Goal: Task Accomplishment & Management: Manage account settings

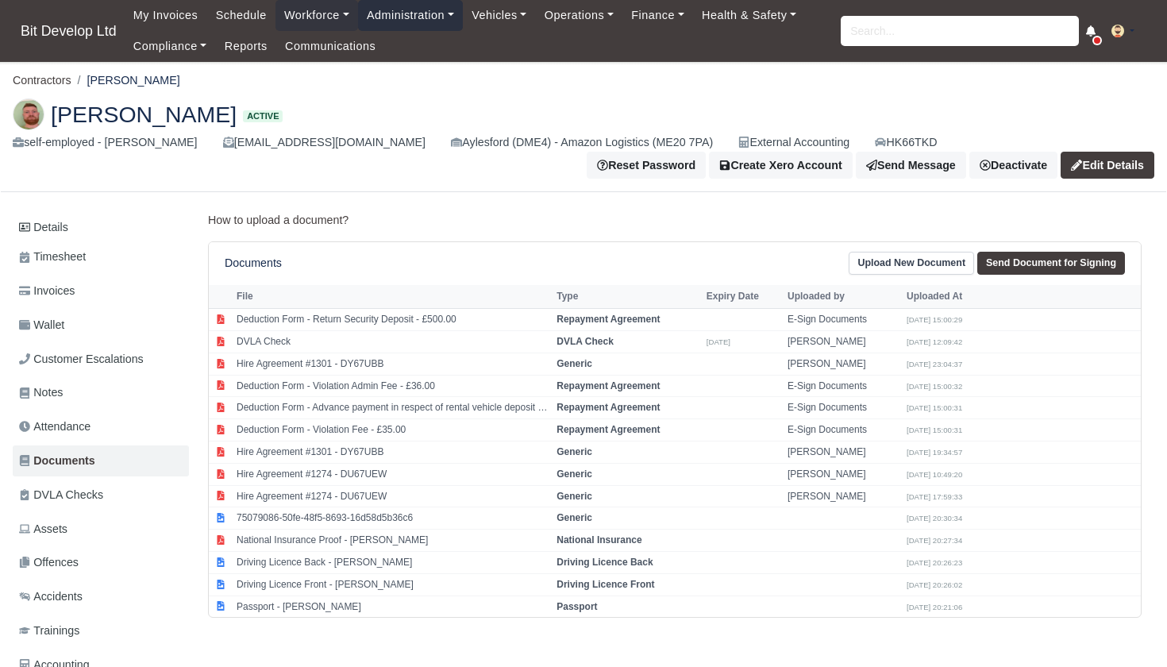
click at [410, 15] on link "Administration" at bounding box center [410, 15] width 105 height 31
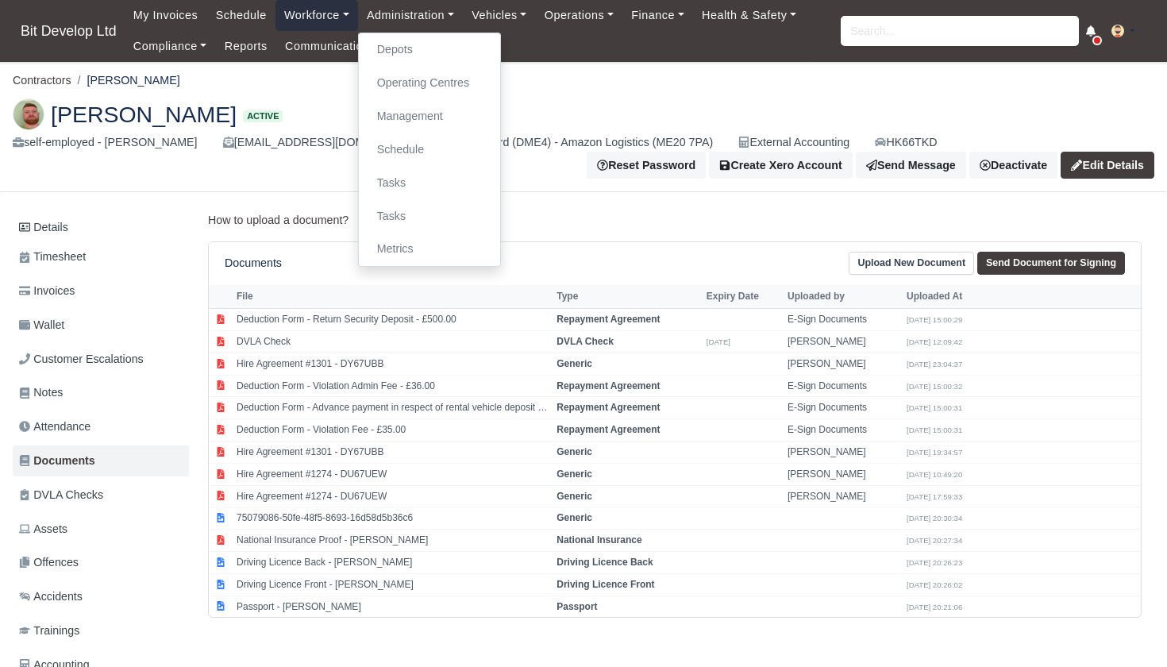
click at [325, 18] on link "Workforce" at bounding box center [317, 15] width 83 height 31
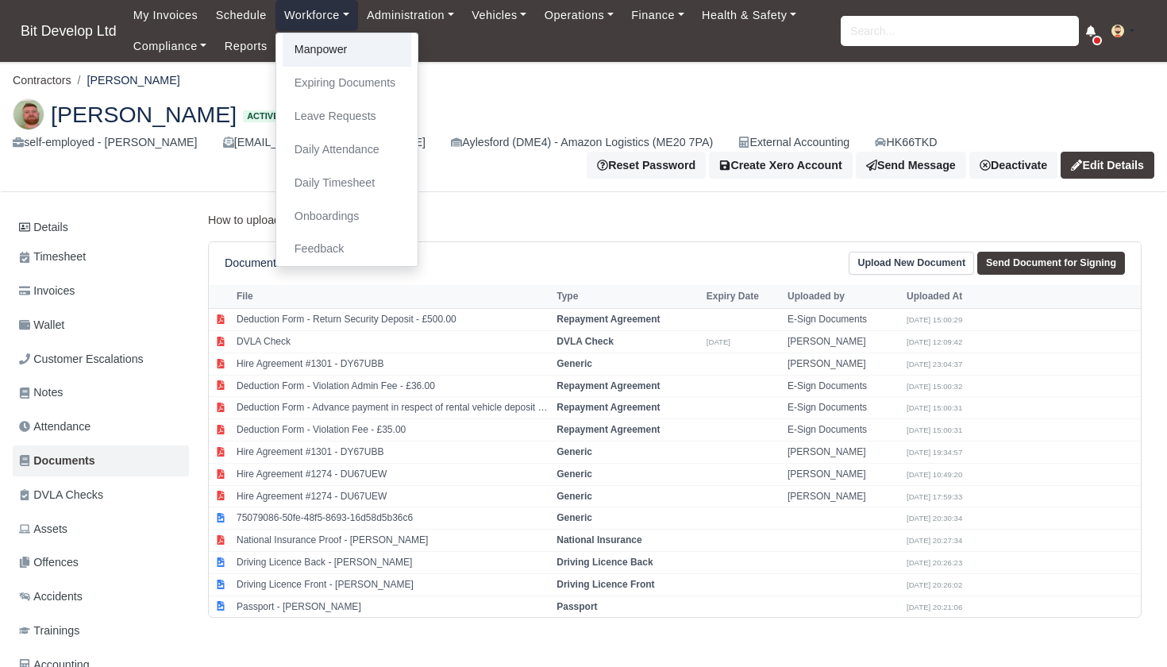
click at [327, 53] on link "Manpower" at bounding box center [347, 49] width 129 height 33
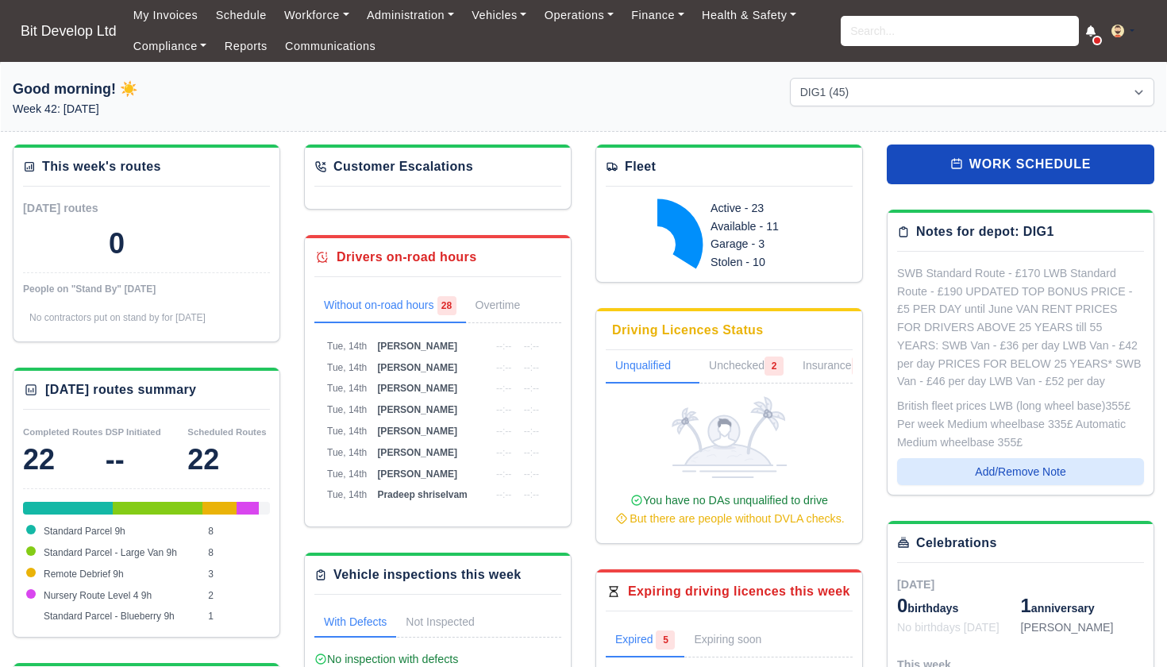
select select "2"
click at [395, 11] on link "Administration" at bounding box center [410, 15] width 105 height 31
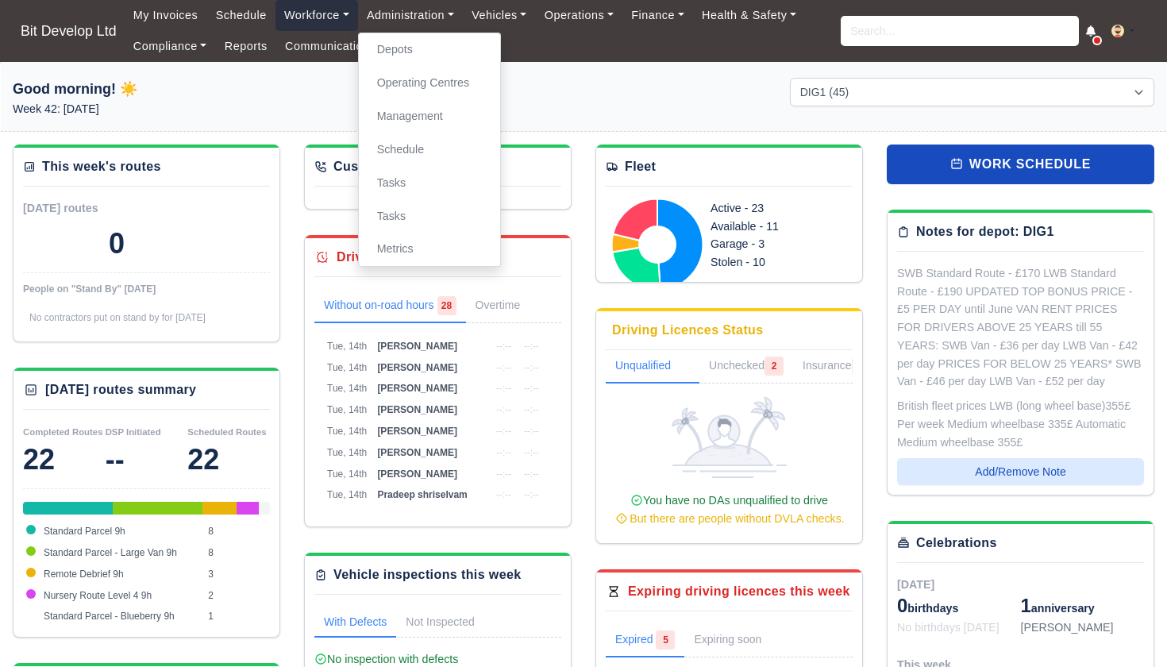
click at [329, 21] on link "Workforce" at bounding box center [317, 15] width 83 height 31
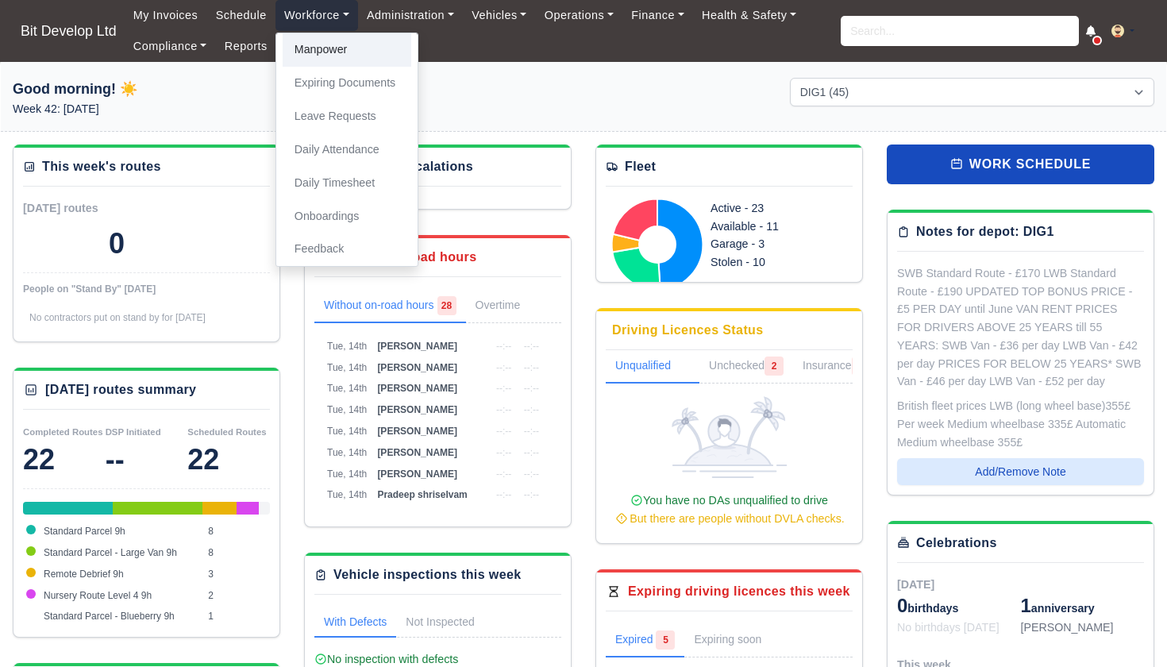
click at [333, 52] on link "Manpower" at bounding box center [347, 49] width 129 height 33
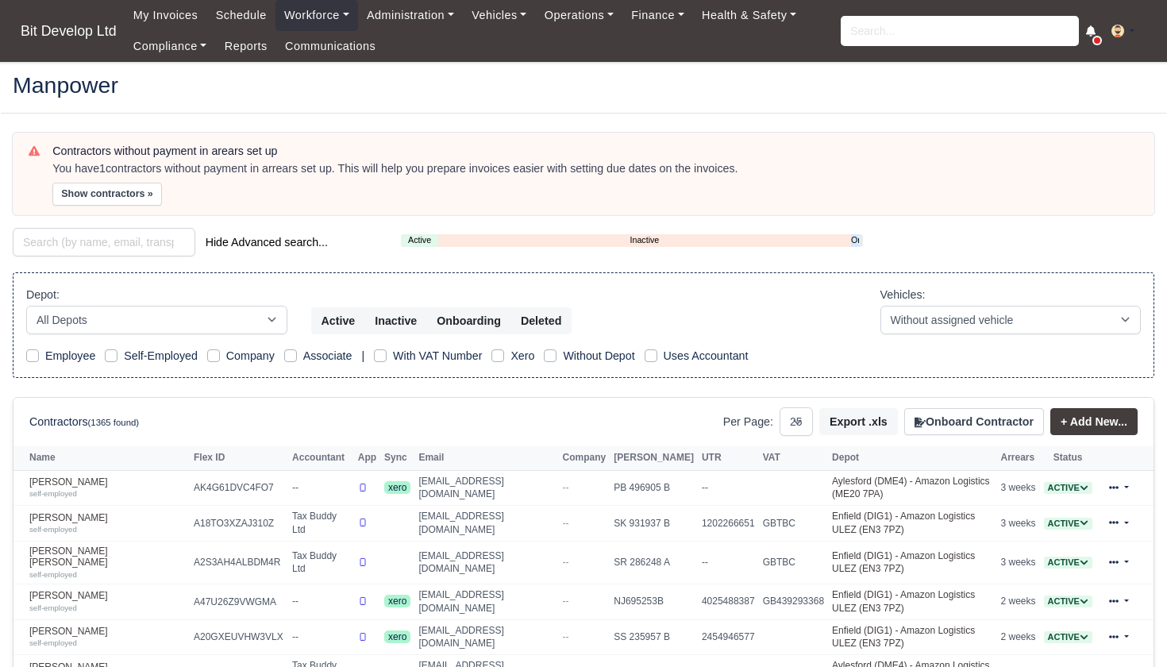
select select "25"
click at [856, 237] on link "Onboarding" at bounding box center [855, 239] width 8 height 13
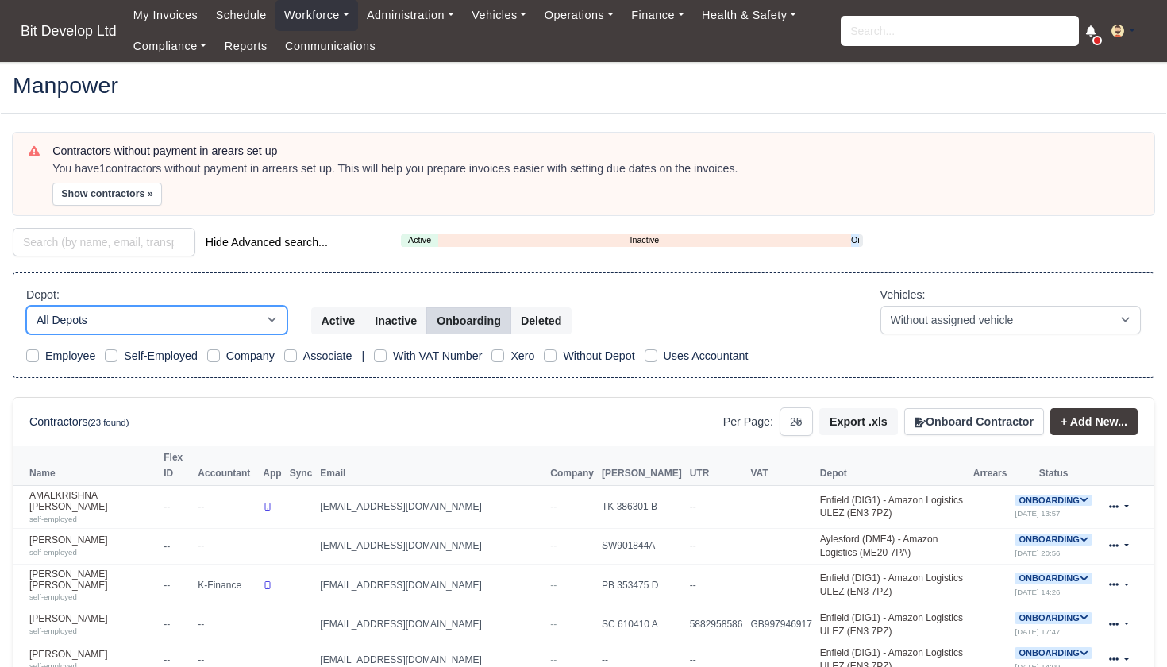
select select "2"
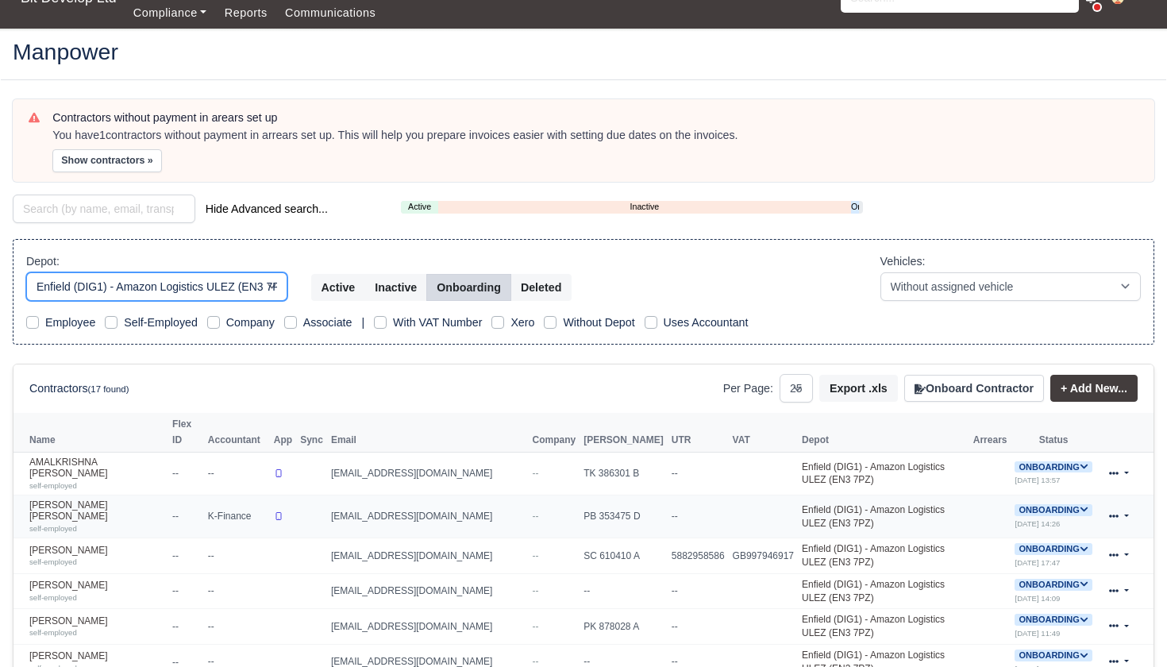
scroll to position [41, 0]
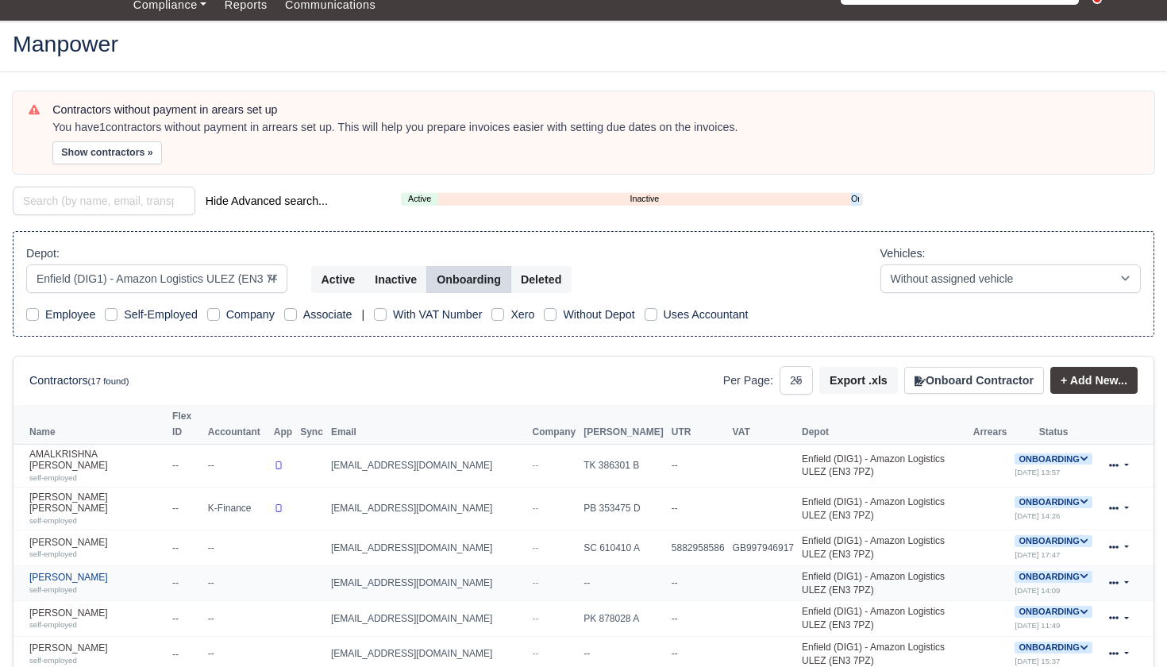
click at [137, 584] on div "self-employed" at bounding box center [96, 589] width 135 height 11
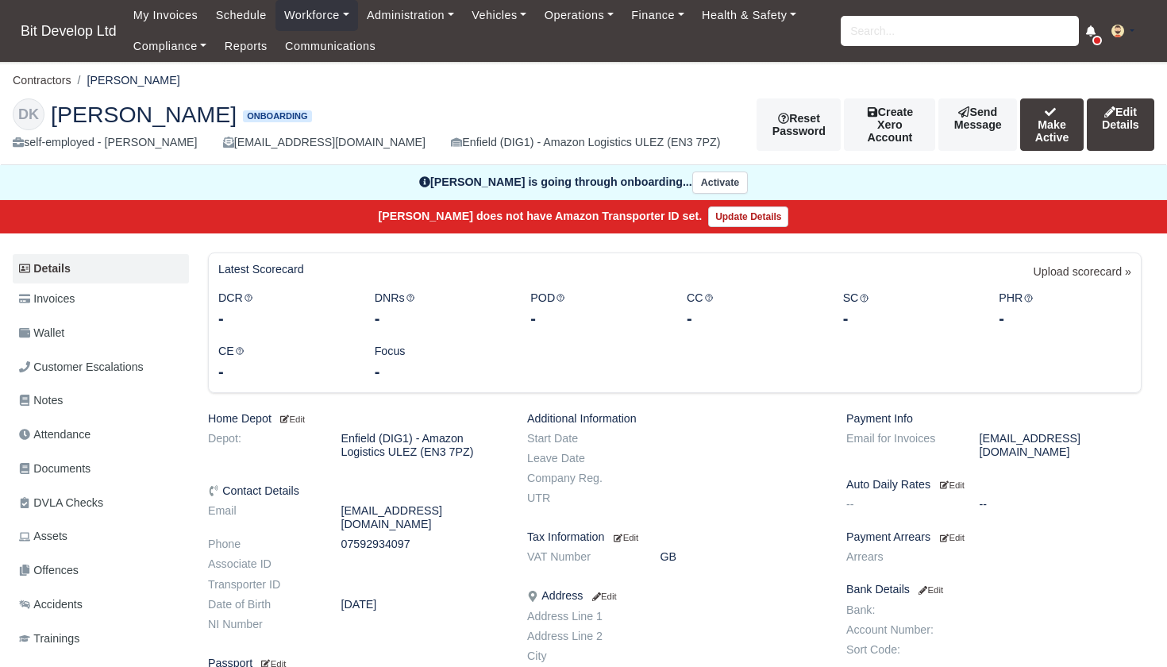
click at [84, 565] on link "Offences" at bounding box center [101, 570] width 176 height 31
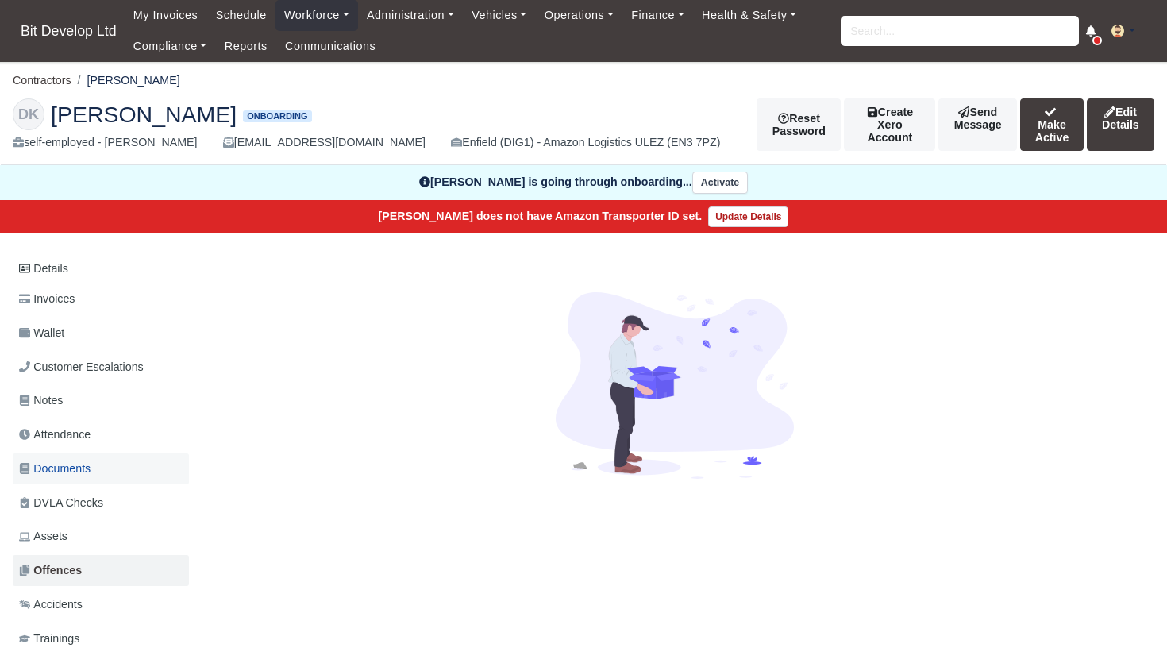
click at [74, 468] on span "Documents" at bounding box center [54, 469] width 71 height 18
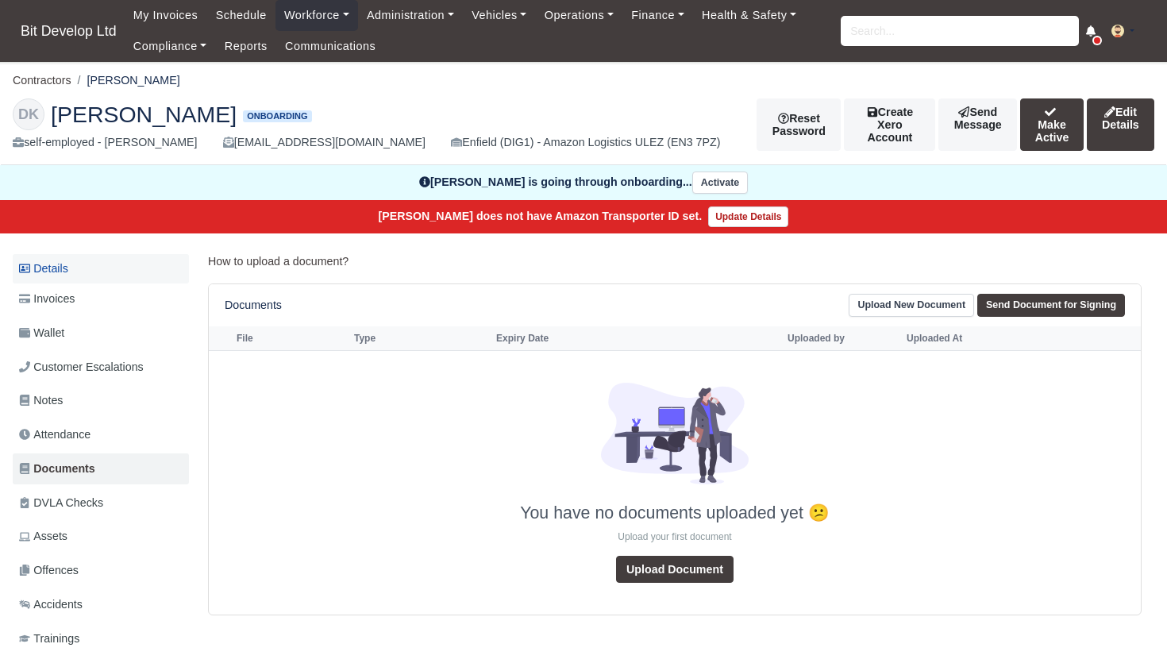
click at [86, 268] on link "Details" at bounding box center [101, 268] width 176 height 29
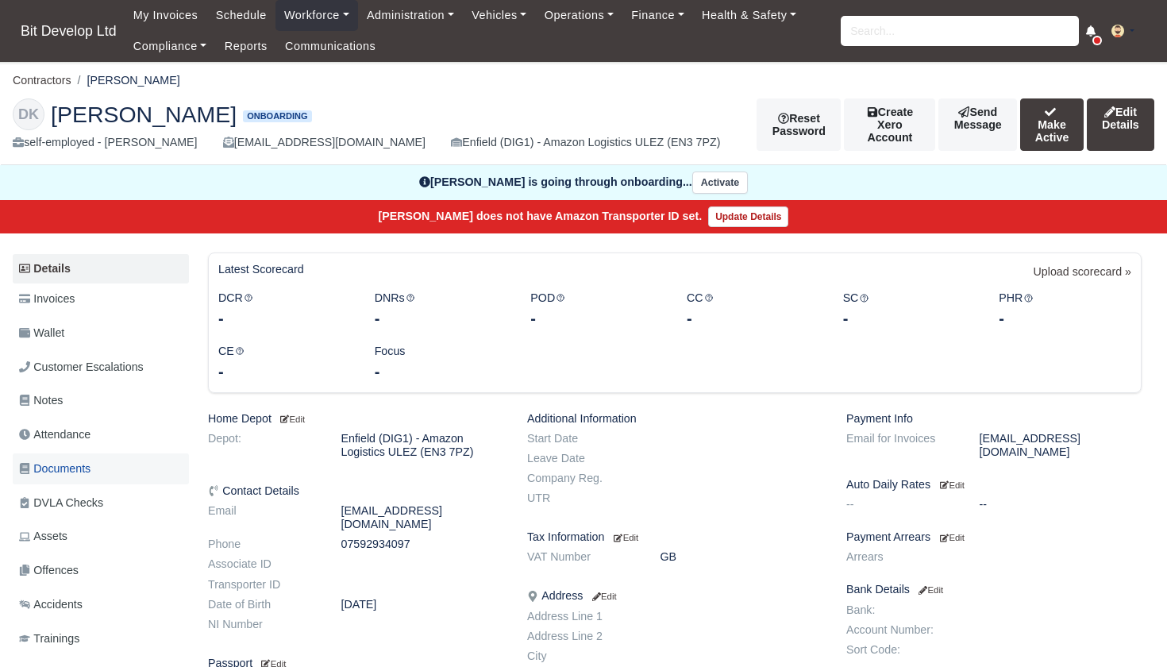
click at [58, 466] on span "Documents" at bounding box center [54, 469] width 71 height 18
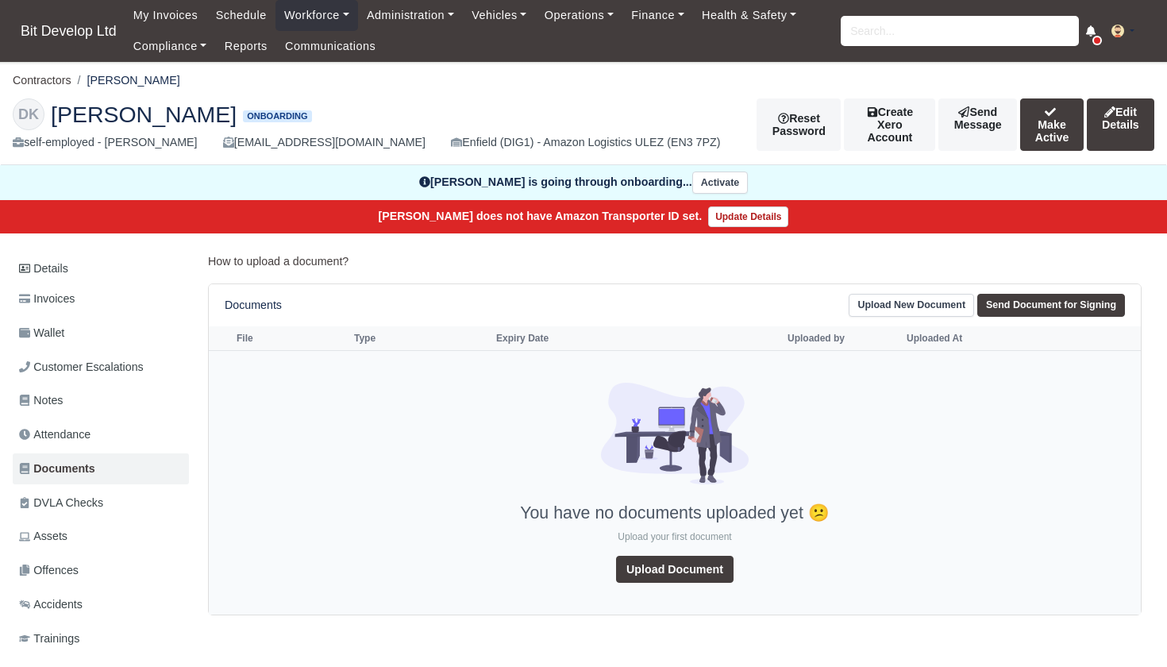
click at [693, 562] on link "Upload Document" at bounding box center [675, 569] width 118 height 27
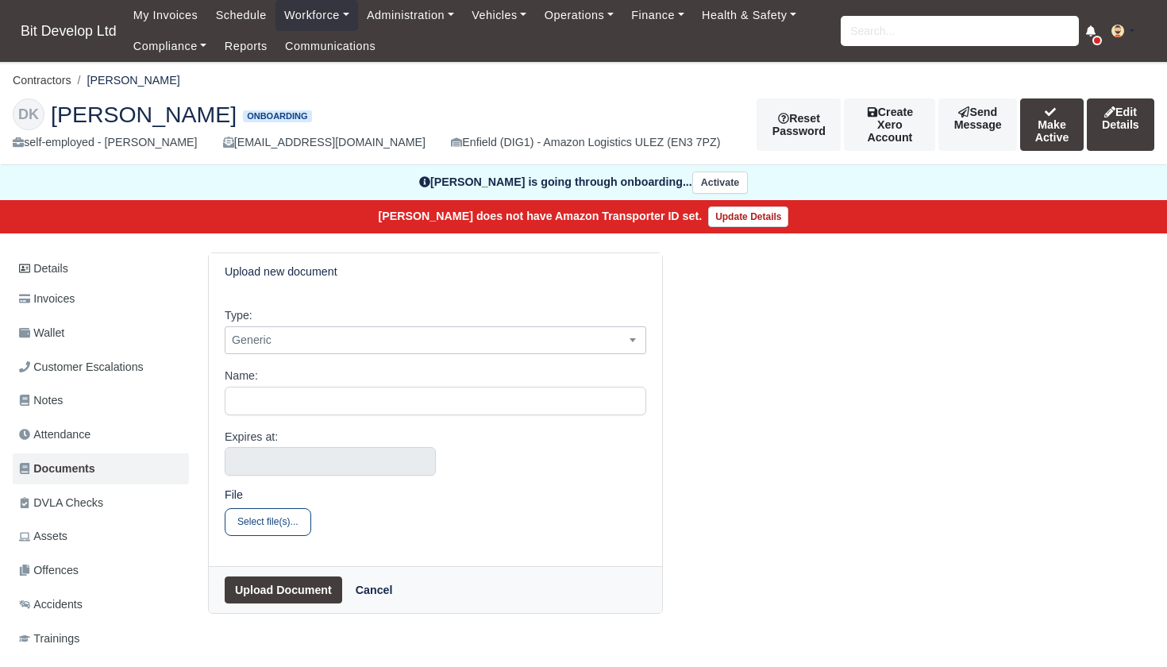
click at [286, 338] on span "Generic" at bounding box center [435, 340] width 420 height 20
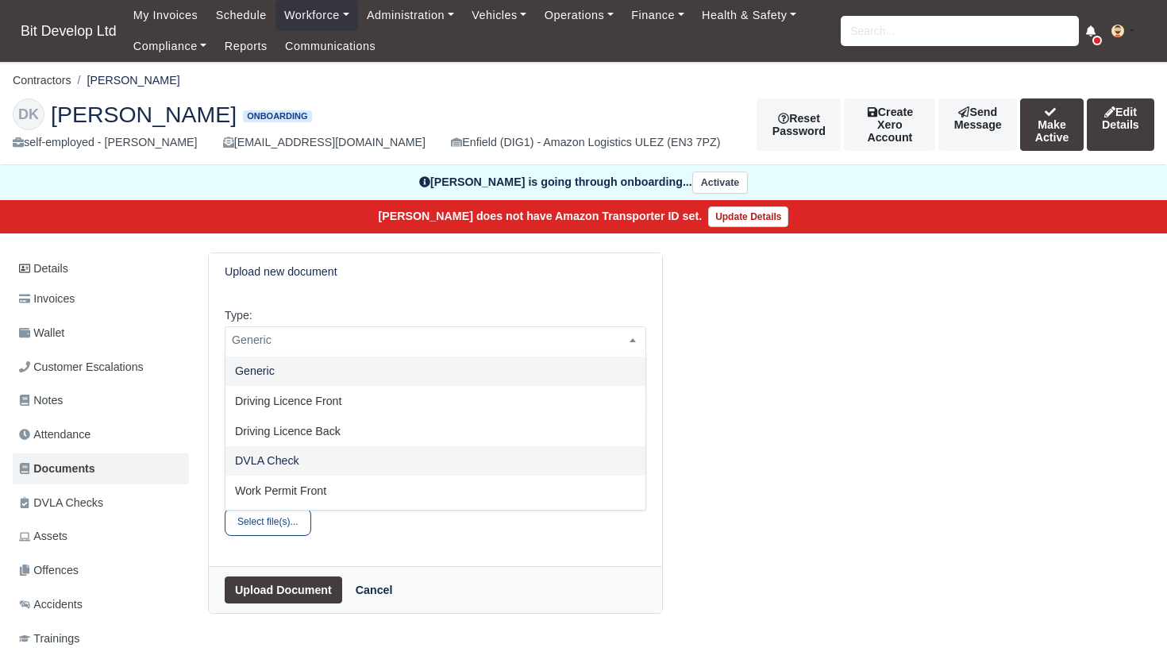
select select "dvla-check"
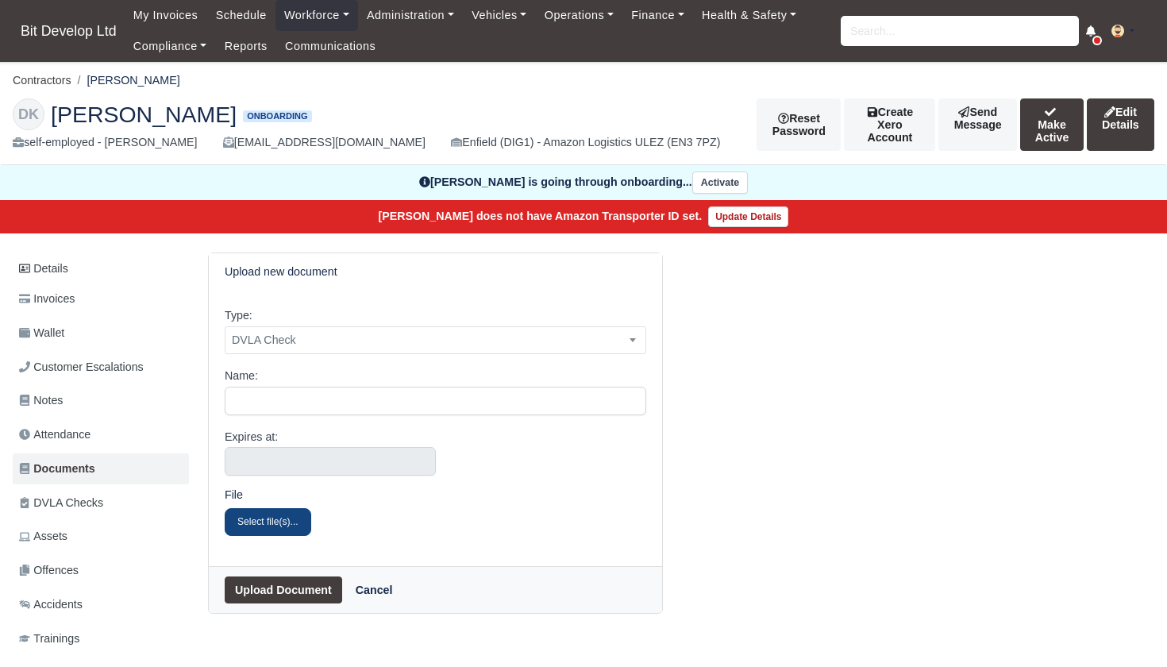
click at [272, 514] on button "Select file(s)..." at bounding box center [268, 521] width 87 height 27
type input "C:\fakepath\202D99HL_licence_summary_2025-10-14.pdf"
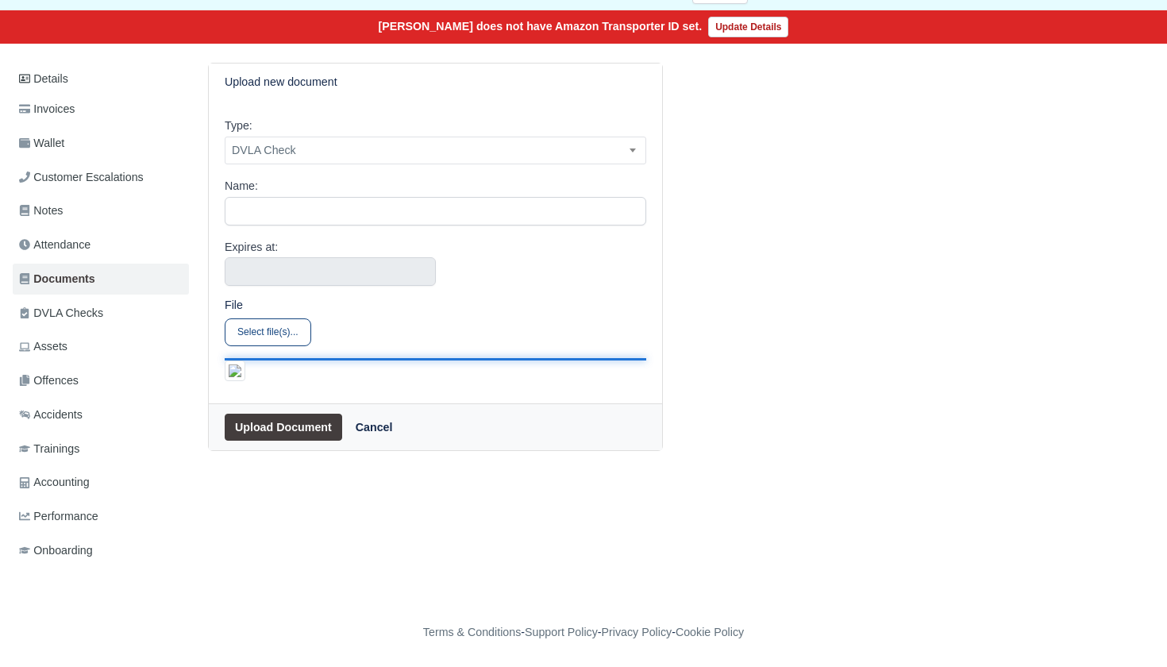
scroll to position [610, 0]
click at [303, 441] on button "Upload Document" at bounding box center [284, 427] width 118 height 27
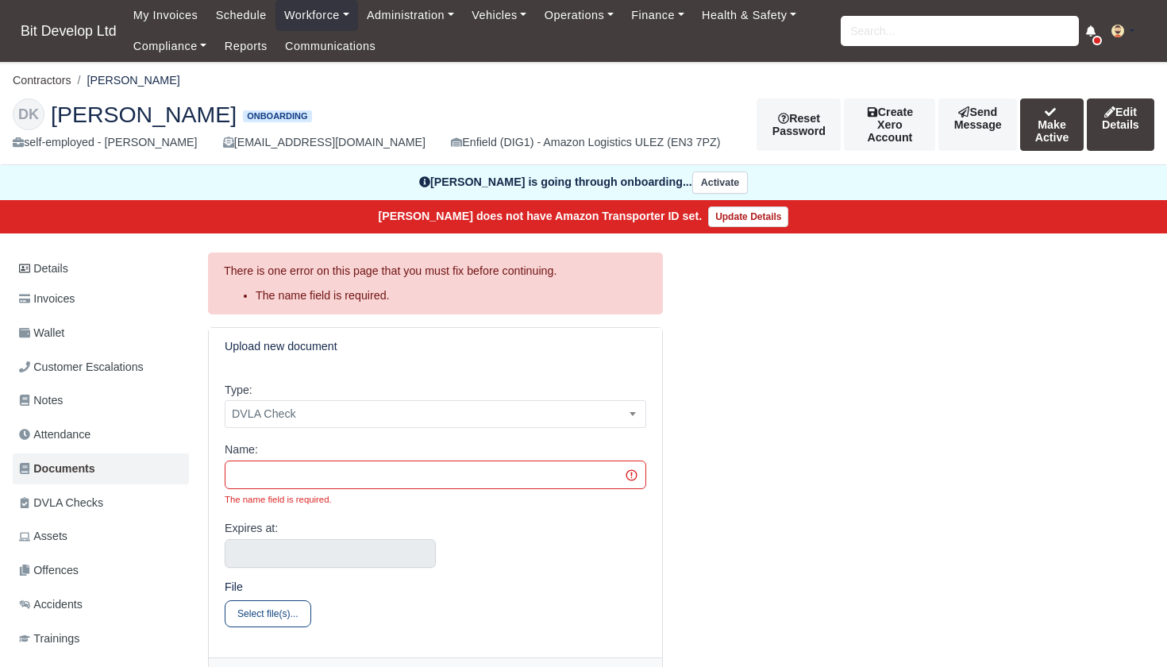
click at [312, 476] on input "Name:" at bounding box center [436, 475] width 422 height 29
type input "DVLA"
click at [371, 411] on span "DVLA Check" at bounding box center [435, 414] width 420 height 20
click at [411, 519] on div "Expires at:" at bounding box center [436, 543] width 422 height 48
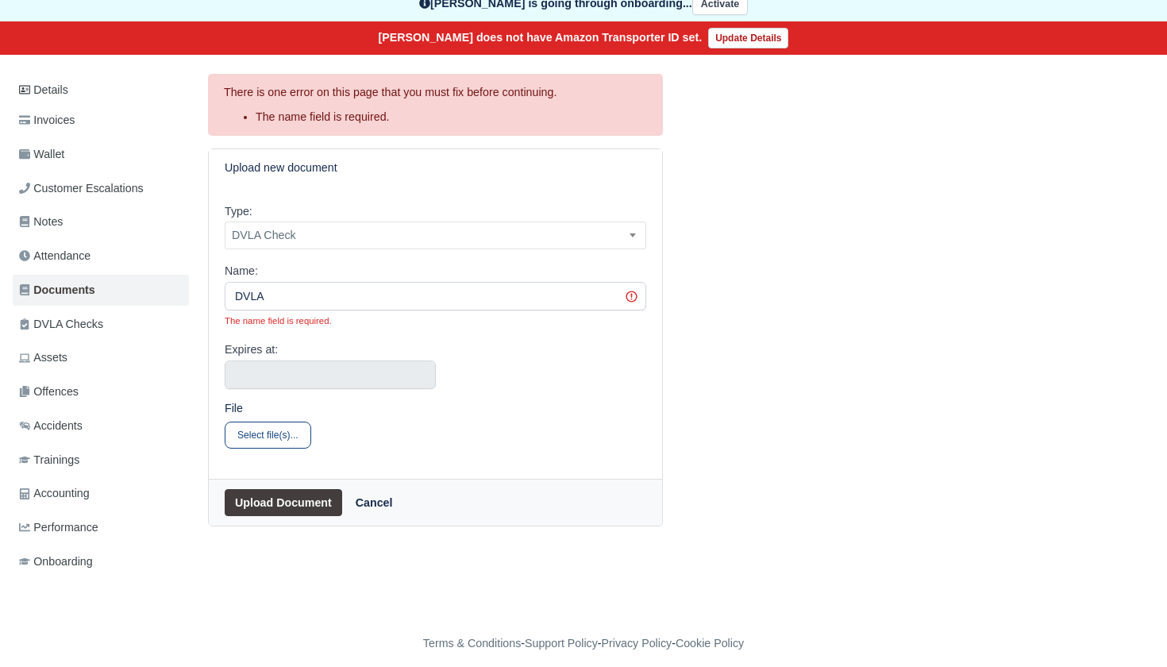
scroll to position [178, 0]
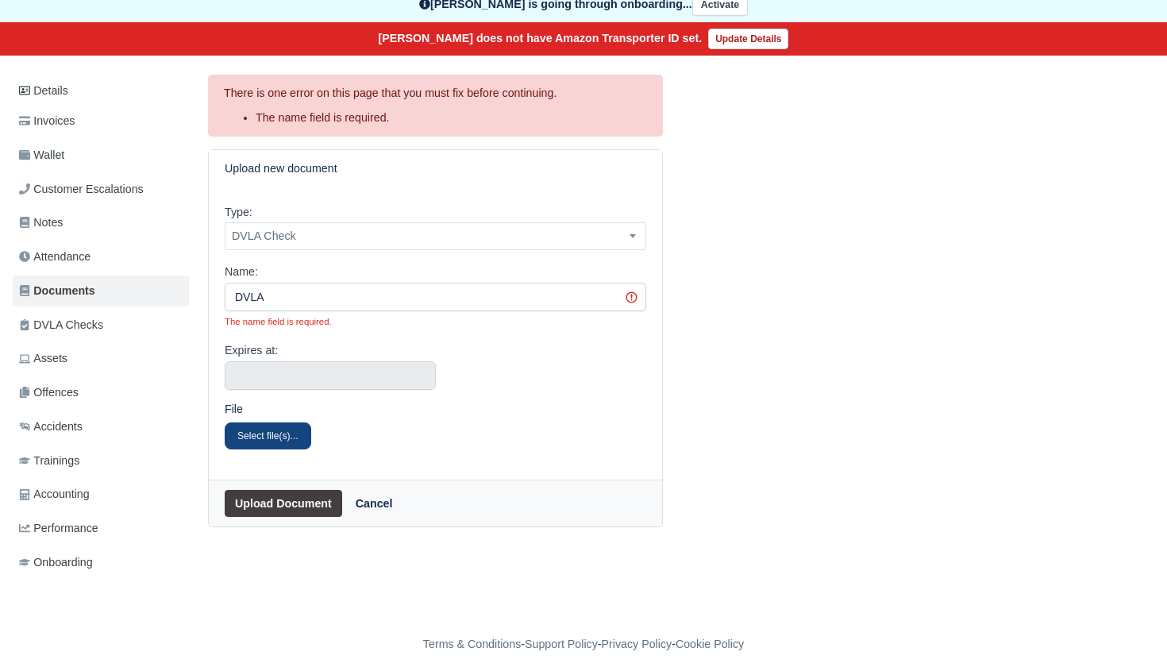
click at [283, 432] on button "Select file(s)..." at bounding box center [268, 435] width 87 height 27
type input "C:\fakepath\202D99HL_licence_summary_2025-10-14.pdf"
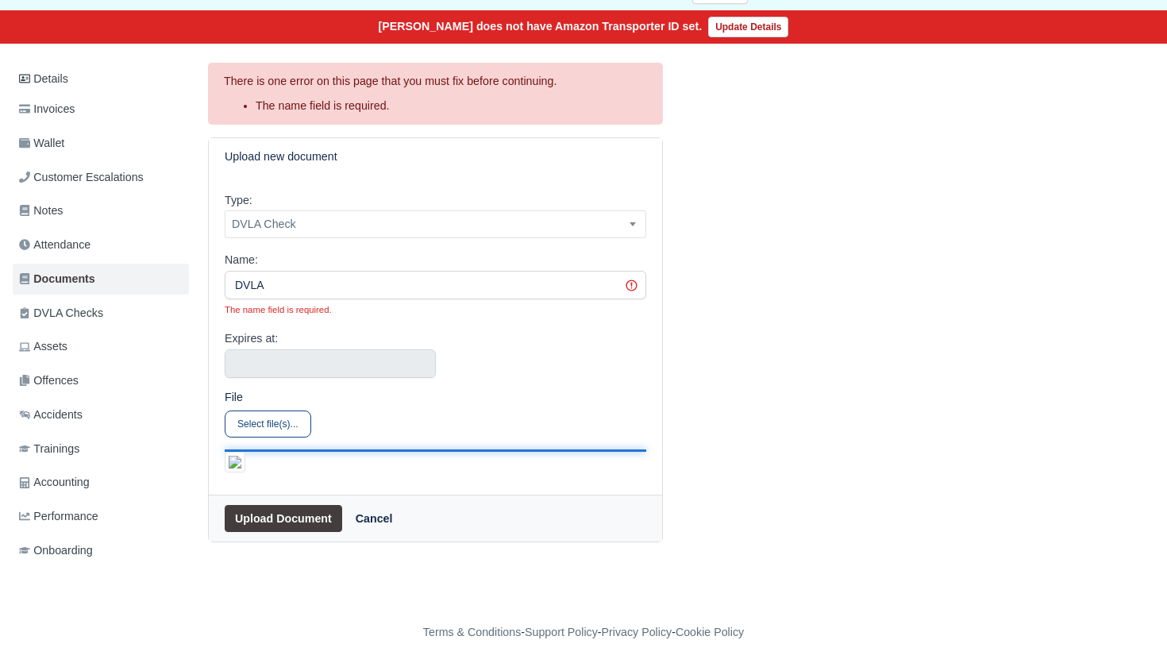
scroll to position [701, 0]
click at [268, 532] on button "Upload Document" at bounding box center [284, 518] width 118 height 27
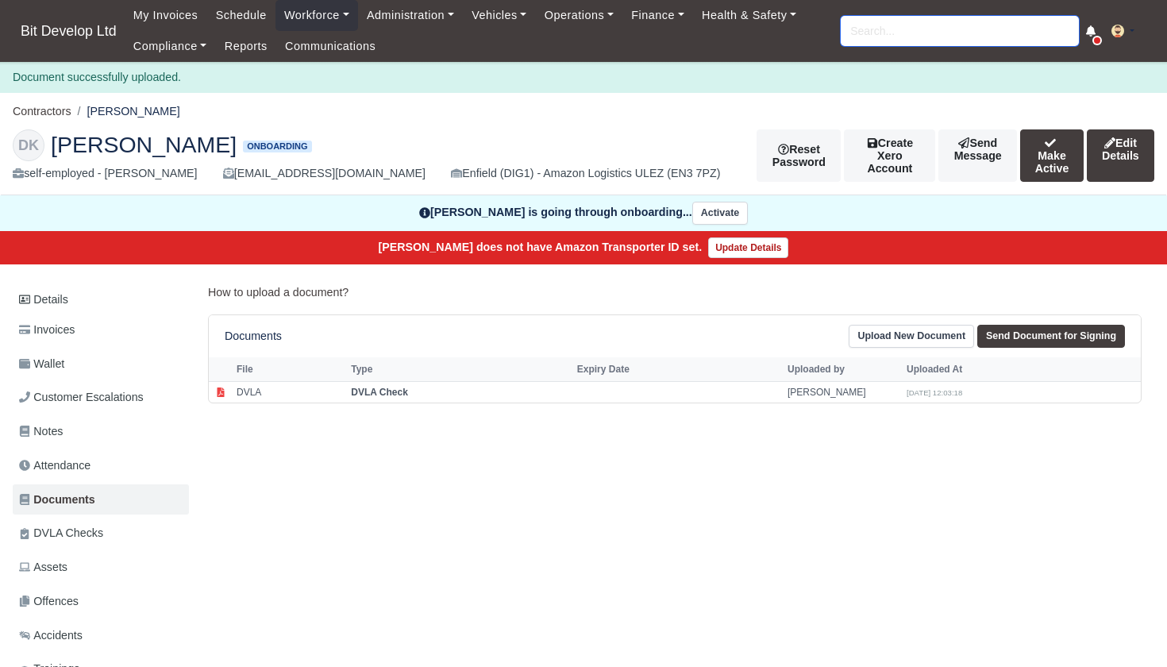
click at [926, 25] on input "search" at bounding box center [960, 31] width 238 height 30
type input "[PERSON_NAME]"
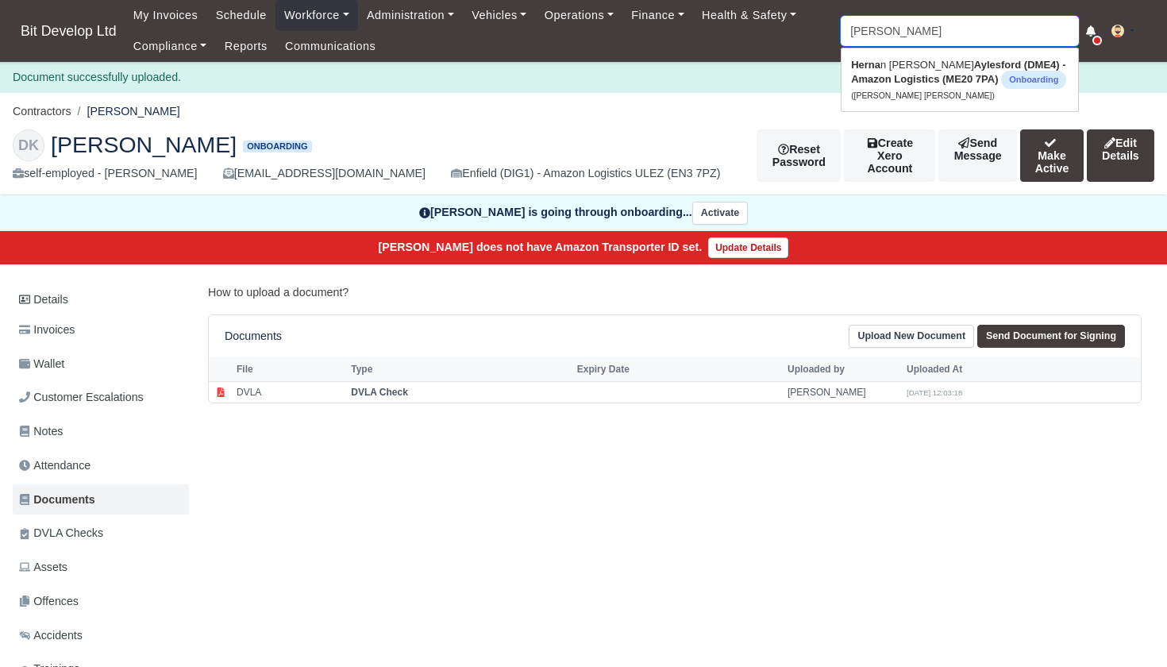
type input "[PERSON_NAME] [PERSON_NAME]"
click at [925, 74] on strong "Aylesford (DME4) - Amazon Logistics (ME20 7PA)" at bounding box center [939, 84] width 177 height 26
type input "[PERSON_NAME] [PERSON_NAME]"
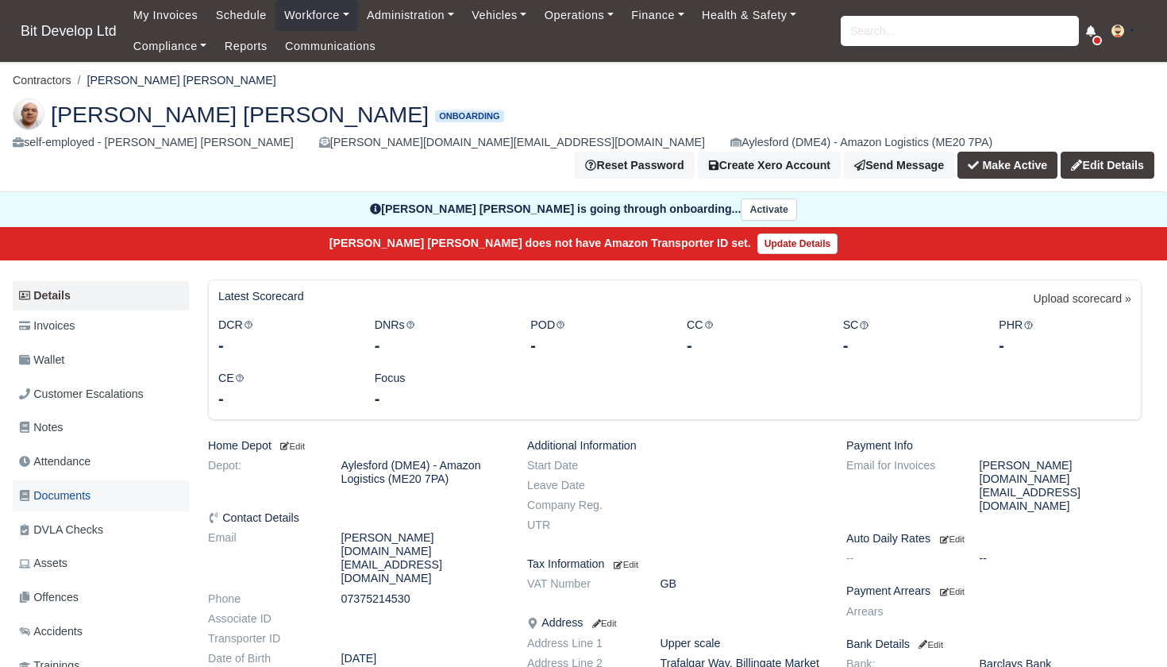
click at [54, 487] on span "Documents" at bounding box center [54, 496] width 71 height 18
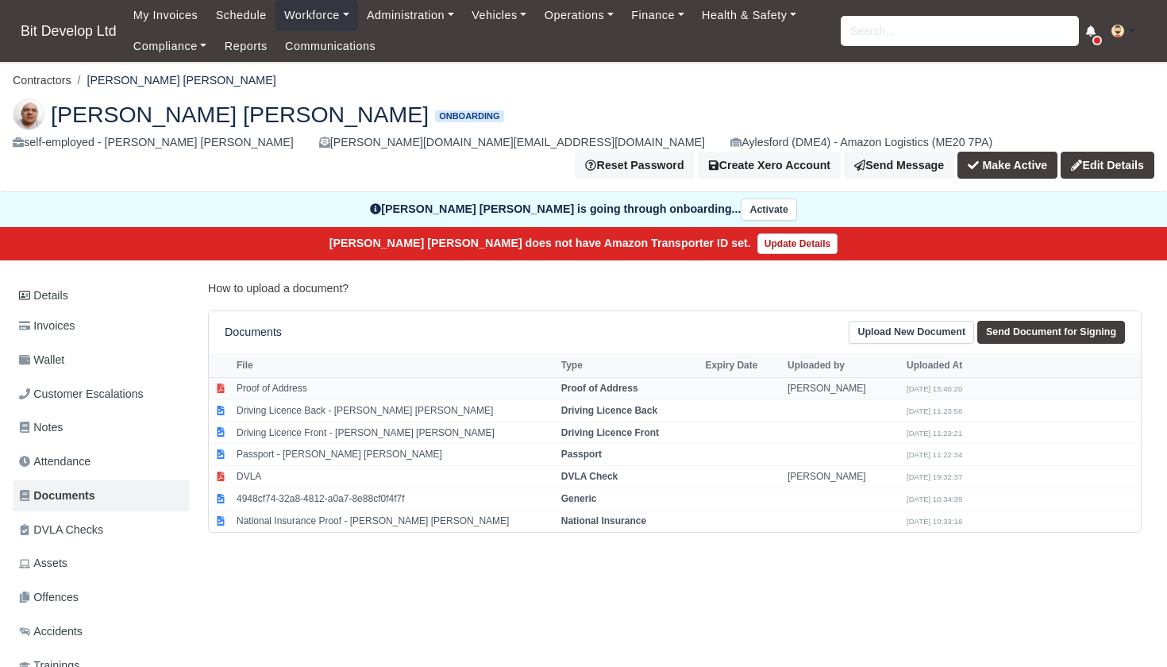
click at [295, 377] on td "Proof of Address" at bounding box center [395, 388] width 325 height 22
select select "proof-of-address"
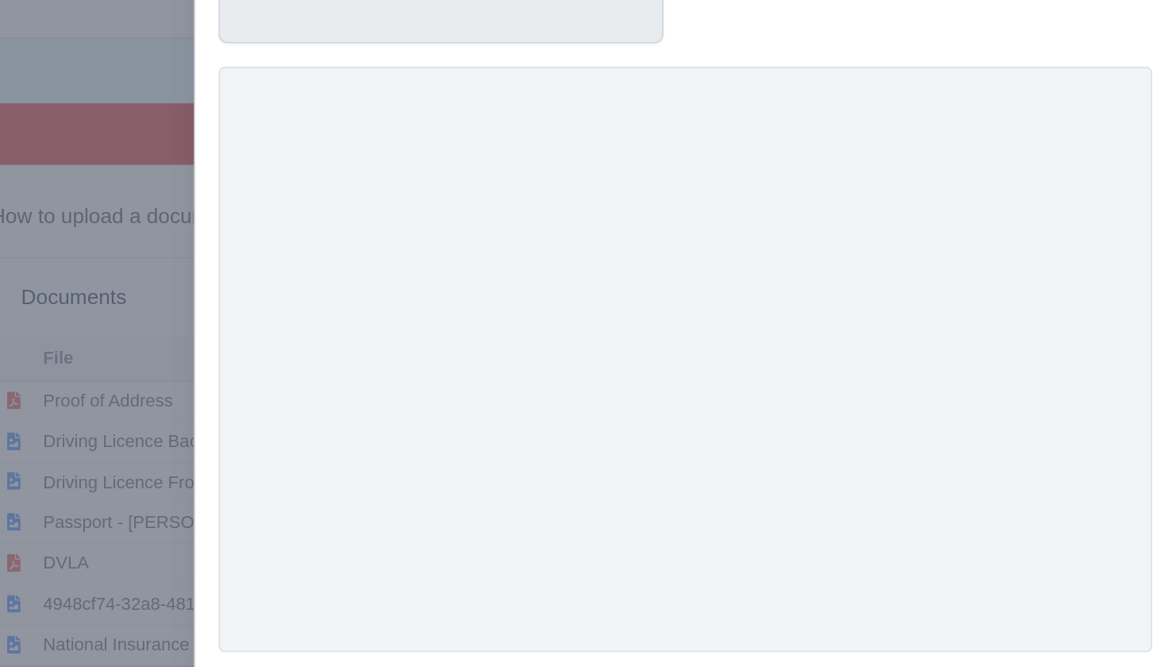
scroll to position [40, 0]
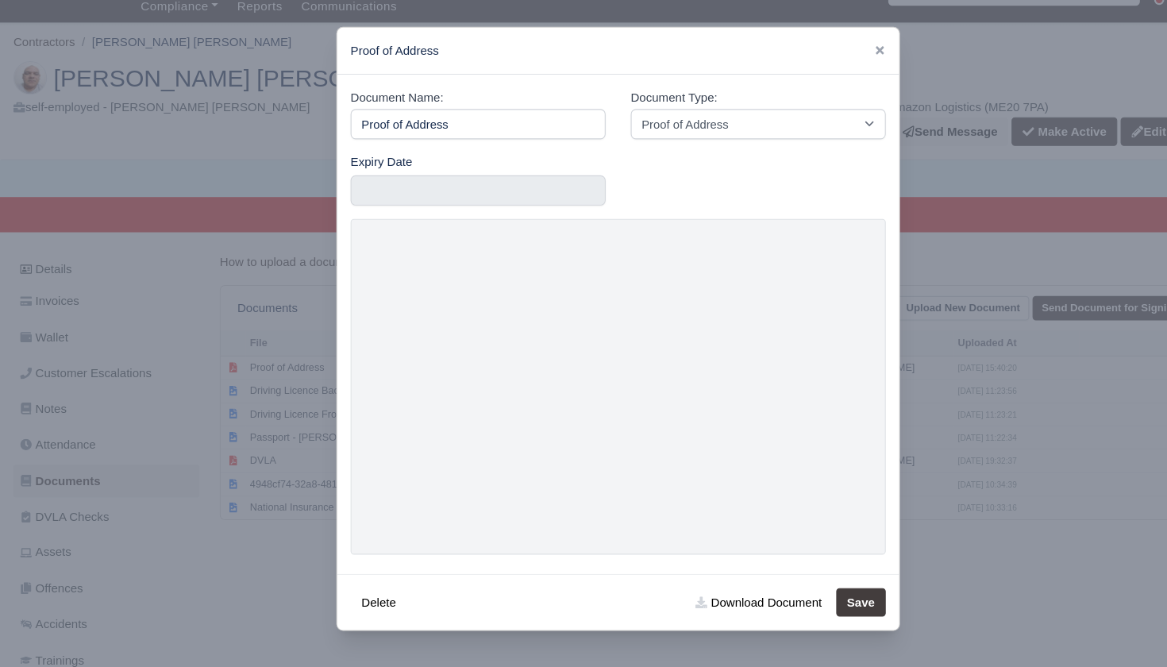
drag, startPoint x: 227, startPoint y: 507, endPoint x: 243, endPoint y: 280, distance: 227.6
click at [227, 508] on div at bounding box center [583, 333] width 1167 height 667
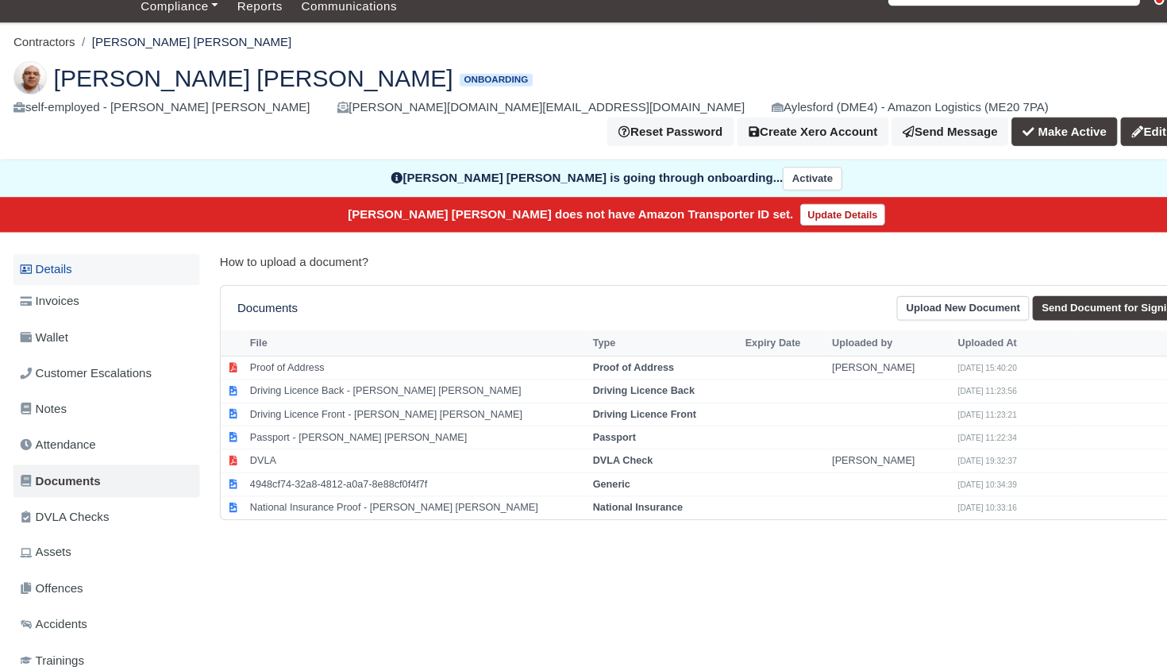
click at [65, 241] on link "Details" at bounding box center [101, 255] width 176 height 29
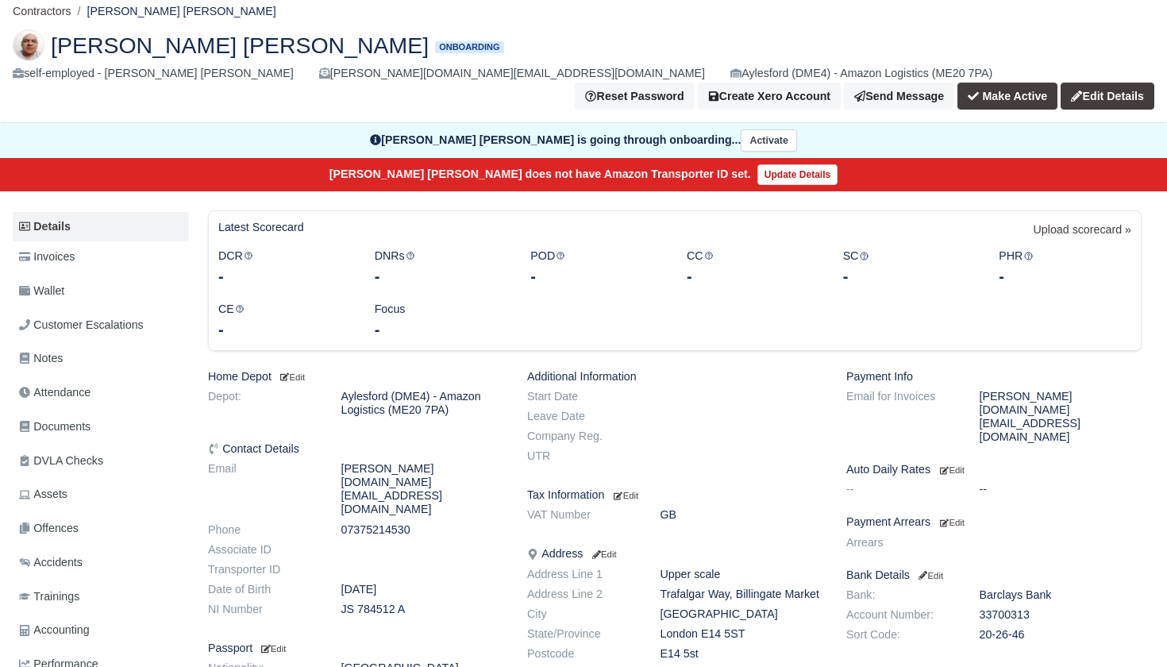
scroll to position [98, 0]
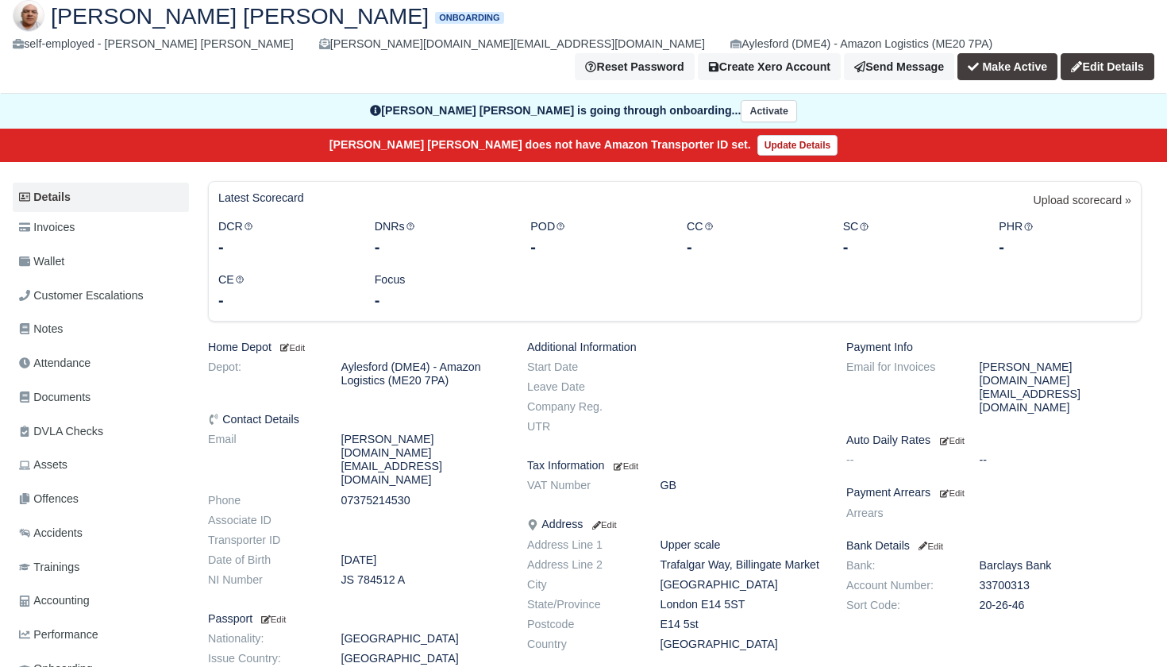
drag, startPoint x: 341, startPoint y: 511, endPoint x: 412, endPoint y: 511, distance: 70.7
click at [412, 573] on dd "JS 784512 A" at bounding box center [423, 579] width 187 height 13
copy dd "JS 784512 A"
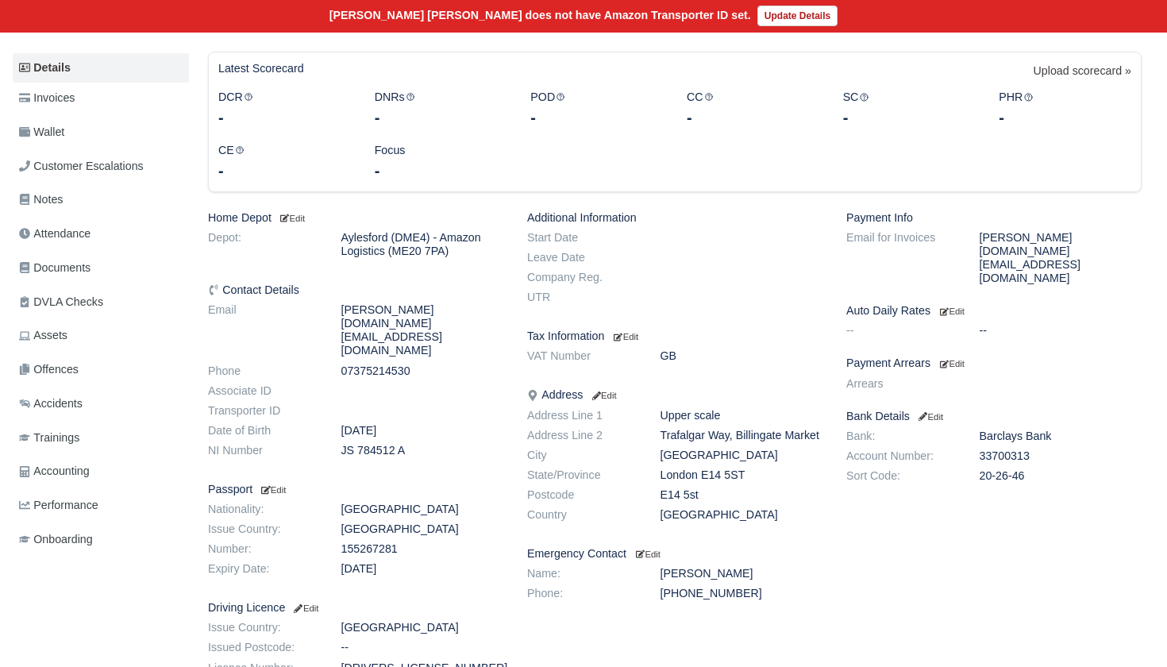
scroll to position [232, 0]
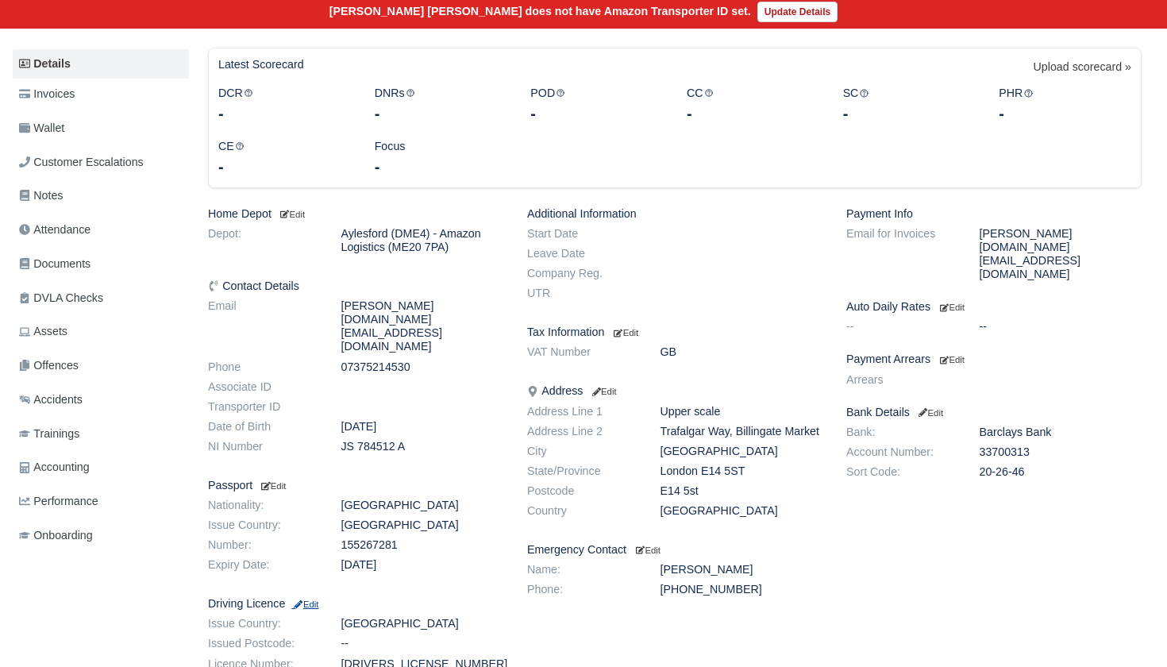
click at [318, 599] on small "Edit" at bounding box center [304, 604] width 27 height 10
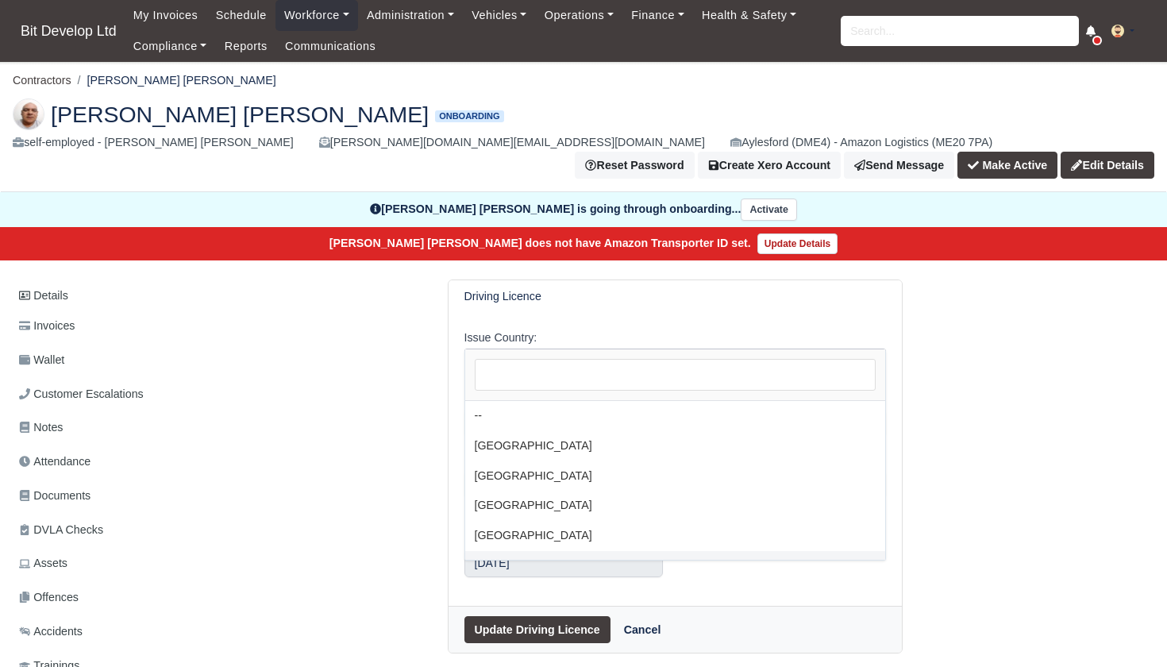
click at [541, 353] on span "Afghanistan" at bounding box center [675, 363] width 420 height 20
select select "United Kingdom"
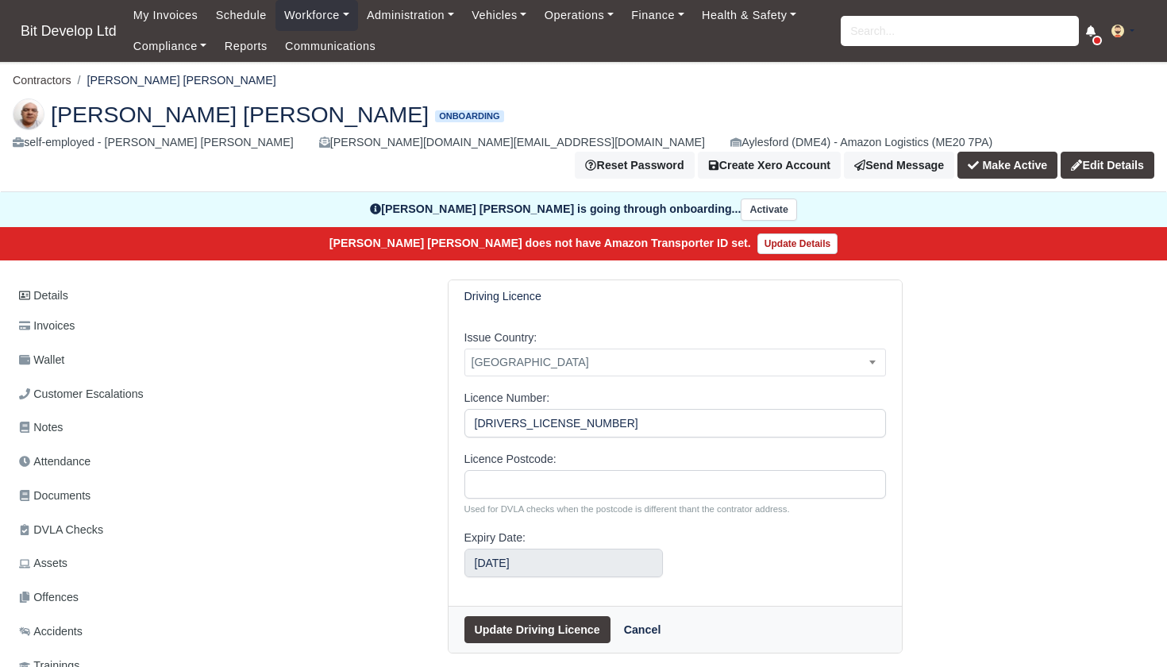
click at [530, 616] on button "Update Driving Licence" at bounding box center [537, 629] width 146 height 27
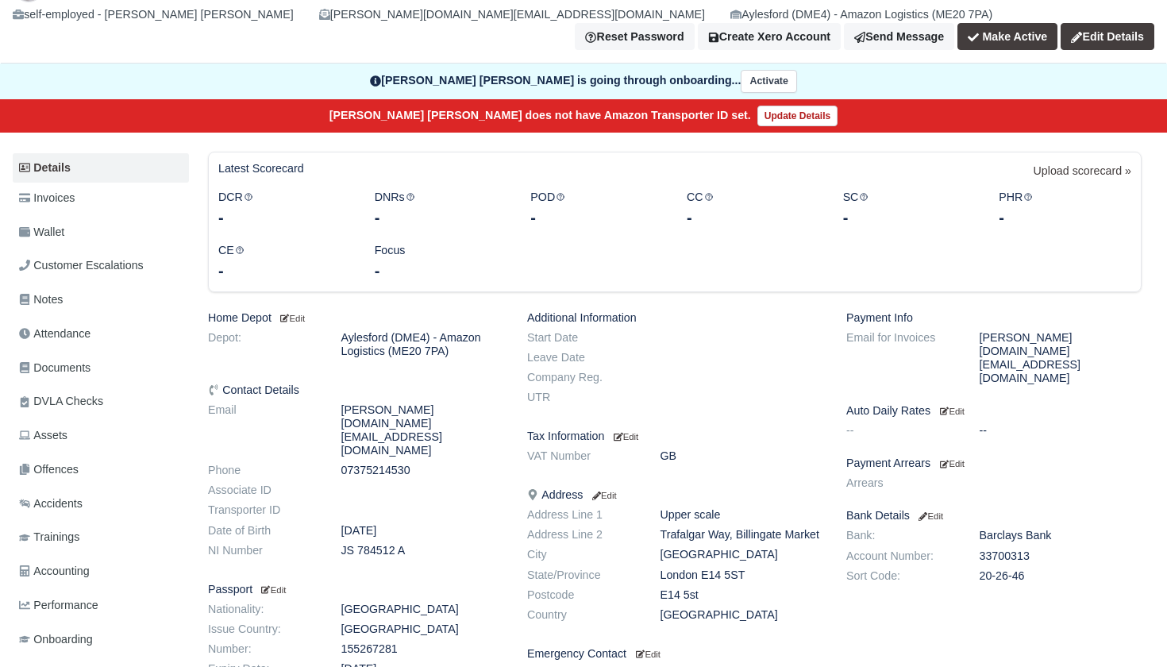
scroll to position [163, 0]
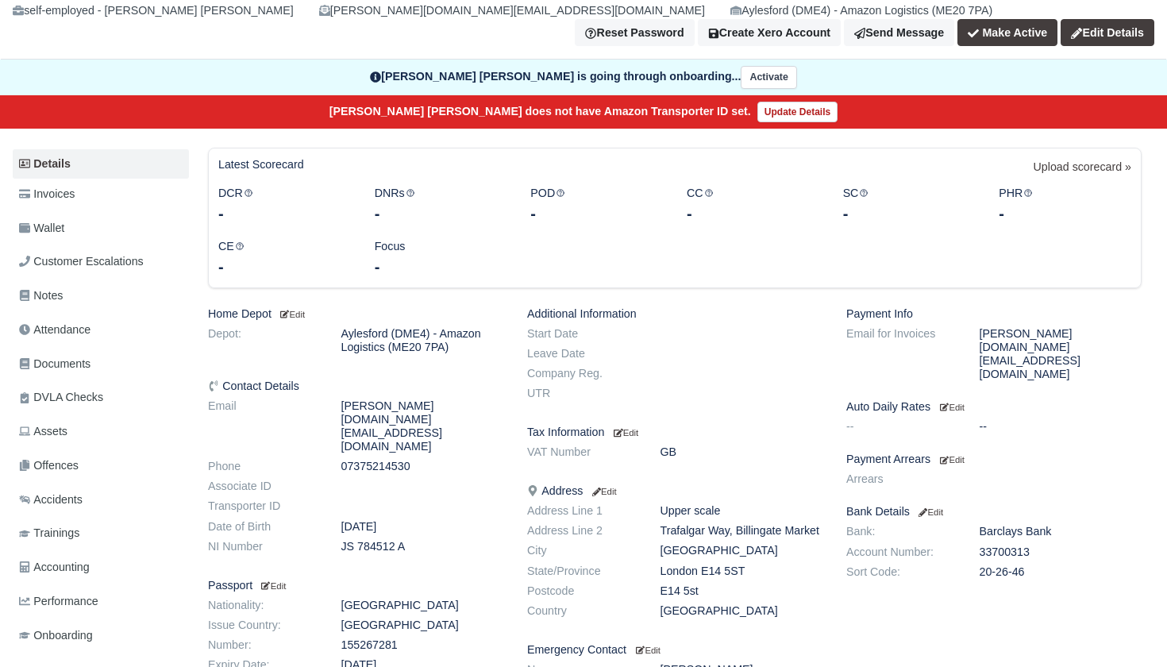
drag, startPoint x: 661, startPoint y: 577, endPoint x: 717, endPoint y: 576, distance: 56.4
click at [718, 584] on dd "E14 5st" at bounding box center [742, 590] width 187 height 13
copy dd "E14 5st"
click at [83, 355] on span "Documents" at bounding box center [54, 364] width 71 height 18
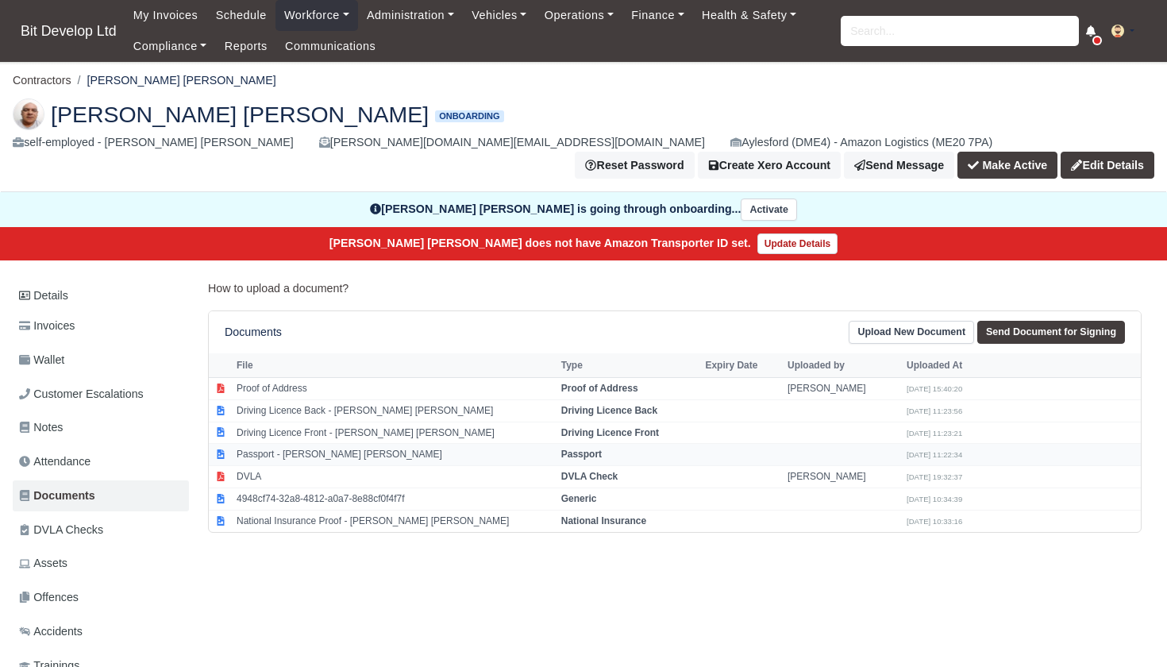
click at [317, 444] on td "Passport - [PERSON_NAME] [PERSON_NAME]" at bounding box center [395, 455] width 325 height 22
select select "passport"
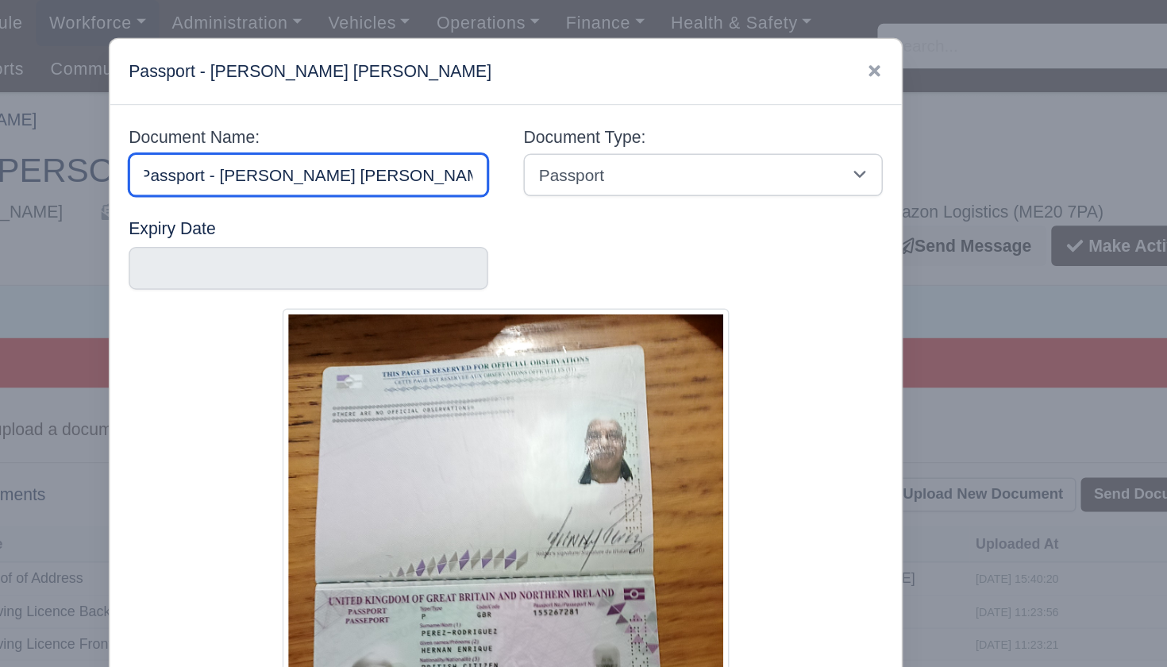
scroll to position [0, 6]
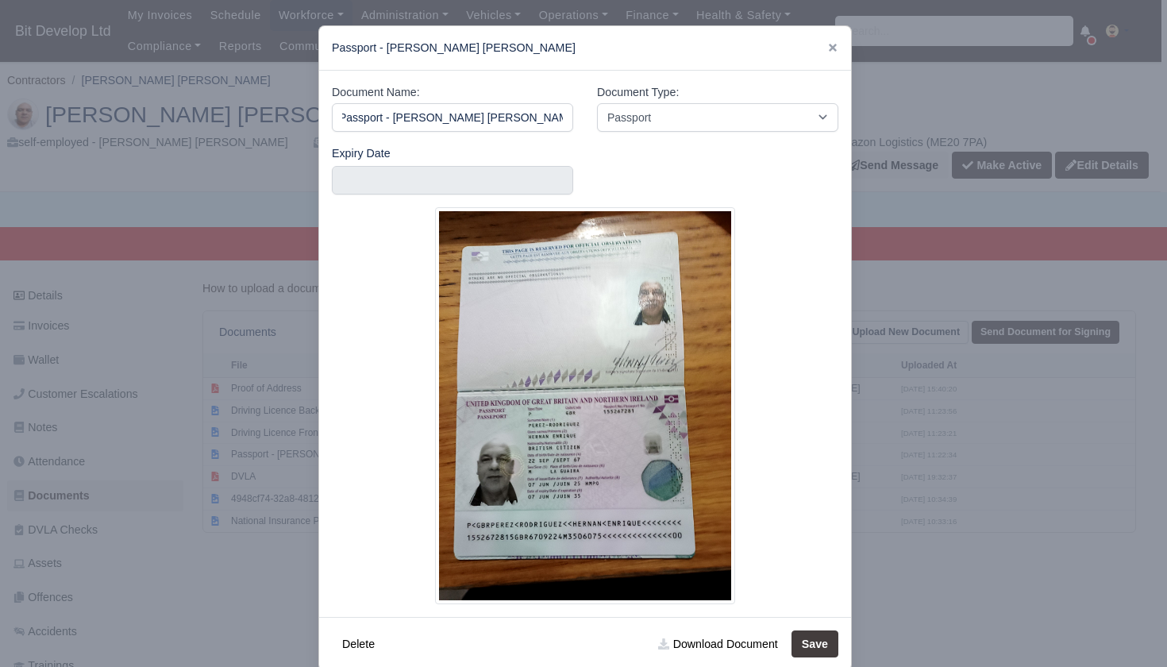
click at [185, 550] on div at bounding box center [583, 333] width 1167 height 667
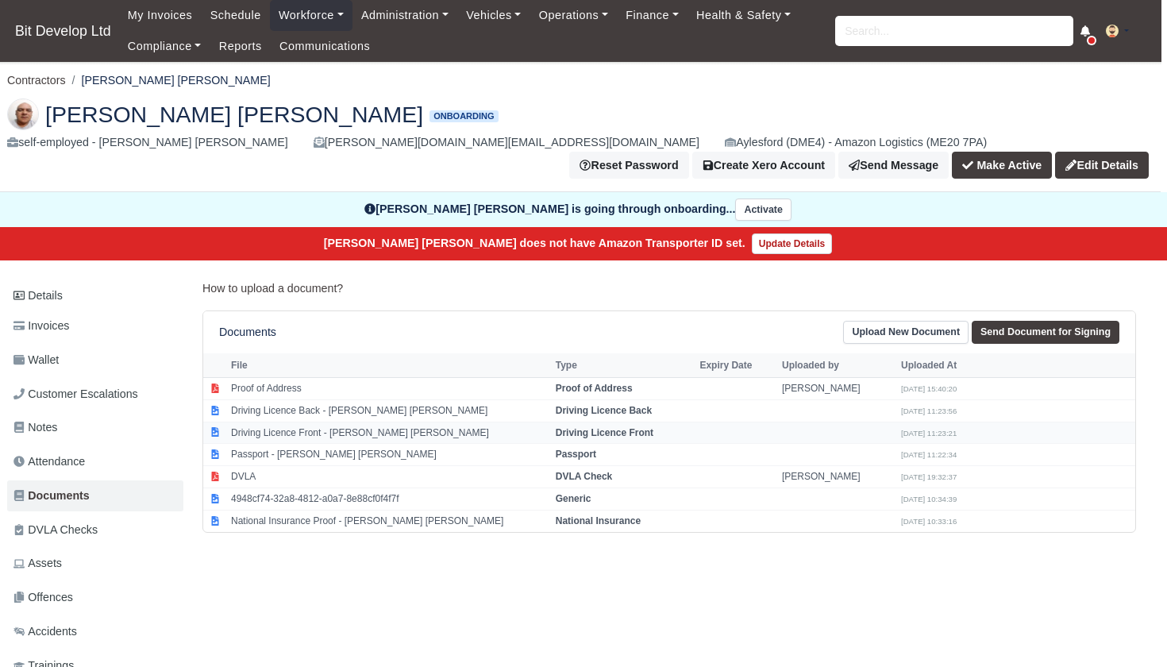
click at [304, 422] on td "Driving Licence Front - [PERSON_NAME] [PERSON_NAME]" at bounding box center [389, 433] width 325 height 22
select select "driving-licence-front"
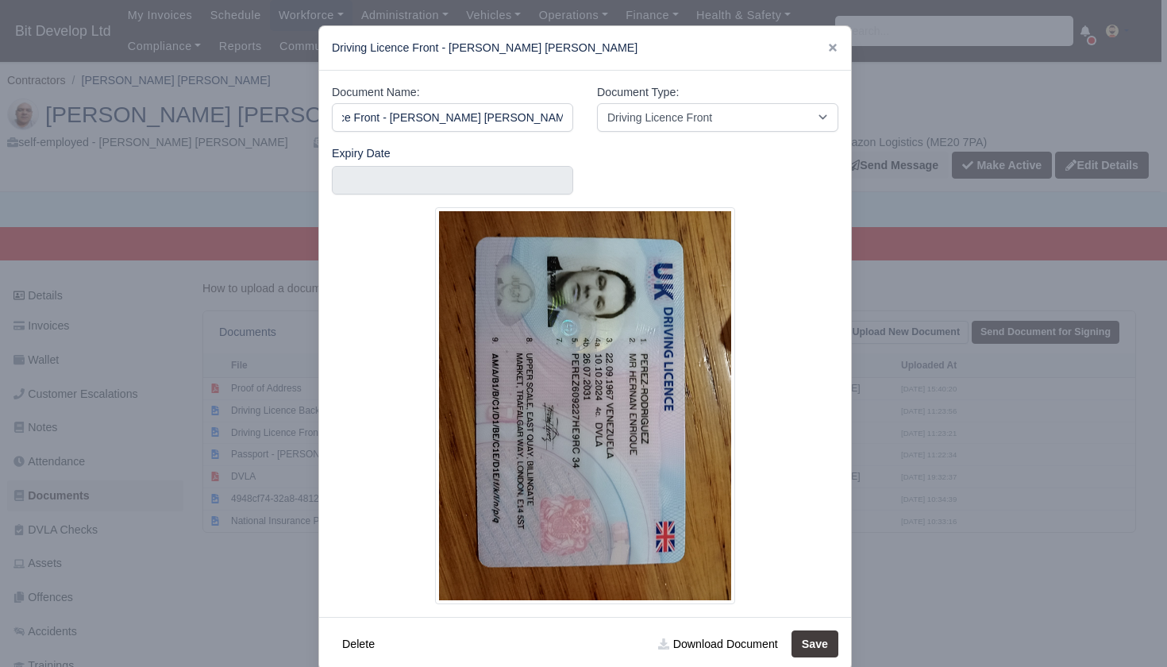
click at [225, 548] on div at bounding box center [583, 333] width 1167 height 667
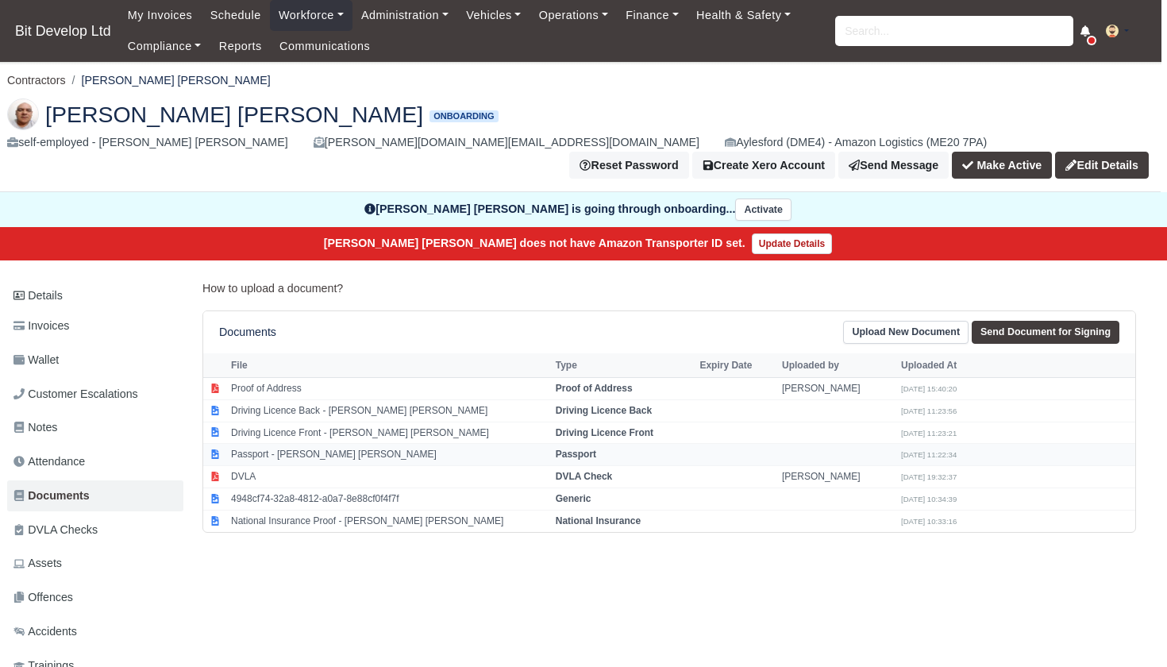
click at [297, 444] on td "Passport - Hernan Enrique Perez Rodriguez" at bounding box center [389, 455] width 325 height 22
select select "passport"
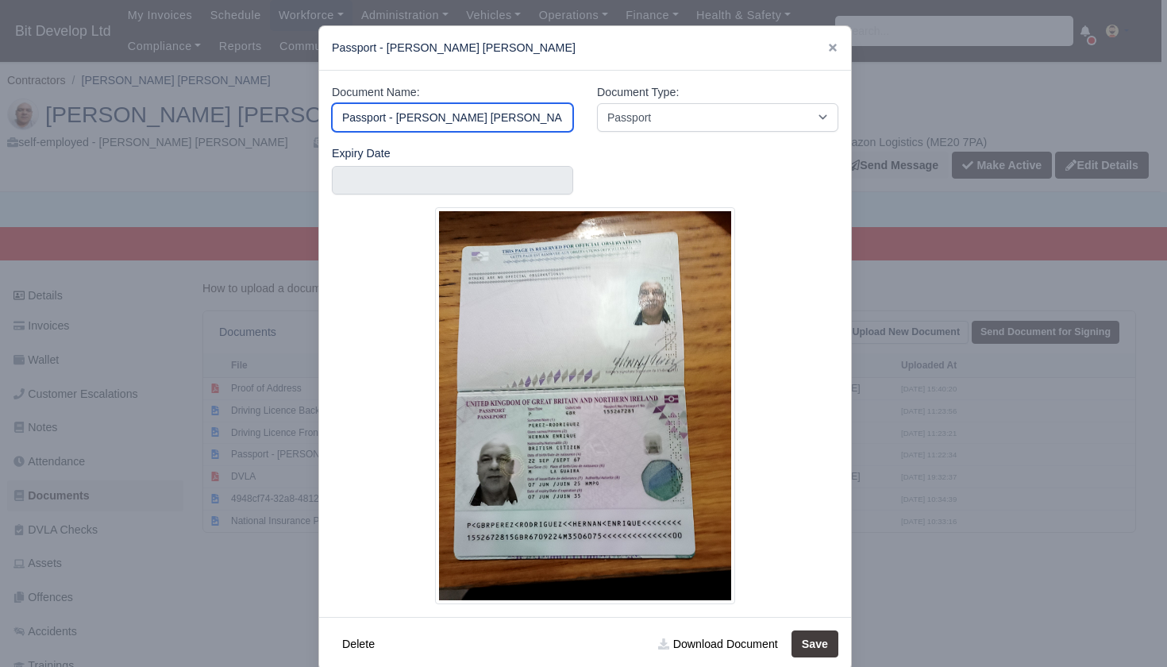
scroll to position [0, 3]
click at [703, 643] on link "Download Document" at bounding box center [718, 643] width 140 height 27
click at [246, 517] on div at bounding box center [583, 333] width 1167 height 667
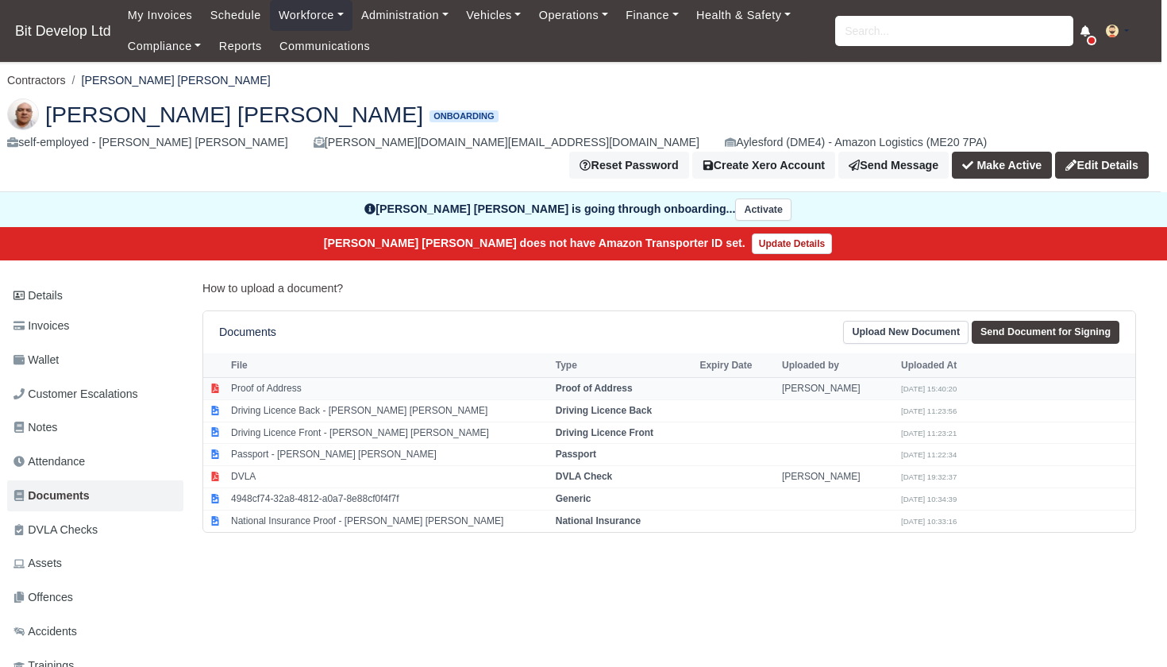
click at [295, 377] on td "Proof of Address" at bounding box center [389, 388] width 325 height 22
select select "proof-of-address"
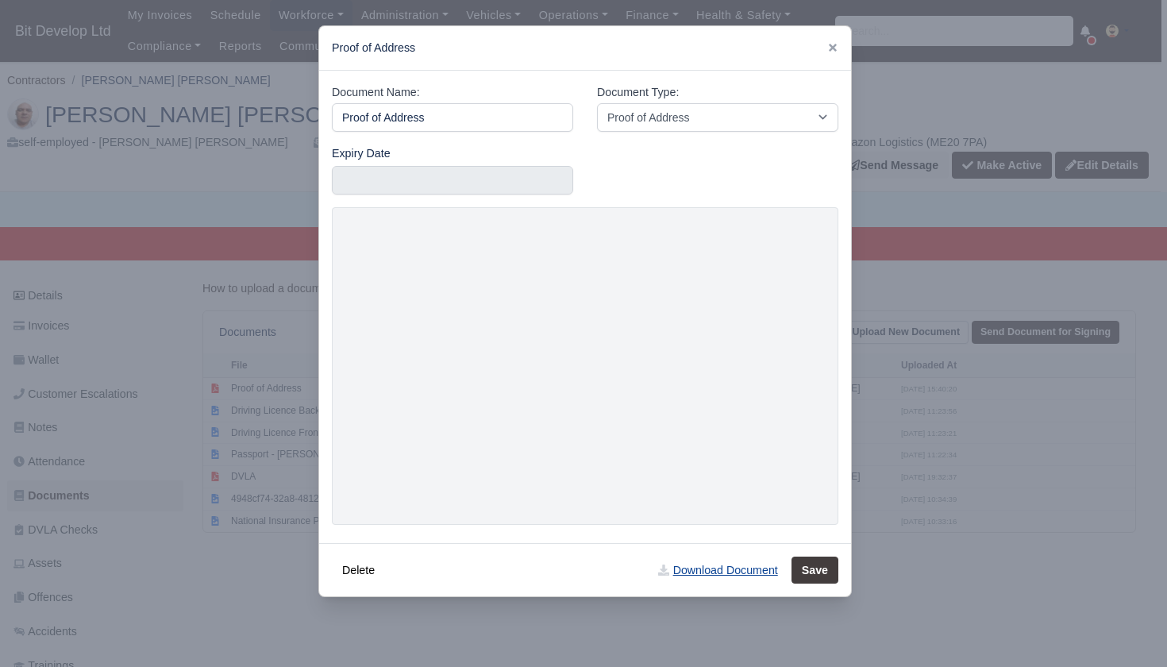
click at [706, 569] on link "Download Document" at bounding box center [718, 570] width 140 height 27
click at [202, 445] on div at bounding box center [583, 333] width 1167 height 667
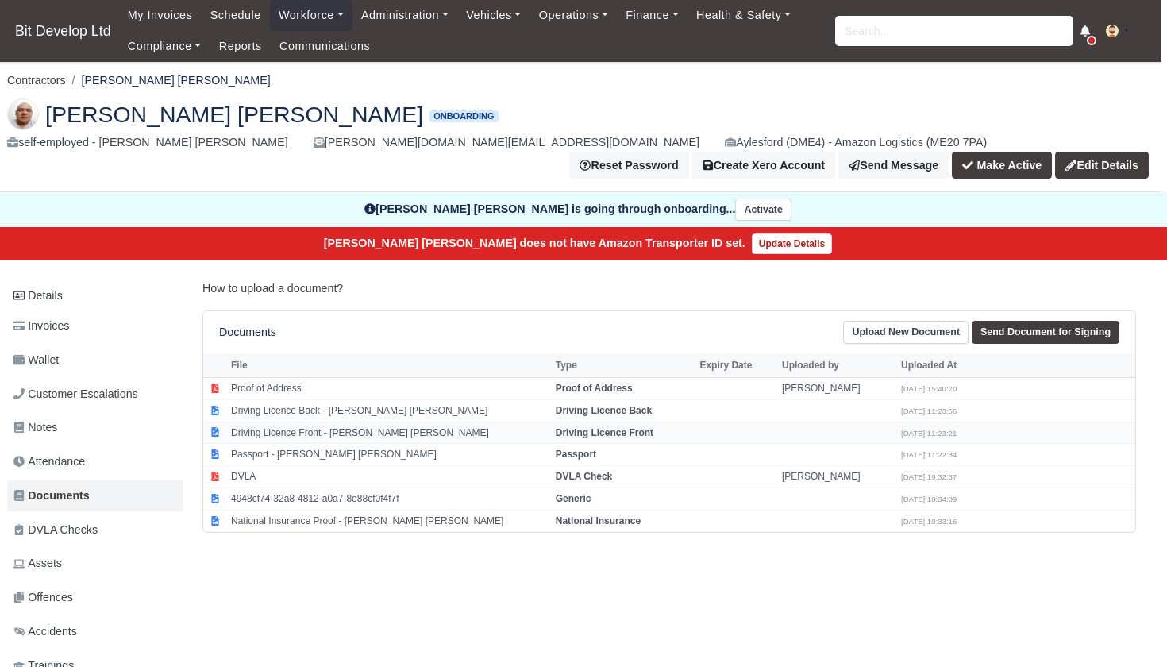
click at [313, 422] on td "Driving Licence Front - Hernan Enrique Perez Rodriguez" at bounding box center [389, 433] width 325 height 22
select select "driving-licence-front"
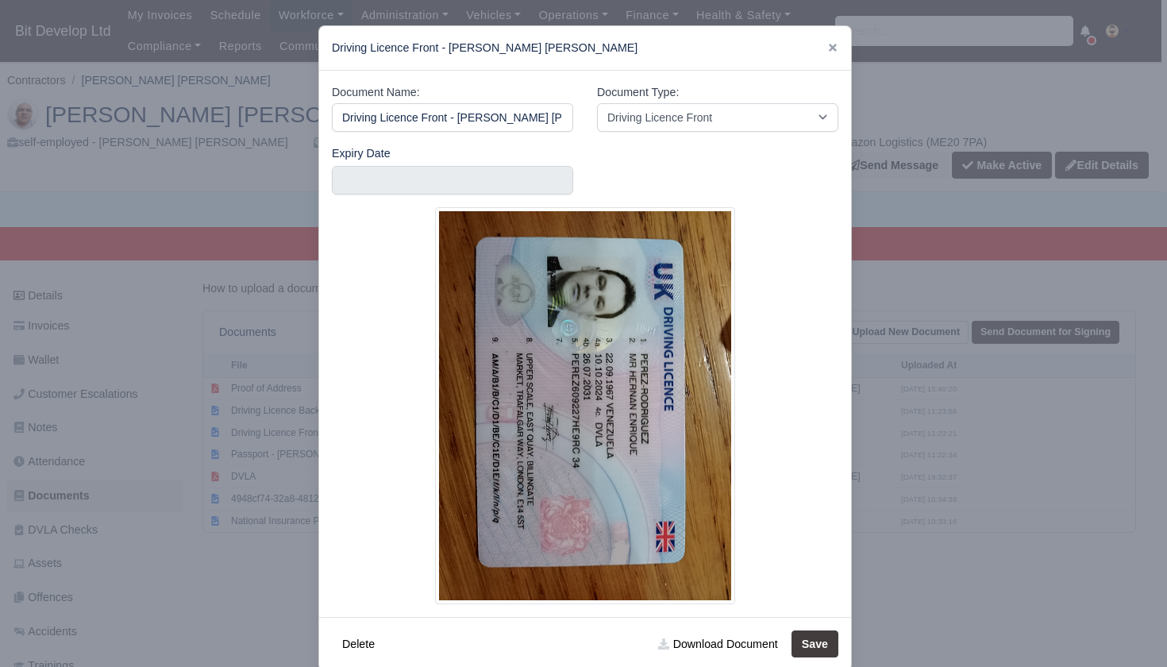
scroll to position [0, 67]
click at [830, 47] on icon at bounding box center [832, 47] width 11 height 11
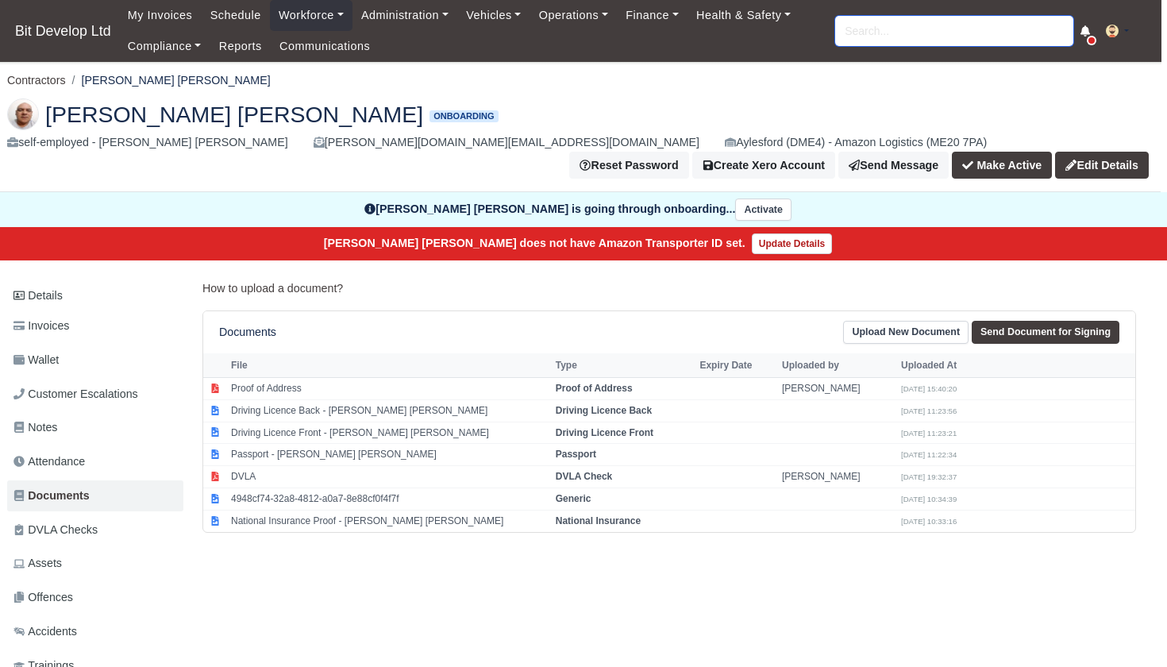
click at [875, 37] on input "search" at bounding box center [954, 31] width 238 height 30
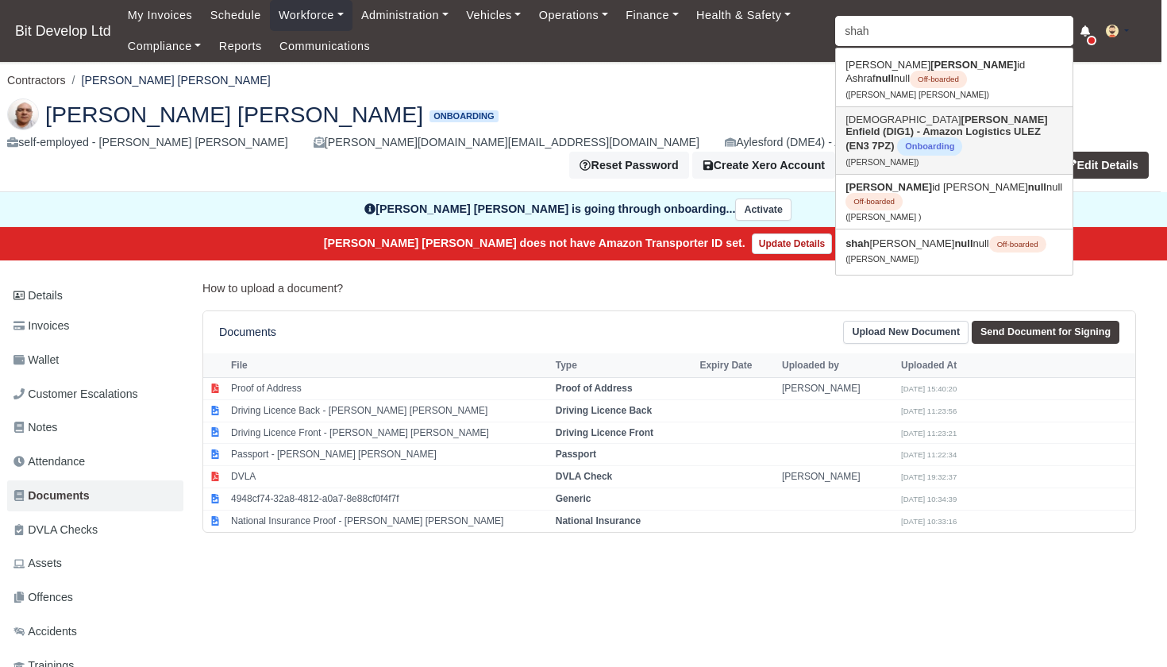
click at [962, 115] on strong "Shah" at bounding box center [1005, 120] width 87 height 12
type input "Muhammad Shah"
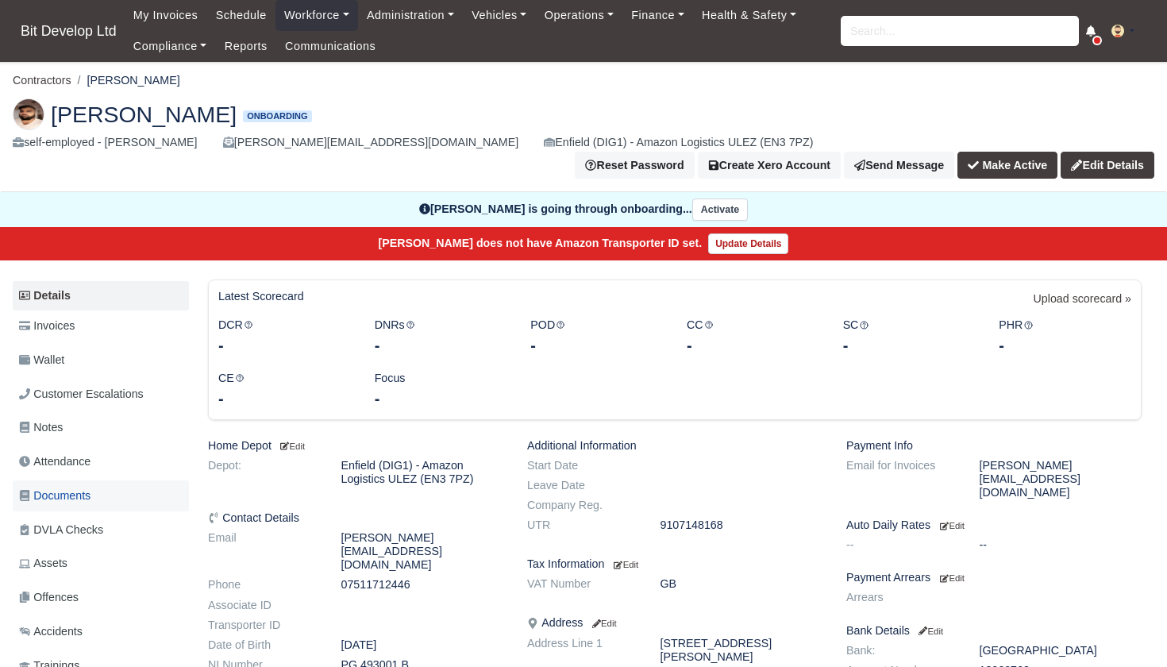
click at [80, 487] on span "Documents" at bounding box center [54, 496] width 71 height 18
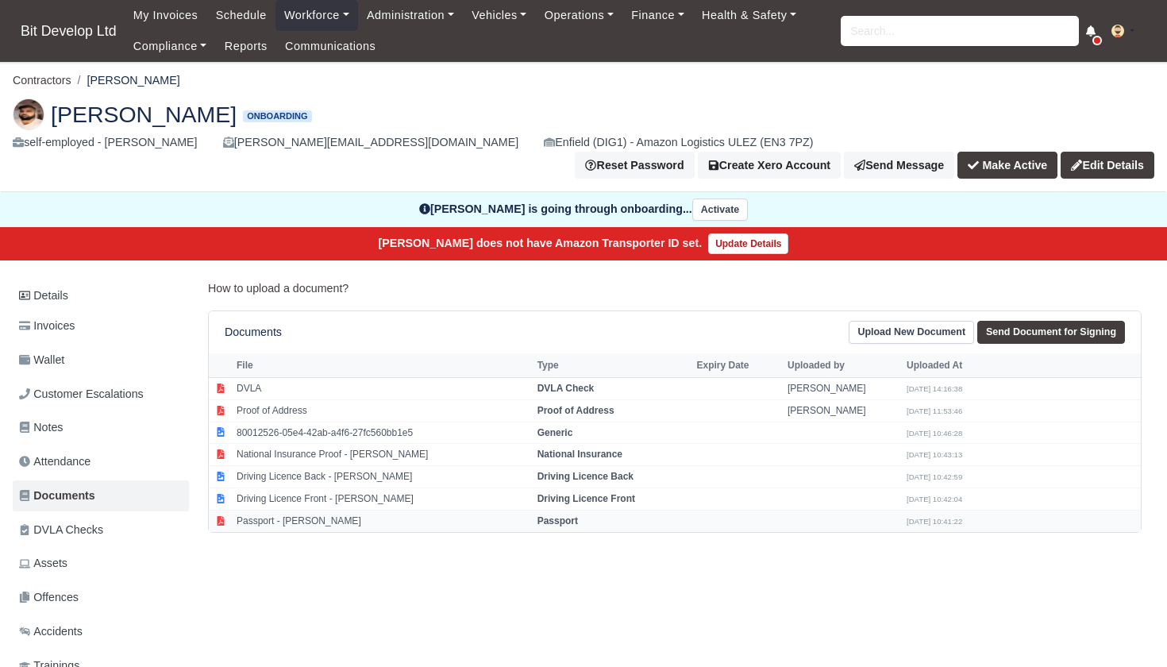
click at [370, 510] on td "Passport - [PERSON_NAME]" at bounding box center [383, 520] width 301 height 21
select select "passport"
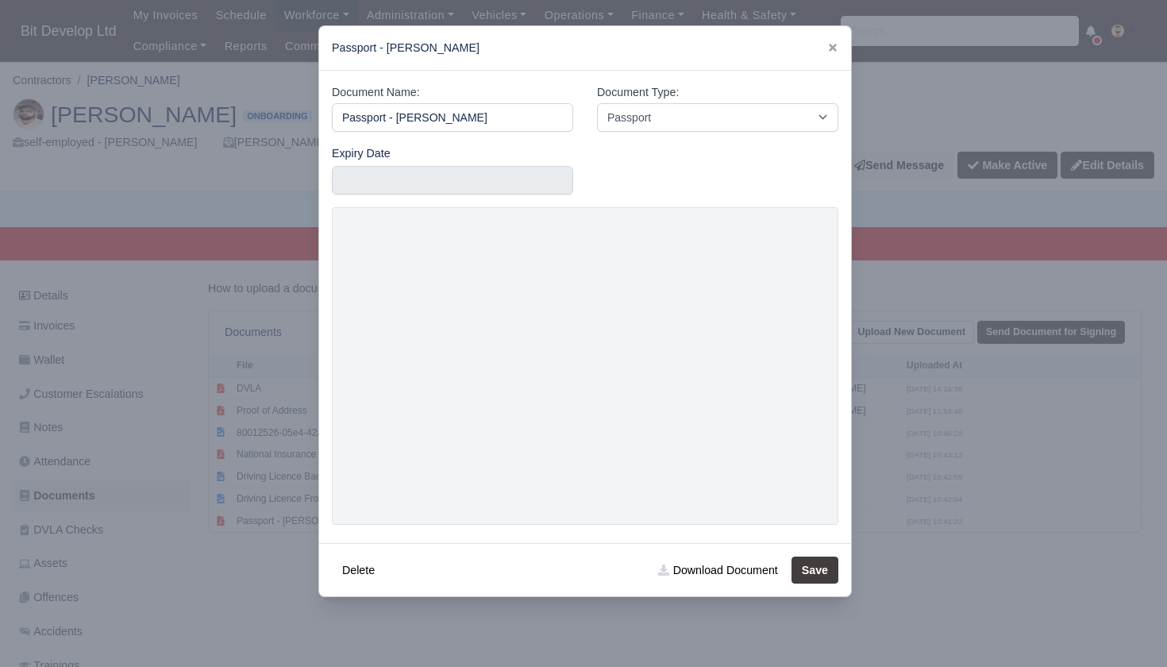
click at [221, 562] on div at bounding box center [583, 333] width 1167 height 667
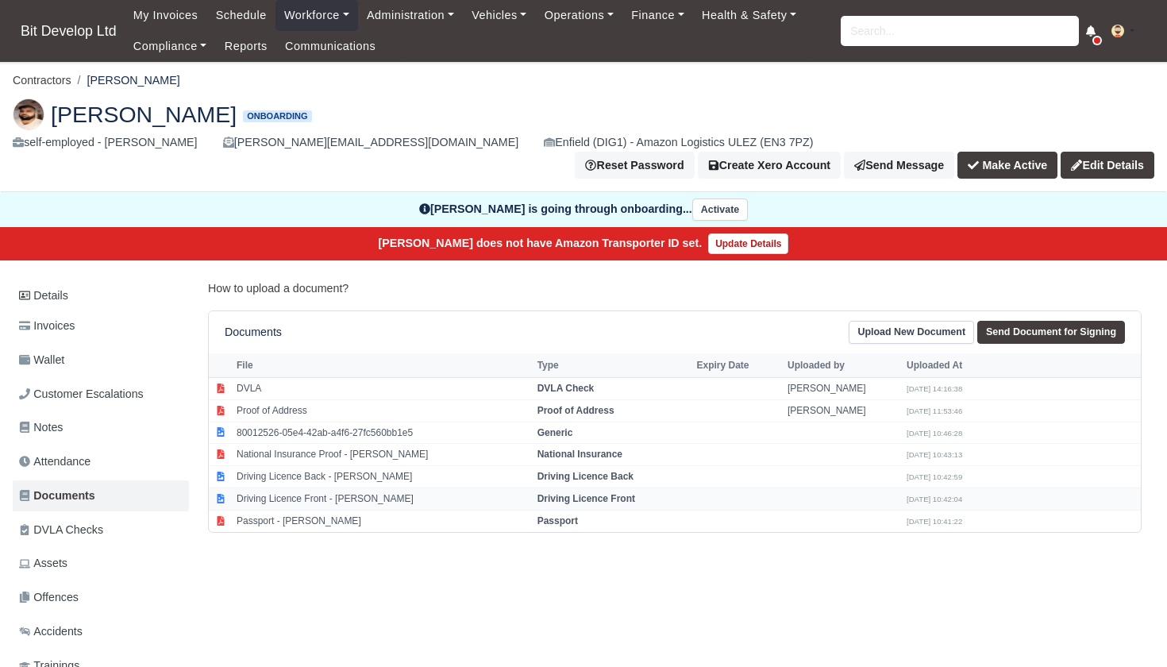
click at [323, 488] on td "Driving Licence Front - Muhammad Shah" at bounding box center [383, 499] width 301 height 22
select select "driving-licence-front"
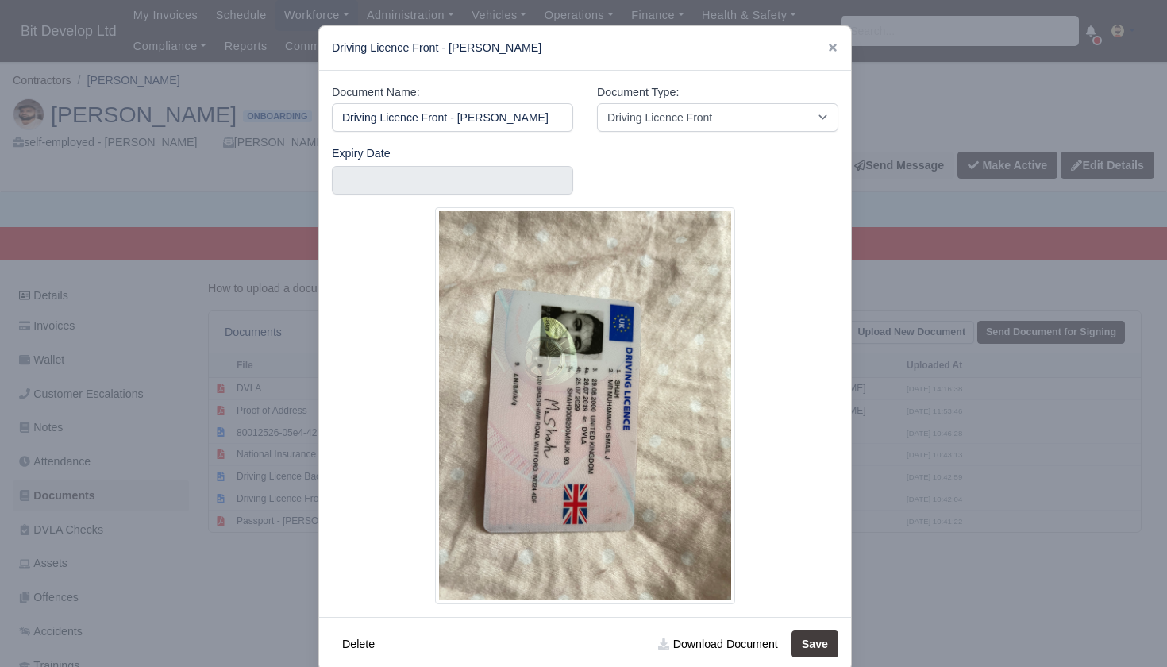
click at [225, 536] on div at bounding box center [583, 333] width 1167 height 667
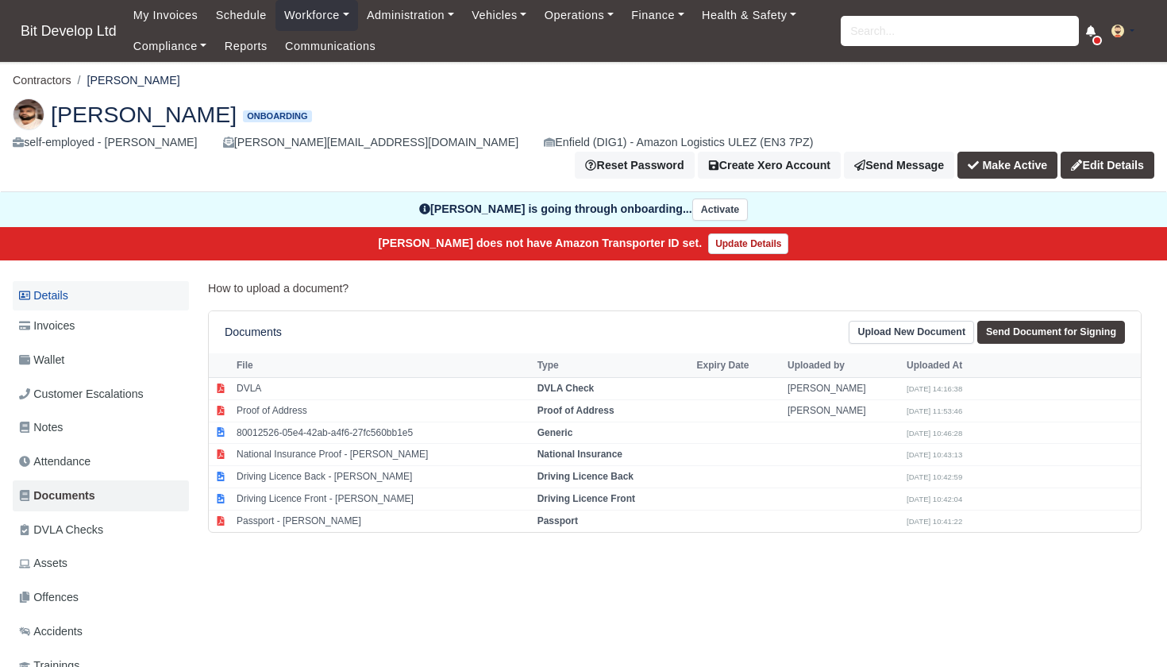
click at [80, 281] on link "Details" at bounding box center [101, 295] width 176 height 29
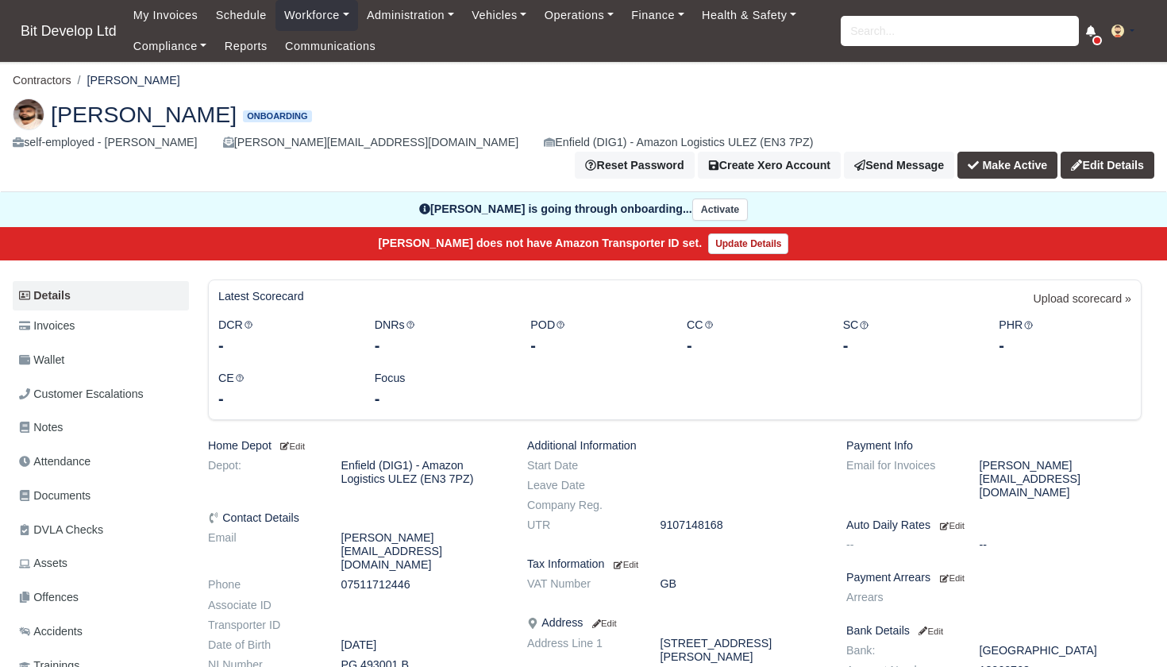
drag, startPoint x: 343, startPoint y: 608, endPoint x: 423, endPoint y: 608, distance: 80.2
click at [423, 658] on dd "PG 493001 B" at bounding box center [423, 664] width 187 height 13
copy dd "PG 493001 B"
click at [96, 480] on link "Documents" at bounding box center [101, 495] width 176 height 31
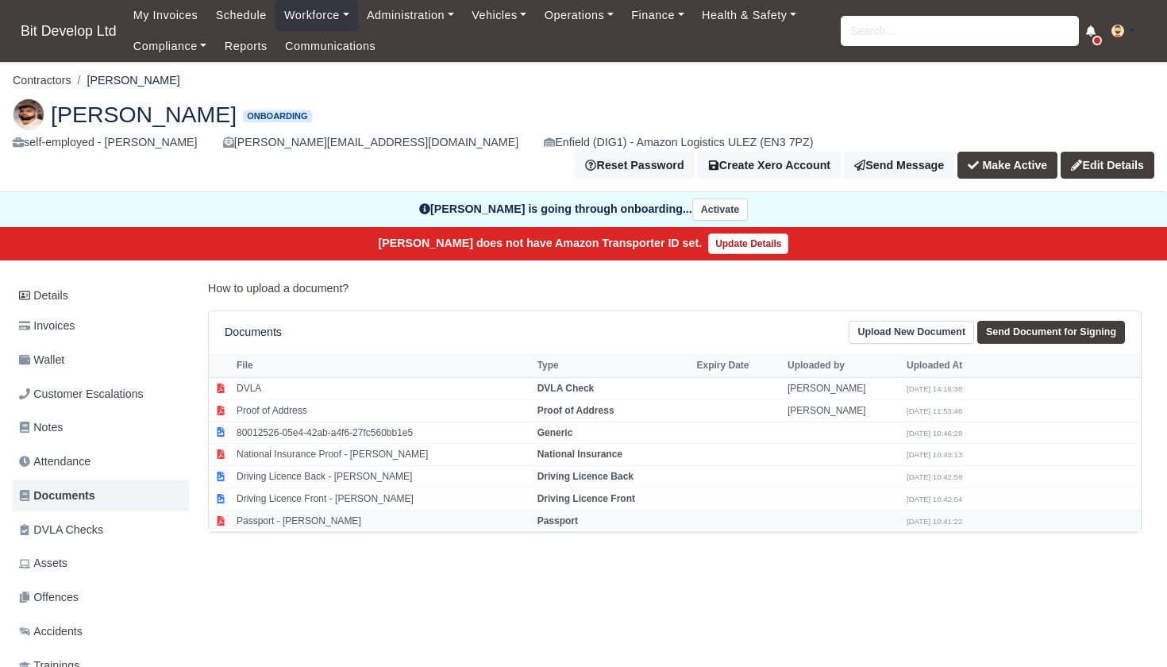
click at [318, 510] on td "Passport - [PERSON_NAME]" at bounding box center [383, 520] width 301 height 21
select select "passport"
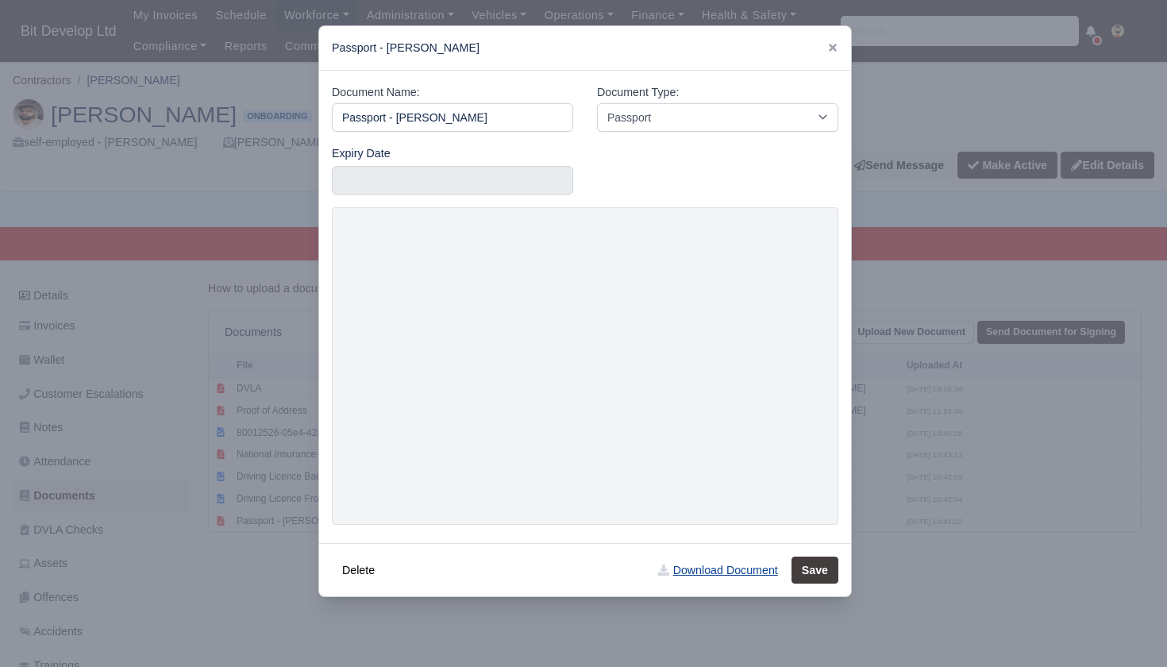
click at [711, 567] on link "Download Document" at bounding box center [718, 570] width 140 height 27
click at [244, 522] on div at bounding box center [583, 333] width 1167 height 667
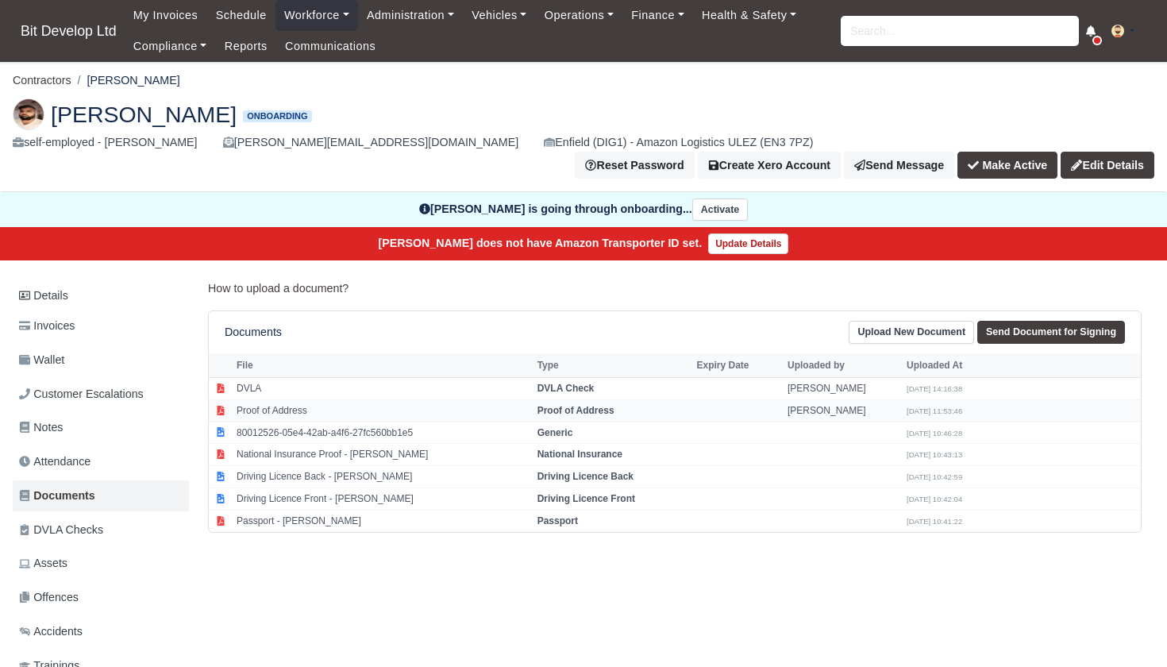
click at [288, 399] on td "Proof of Address" at bounding box center [383, 410] width 301 height 22
select select "proof-of-address"
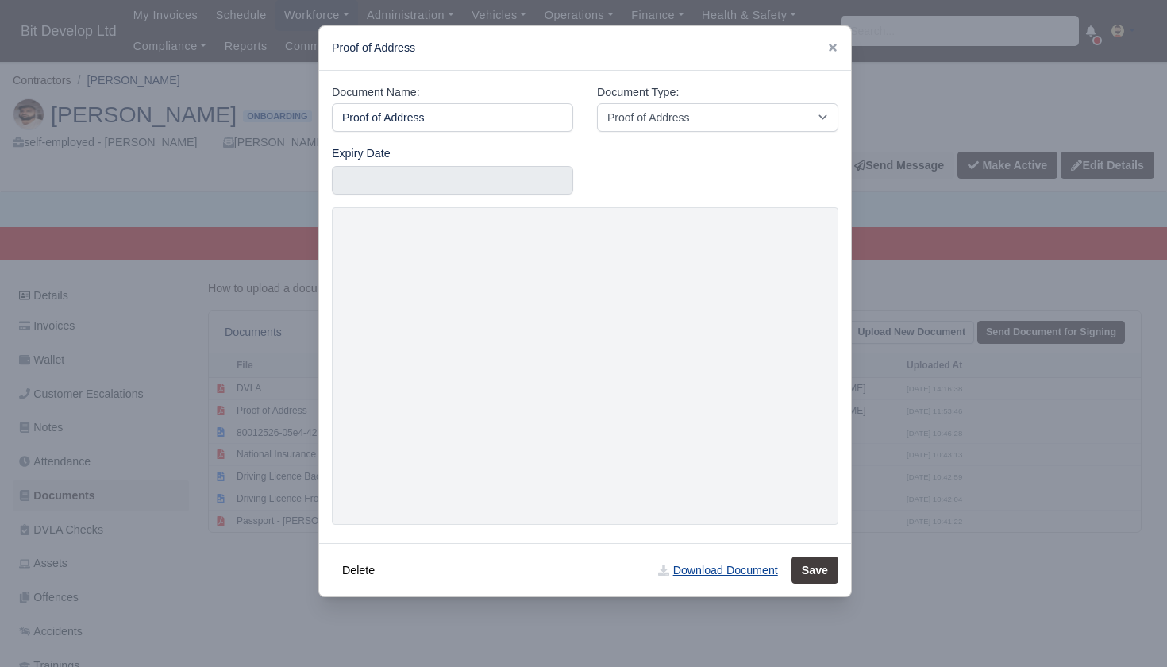
click at [714, 565] on link "Download Document" at bounding box center [718, 570] width 140 height 27
click at [880, 357] on div at bounding box center [583, 333] width 1167 height 667
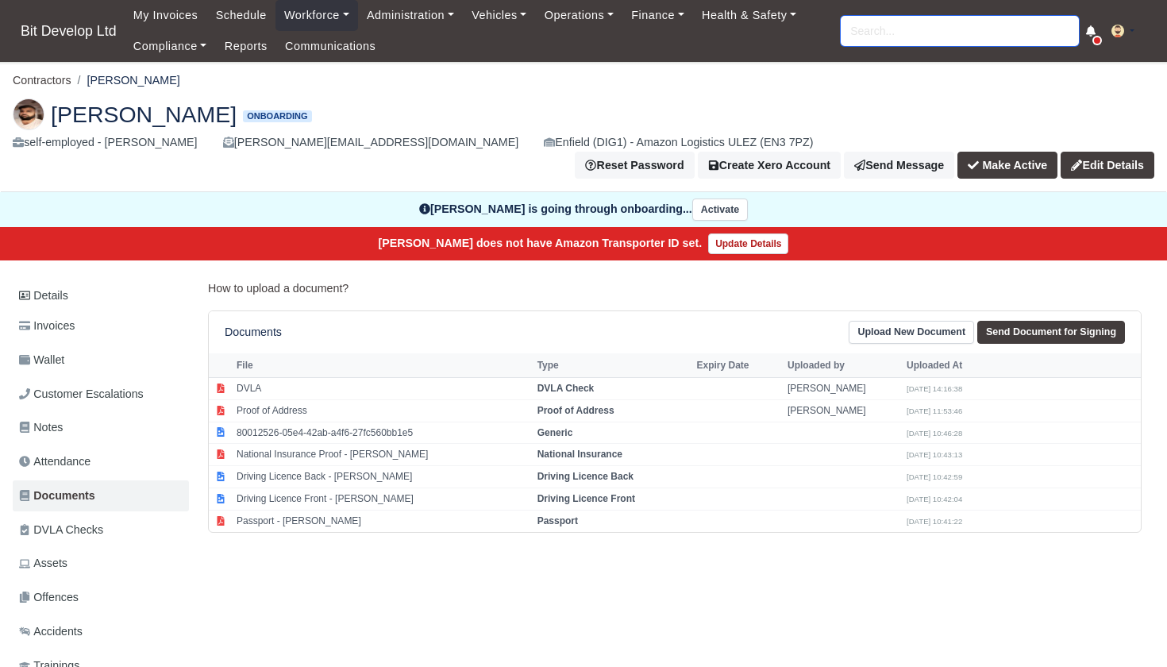
click at [973, 33] on input "search" at bounding box center [960, 31] width 238 height 30
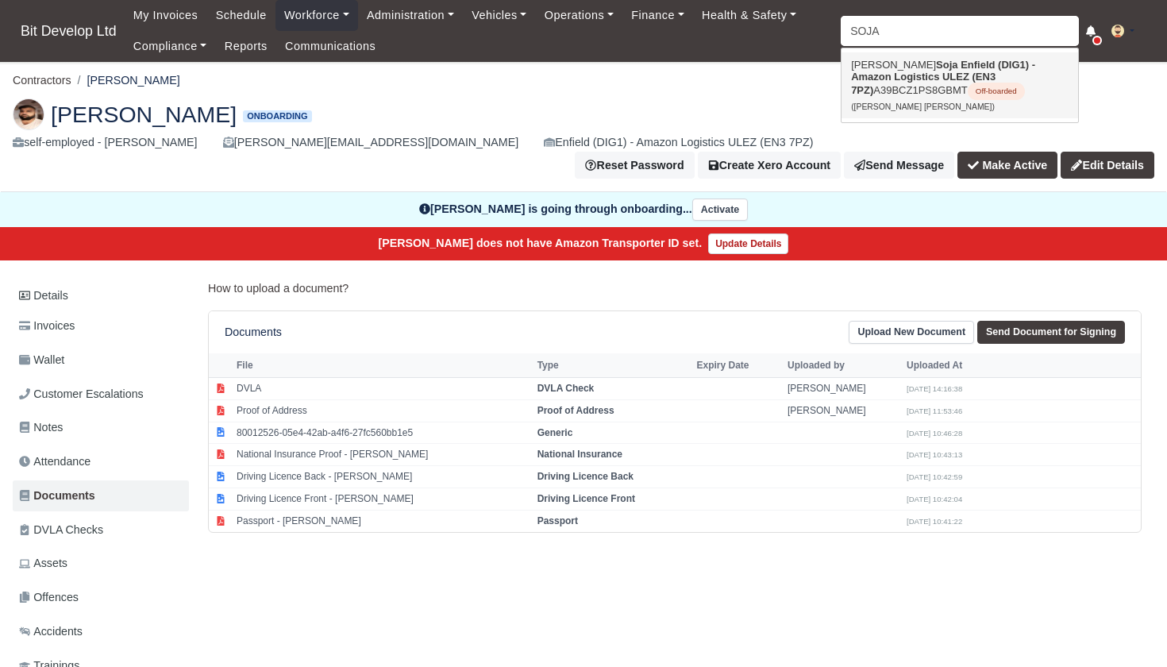
click at [946, 83] on strong "Enfield (DIG1) - Amazon Logistics ULEZ (EN3 7PZ)" at bounding box center [943, 77] width 184 height 37
type input "[PERSON_NAME] [PERSON_NAME]"
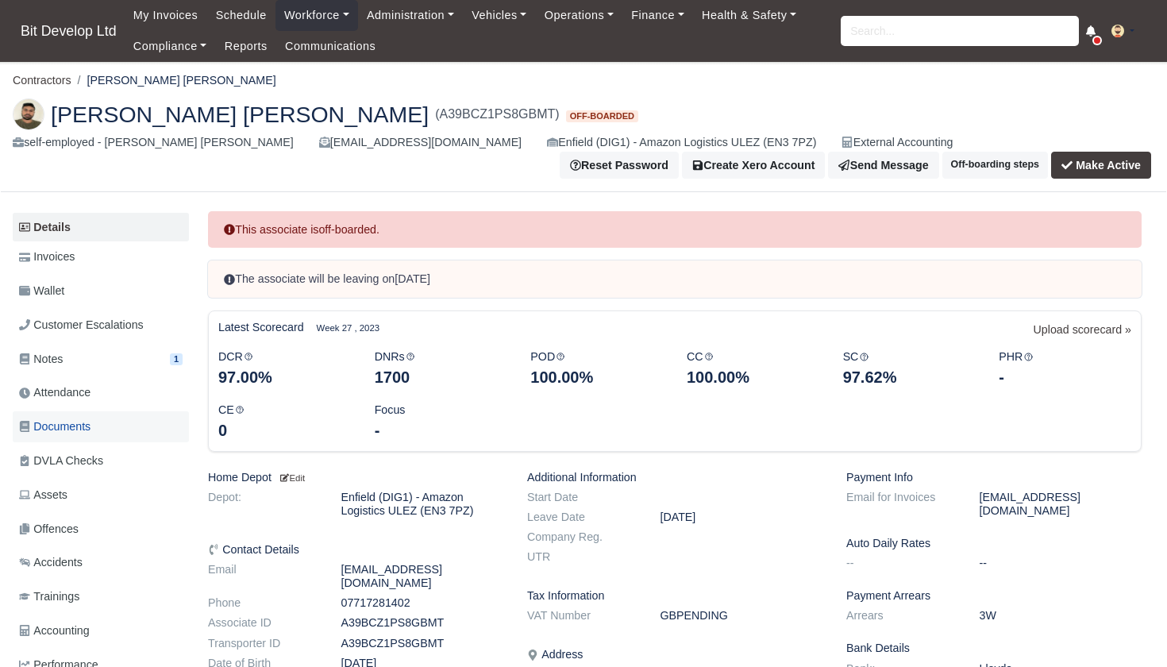
click at [69, 418] on span "Documents" at bounding box center [54, 427] width 71 height 18
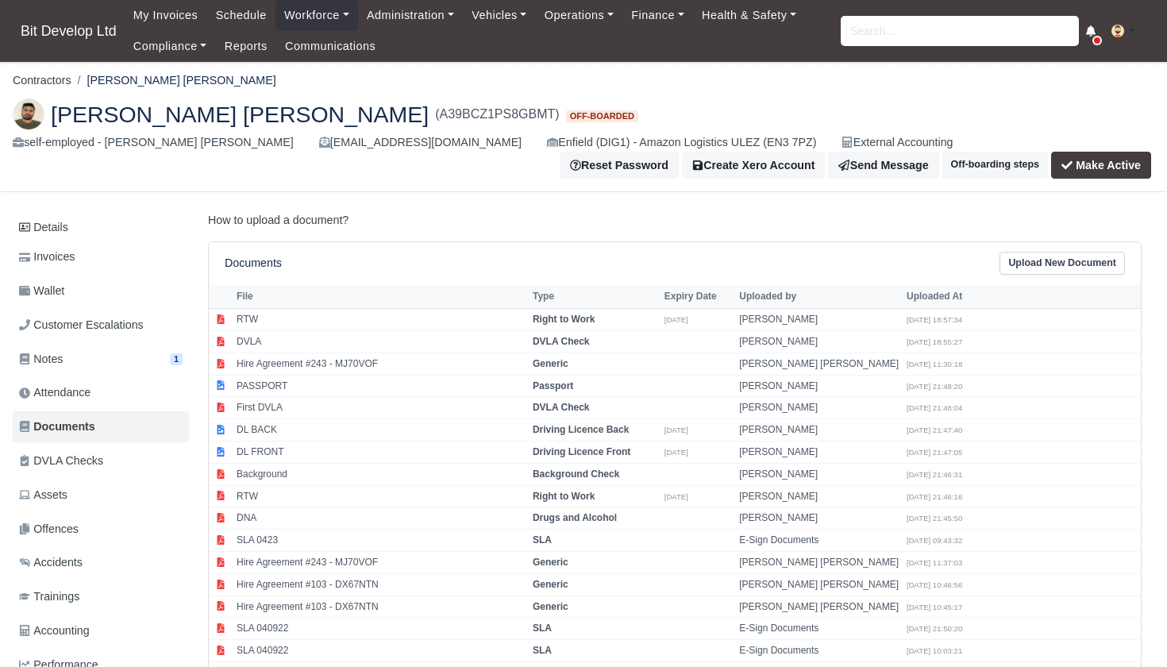
click at [1052, 252] on link "Upload New Document" at bounding box center [1062, 263] width 125 height 23
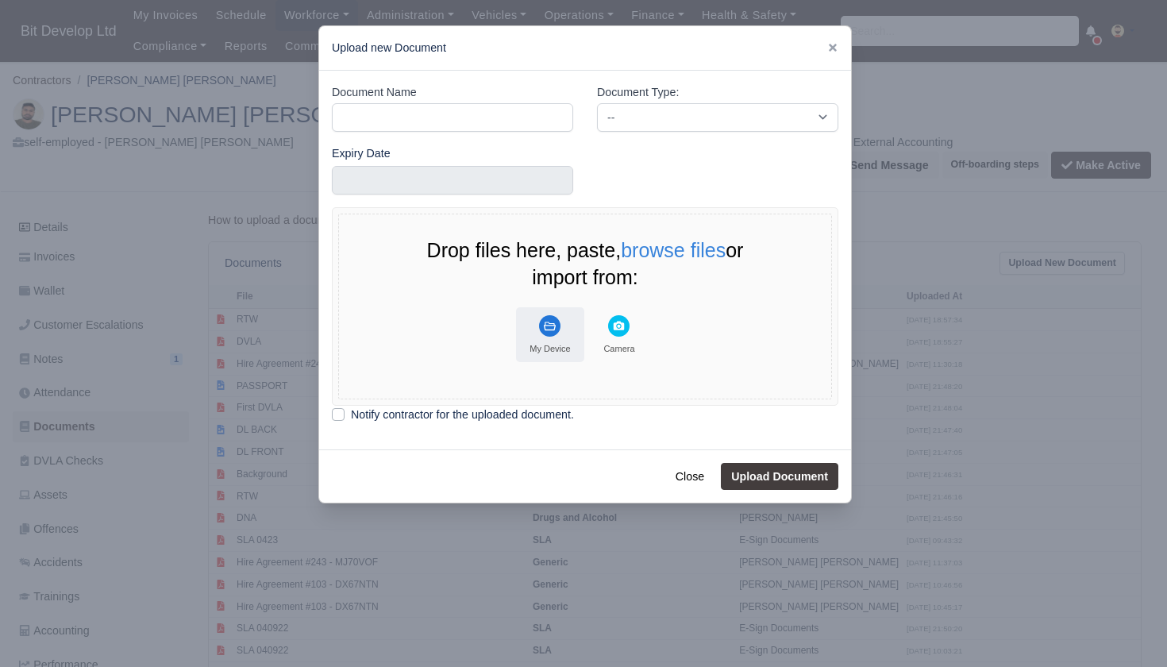
click at [544, 328] on rect "File Uploader" at bounding box center [549, 325] width 21 height 21
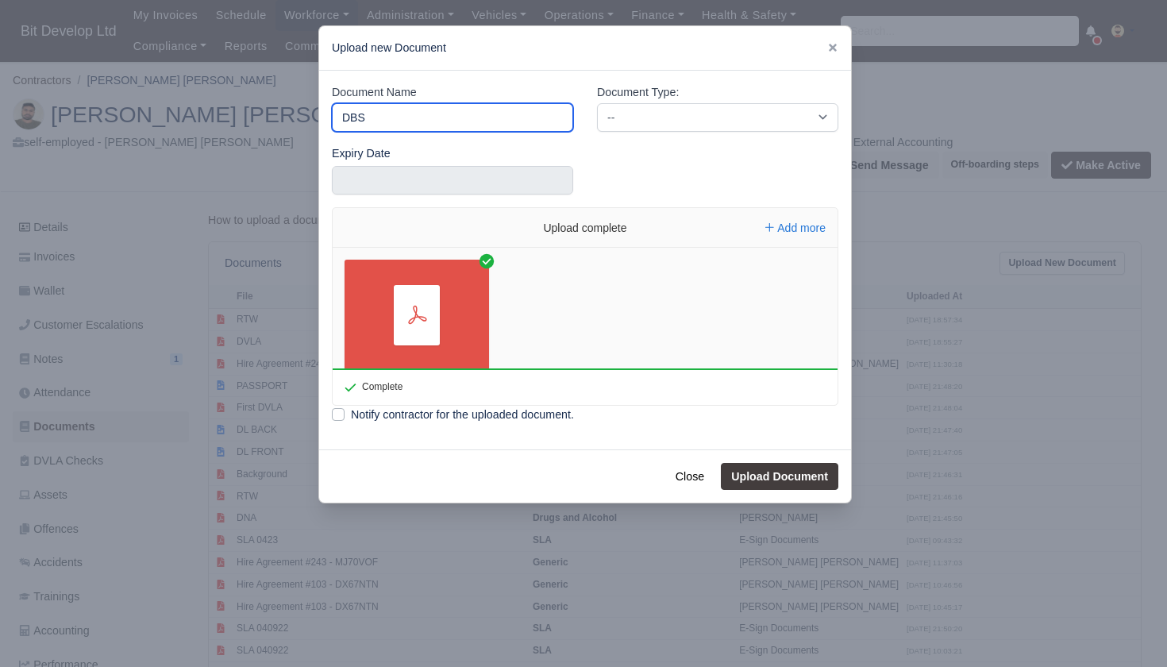
type input "DBS"
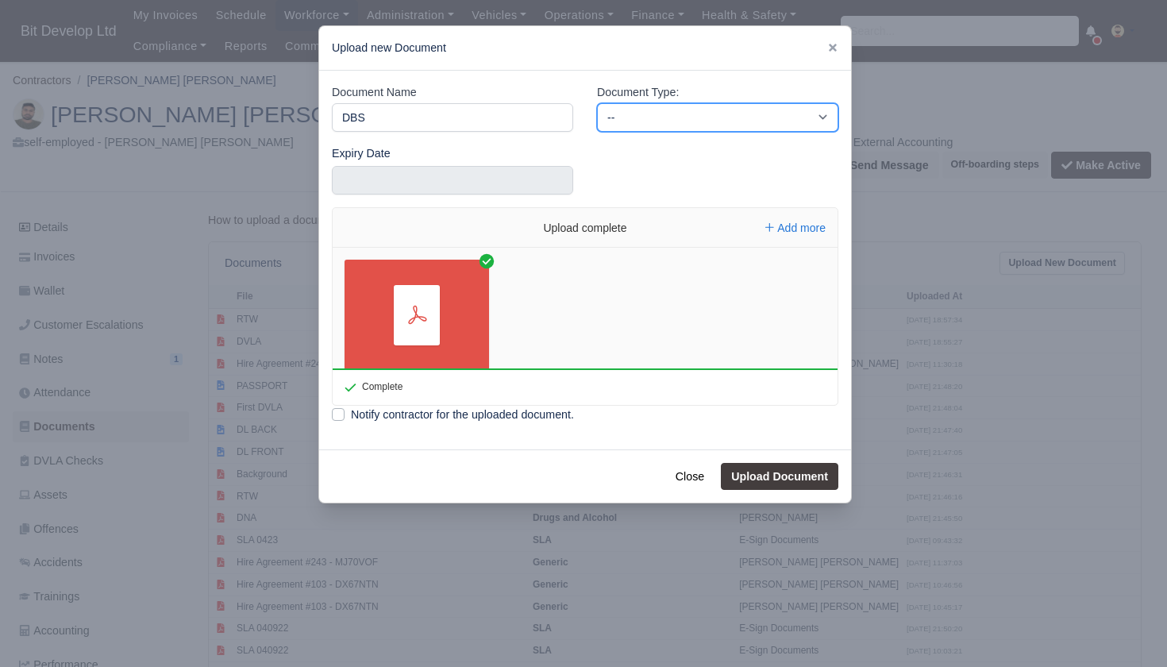
select select "background-check"
click at [776, 474] on button "Upload Document" at bounding box center [780, 476] width 118 height 27
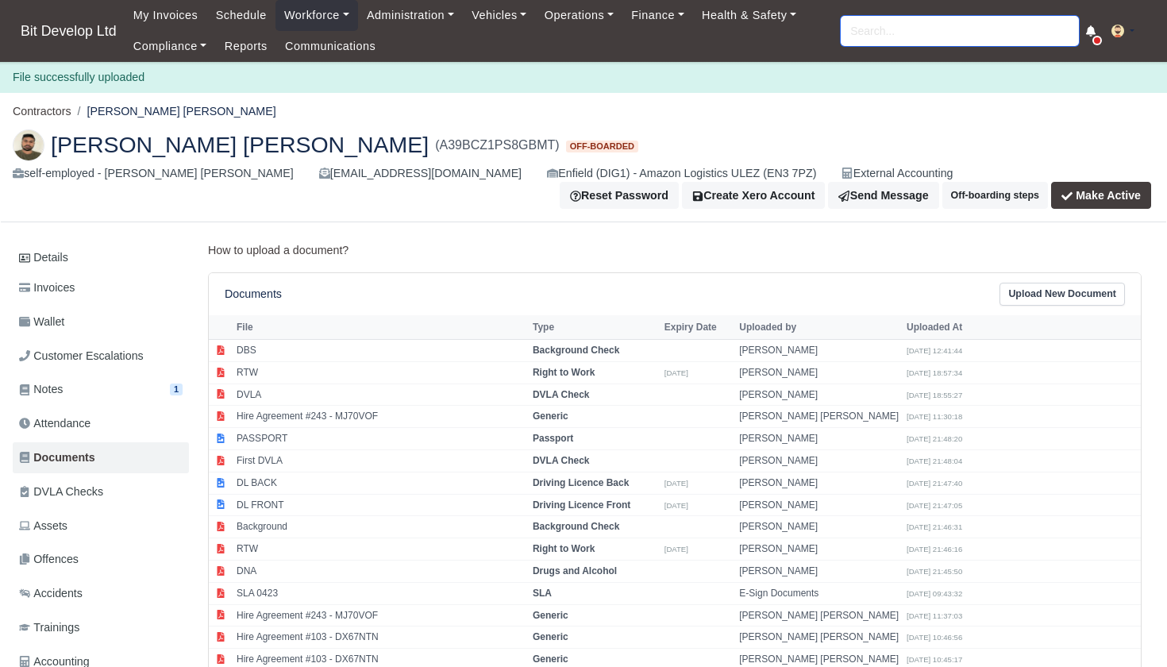
click at [957, 38] on input "search" at bounding box center [960, 31] width 238 height 30
type input "AMAL"
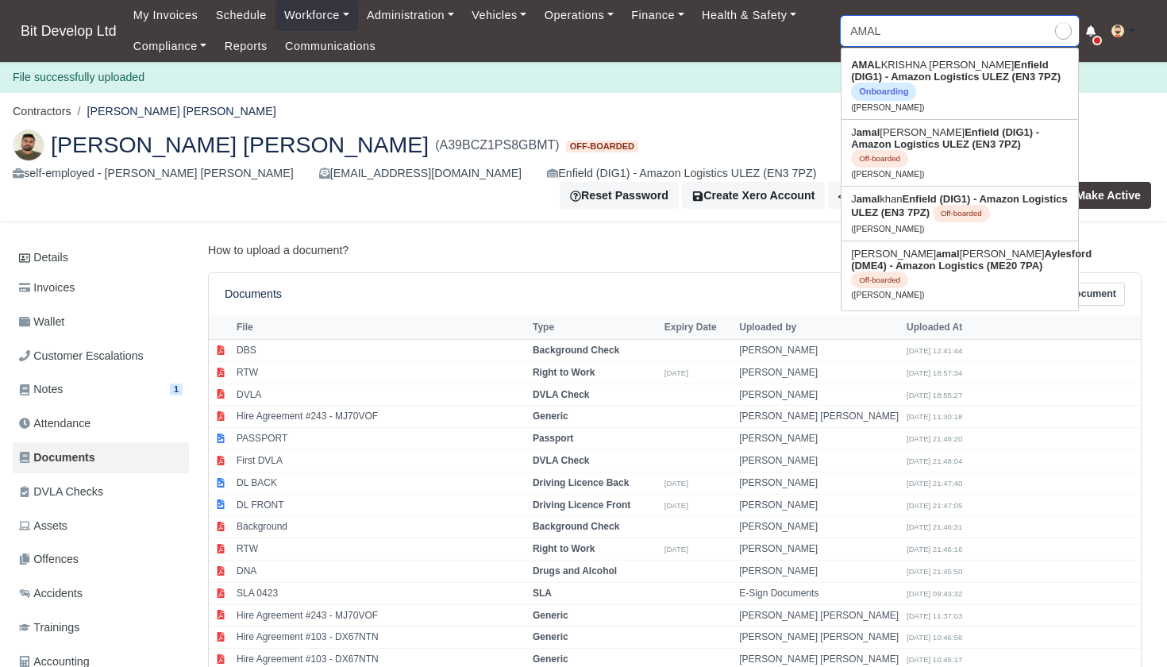
type input "AMALKRISHNA [PERSON_NAME]"
click at [969, 73] on strong "Enfield (DIG1) - Amazon Logistics ULEZ (EN3 7PZ)" at bounding box center [956, 71] width 210 height 24
type input "AMALKRISHNA [PERSON_NAME]"
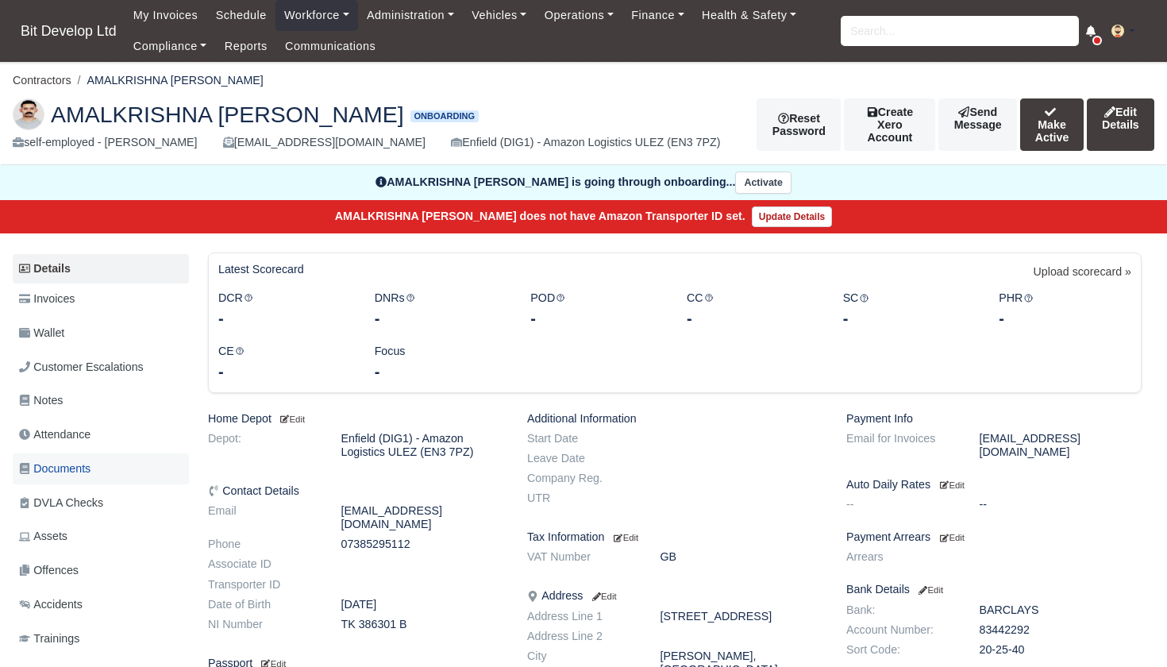
click at [70, 478] on span "Documents" at bounding box center [54, 469] width 71 height 18
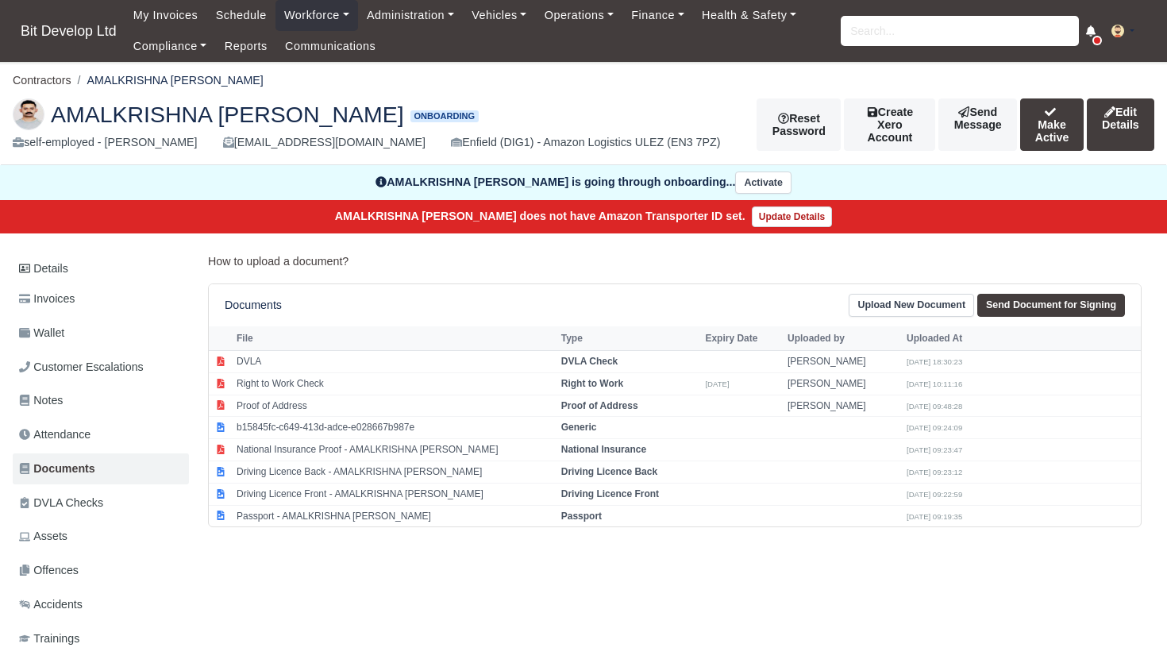
click at [914, 317] on link "Upload New Document" at bounding box center [911, 305] width 125 height 23
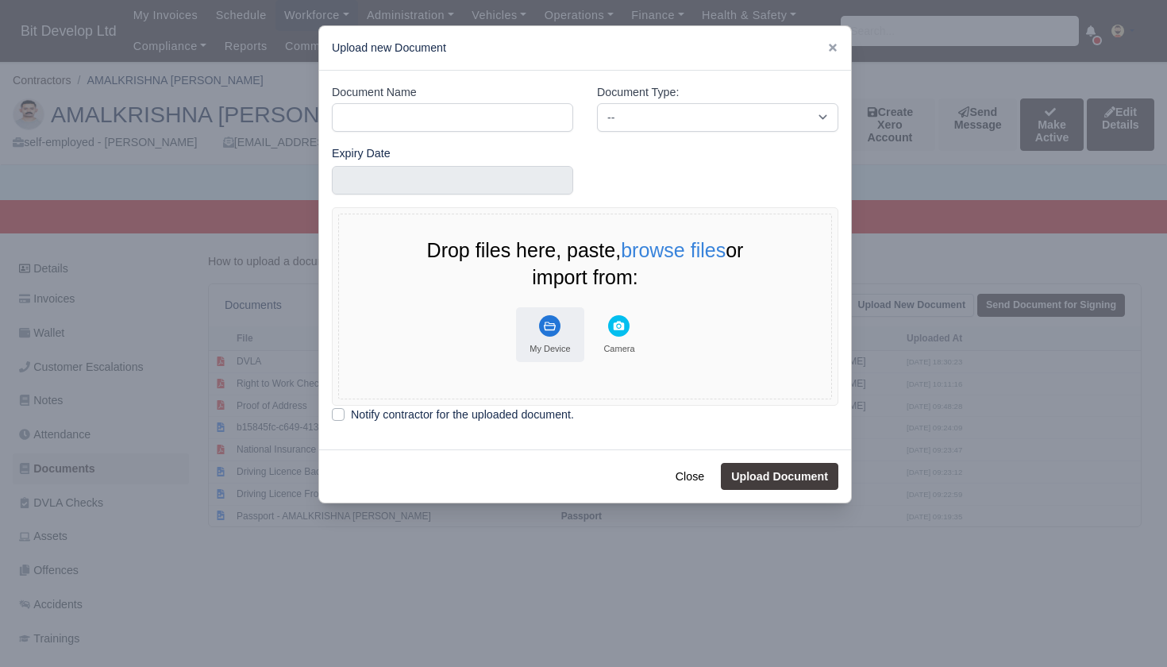
click at [536, 338] on button "My Device" at bounding box center [550, 334] width 68 height 55
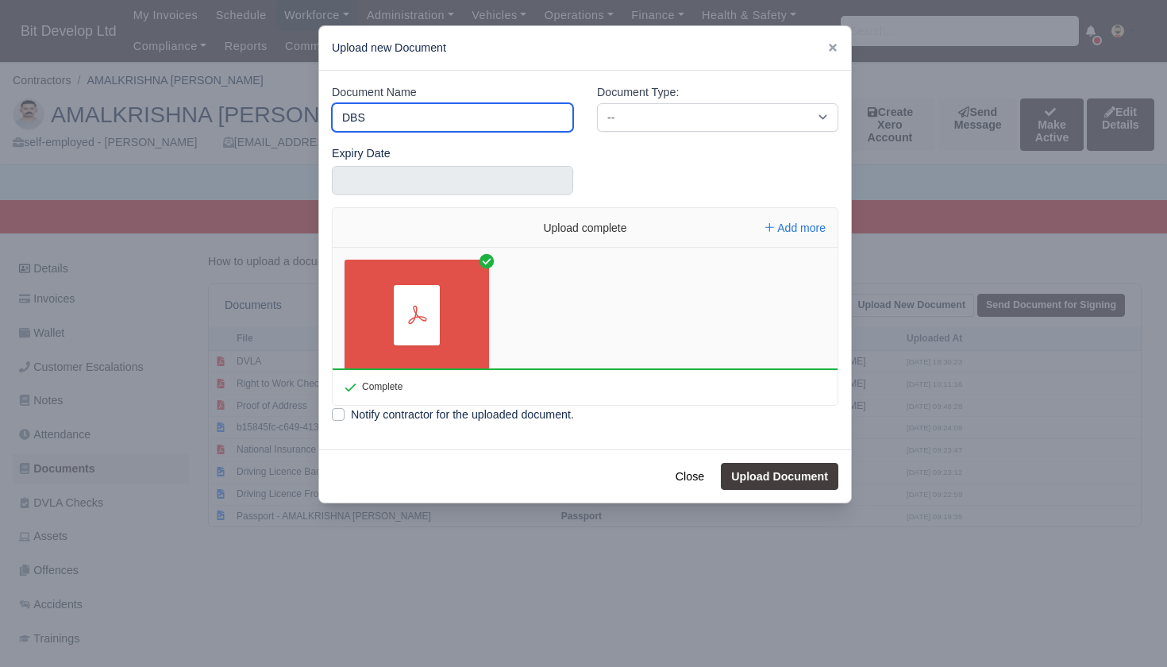
type input "DBS"
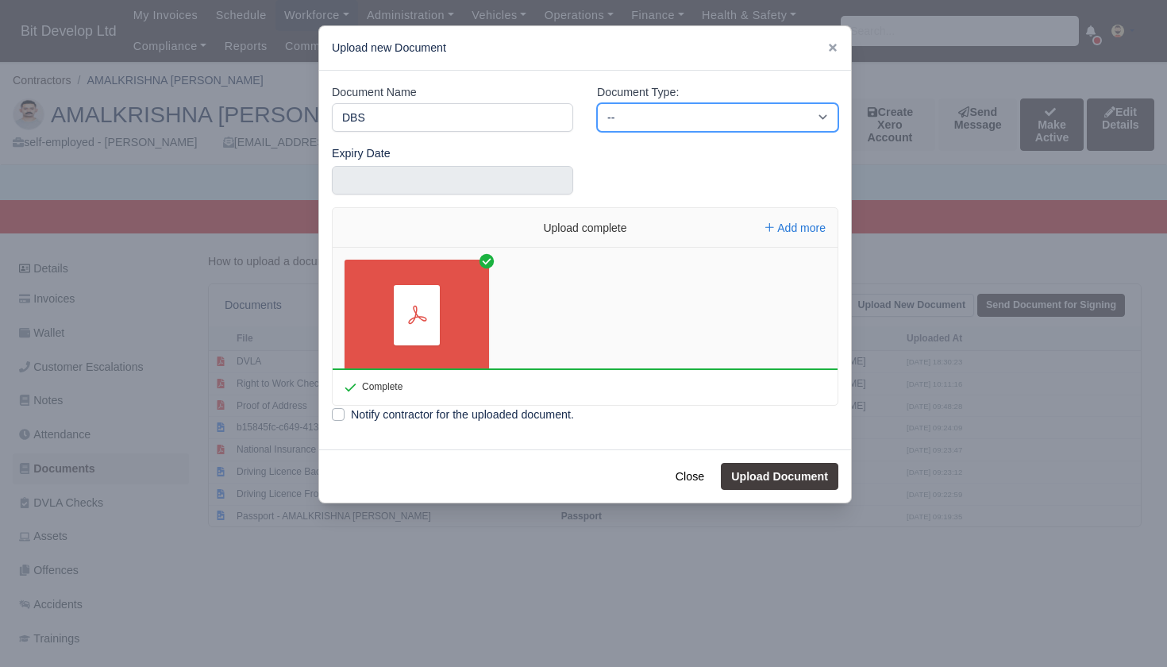
click at [676, 120] on select "-- Accounting Engagement Letter Age Verification Confirmation Background Check …" at bounding box center [717, 117] width 241 height 29
select select "background-check"
click at [794, 472] on button "Upload Document" at bounding box center [780, 476] width 118 height 27
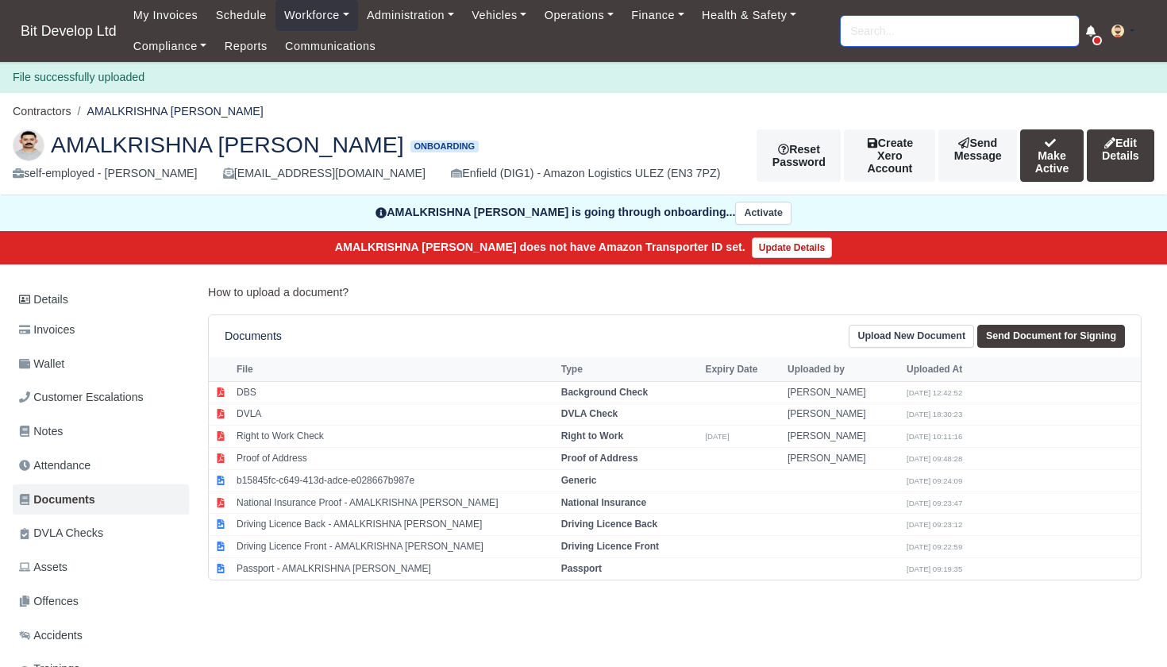
click at [896, 30] on input "search" at bounding box center [960, 31] width 238 height 30
type input "DAVID"
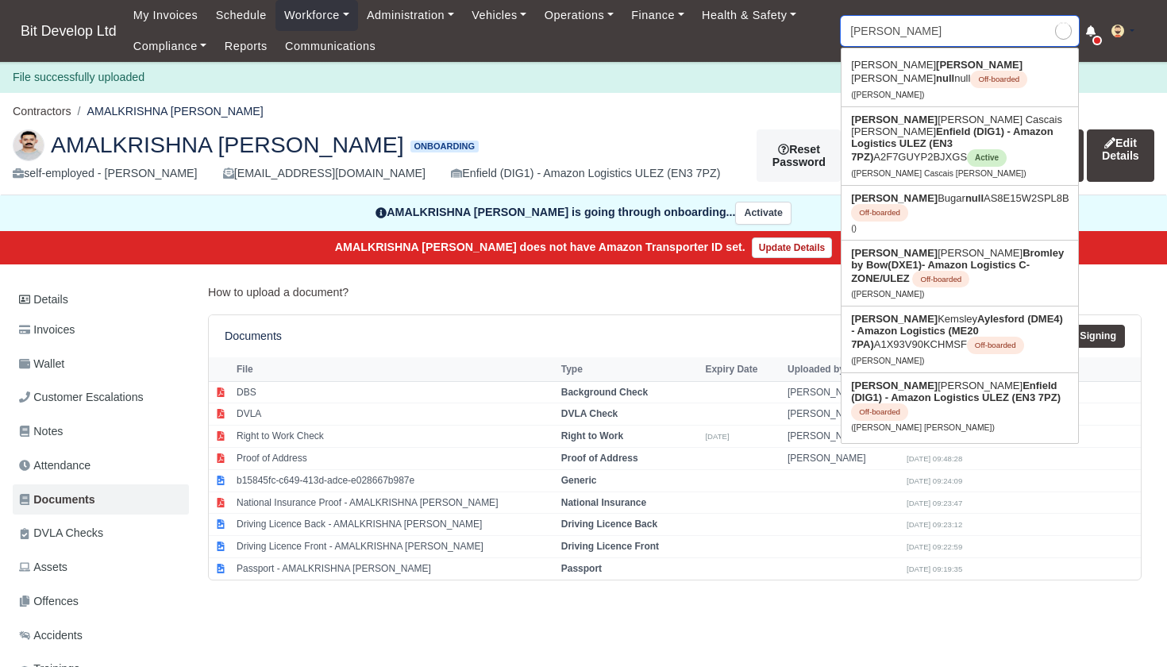
type input "DAVID Andrade Cascais Goncalves"
click at [945, 328] on strong "Aylesford (DME4) - Amazon Logistics (ME20 7PA)" at bounding box center [957, 331] width 212 height 37
type input "[PERSON_NAME]"
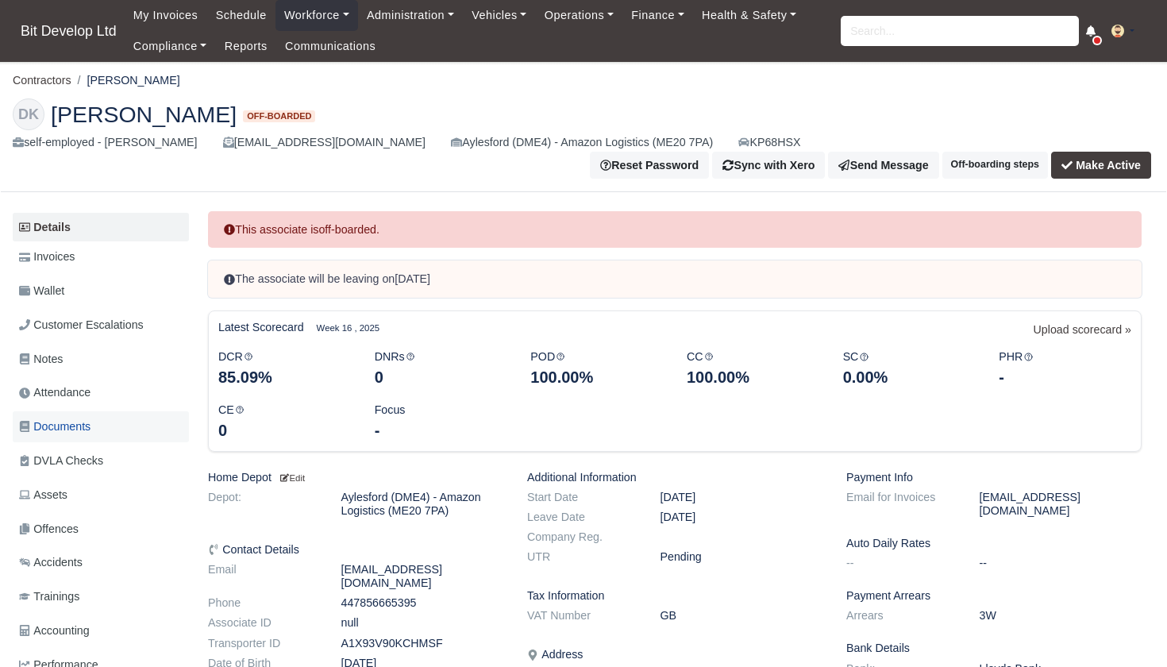
click at [78, 418] on span "Documents" at bounding box center [54, 427] width 71 height 18
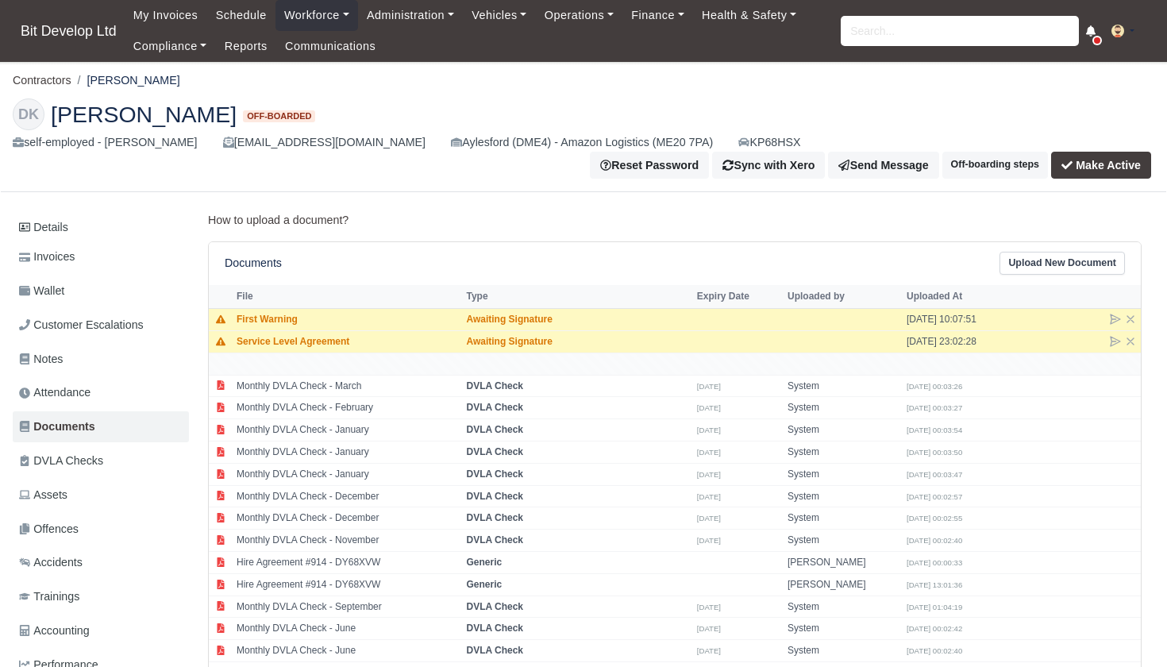
click at [1023, 252] on link "Upload New Document" at bounding box center [1062, 263] width 125 height 23
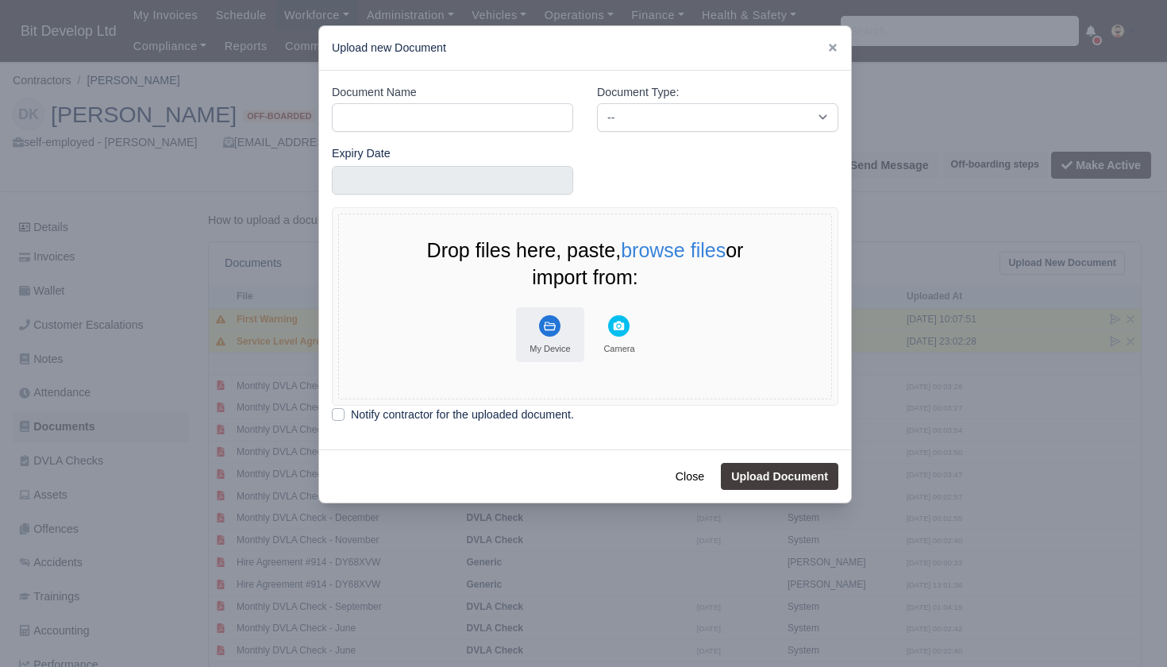
click at [542, 336] on button "My Device" at bounding box center [550, 334] width 68 height 55
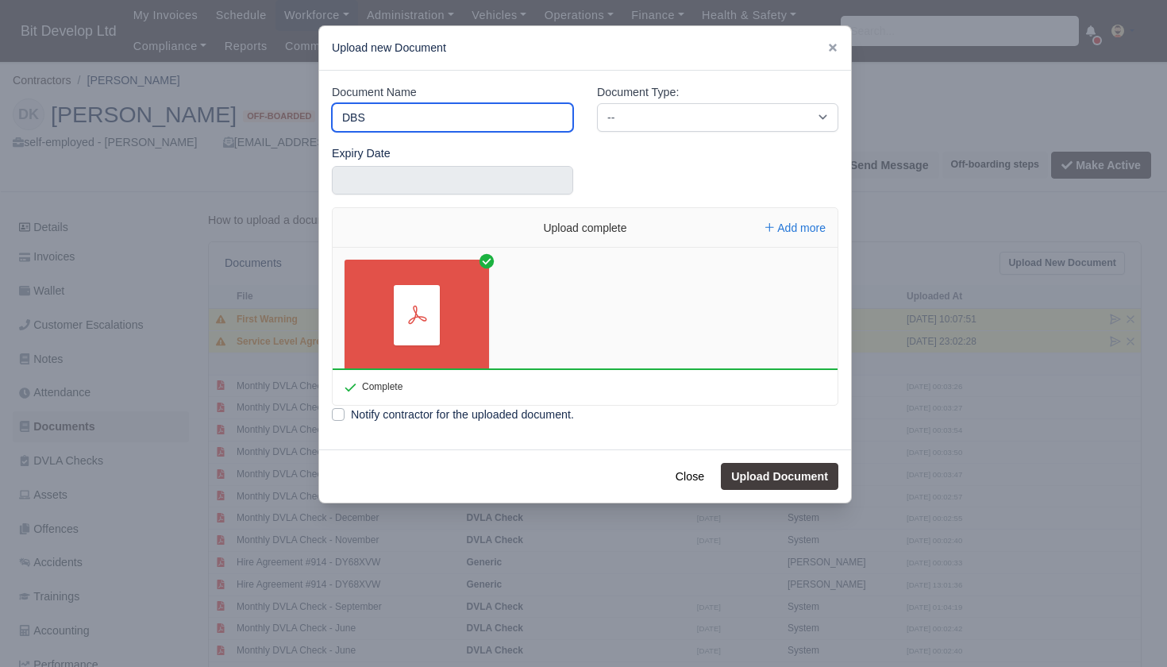
type input "DBS"
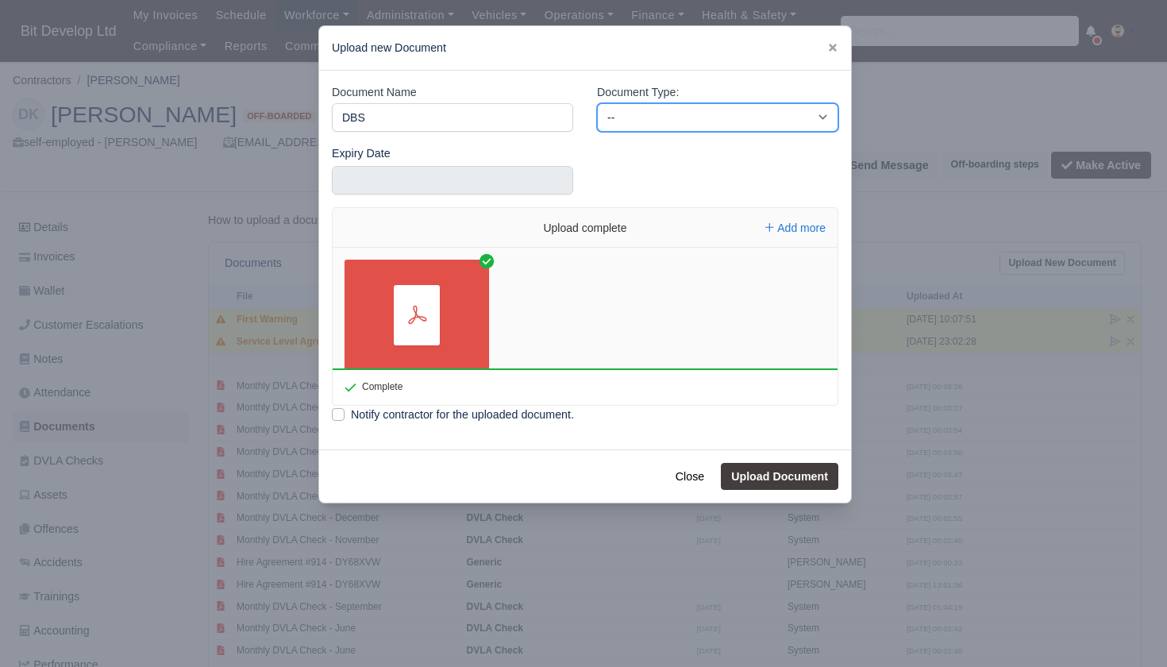
click at [657, 112] on select "-- Accounting Engagement Letter Age Verification Confirmation Background Check …" at bounding box center [717, 117] width 241 height 29
select select "background-check"
click at [759, 473] on button "Upload Document" at bounding box center [780, 476] width 118 height 27
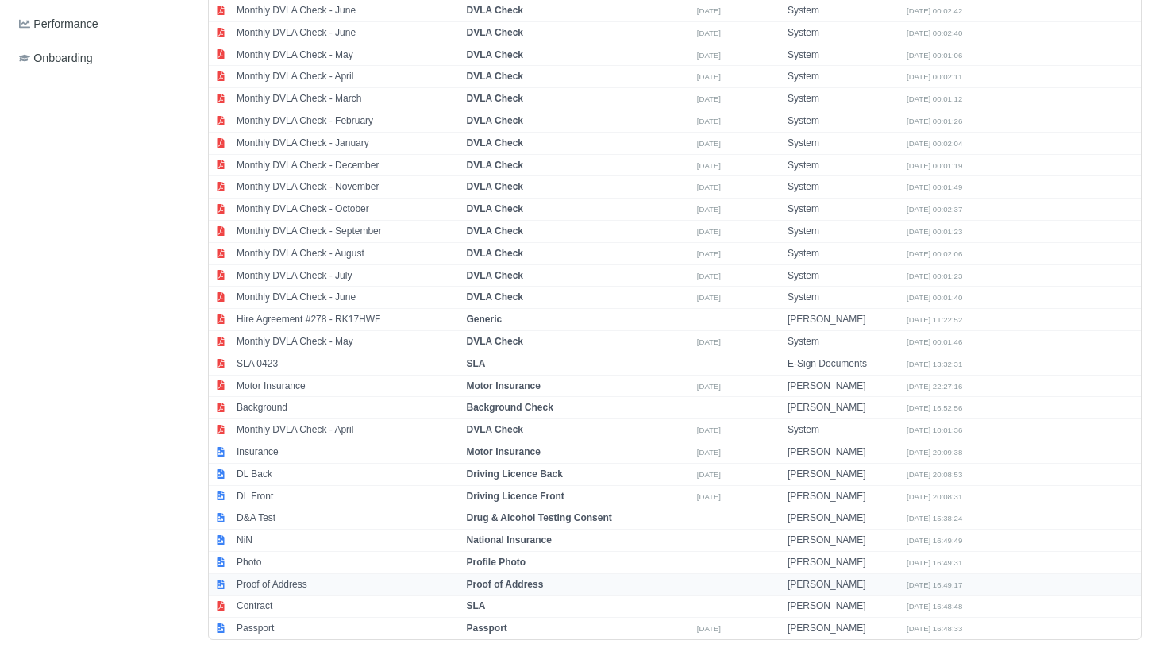
scroll to position [670, 0]
click at [497, 623] on strong "Passport" at bounding box center [486, 628] width 40 height 11
select select "passport"
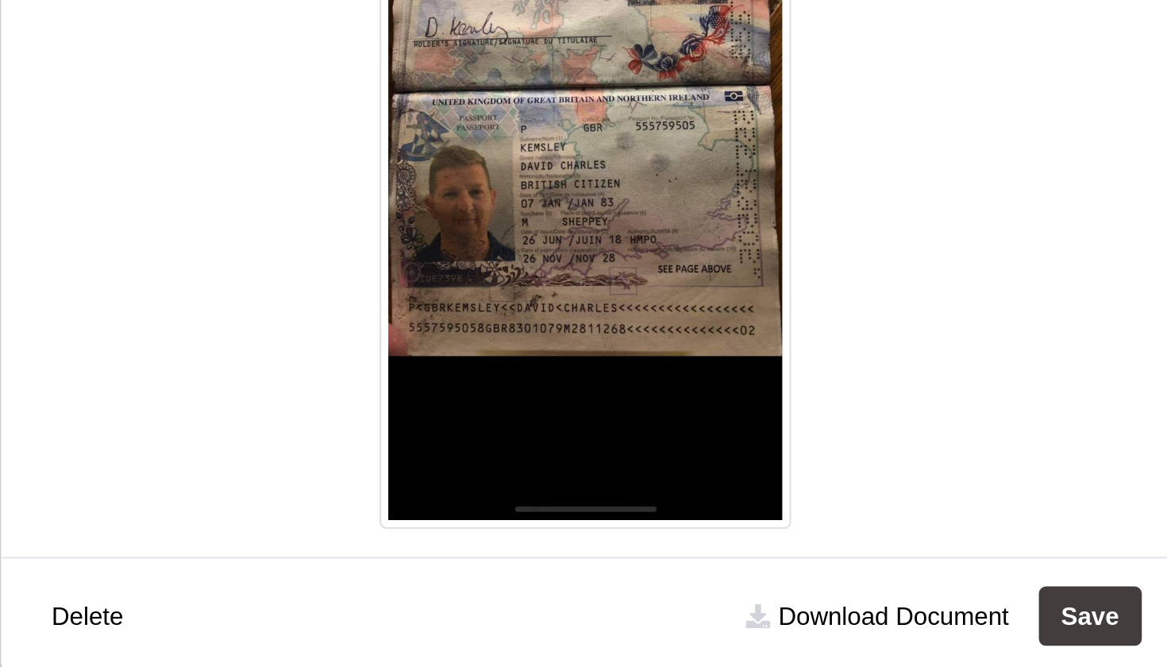
scroll to position [669, 0]
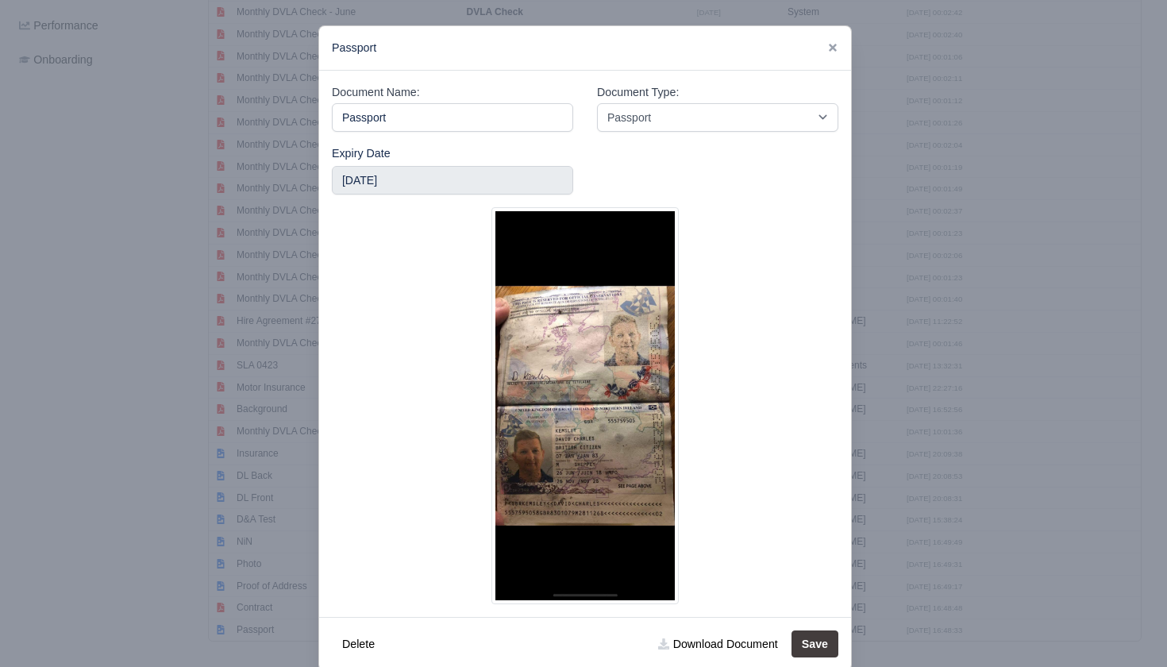
click at [175, 399] on div at bounding box center [583, 333] width 1167 height 667
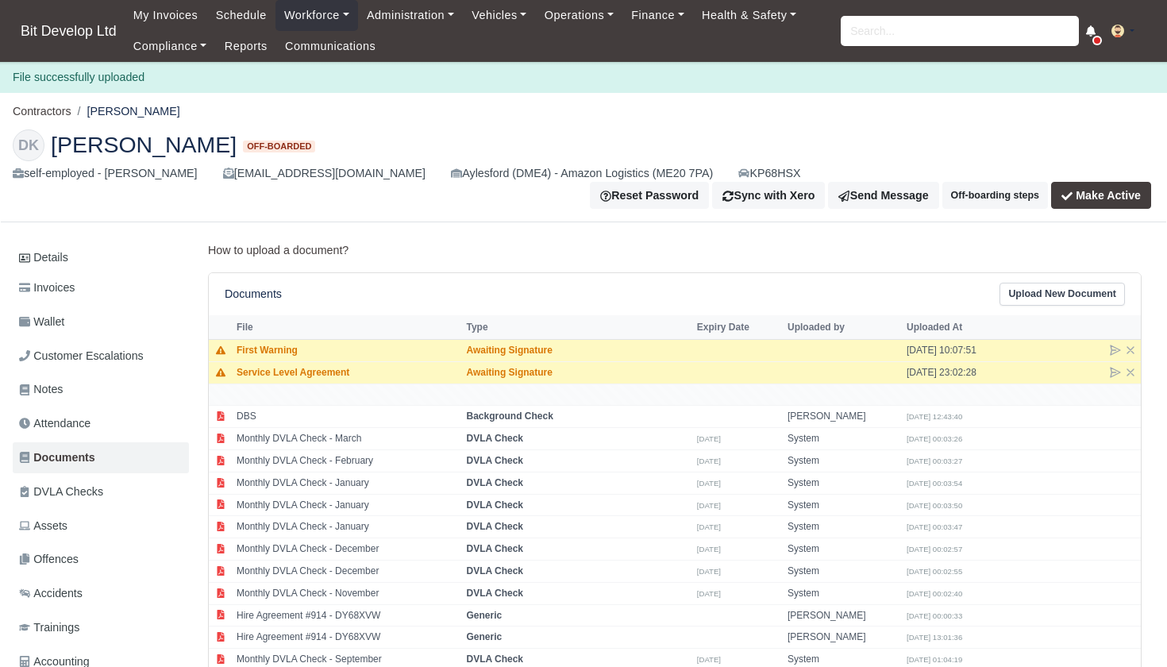
scroll to position [0, 0]
click at [87, 247] on link "Details" at bounding box center [101, 257] width 176 height 29
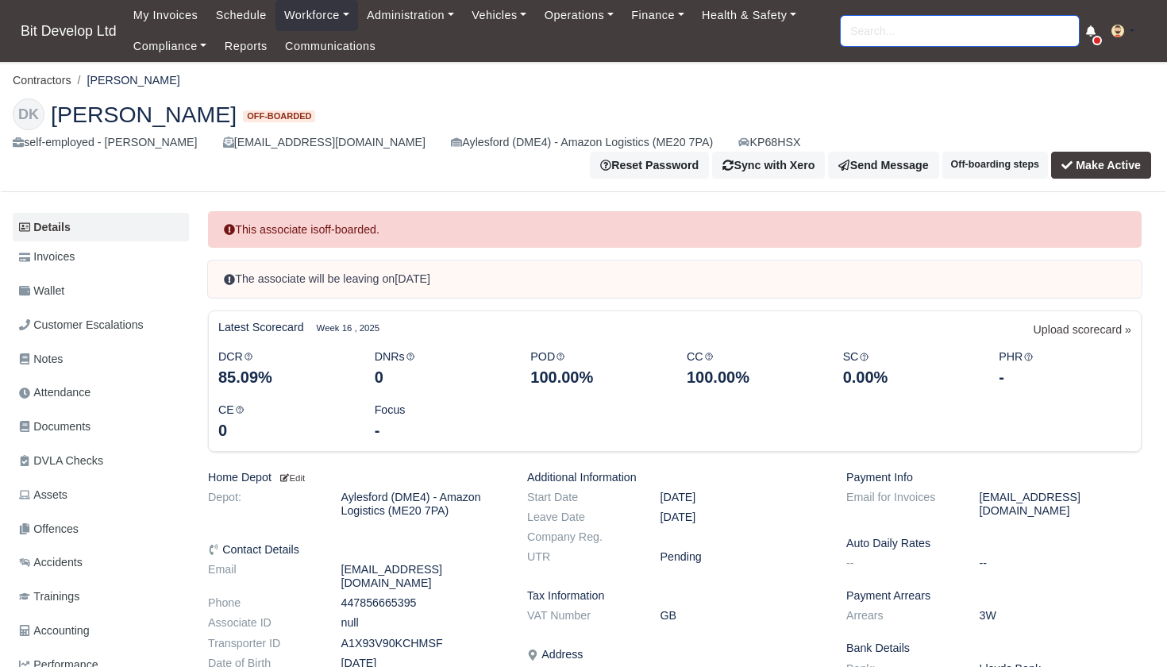
click at [898, 41] on input "search" at bounding box center [960, 31] width 238 height 30
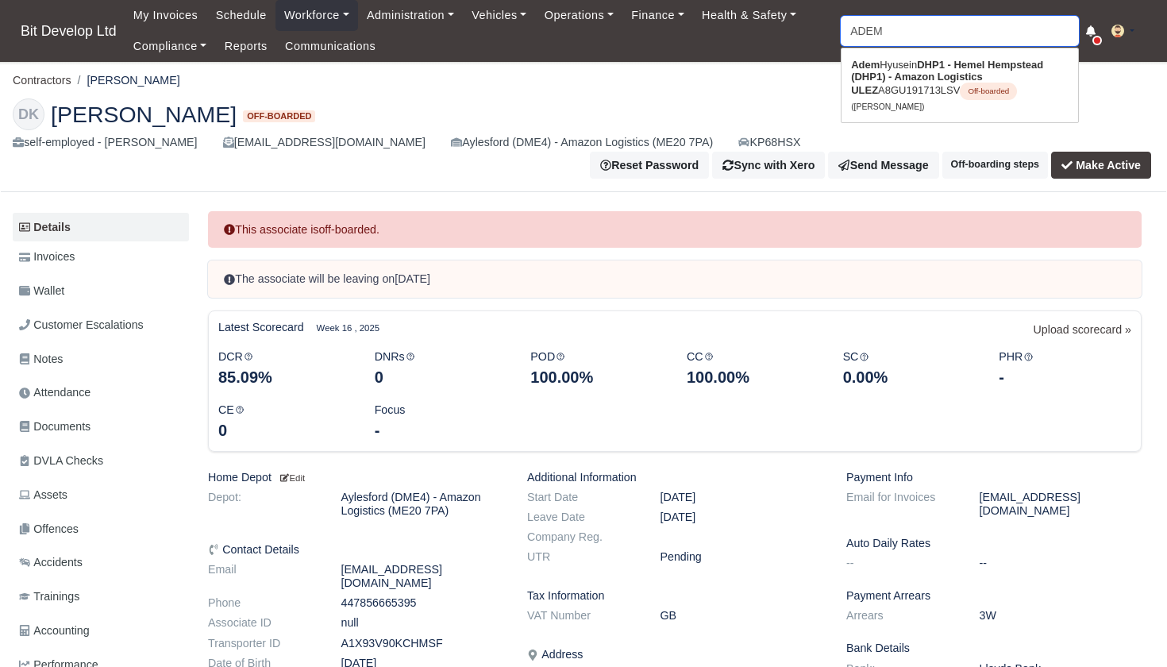
type input "ADEME"
type input "ADEM"
type input "[PERSON_NAME]"
type input "A"
click at [891, 65] on link "Adeyemi Odamo Aylesford (DME4) - Amazon Logistics (ME20 7PA) Off-boarded (Adeye…" at bounding box center [960, 79] width 237 height 54
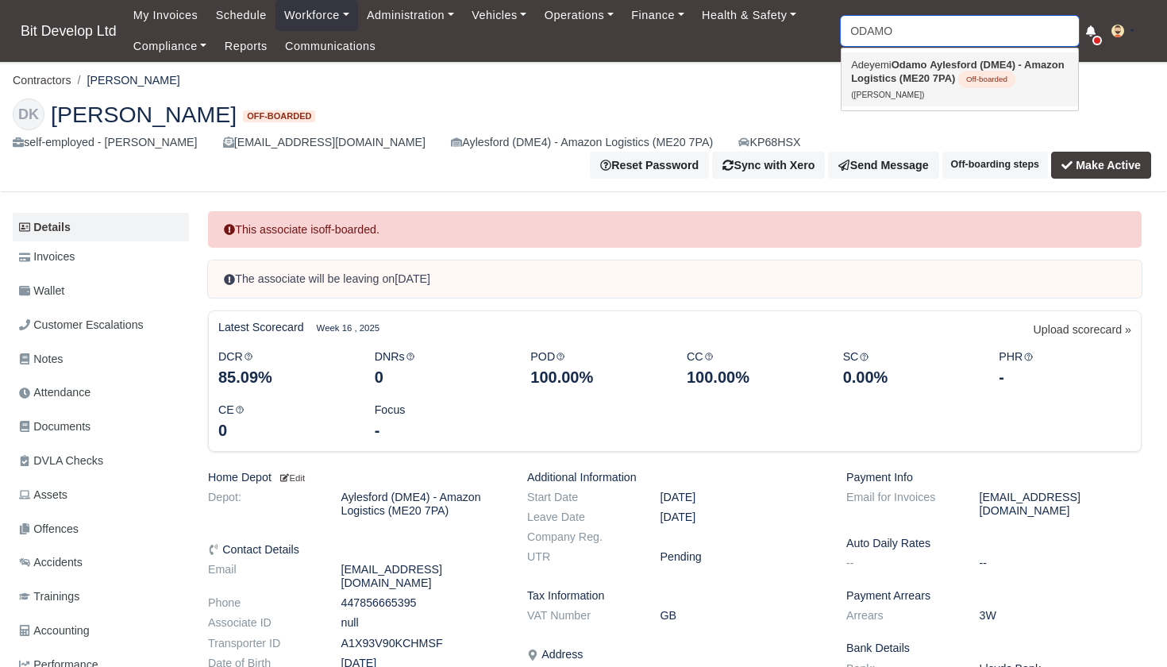
type input "[PERSON_NAME]"
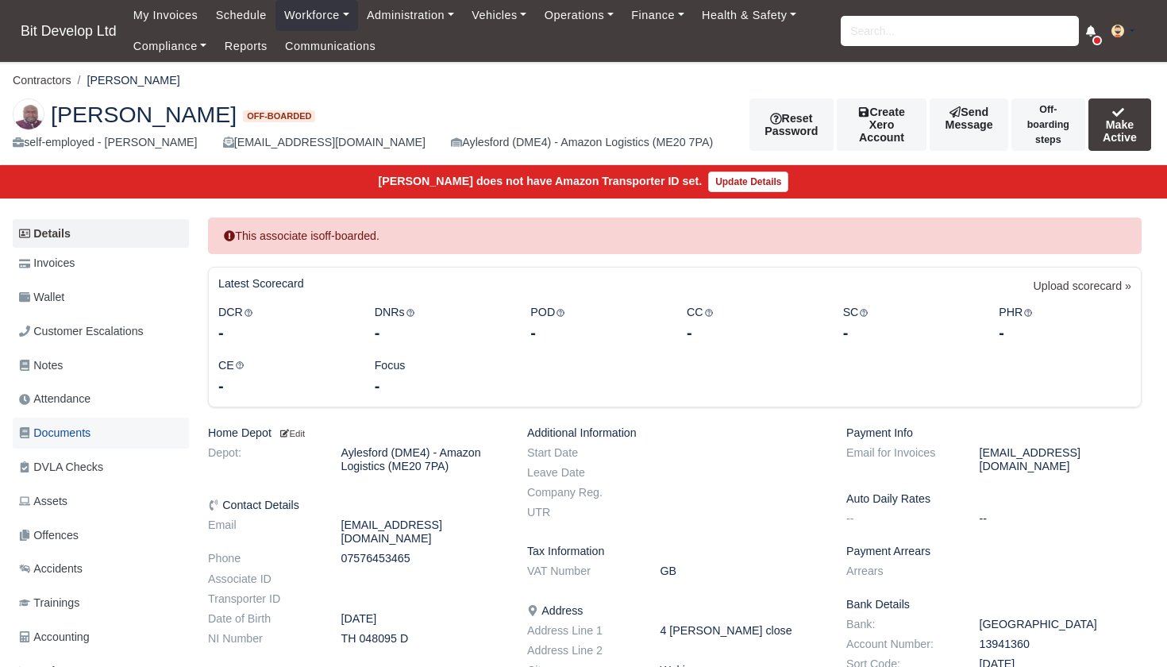
click at [66, 429] on span "Documents" at bounding box center [54, 433] width 71 height 18
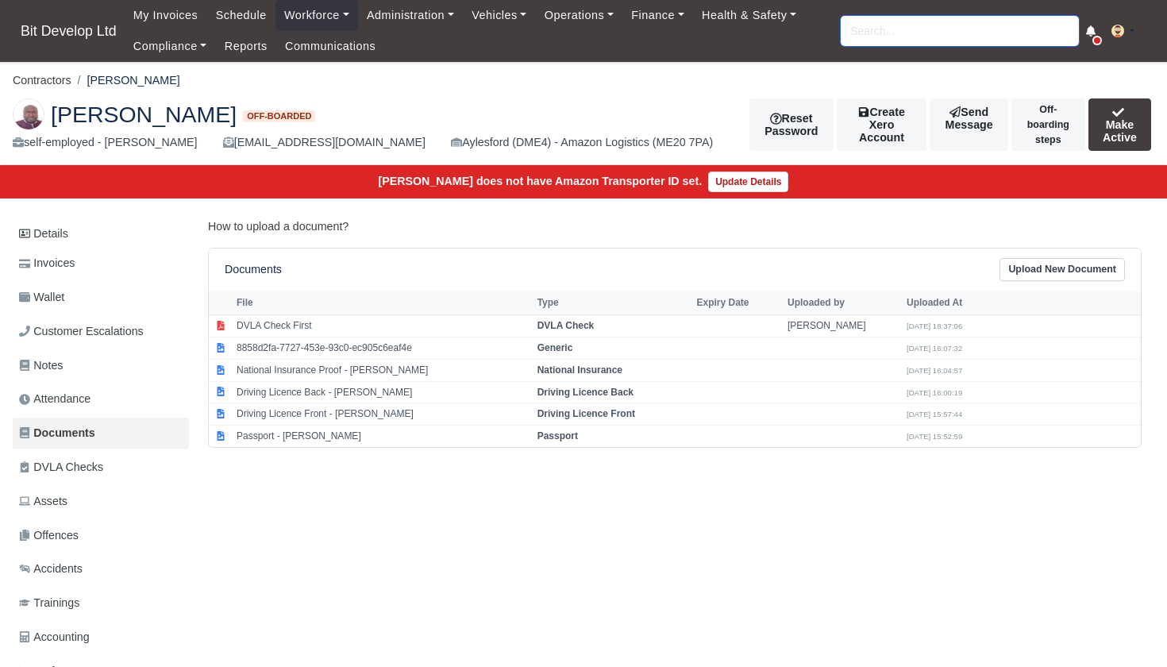
click at [1009, 26] on input "search" at bounding box center [960, 31] width 238 height 30
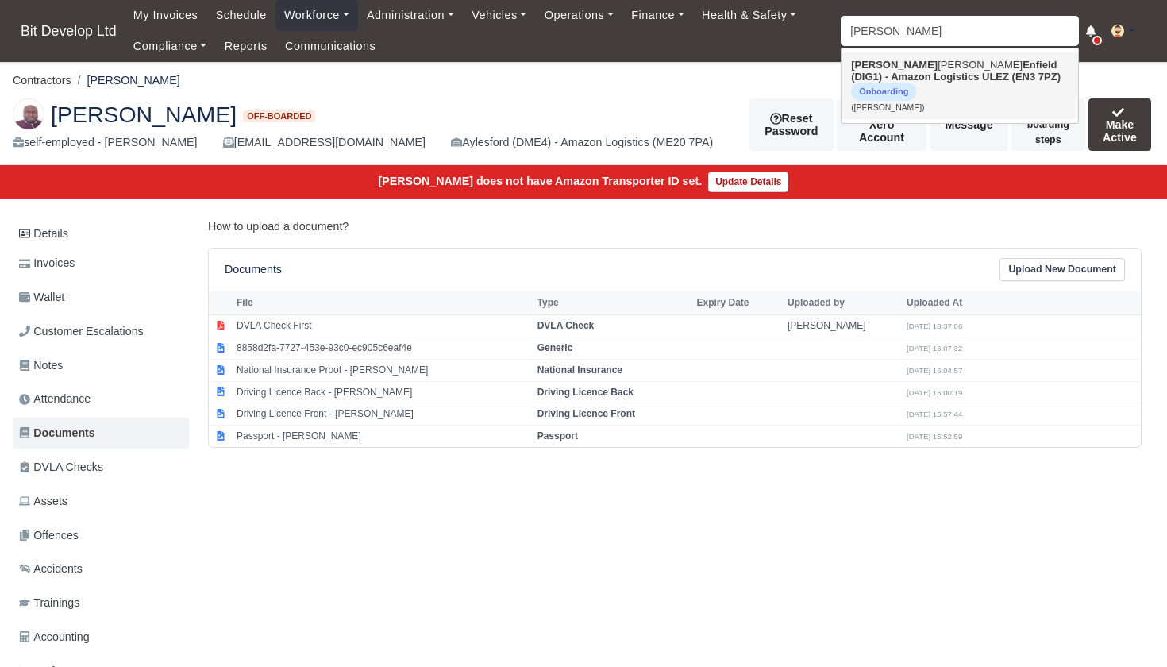
click at [916, 83] on span "Onboarding" at bounding box center [883, 92] width 65 height 18
type input "[PERSON_NAME]"
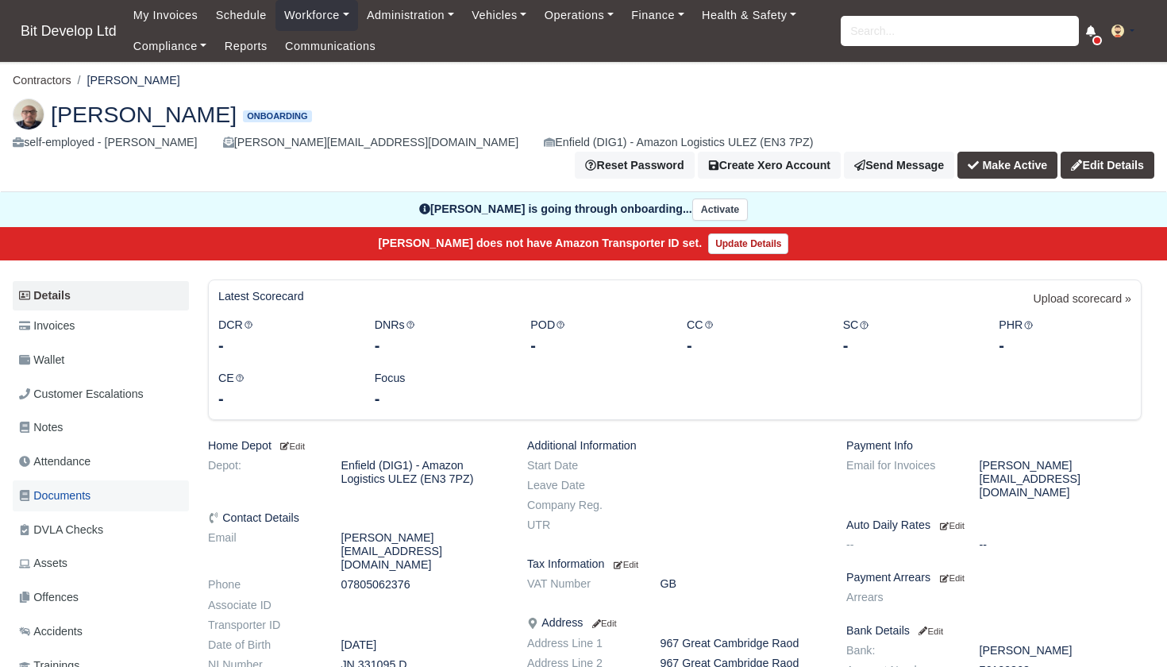
click at [75, 487] on span "Documents" at bounding box center [54, 496] width 71 height 18
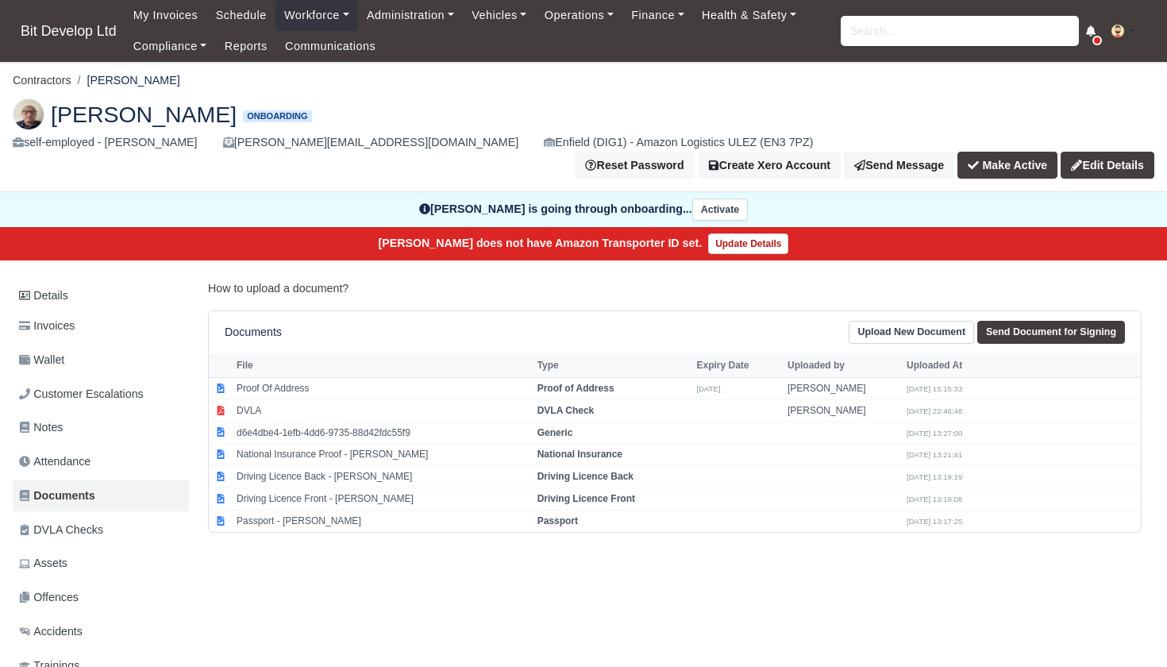
click at [900, 321] on link "Upload New Document" at bounding box center [911, 332] width 125 height 23
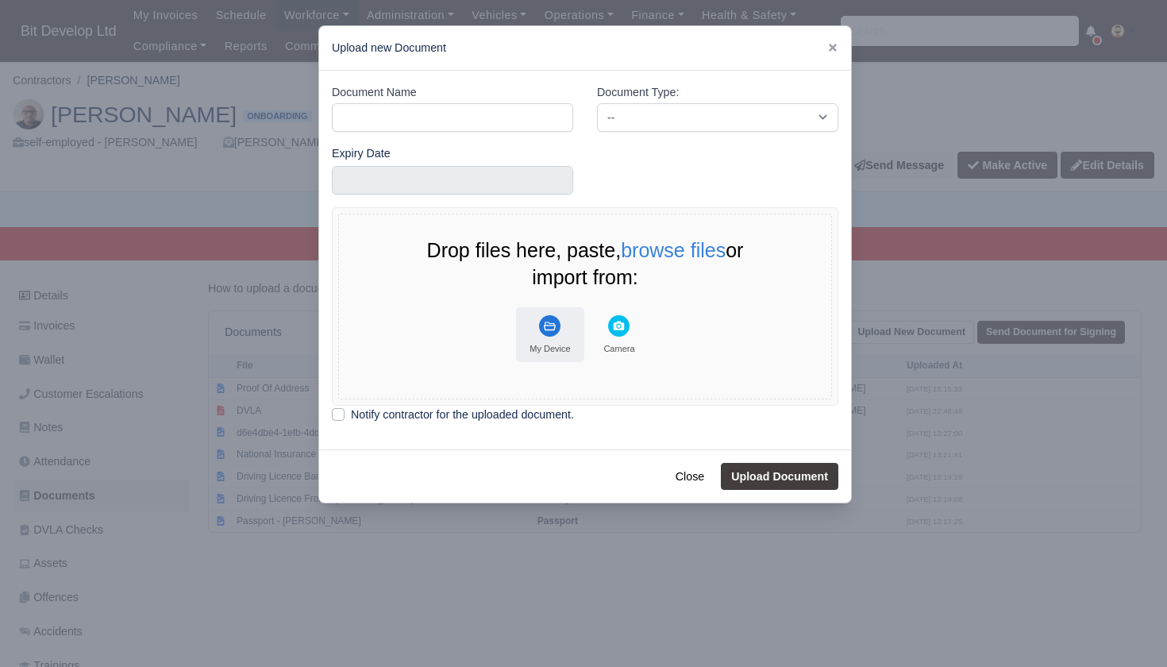
click at [550, 322] on icon "File Uploader" at bounding box center [550, 326] width 12 height 9
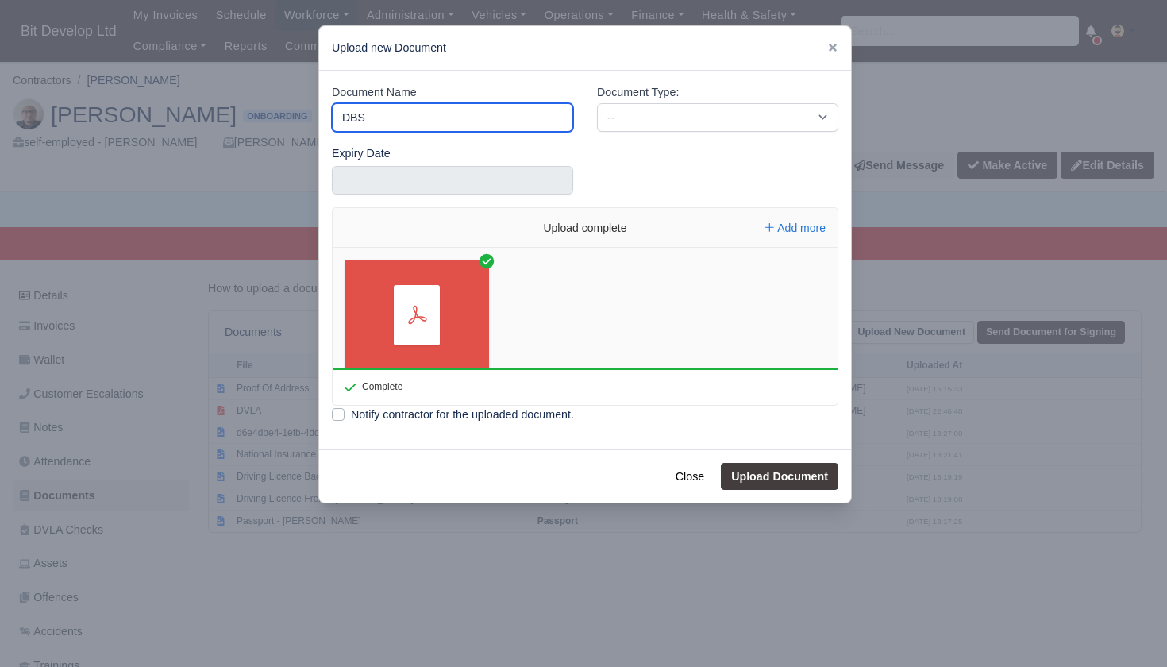
type input "DBS"
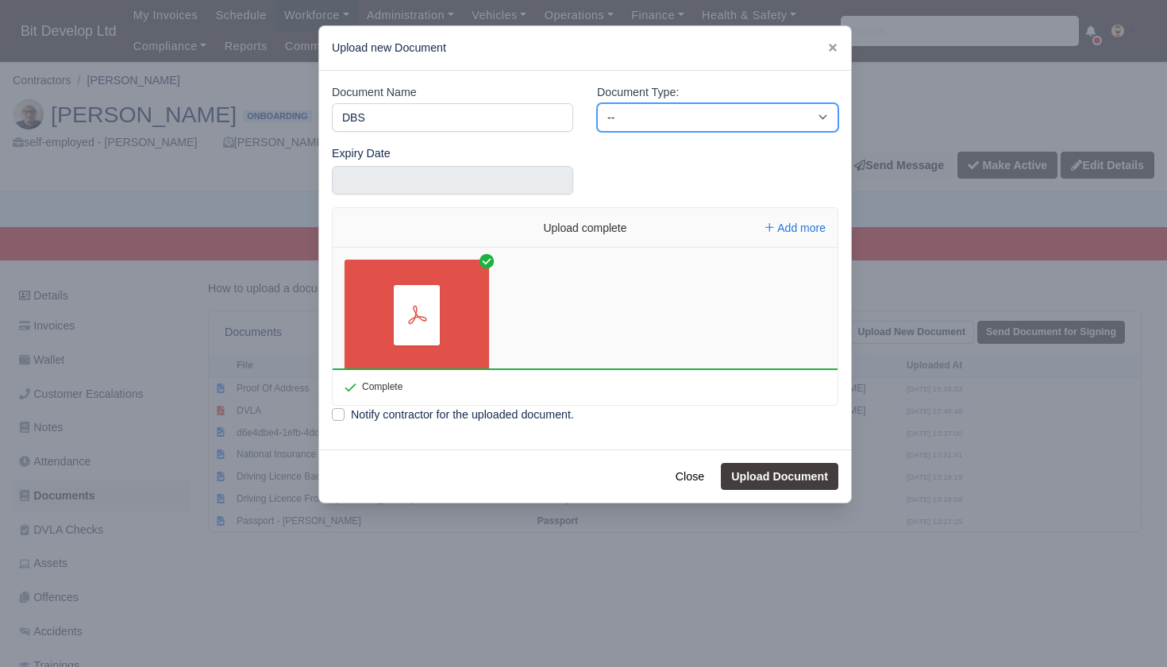
click at [662, 118] on select "-- Accounting Engagement Letter Age Verification Confirmation Background Check …" at bounding box center [717, 117] width 241 height 29
select select "background-check"
click at [781, 479] on button "Upload Document" at bounding box center [780, 476] width 118 height 27
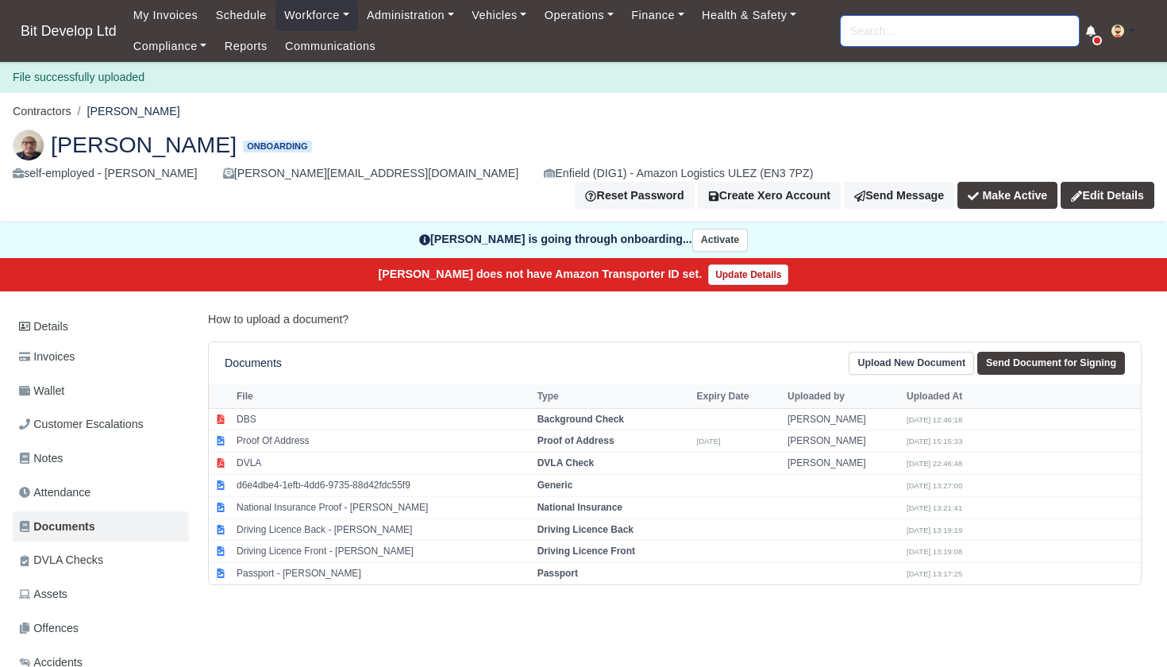
click at [881, 18] on input "search" at bounding box center [960, 31] width 238 height 30
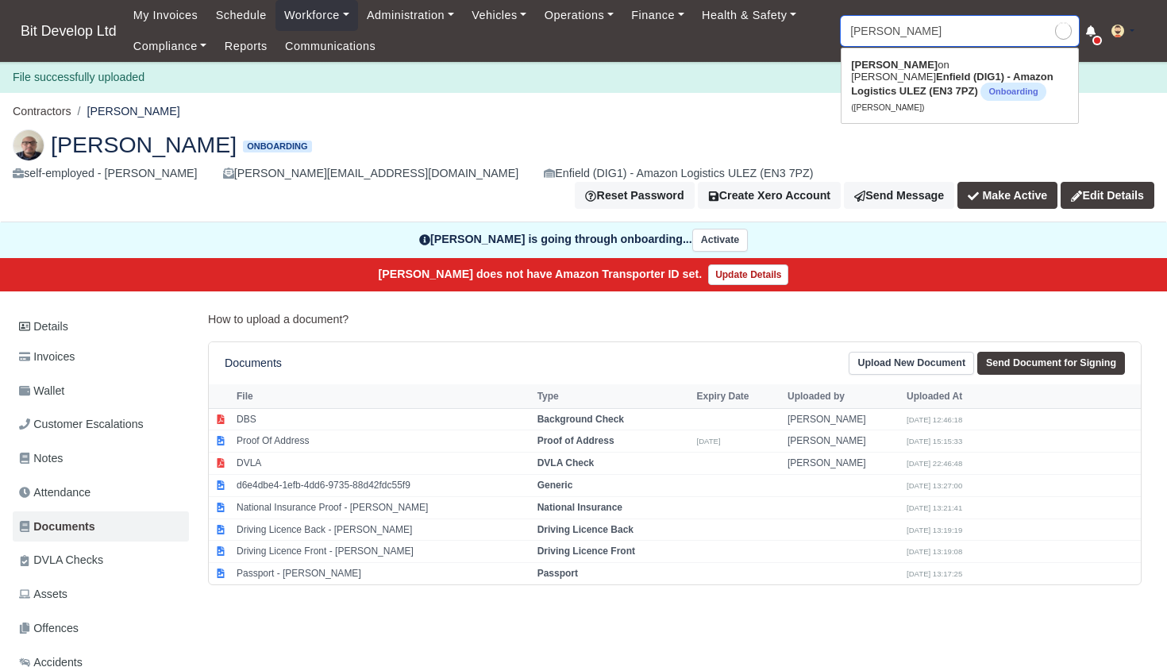
type input "SAMSO"
type input "[PERSON_NAME]"
click at [897, 76] on strong "Enfield (DIG1) - Amazon Logistics ULEZ (EN3 7PZ)" at bounding box center [956, 71] width 210 height 24
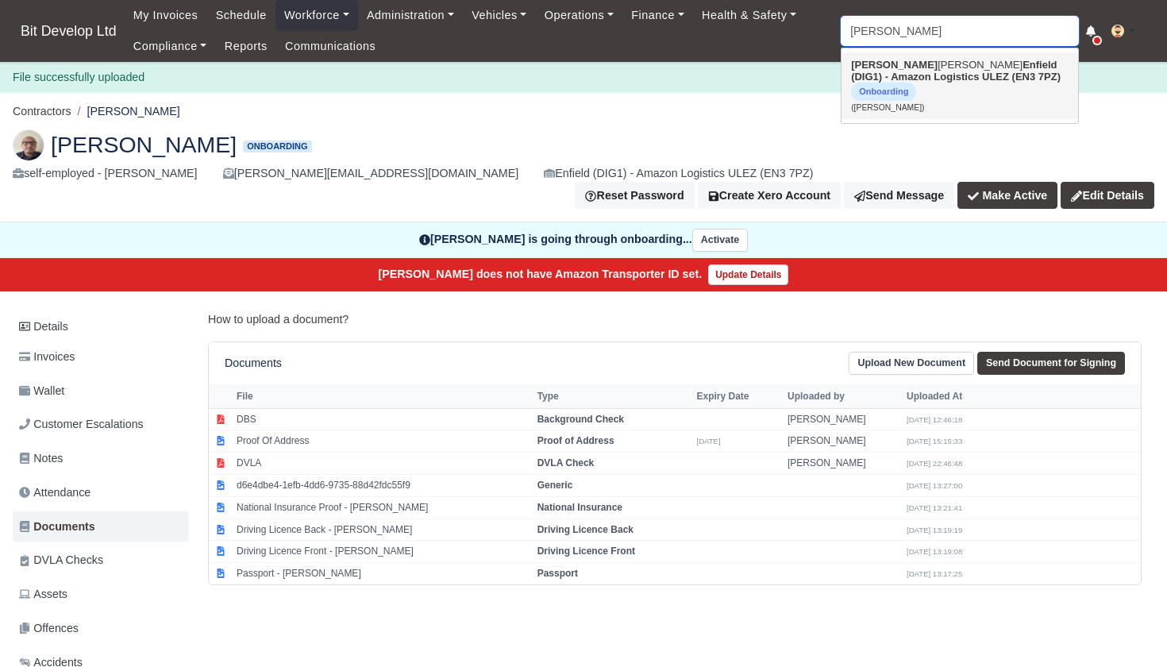
type input "[PERSON_NAME]"
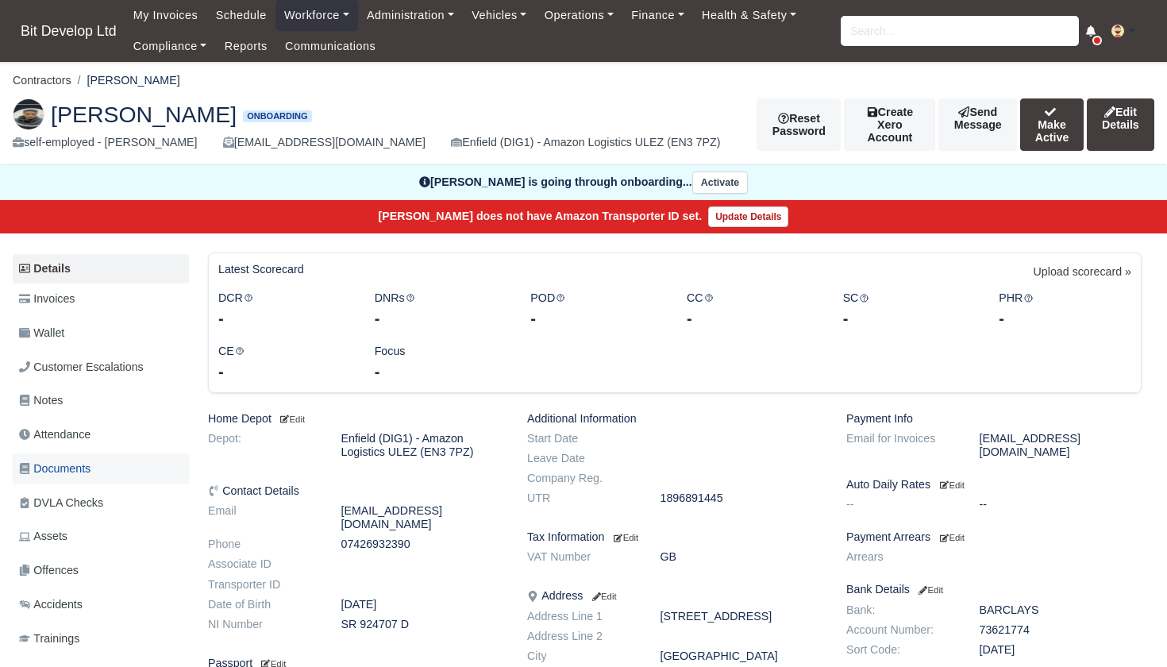
click at [71, 466] on span "Documents" at bounding box center [54, 469] width 71 height 18
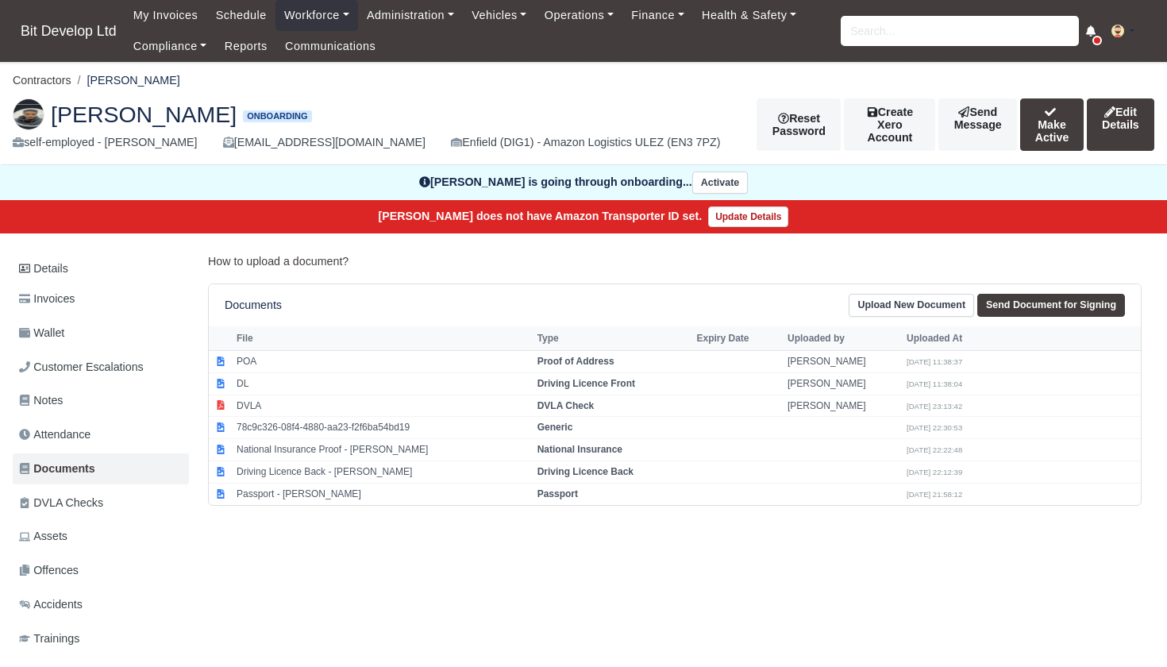
click at [874, 300] on link "Upload New Document" at bounding box center [911, 305] width 125 height 23
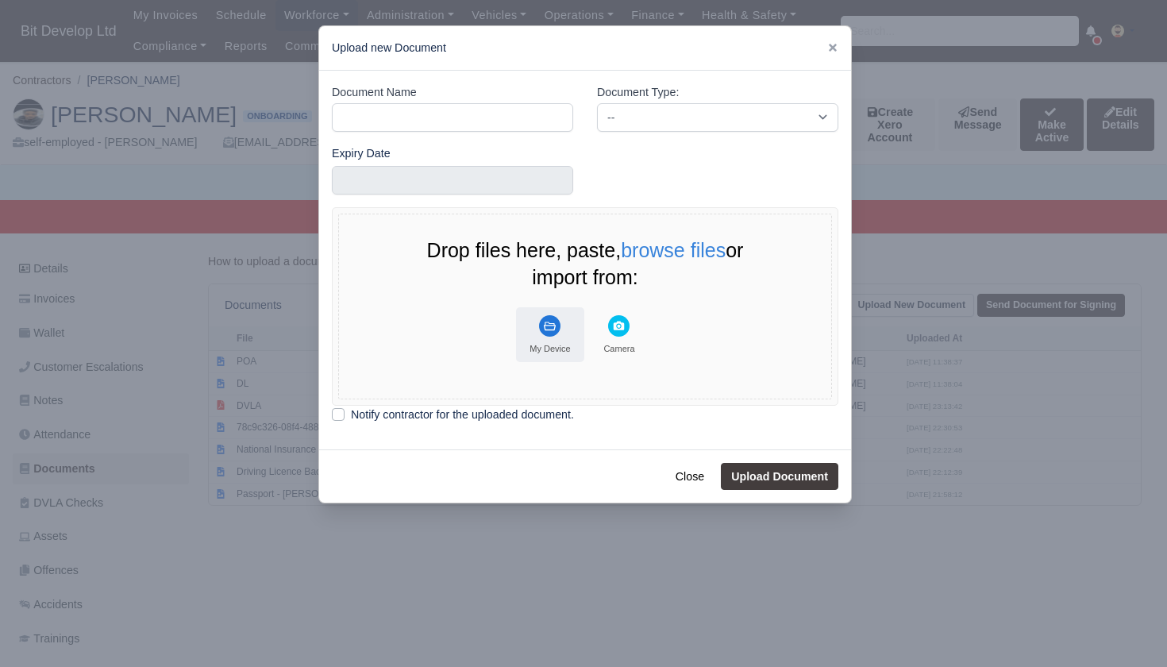
click at [541, 330] on icon "File Uploader" at bounding box center [549, 325] width 21 height 21
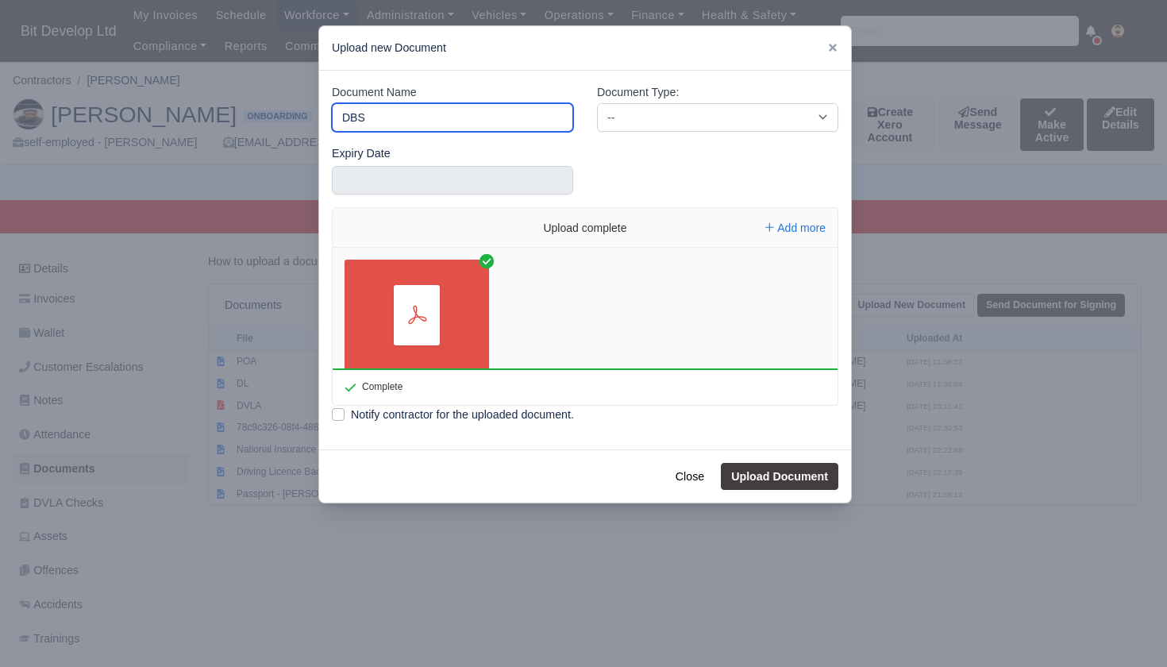
type input "DBS"
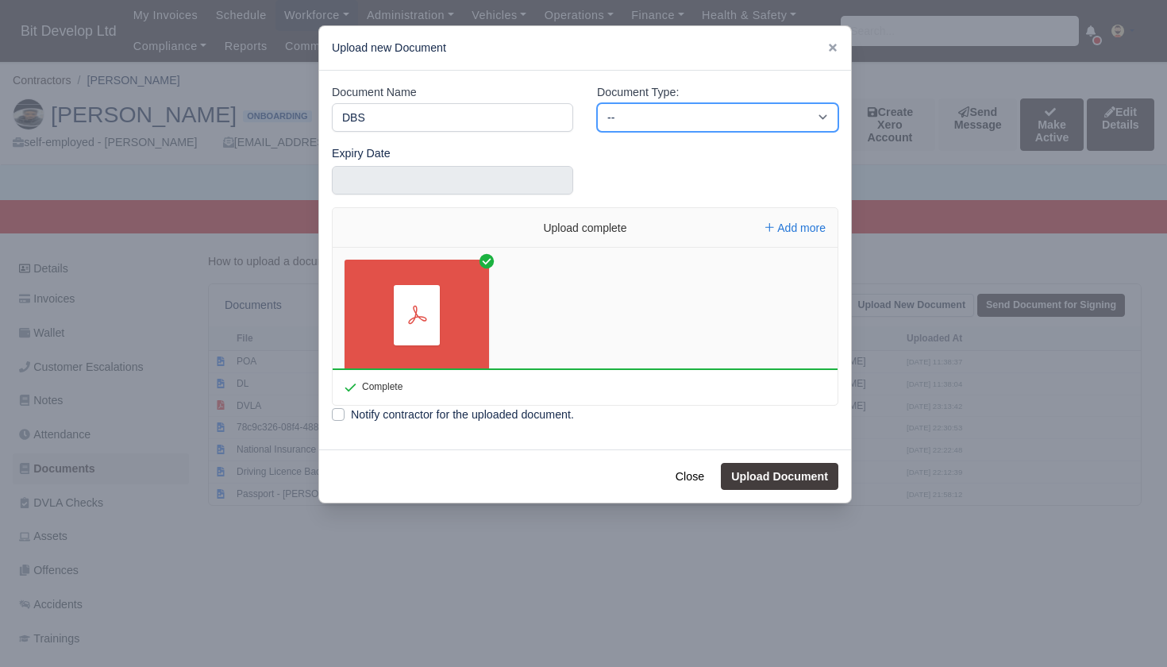
click at [757, 114] on select "-- Accounting Engagement Letter Age Verification Confirmation Background Check …" at bounding box center [717, 117] width 241 height 29
select select "background-check"
click at [779, 471] on button "Upload Document" at bounding box center [780, 476] width 118 height 27
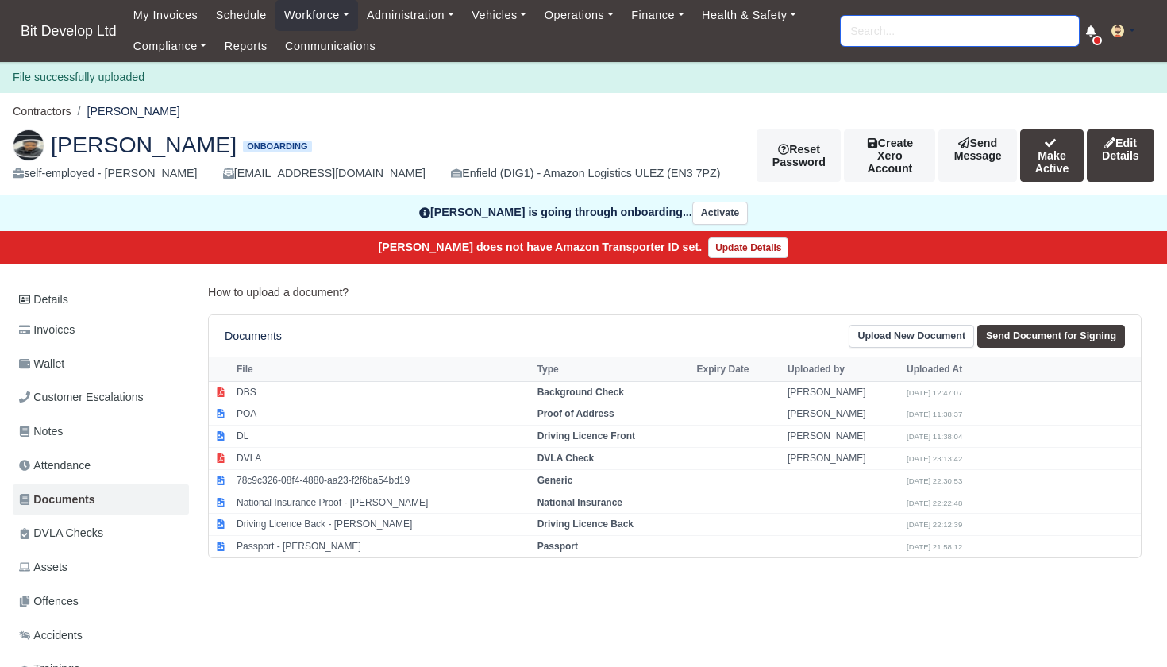
click at [913, 37] on input "search" at bounding box center [960, 31] width 238 height 30
type input "[PERSON_NAME]"
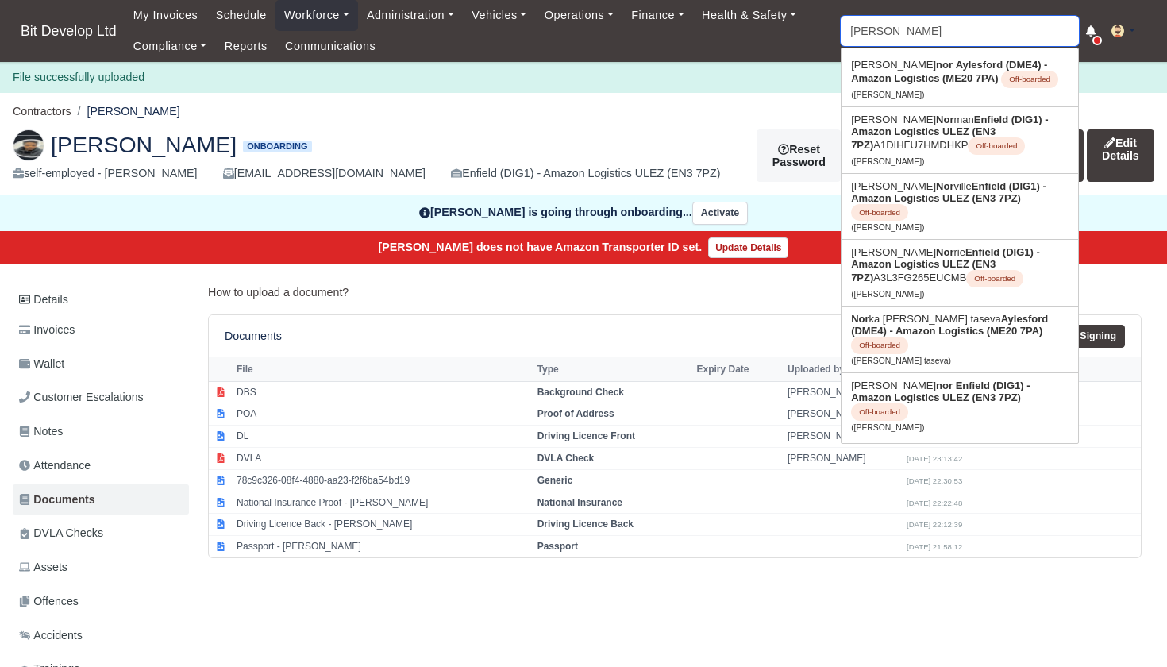
type input "[PERSON_NAME] taseva"
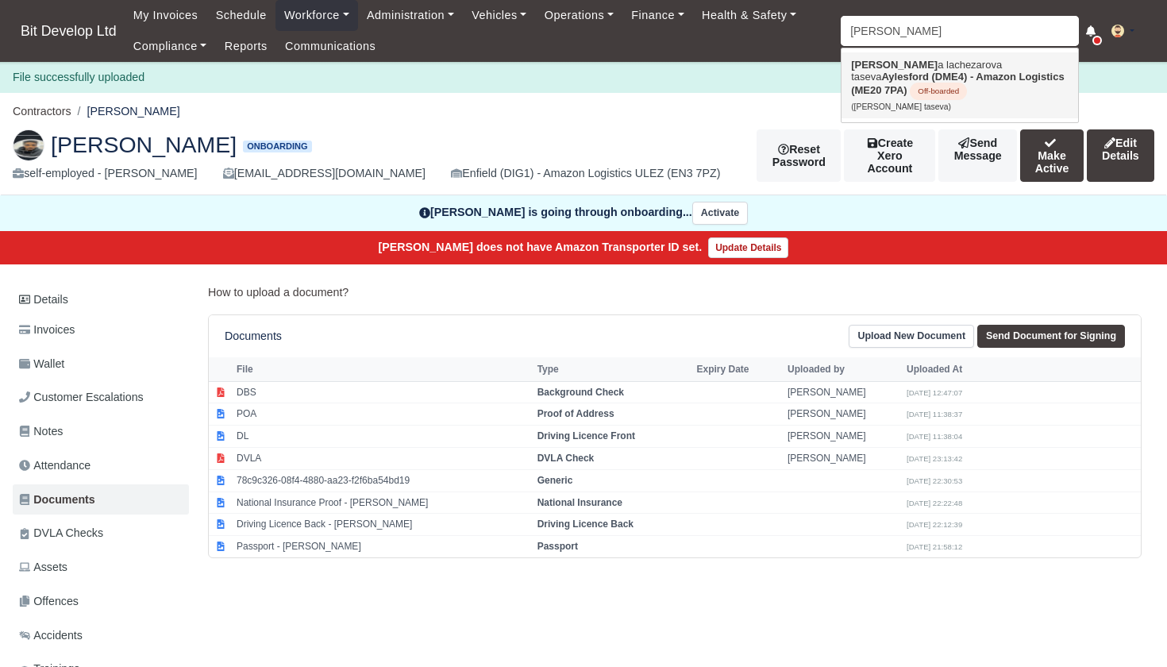
click at [910, 69] on link "Nork a lachezarova taseva Aylesford (DME4) - Amazon Logistics (ME20 7PA) Off-bo…" at bounding box center [960, 85] width 237 height 66
type input "Norka lachezarova taseva"
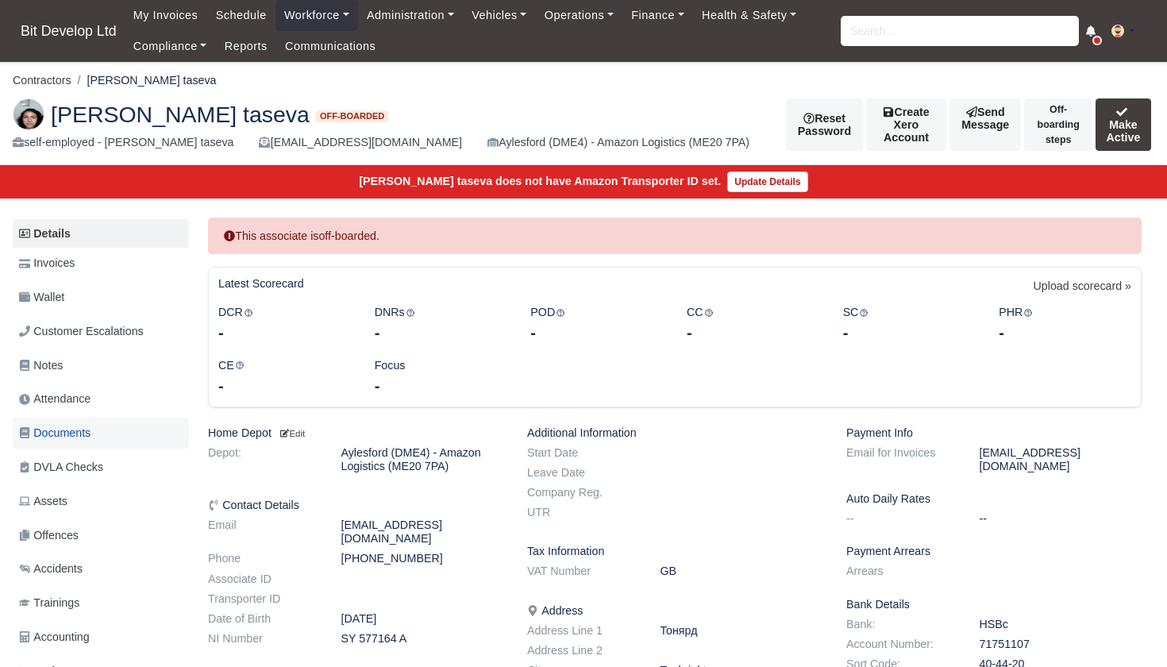
click at [55, 430] on span "Documents" at bounding box center [54, 433] width 71 height 18
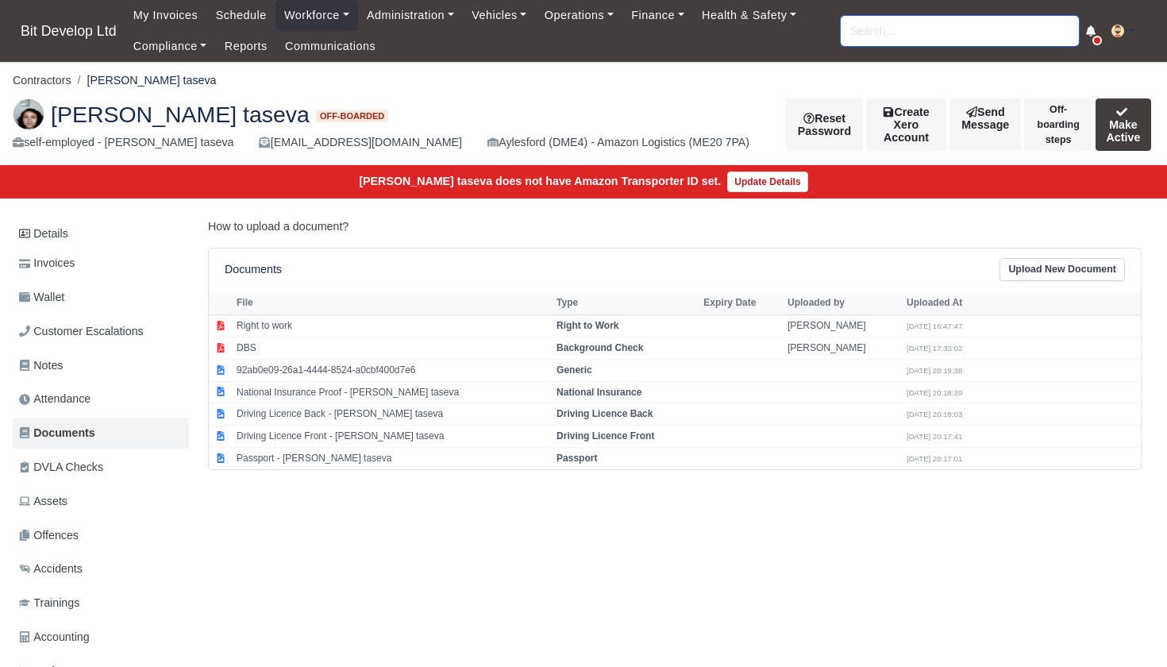
click at [940, 40] on input "search" at bounding box center [960, 31] width 238 height 30
type input "SCOTT"
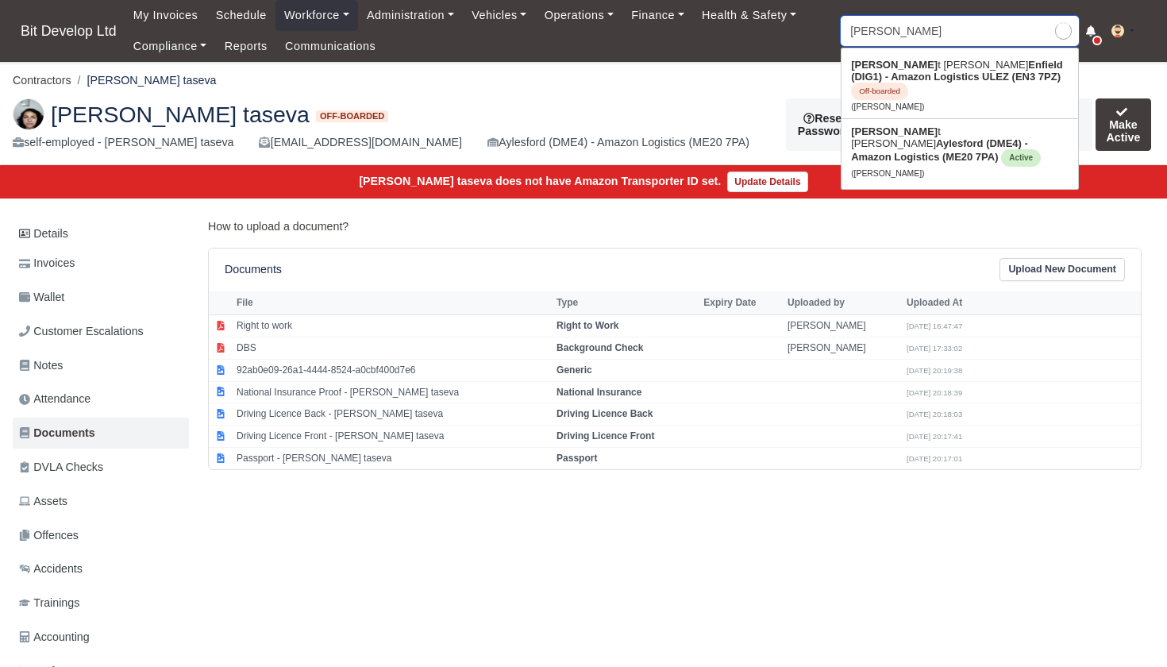
type input "SCOTT Casey"
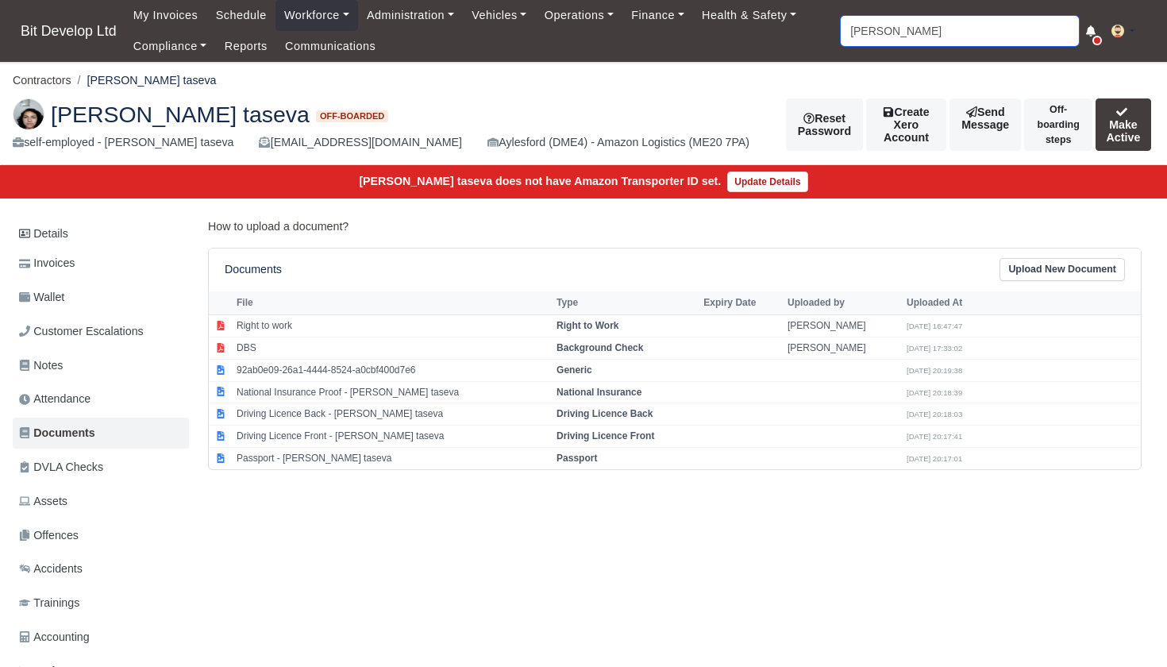
click at [895, 34] on input "SCOTT" at bounding box center [960, 31] width 238 height 30
type input "SCOT"
type input "SCOTt Casey"
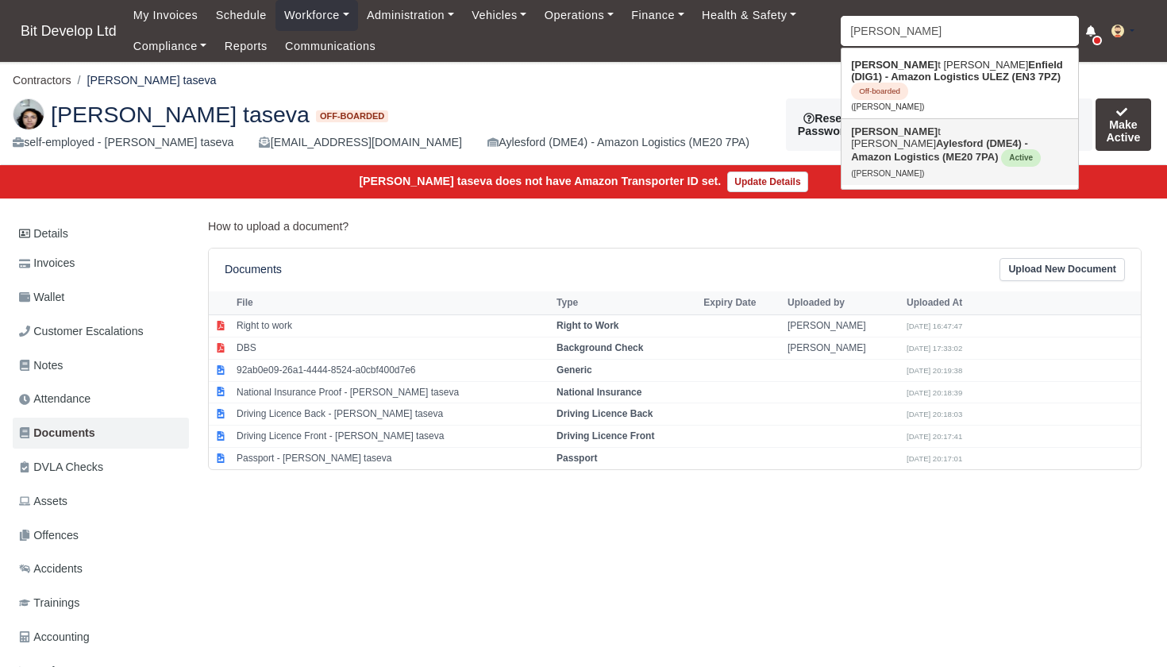
click at [901, 137] on strong "Aylesford (DME4) - Amazon Logistics (ME20 7PA)" at bounding box center [939, 149] width 177 height 25
type input "Scott Lee cook"
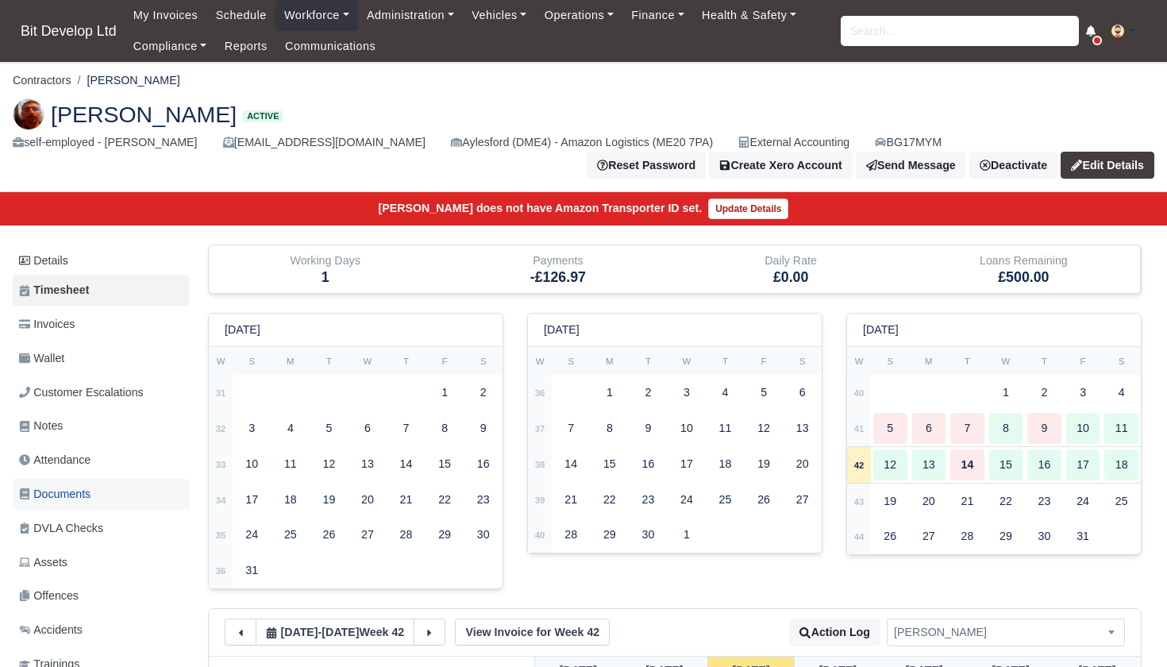
click at [64, 489] on span "Documents" at bounding box center [54, 494] width 71 height 18
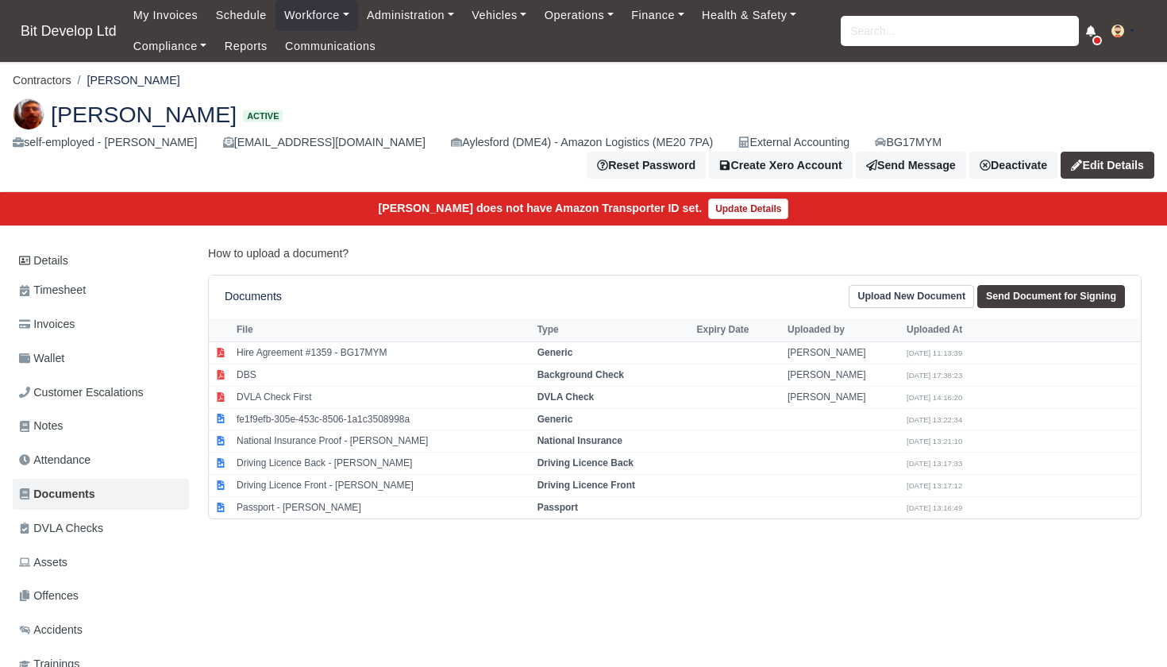
click at [1046, 291] on link "Send Document for Signing" at bounding box center [1051, 296] width 148 height 23
select select "4144"
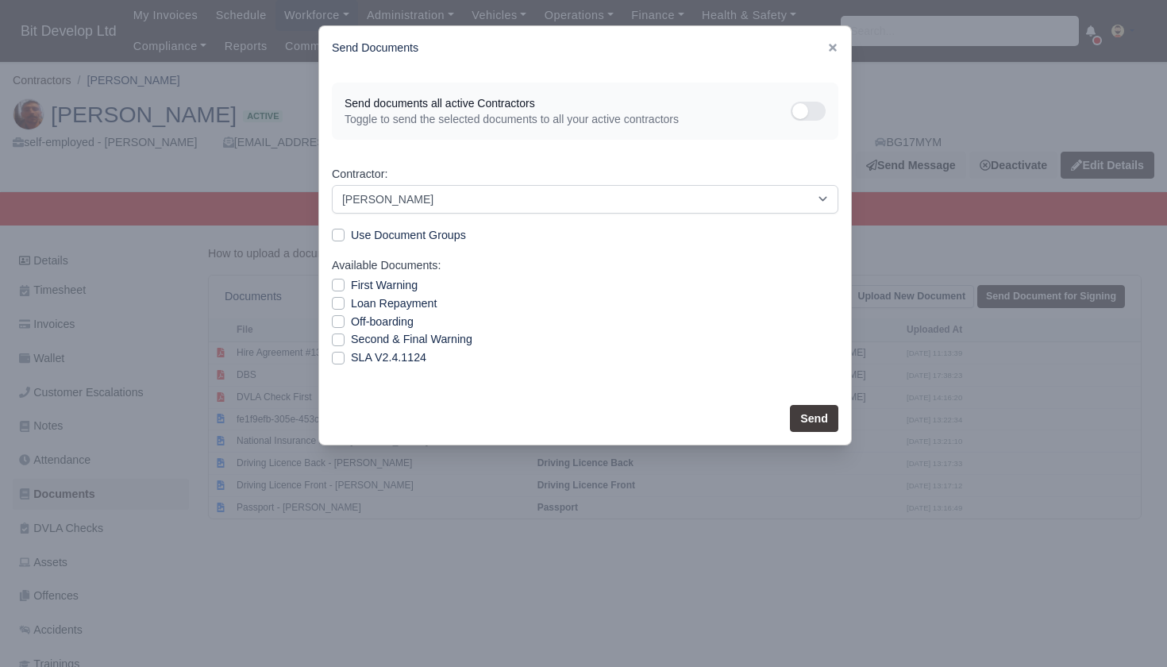
click at [351, 355] on label "SLA V2.4.1124" at bounding box center [388, 358] width 75 height 18
click at [334, 355] on input "SLA V2.4.1124" at bounding box center [338, 355] width 13 height 13
checkbox input "true"
click at [817, 415] on button "Send" at bounding box center [814, 418] width 48 height 27
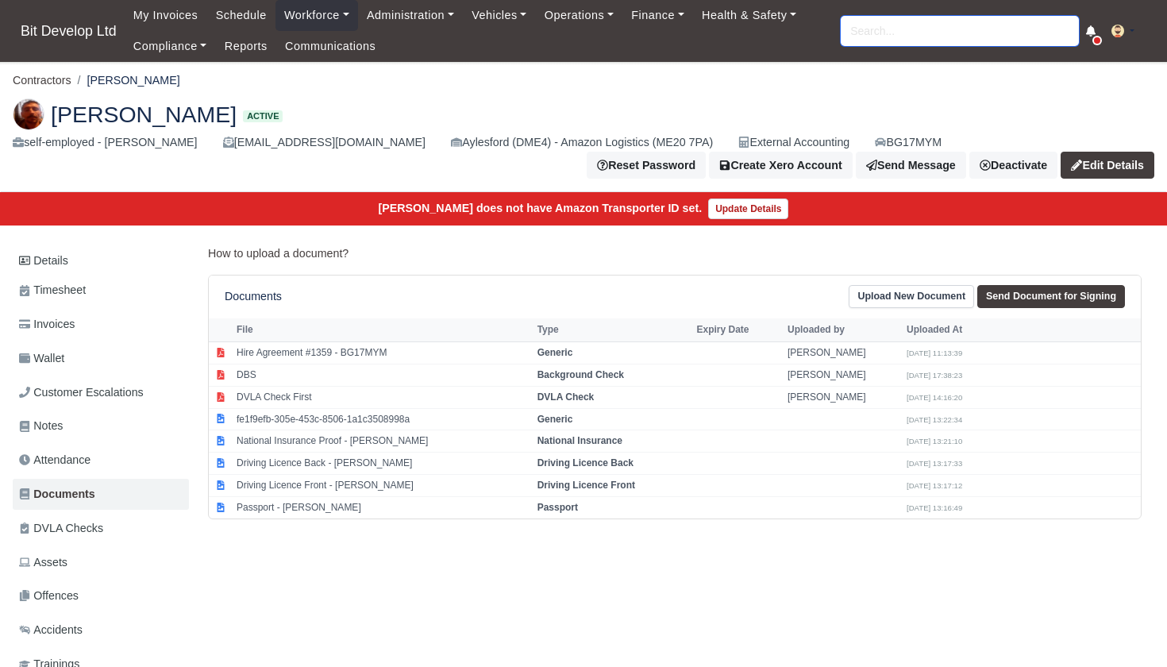
click at [853, 37] on input "search" at bounding box center [960, 31] width 238 height 30
type input "charli"
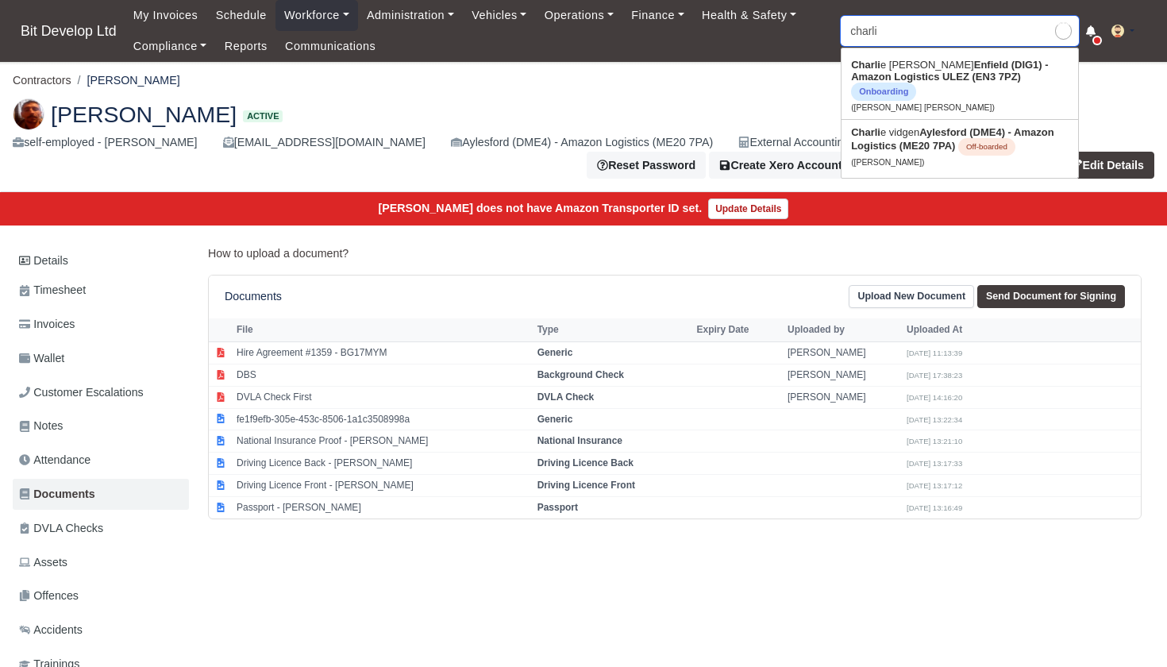
type input "charlie Steven King-Burfoot"
type input "Charlie"
drag, startPoint x: 854, startPoint y: 39, endPoint x: 918, endPoint y: 66, distance: 69.0
click at [918, 66] on link "Charli e Steven King-Burfoot Enfield (DIG1) - Amazon Logistics ULEZ (EN3 7PZ) O…" at bounding box center [960, 85] width 237 height 67
type input "[PERSON_NAME] [PERSON_NAME]"
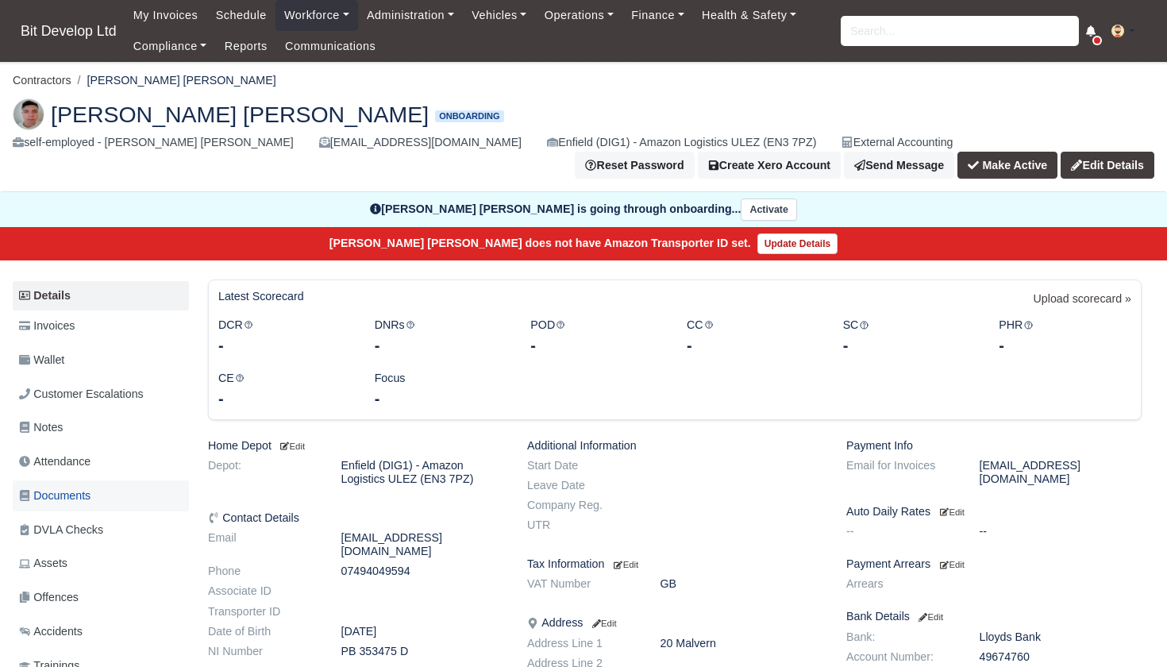
click at [83, 488] on span "Documents" at bounding box center [54, 496] width 71 height 18
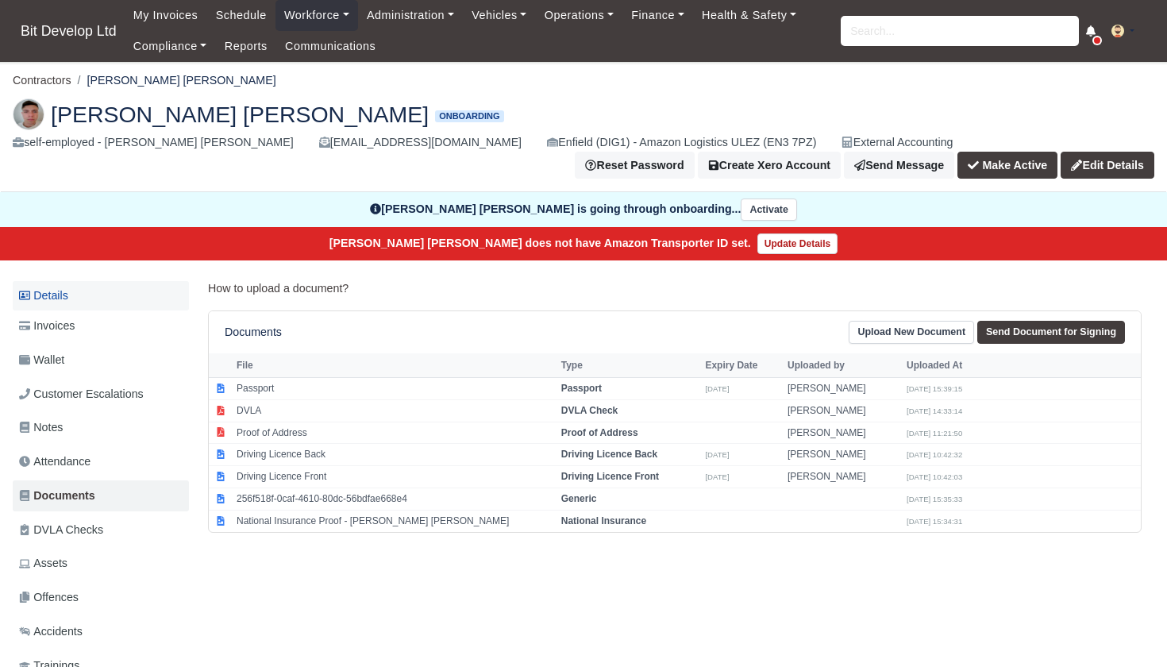
click at [65, 289] on link "Details" at bounding box center [101, 295] width 176 height 29
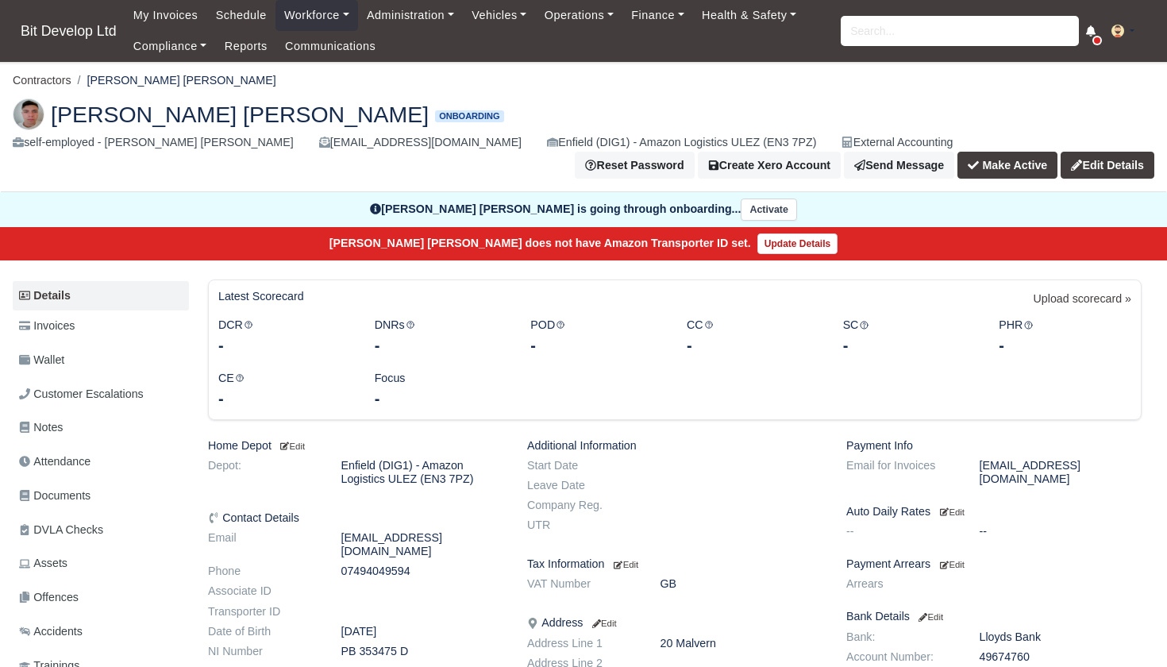
drag, startPoint x: 341, startPoint y: 636, endPoint x: 431, endPoint y: 635, distance: 89.7
click at [431, 645] on dd "PB 353475 D" at bounding box center [423, 651] width 187 height 13
copy dd "PB 353475 D"
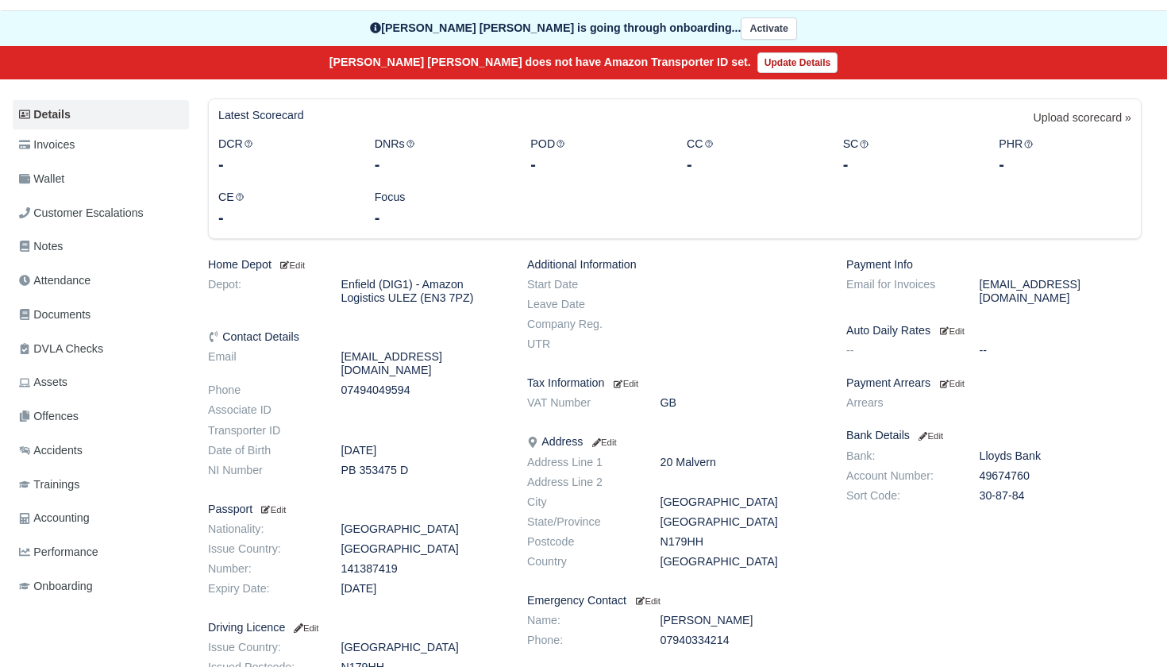
scroll to position [184, 0]
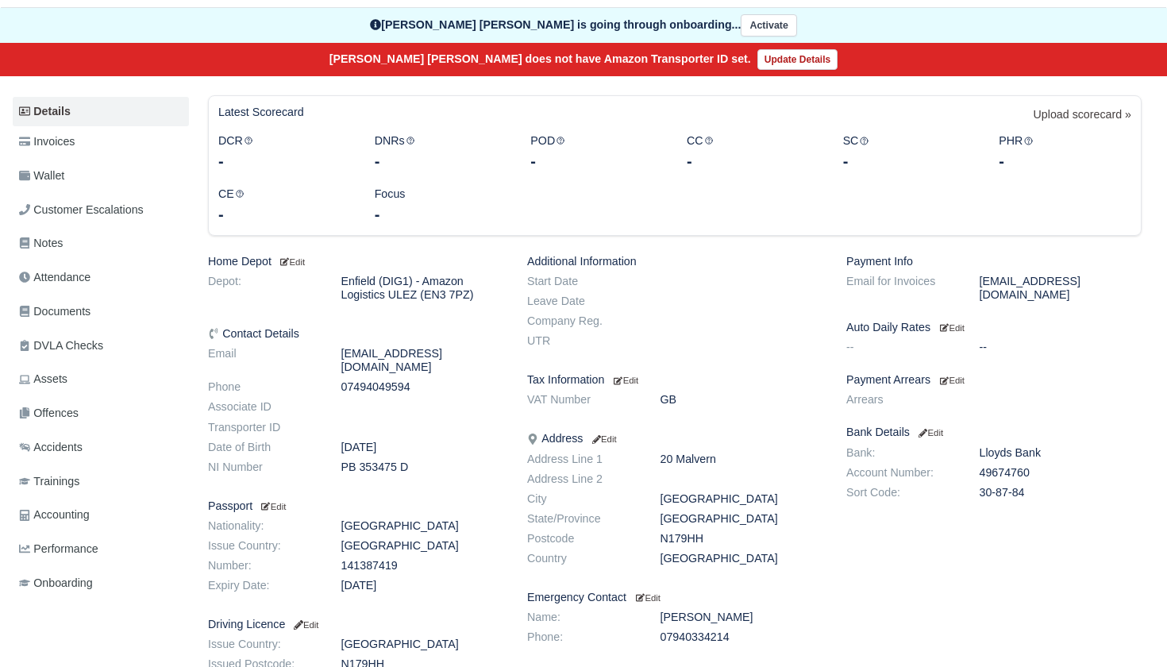
drag, startPoint x: 662, startPoint y: 538, endPoint x: 732, endPoint y: 537, distance: 69.9
click at [732, 538] on dd "N179HH" at bounding box center [742, 538] width 187 height 13
copy dd "N179HH"
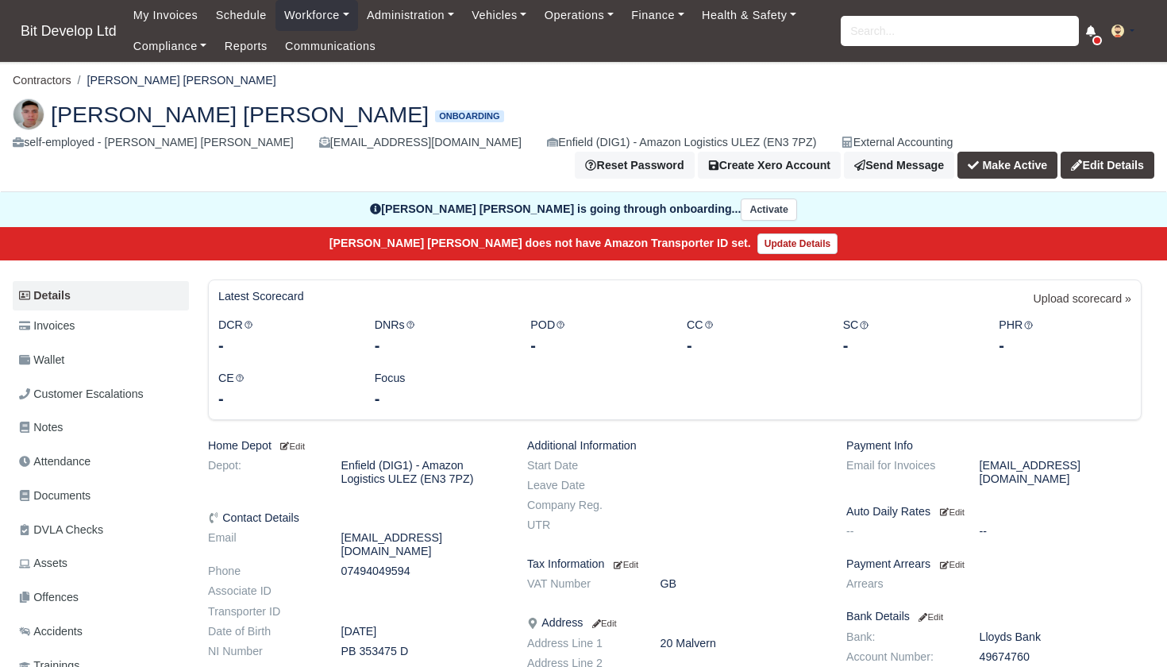
scroll to position [0, 0]
click at [64, 488] on span "Documents" at bounding box center [54, 496] width 71 height 18
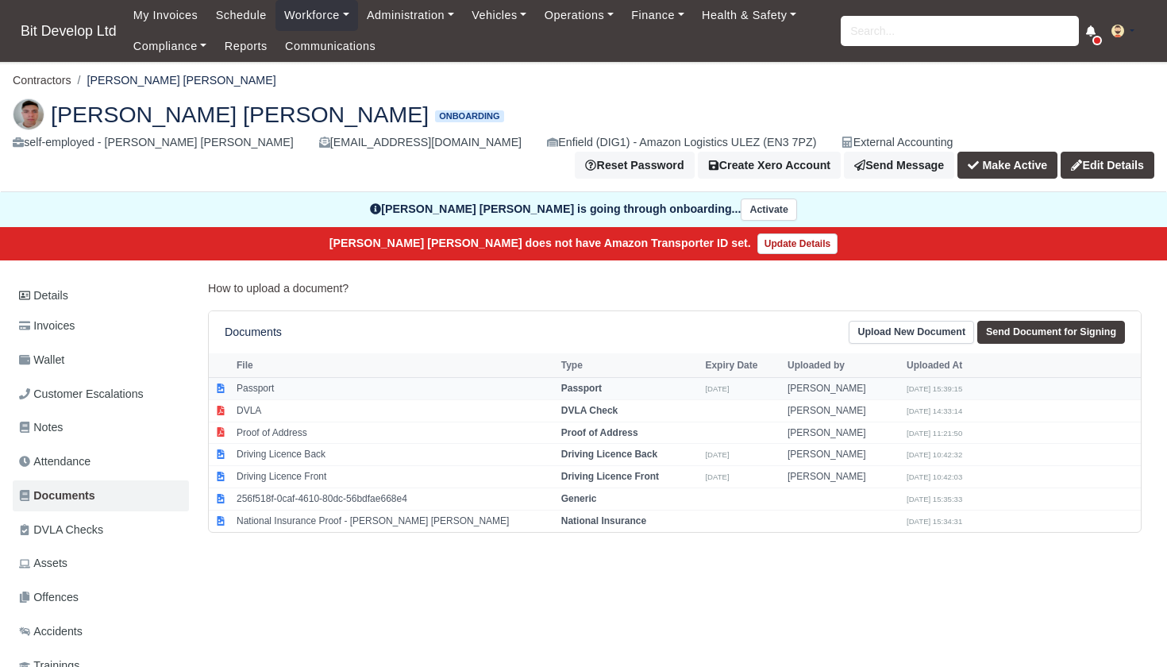
click at [320, 385] on td "Passport" at bounding box center [395, 388] width 325 height 22
select select "passport"
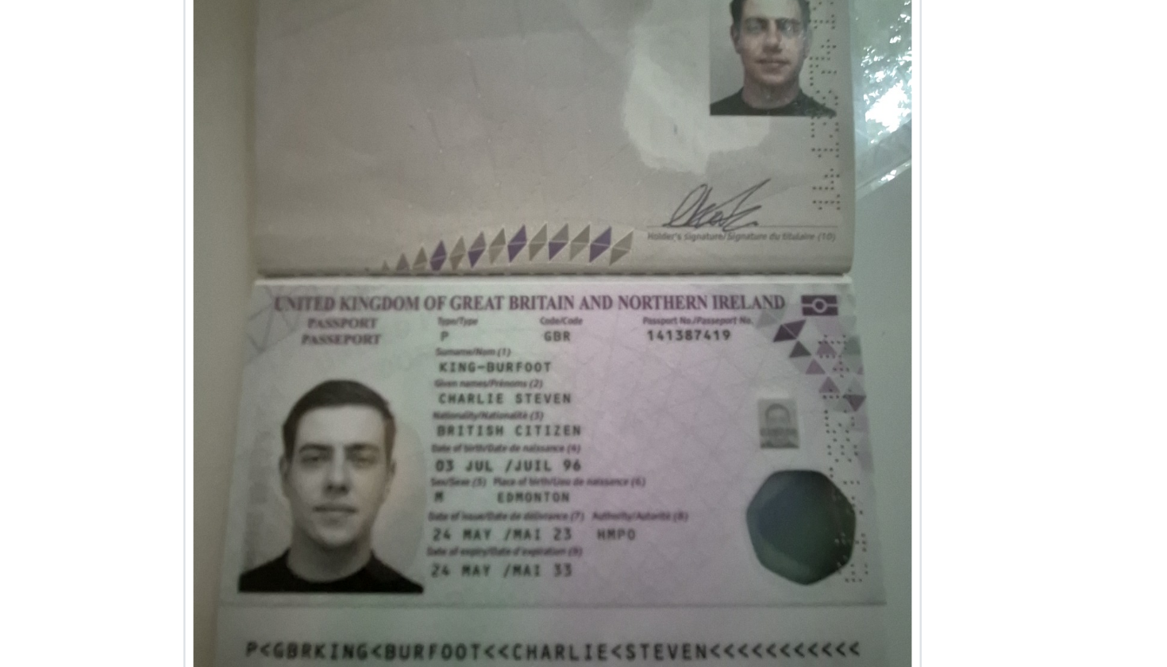
scroll to position [86, 0]
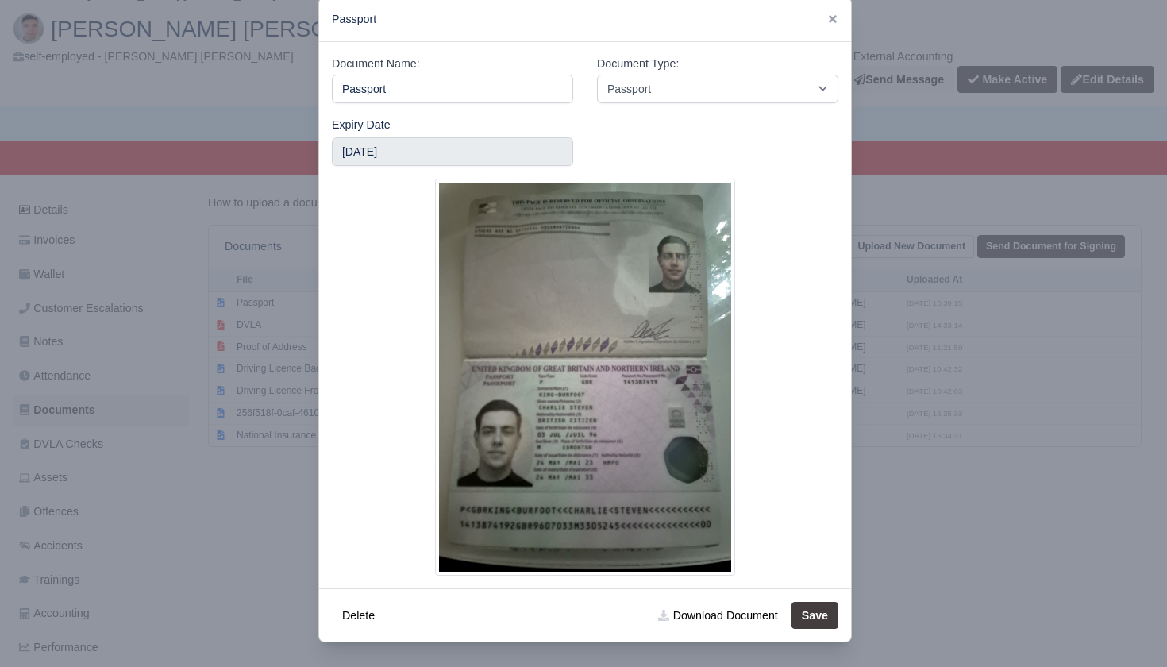
click at [240, 514] on div at bounding box center [583, 333] width 1167 height 667
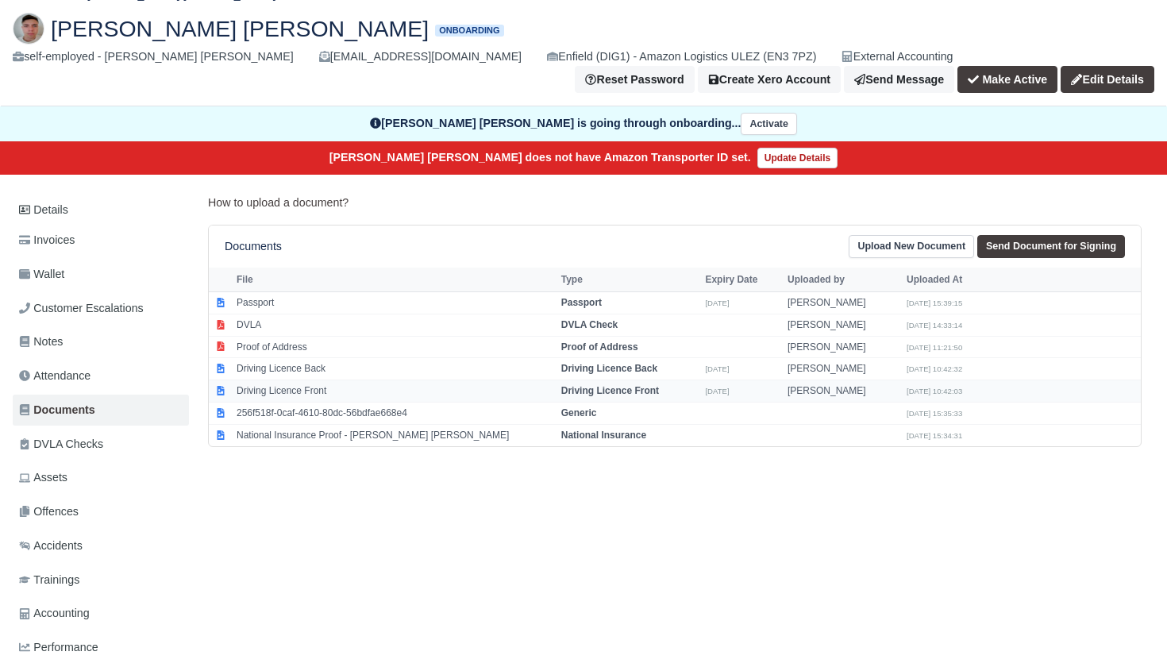
click at [329, 387] on td "Driving Licence Front" at bounding box center [395, 391] width 325 height 22
select select "driving-licence-front"
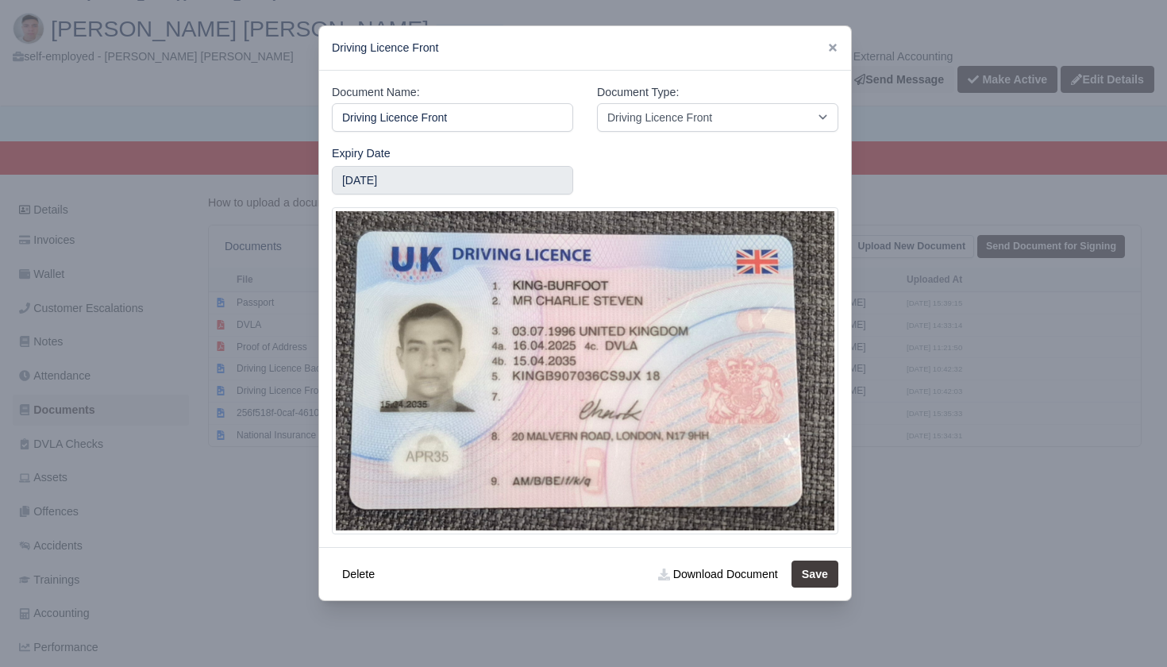
scroll to position [0, 0]
click at [723, 576] on link "Download Document" at bounding box center [718, 574] width 140 height 27
click at [217, 523] on div at bounding box center [583, 333] width 1167 height 667
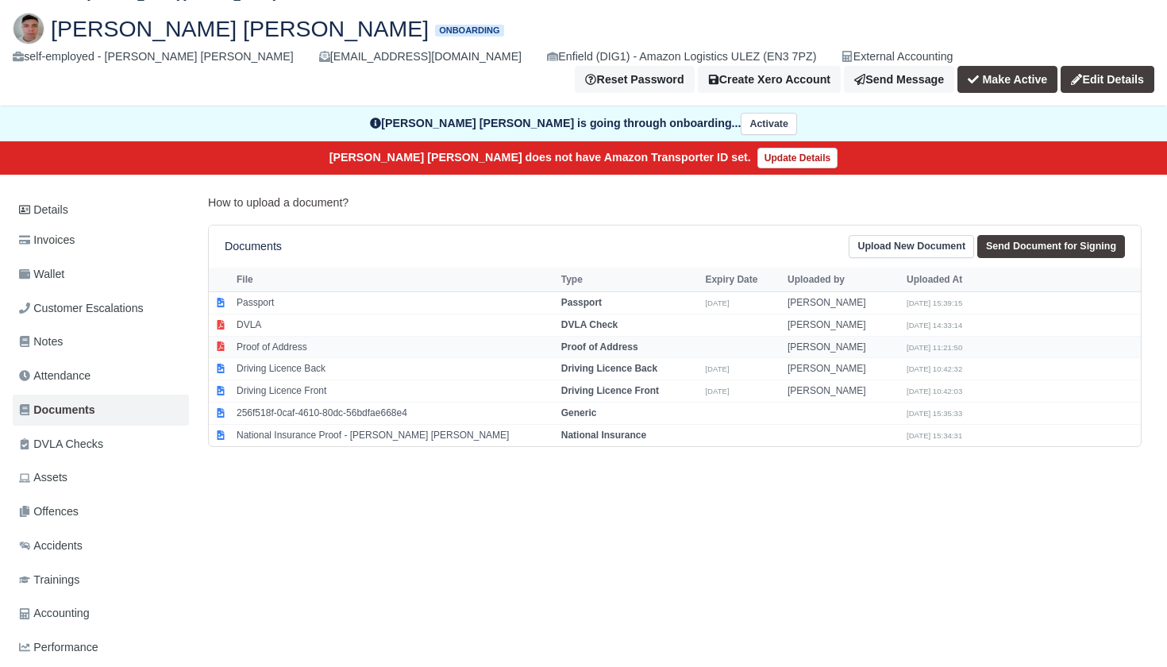
click at [277, 345] on td "Proof of Address" at bounding box center [395, 347] width 325 height 22
select select "proof-of-address"
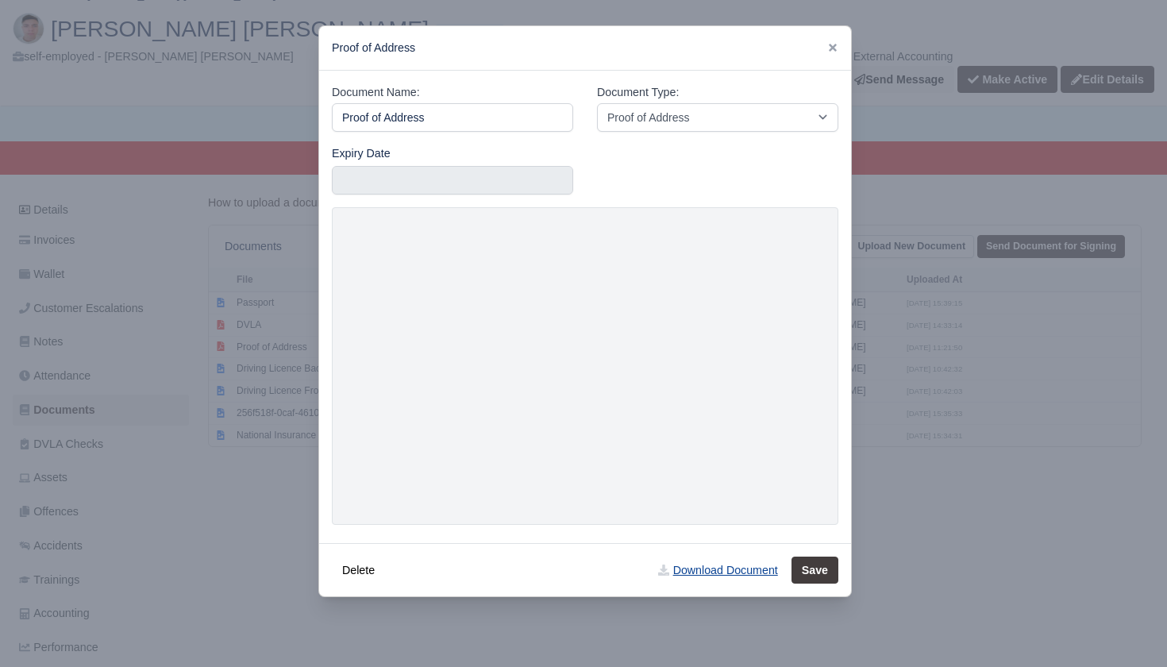
click at [707, 573] on link "Download Document" at bounding box center [718, 570] width 140 height 27
click at [248, 394] on div at bounding box center [583, 333] width 1167 height 667
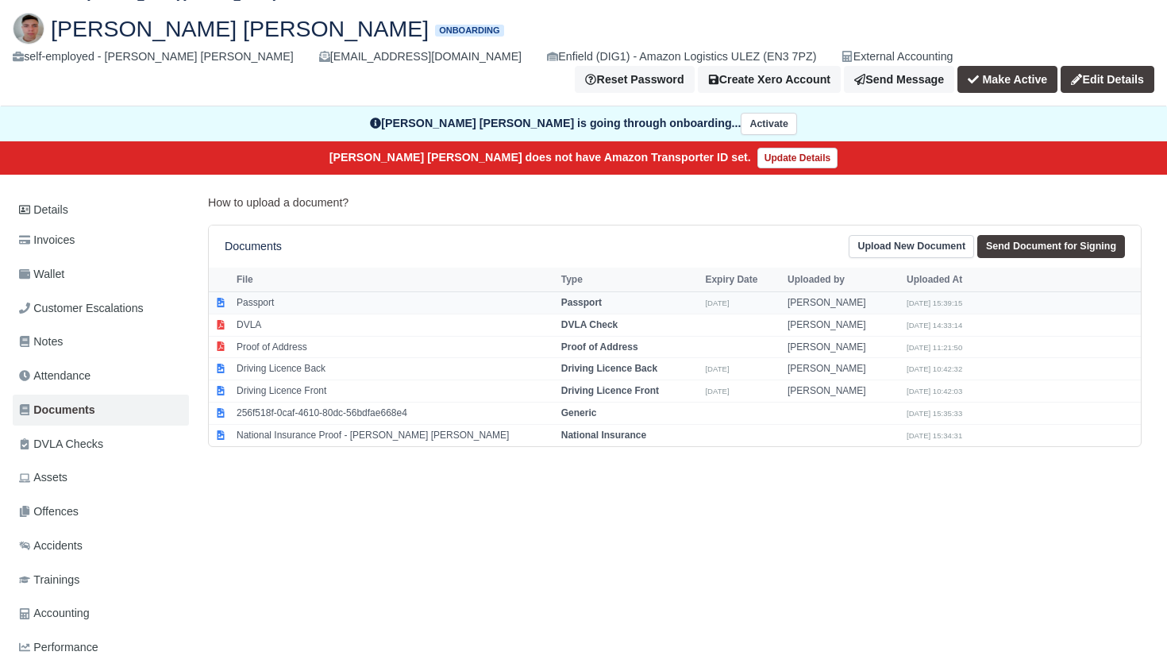
click at [276, 299] on td "Passport" at bounding box center [395, 302] width 325 height 22
select select "passport"
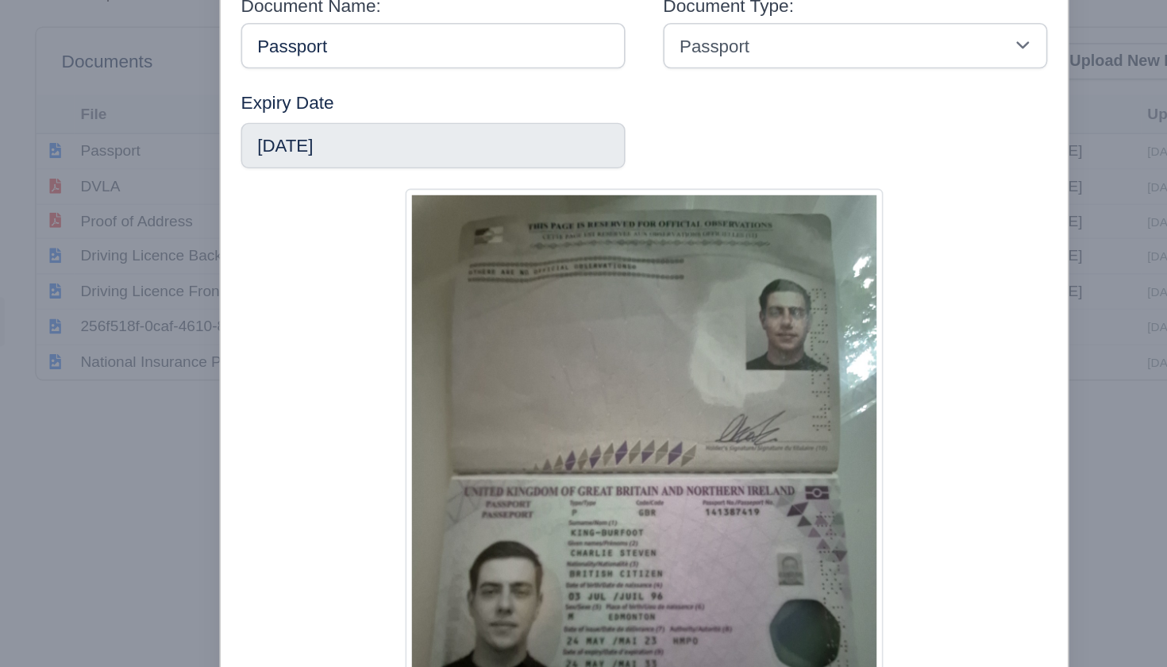
scroll to position [180, 0]
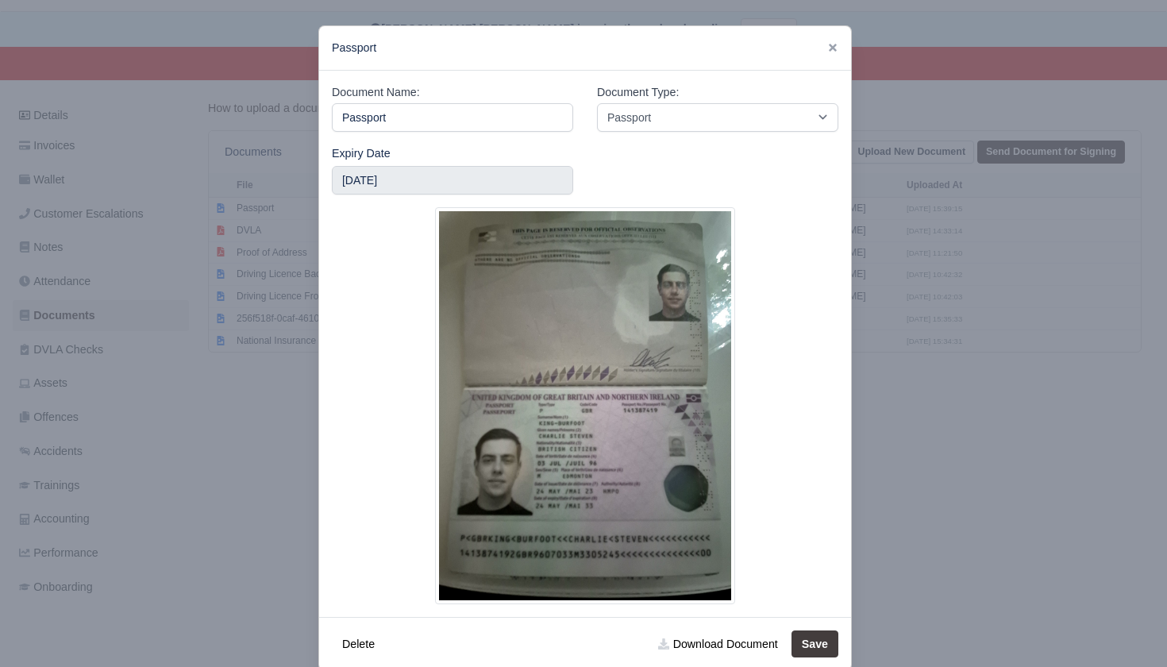
click at [254, 470] on div at bounding box center [583, 333] width 1167 height 667
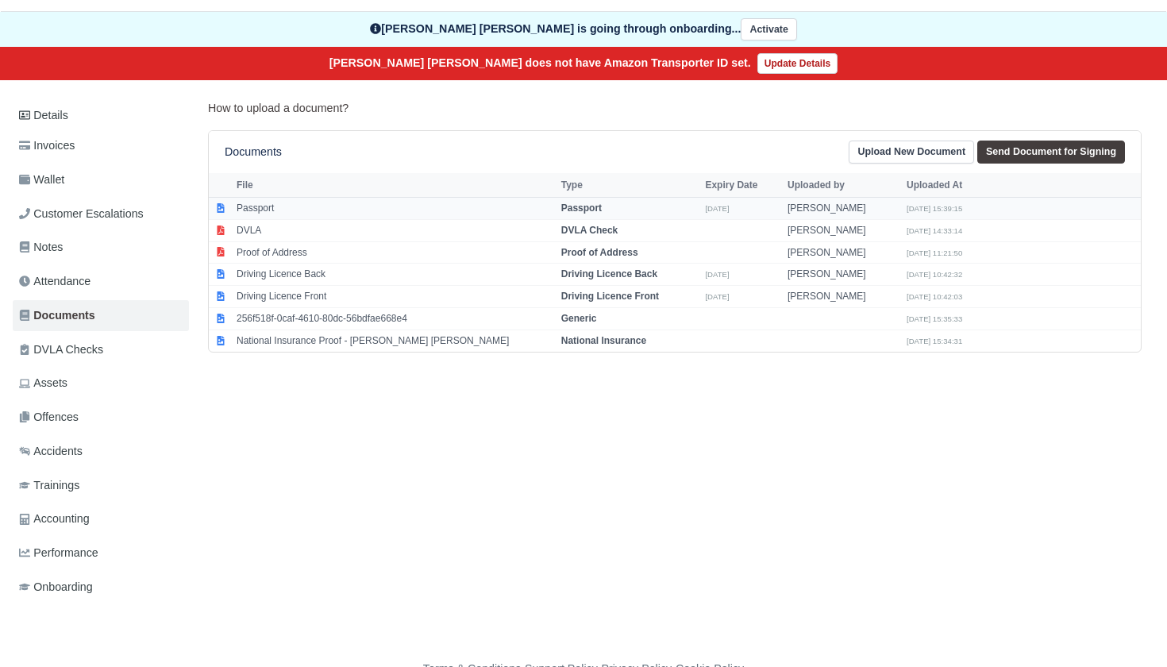
click at [307, 208] on td "Passport" at bounding box center [395, 208] width 325 height 22
select select "passport"
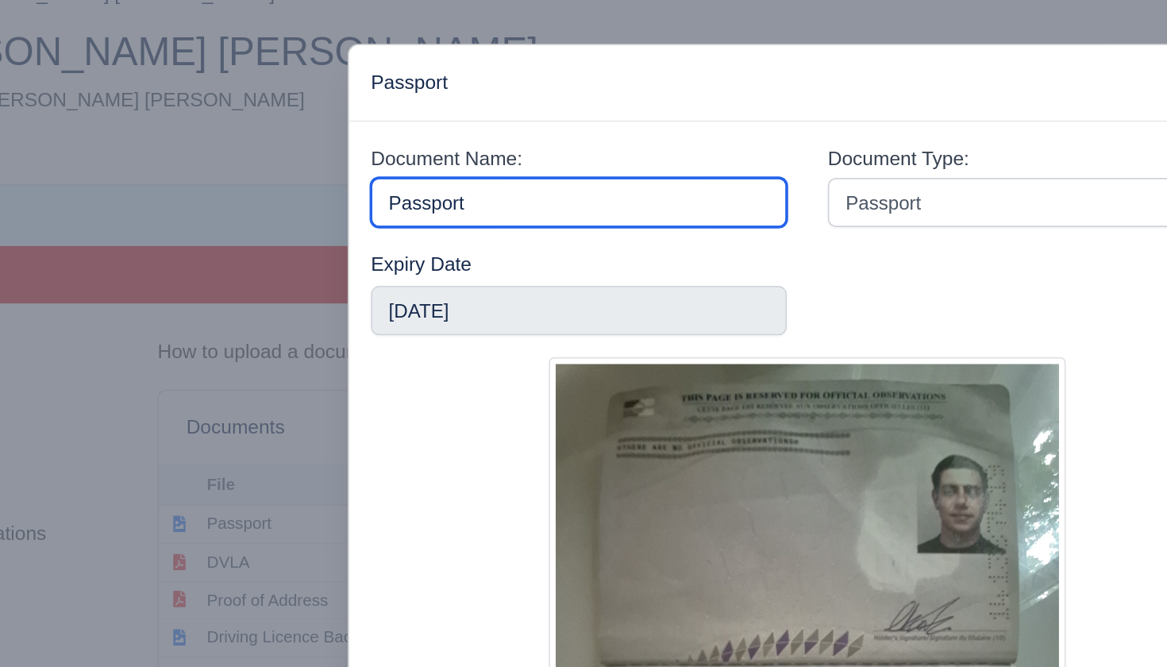
scroll to position [4, 0]
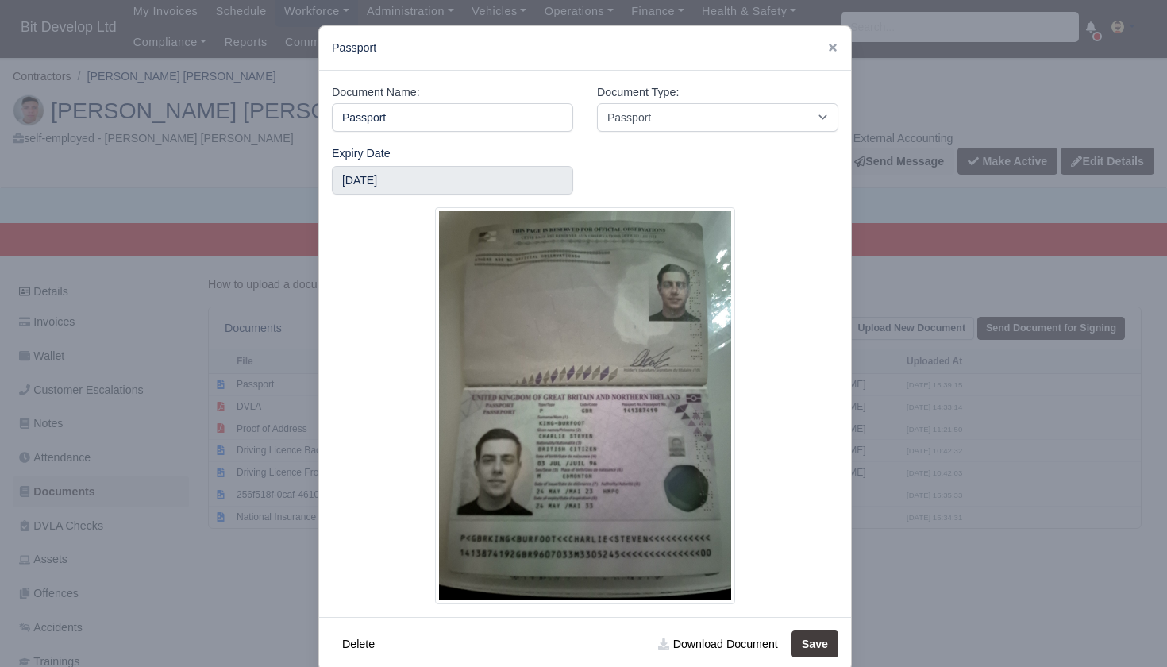
click at [989, 199] on div at bounding box center [583, 333] width 1167 height 667
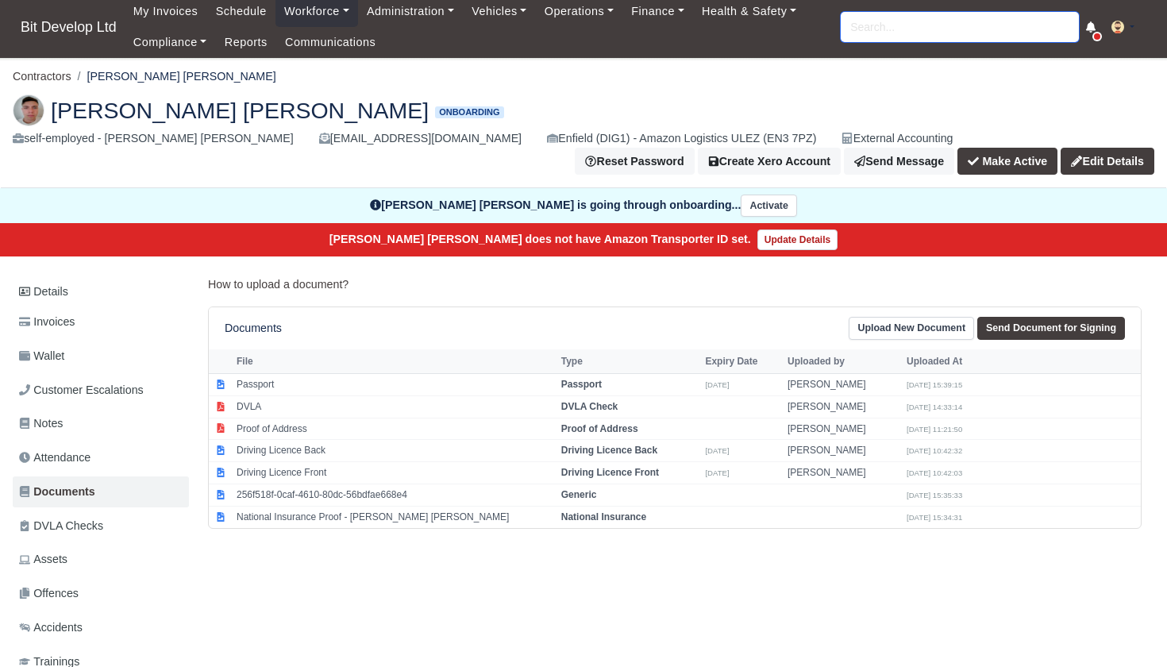
click at [934, 29] on input "search" at bounding box center [960, 27] width 238 height 30
type input "serg"
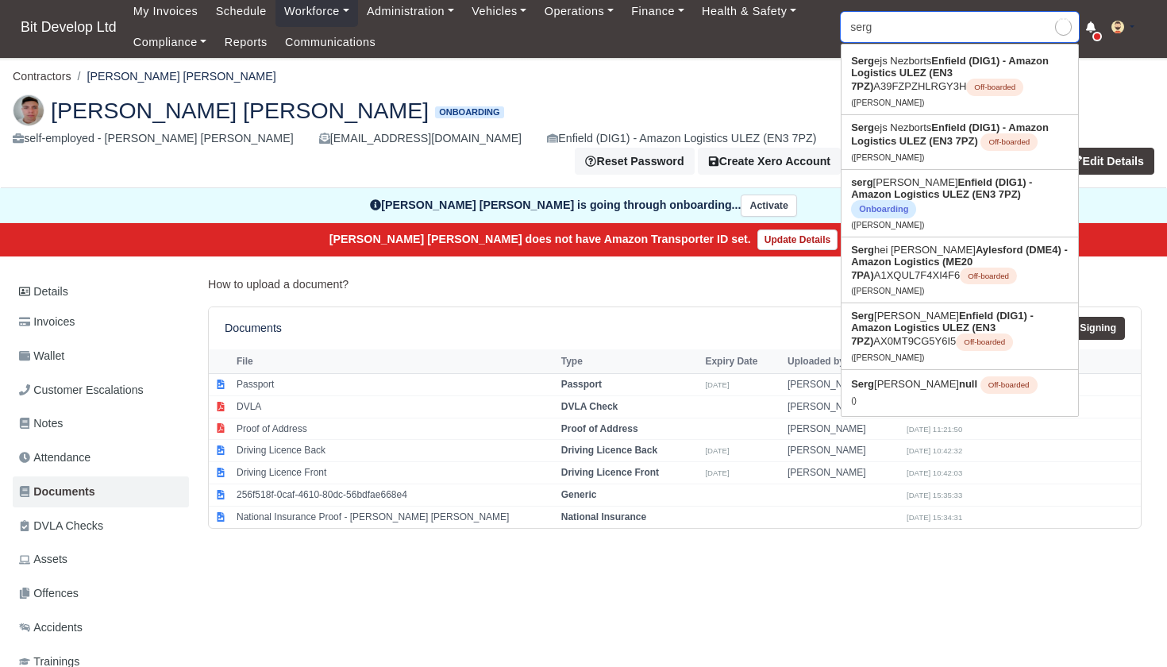
type input "sergejs Nezborts"
type input "sera"
type input "serap Toros"
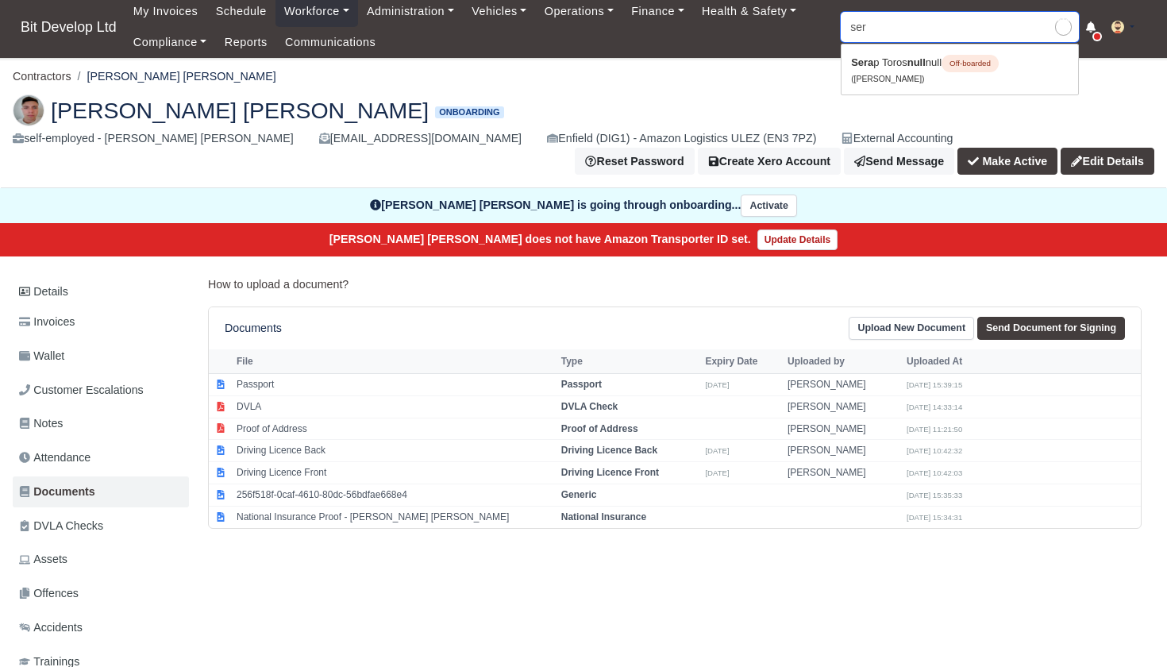
type input "serg"
type input "sergejs Nezborts"
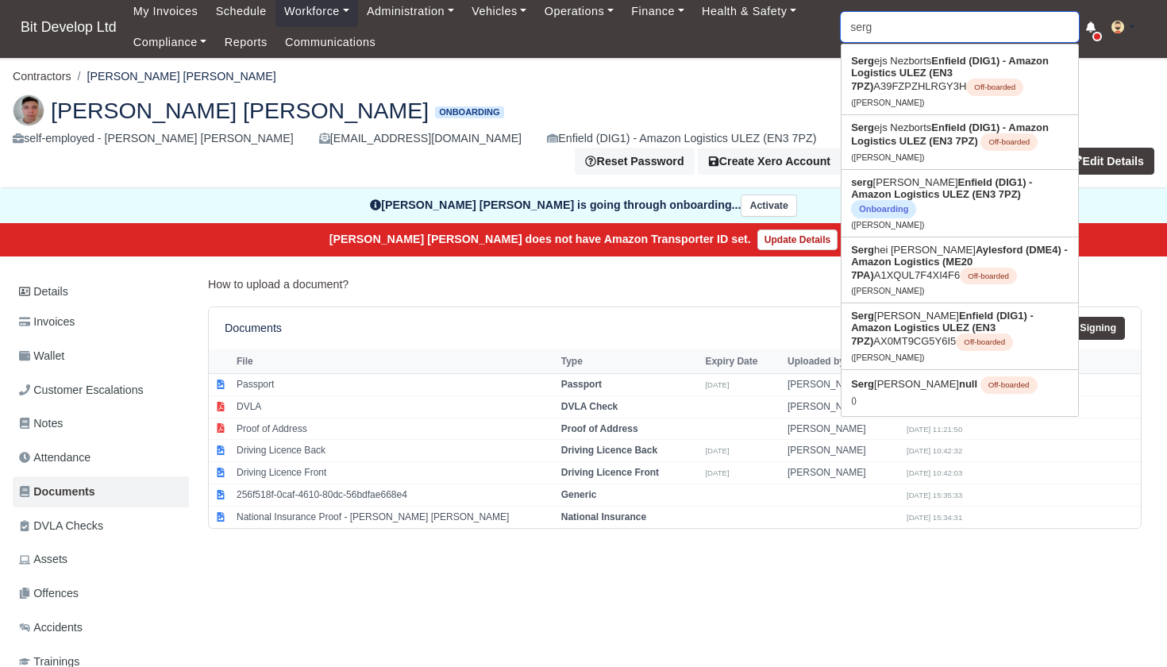
type input "serge"
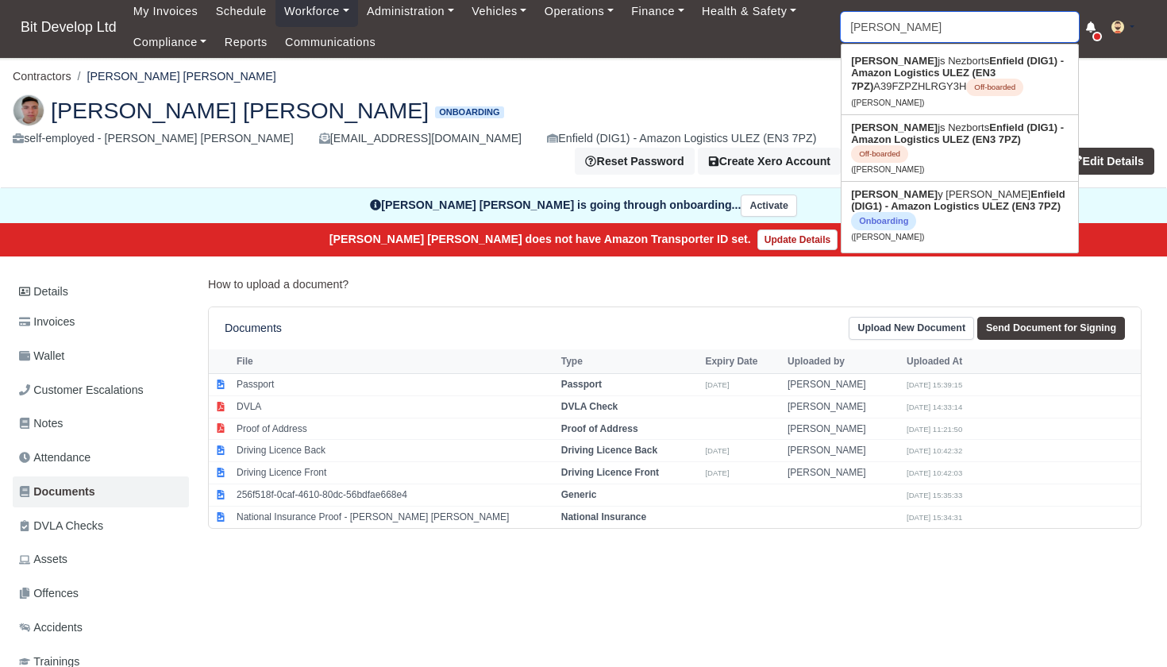
type input "sergejs Nezborts"
click at [923, 188] on strong "Enfield (DIG1) - Amazon Logistics ULEZ (EN3 7PZ)" at bounding box center [958, 200] width 214 height 24
type input "[PERSON_NAME]"
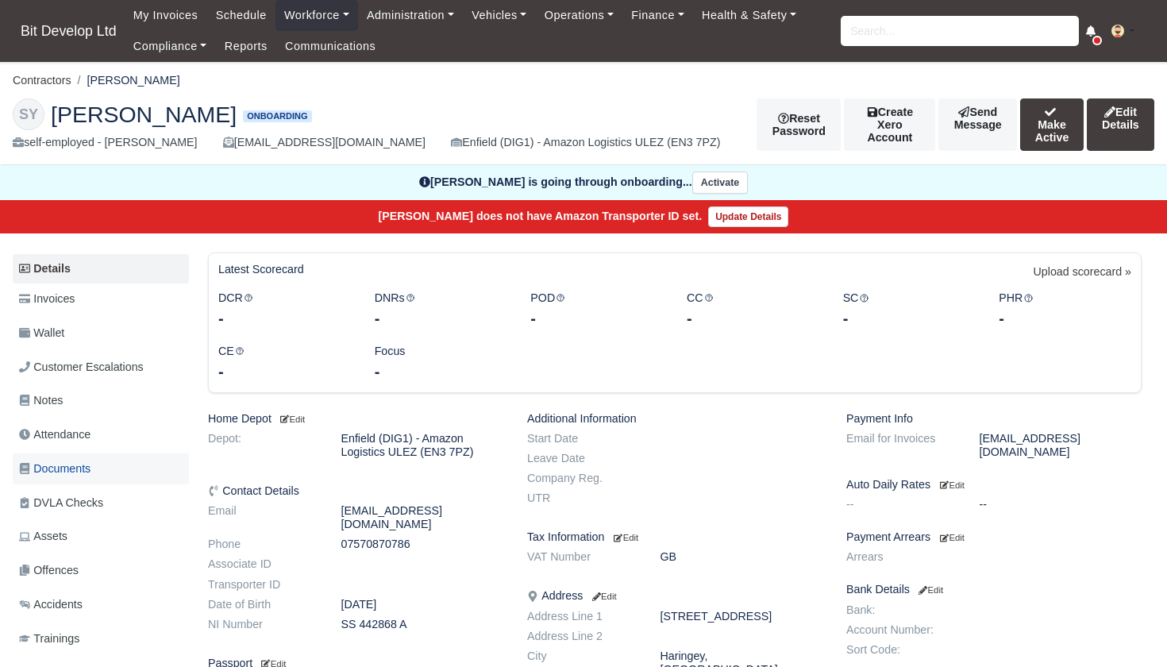
click at [80, 460] on span "Documents" at bounding box center [54, 469] width 71 height 18
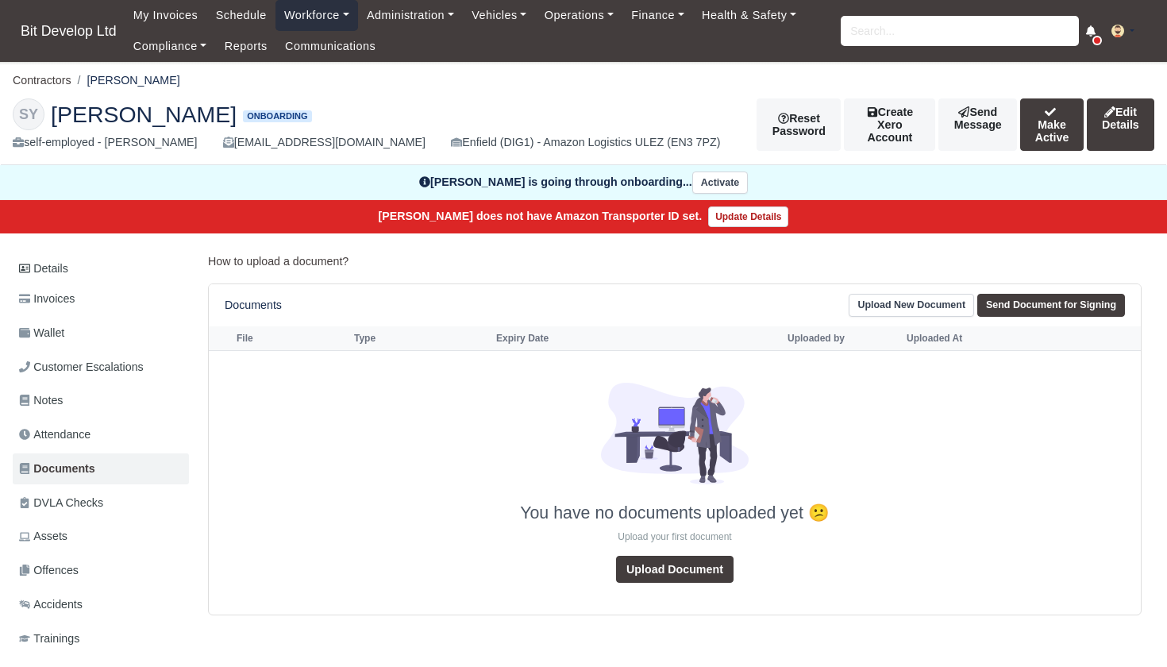
click at [342, 12] on link "Workforce" at bounding box center [317, 15] width 83 height 31
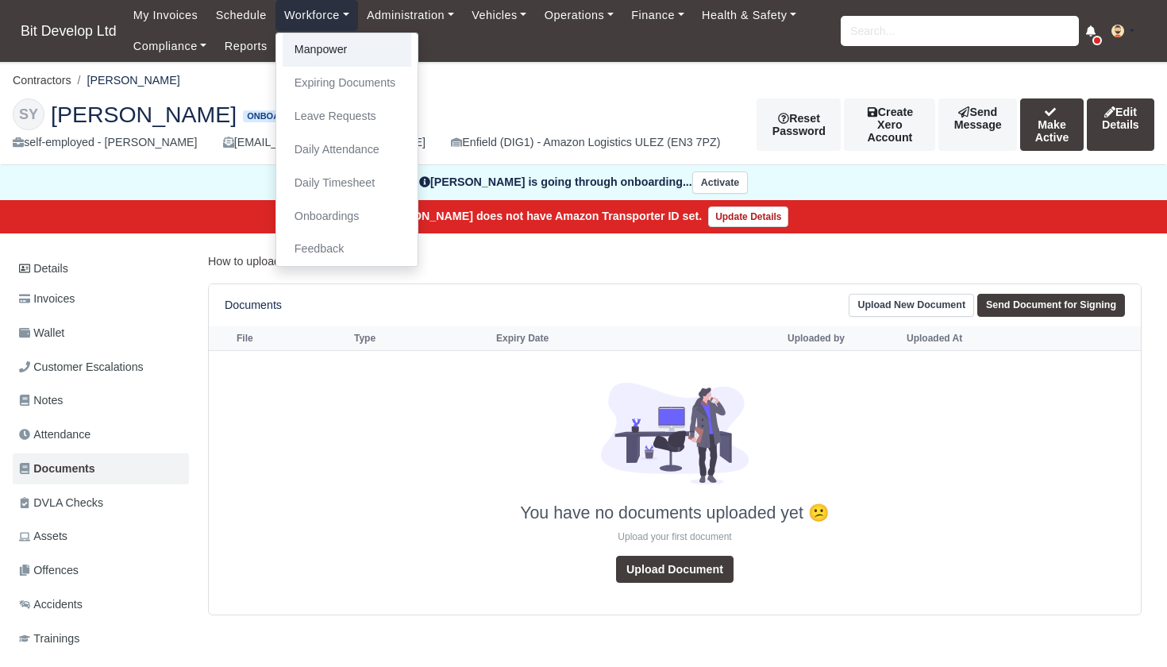
click at [330, 50] on link "Manpower" at bounding box center [347, 49] width 129 height 33
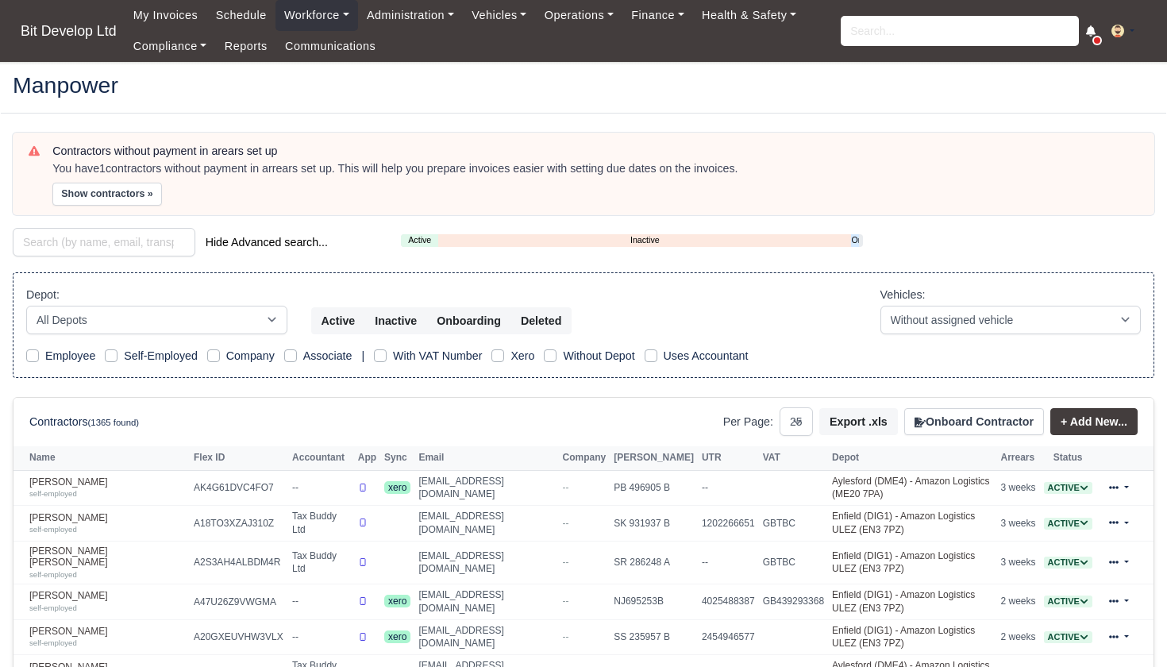
select select "25"
click at [856, 237] on link "Onboarding" at bounding box center [854, 239] width 7 height 13
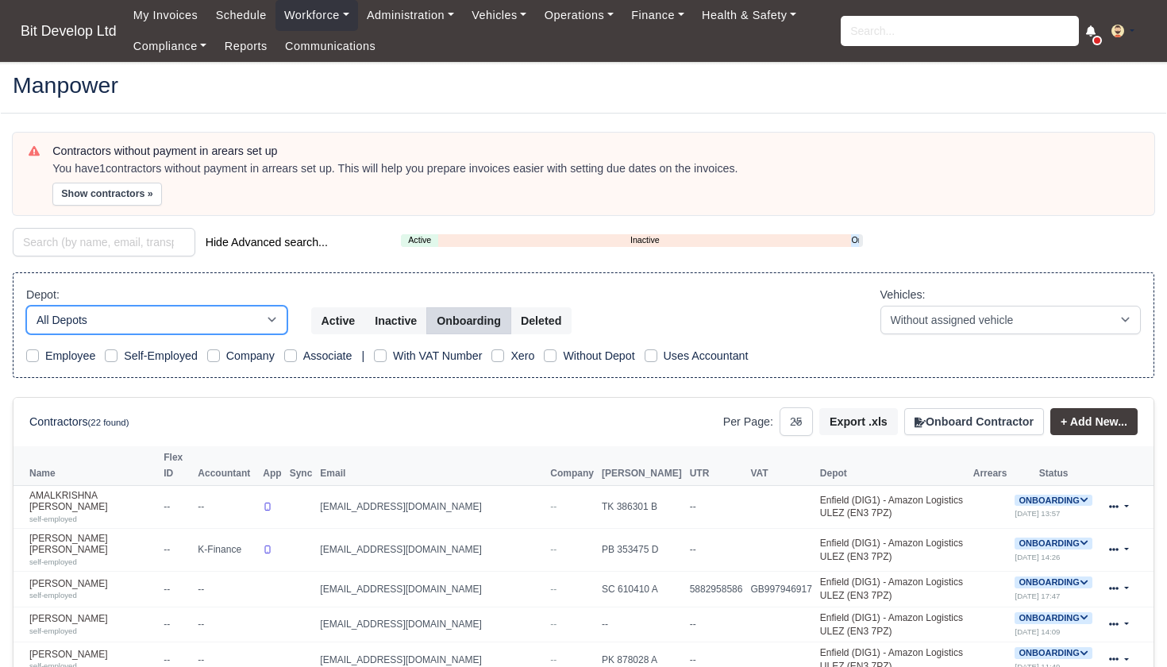
select select "2"
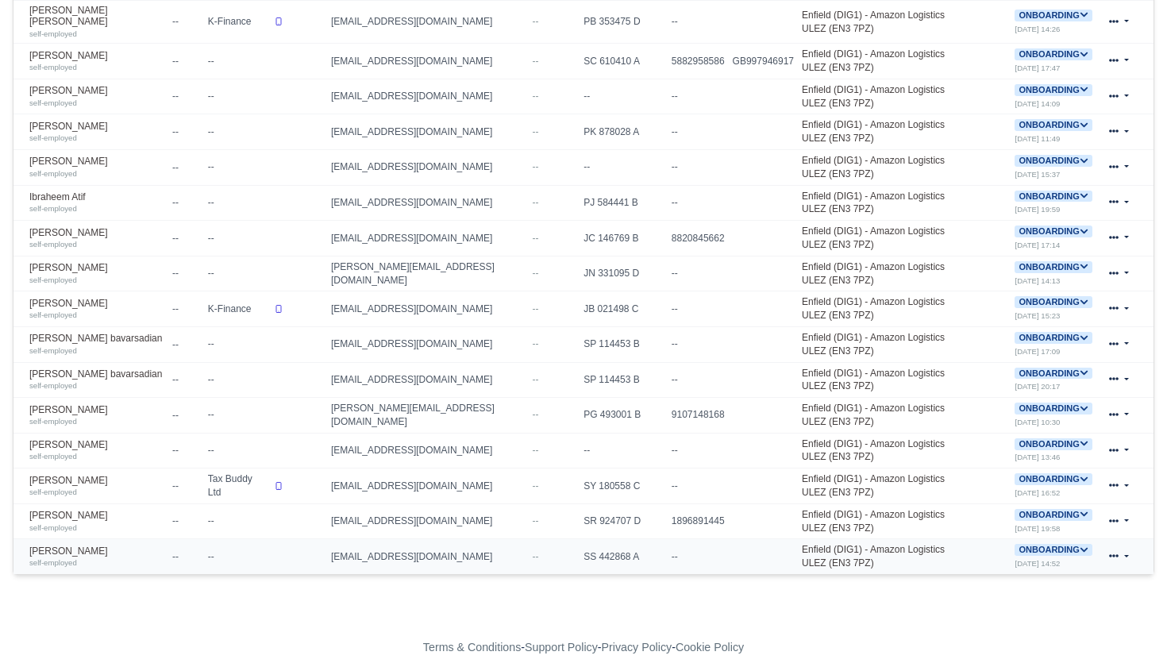
scroll to position [526, 0]
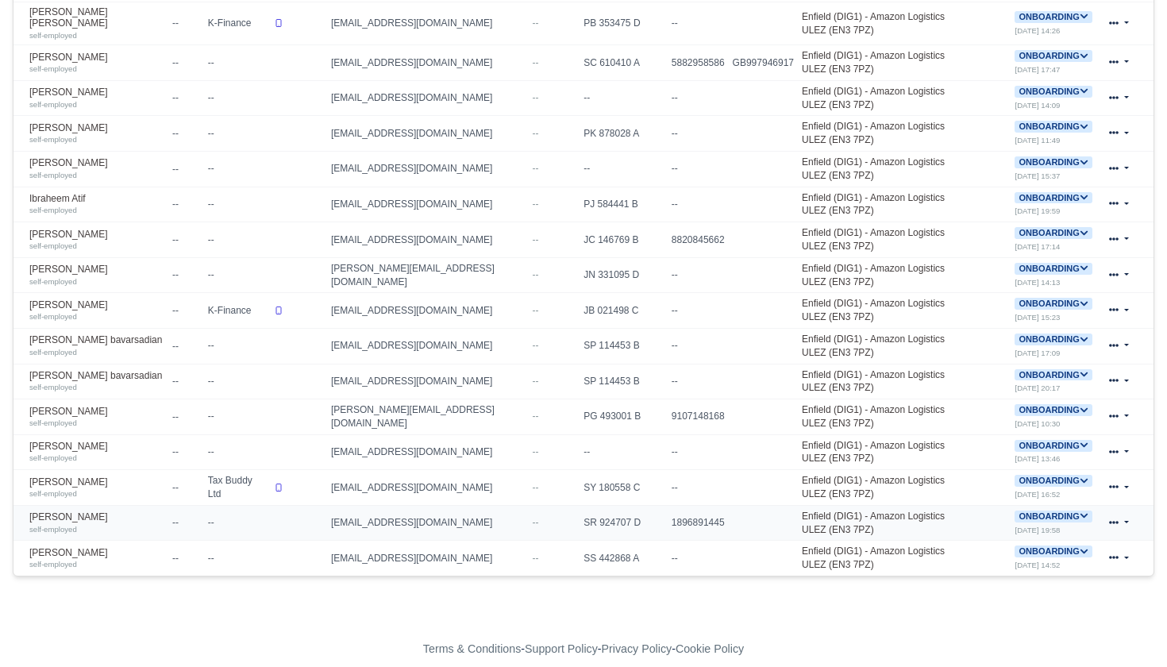
click at [1080, 511] on icon at bounding box center [1084, 515] width 9 height 9
click at [1002, 551] on button "Deactivate" at bounding box center [991, 564] width 74 height 27
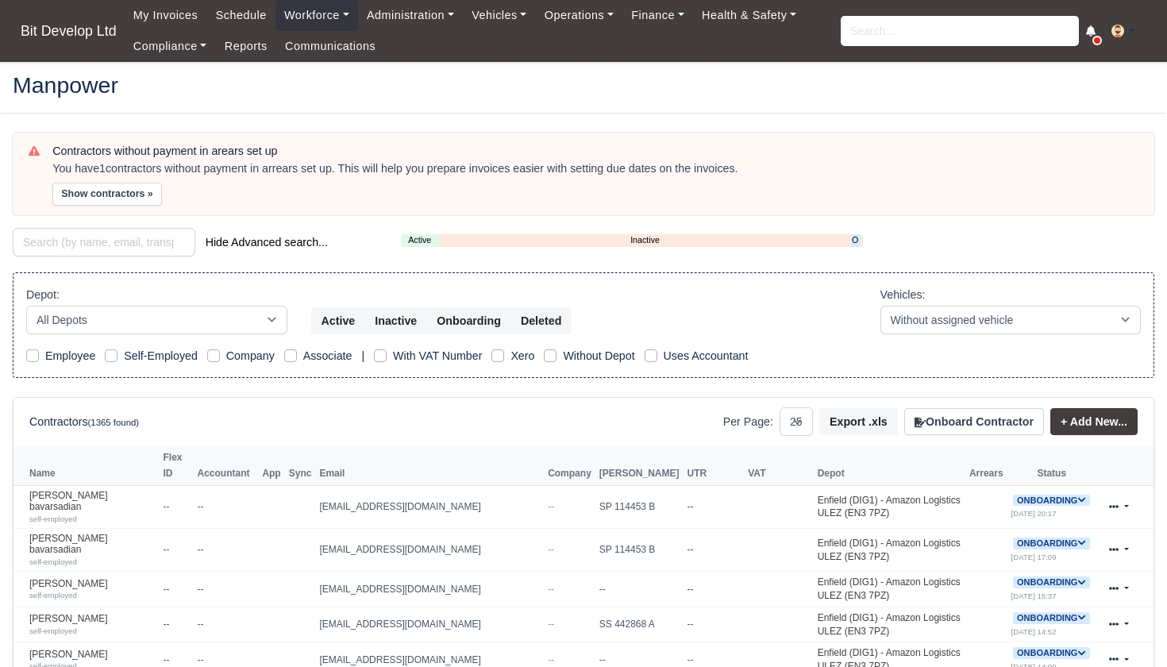
select select "25"
select select "2"
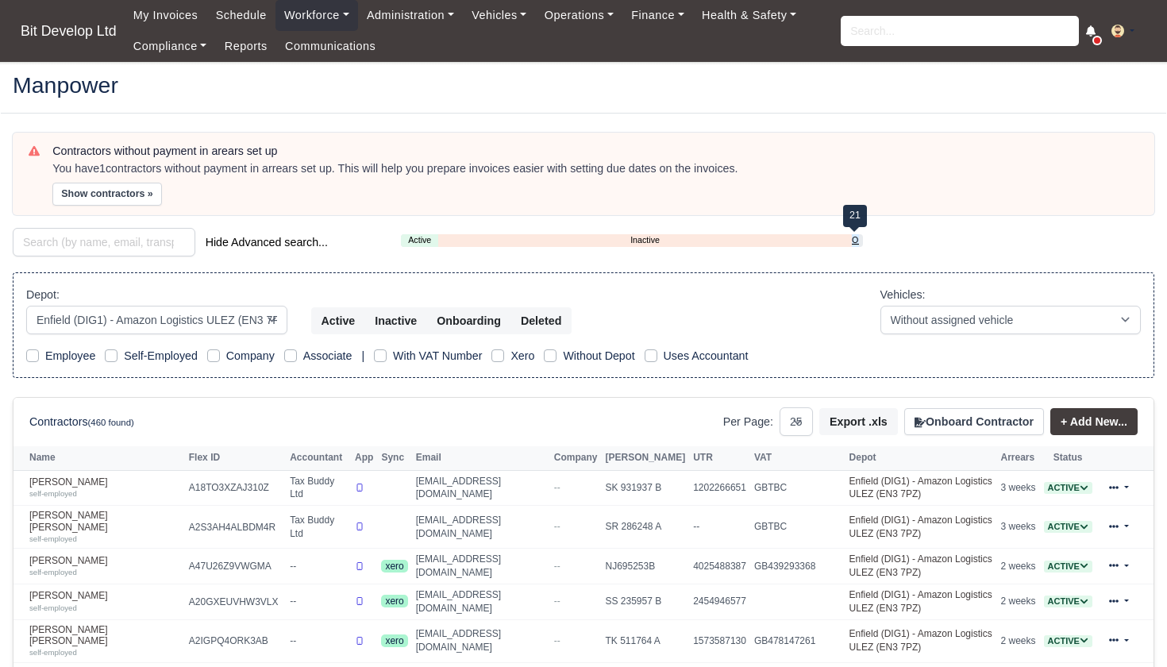
click at [854, 236] on link "Onboarding" at bounding box center [855, 239] width 7 height 13
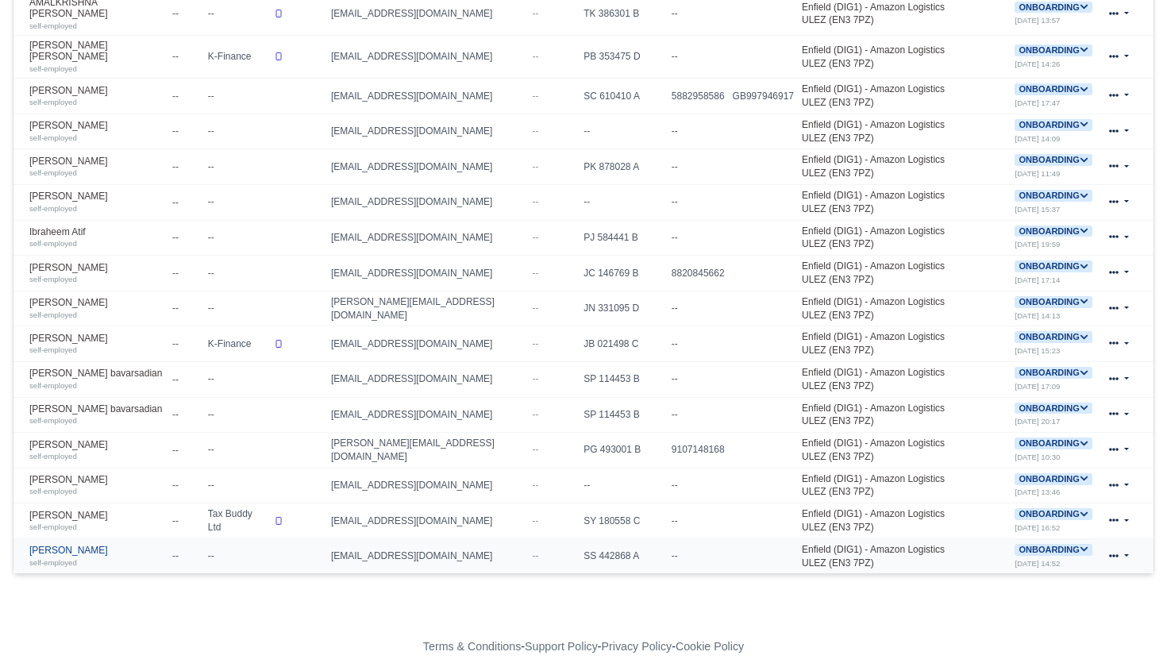
scroll to position [492, 0]
click at [1085, 298] on icon at bounding box center [1084, 302] width 9 height 9
click at [1006, 337] on button "Deactivate" at bounding box center [991, 350] width 74 height 27
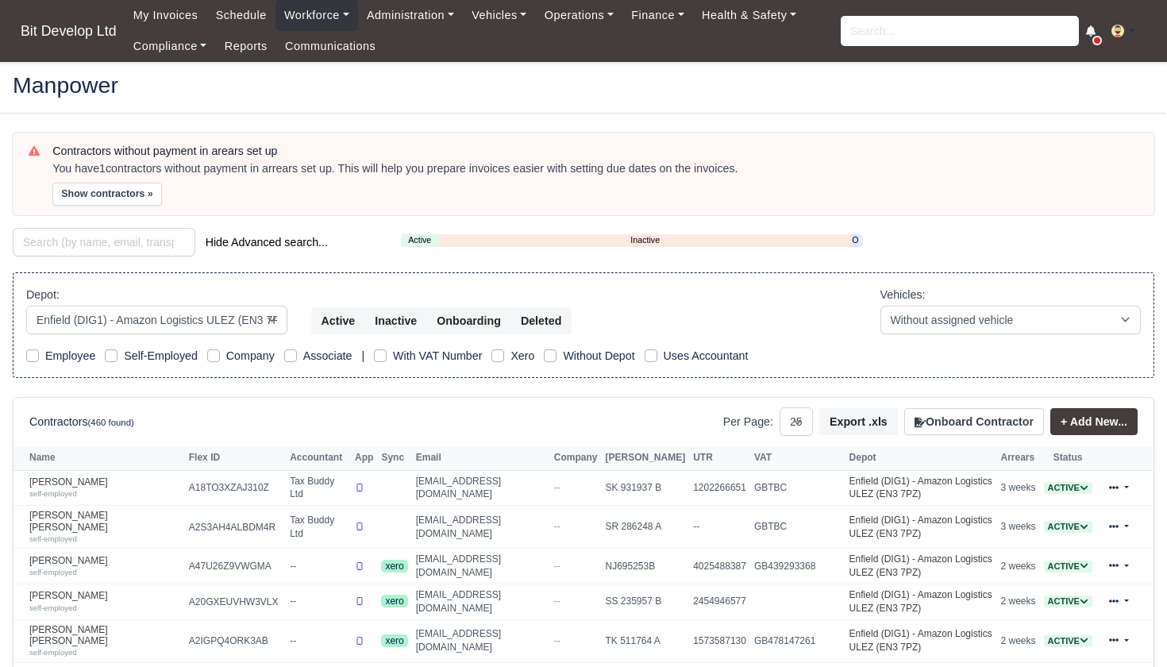
select select "2"
select select "25"
click at [854, 237] on link "Onboarding" at bounding box center [855, 239] width 7 height 13
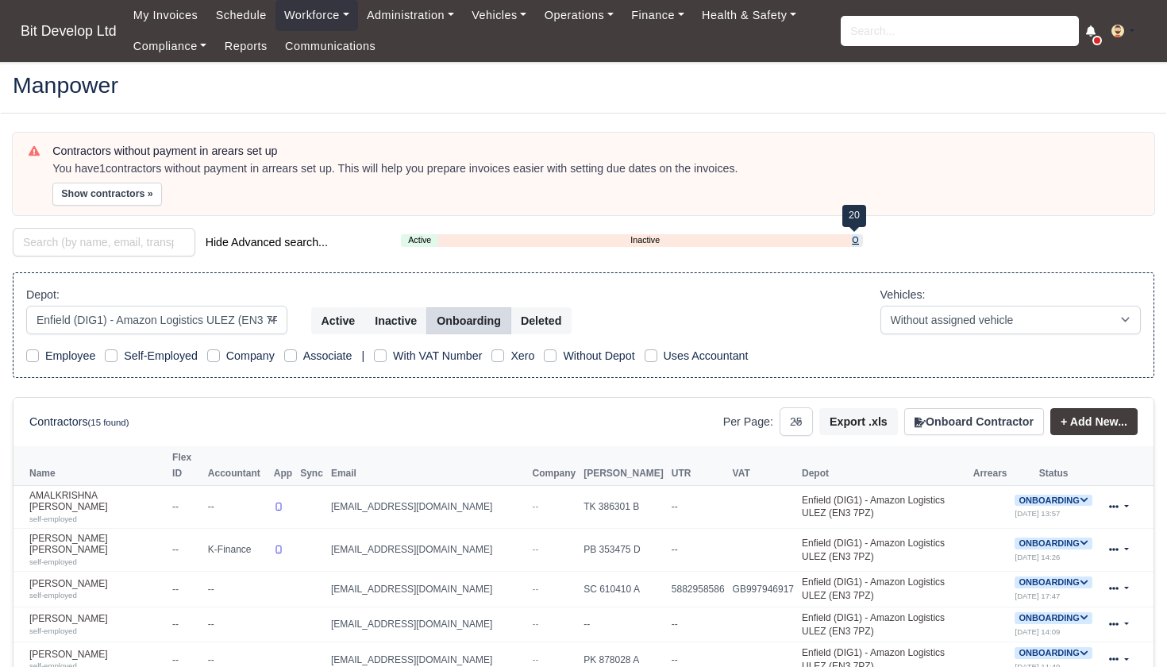
click at [854, 235] on link "Onboarding" at bounding box center [855, 239] width 7 height 13
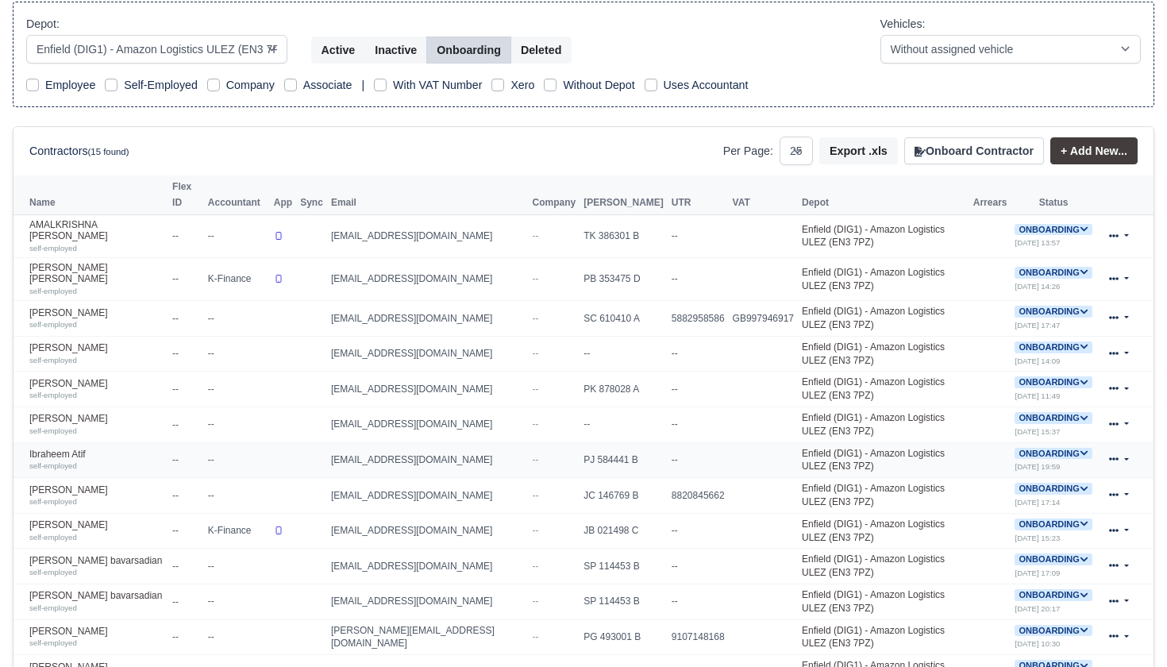
scroll to position [273, 0]
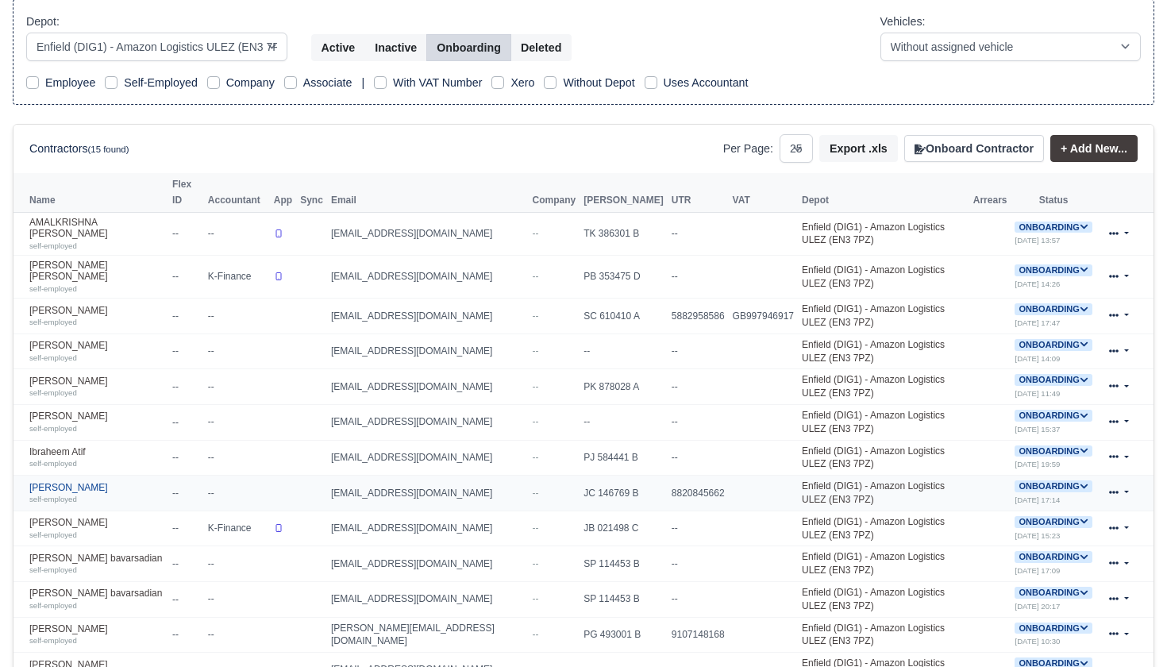
click at [71, 482] on link "JOSEPH Oteng otogo self-employed" at bounding box center [96, 493] width 135 height 23
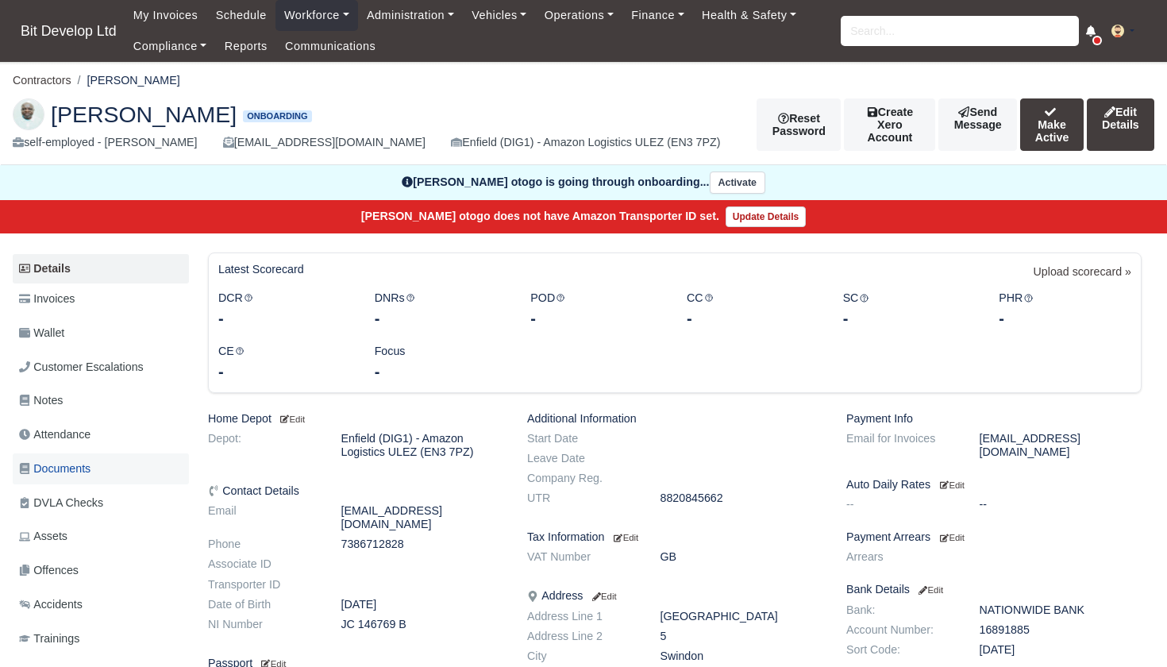
click at [65, 464] on span "Documents" at bounding box center [54, 469] width 71 height 18
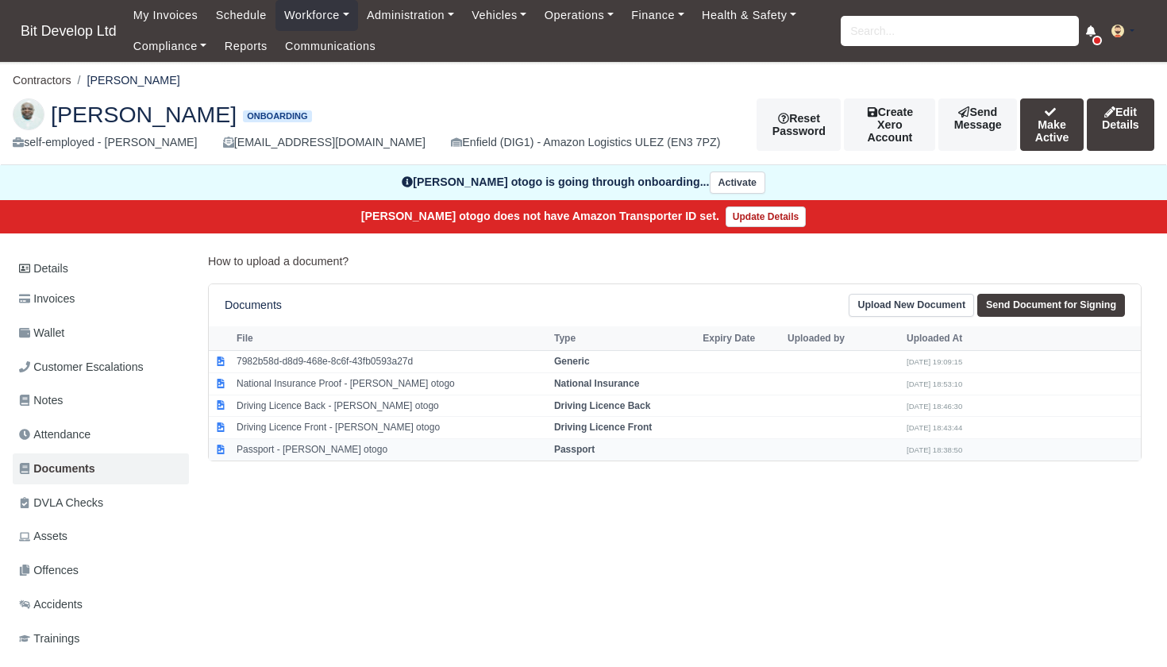
click at [300, 447] on td "Passport - JOSEPH Oteng otogo" at bounding box center [392, 449] width 318 height 21
select select "passport"
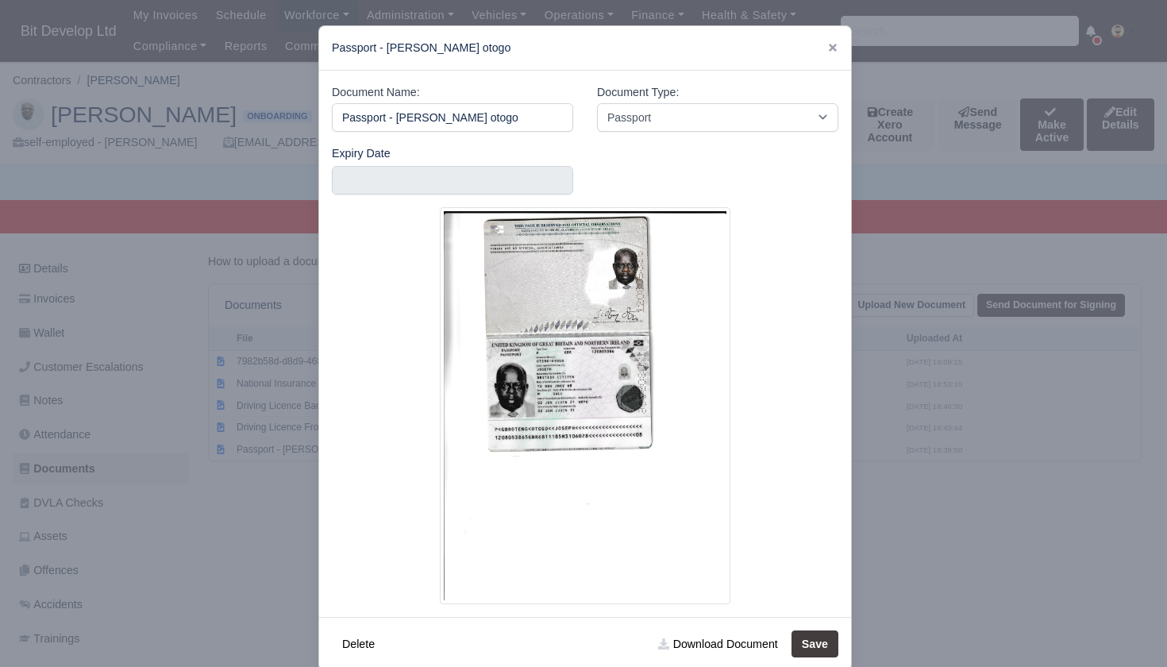
click at [268, 400] on div at bounding box center [583, 333] width 1167 height 667
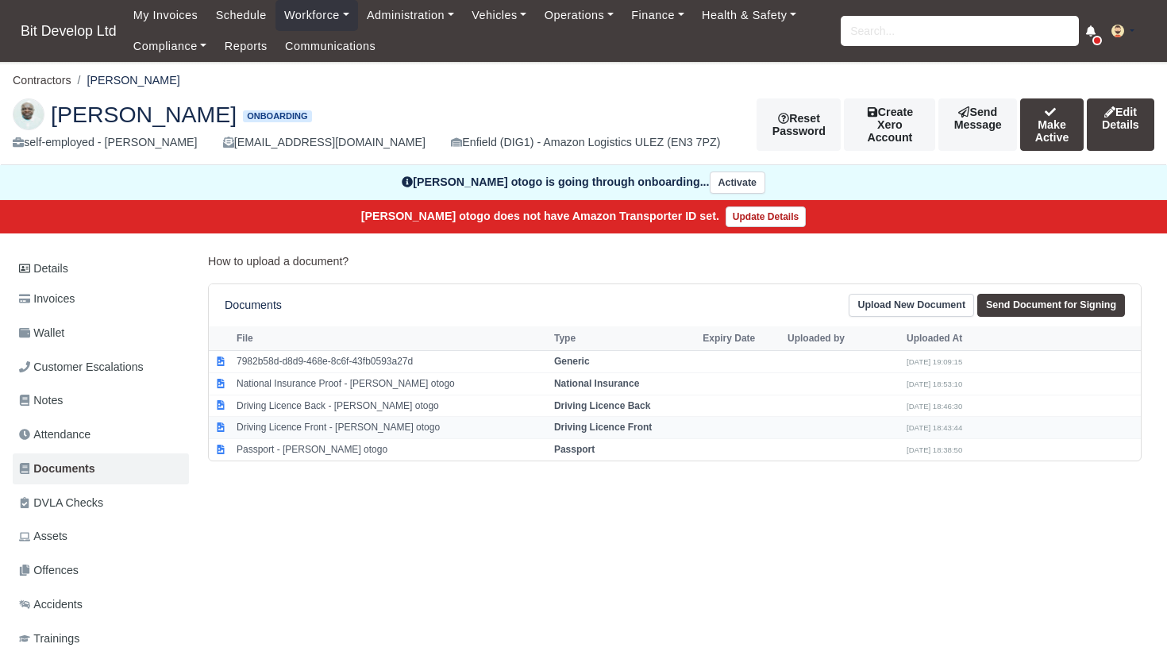
click at [290, 419] on td "Driving Licence Front - JOSEPH Oteng otogo" at bounding box center [392, 428] width 318 height 22
select select "driving-licence-front"
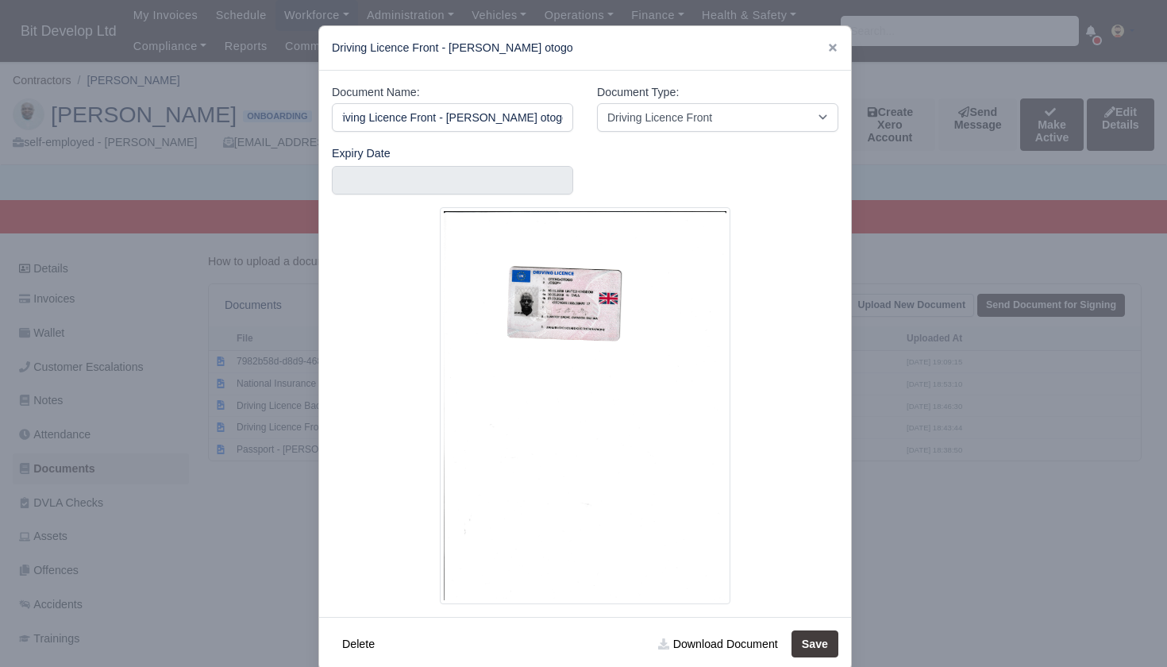
click at [212, 506] on div at bounding box center [583, 333] width 1167 height 667
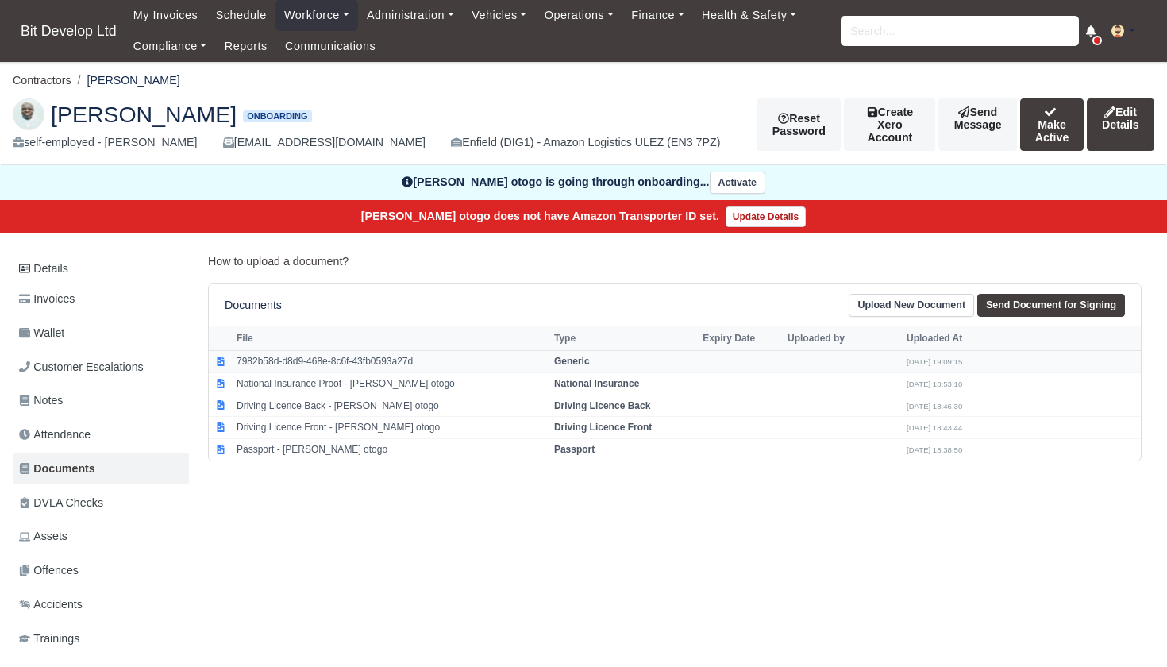
click at [299, 360] on td "7982b58d-d8d9-468e-8c6f-43fb0593a27d" at bounding box center [392, 361] width 318 height 22
select select "generic"
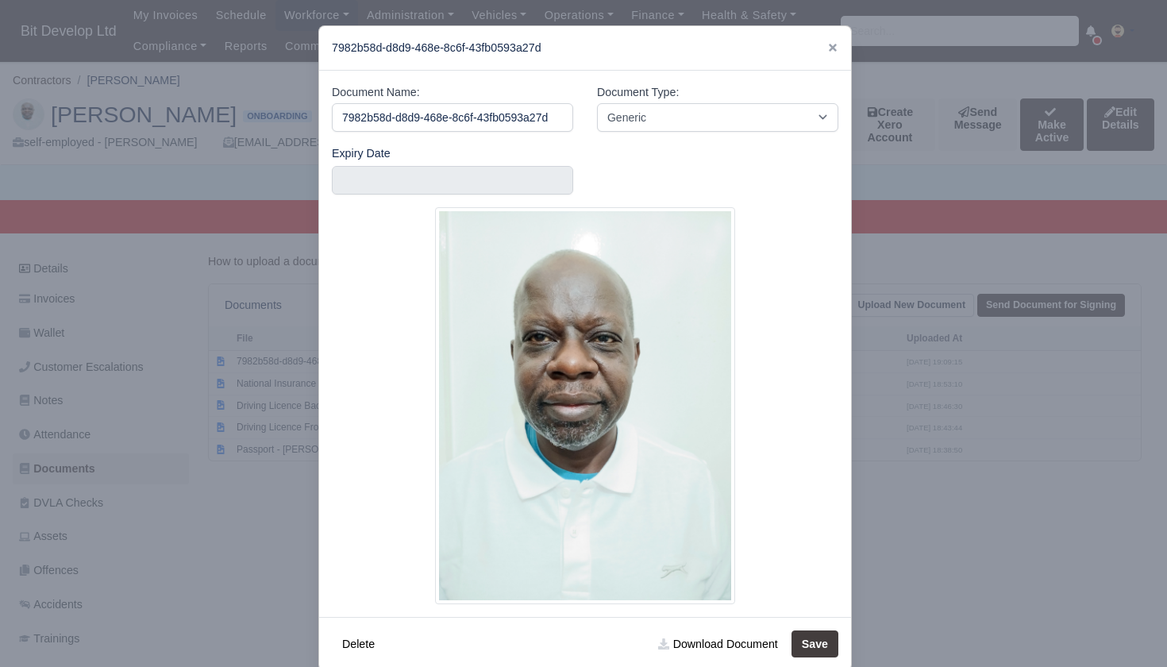
click at [264, 538] on div at bounding box center [583, 333] width 1167 height 667
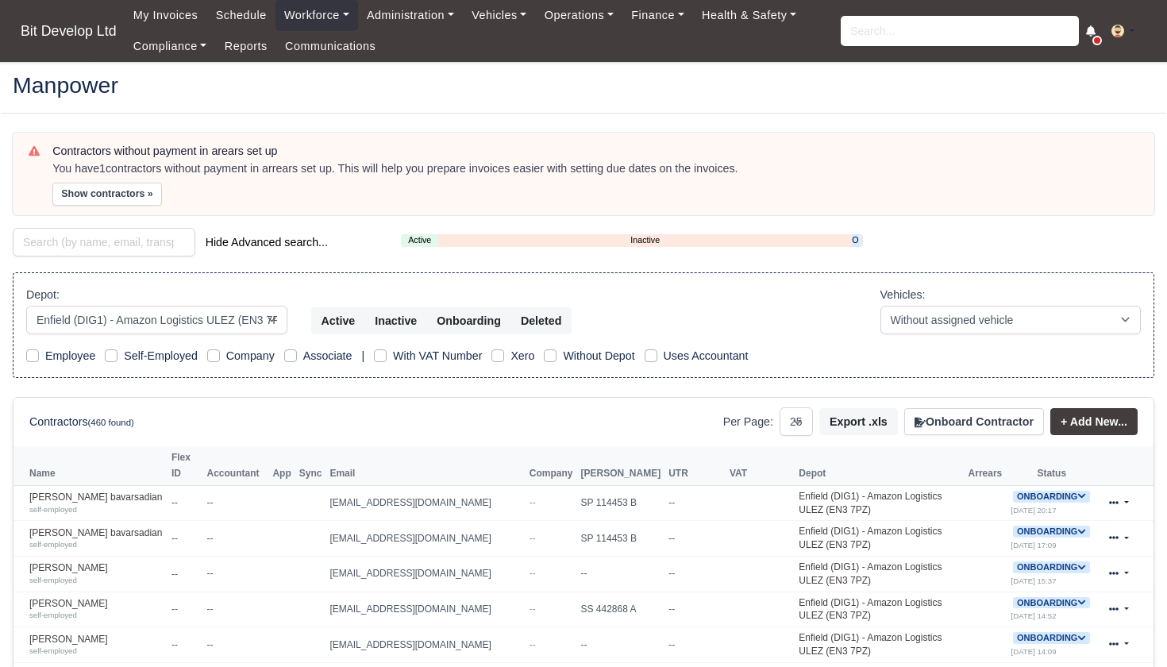
select select "2"
select select "25"
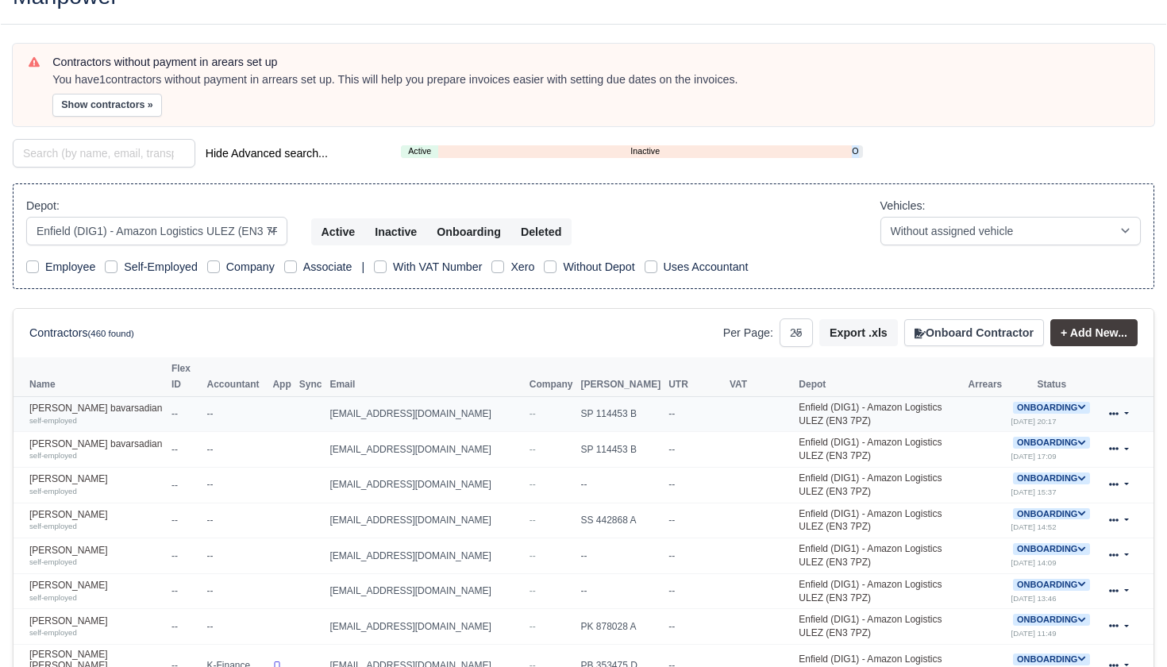
scroll to position [6, 0]
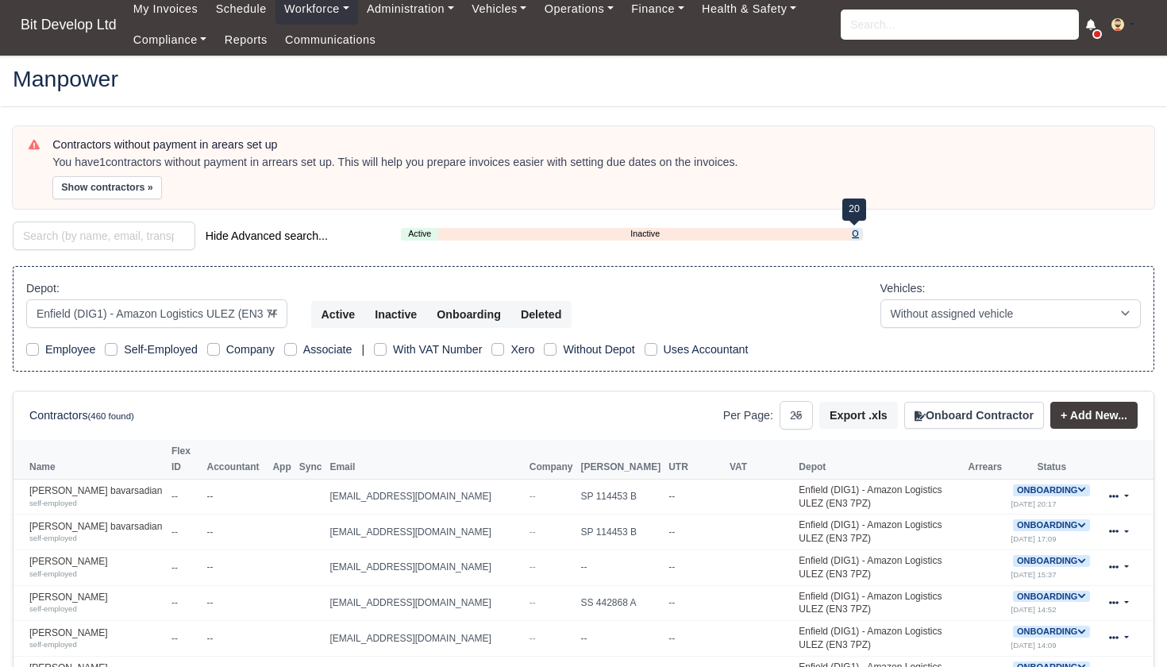
click at [853, 229] on link "Onboarding" at bounding box center [855, 233] width 7 height 13
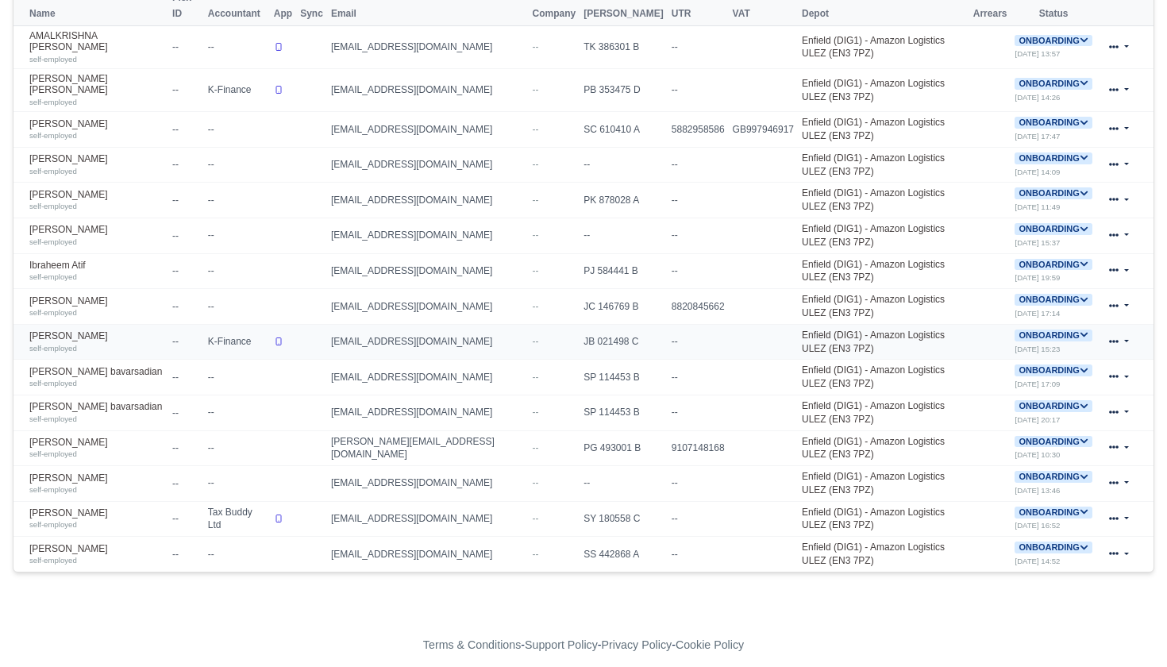
scroll to position [458, 0]
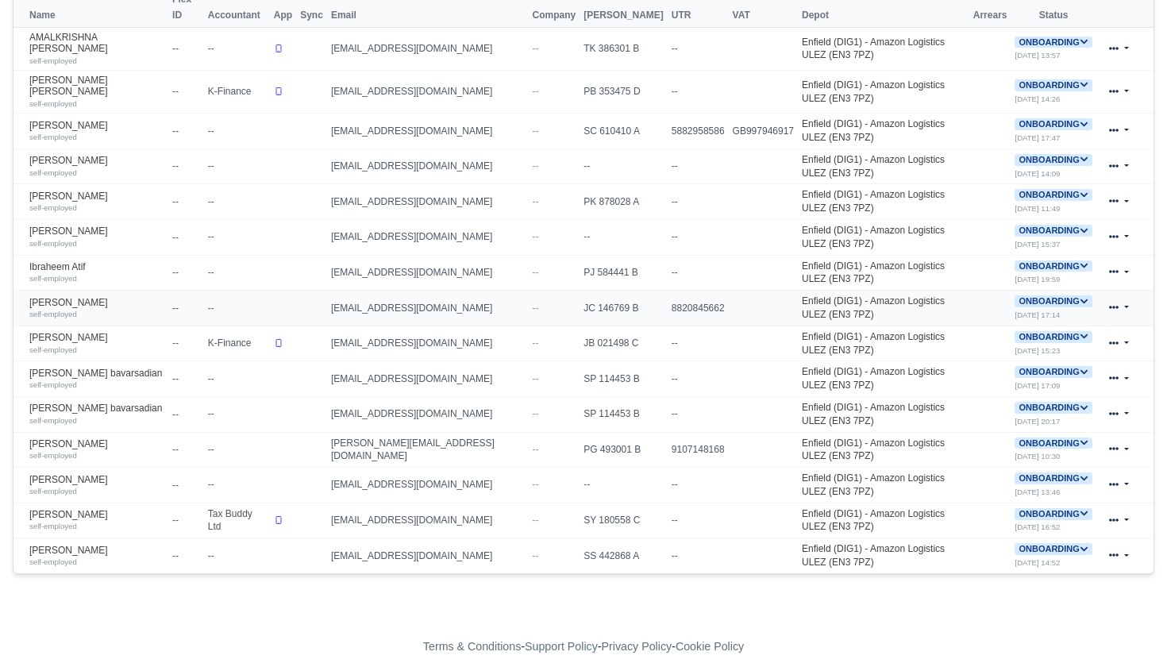
click at [1080, 297] on icon at bounding box center [1084, 301] width 9 height 9
click at [1005, 336] on button "Deactivate" at bounding box center [991, 349] width 74 height 27
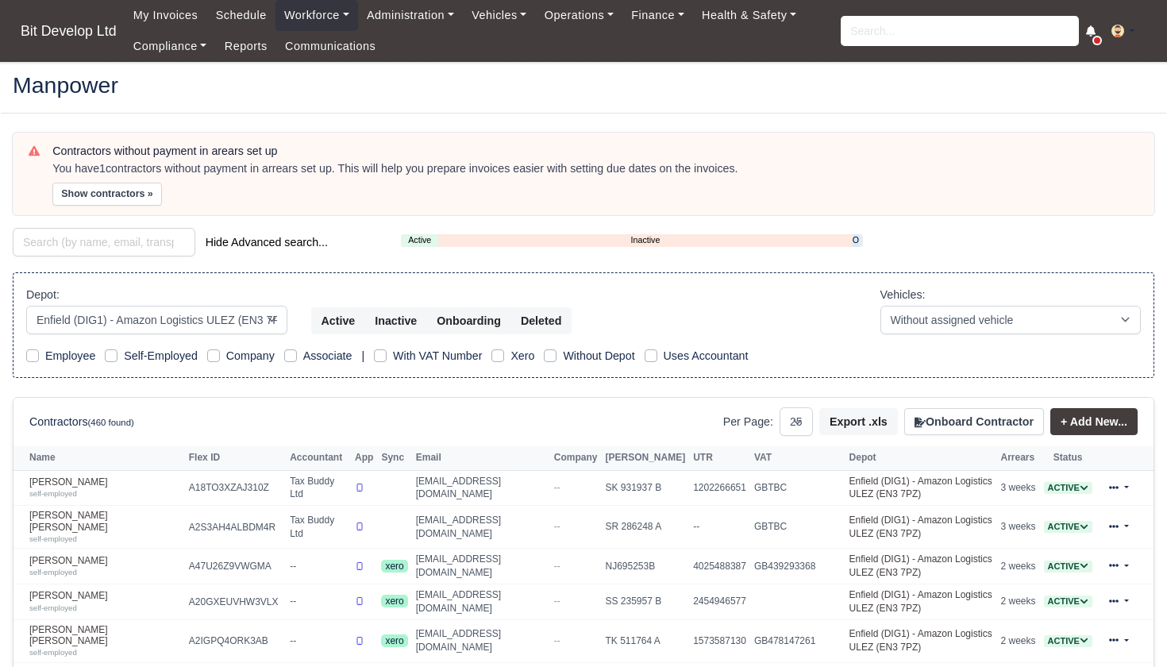
select select "2"
select select "25"
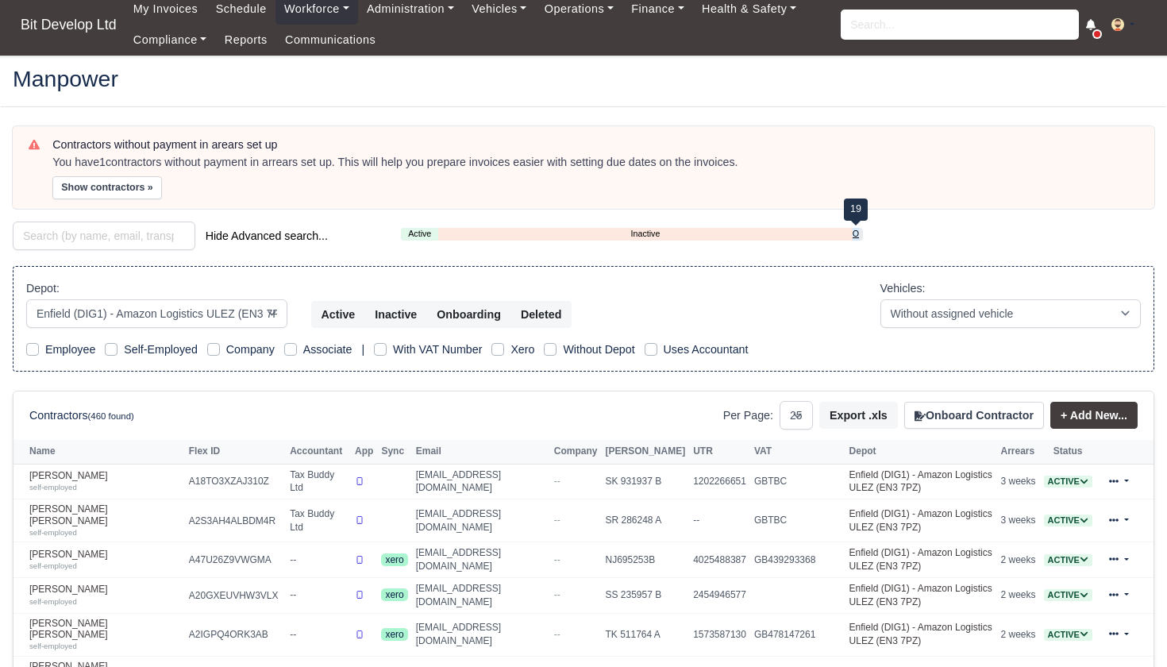
click at [854, 232] on link "Onboarding" at bounding box center [856, 233] width 6 height 13
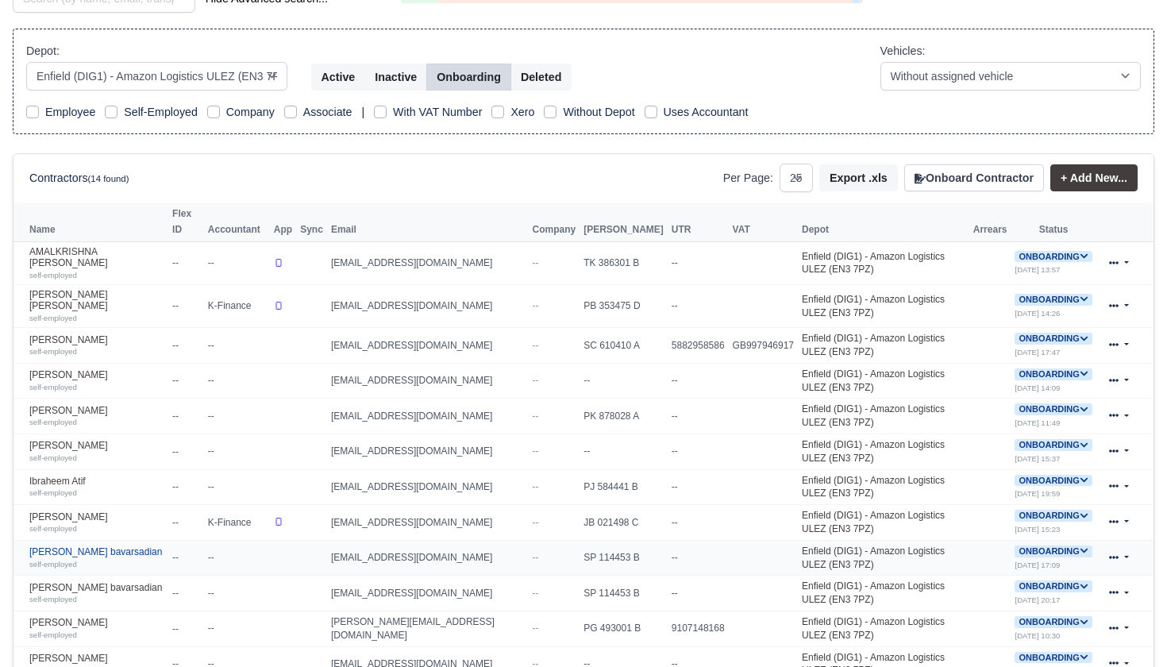
scroll to position [251, 0]
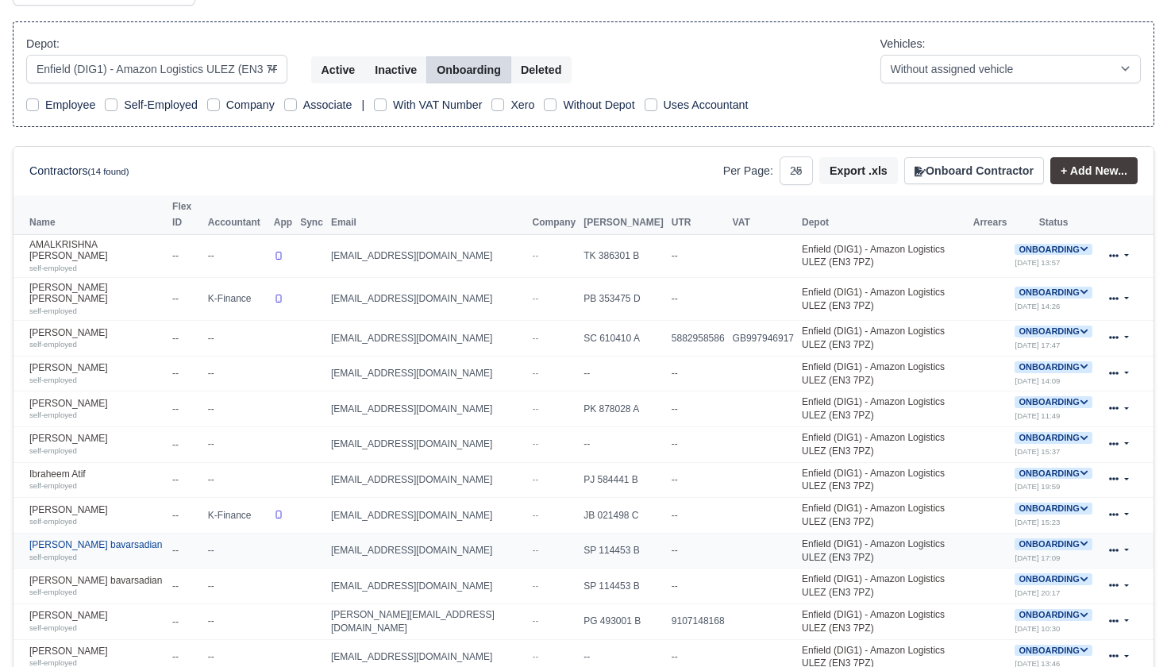
click at [83, 539] on link "[PERSON_NAME] bavarsadian self-employed" at bounding box center [96, 550] width 135 height 23
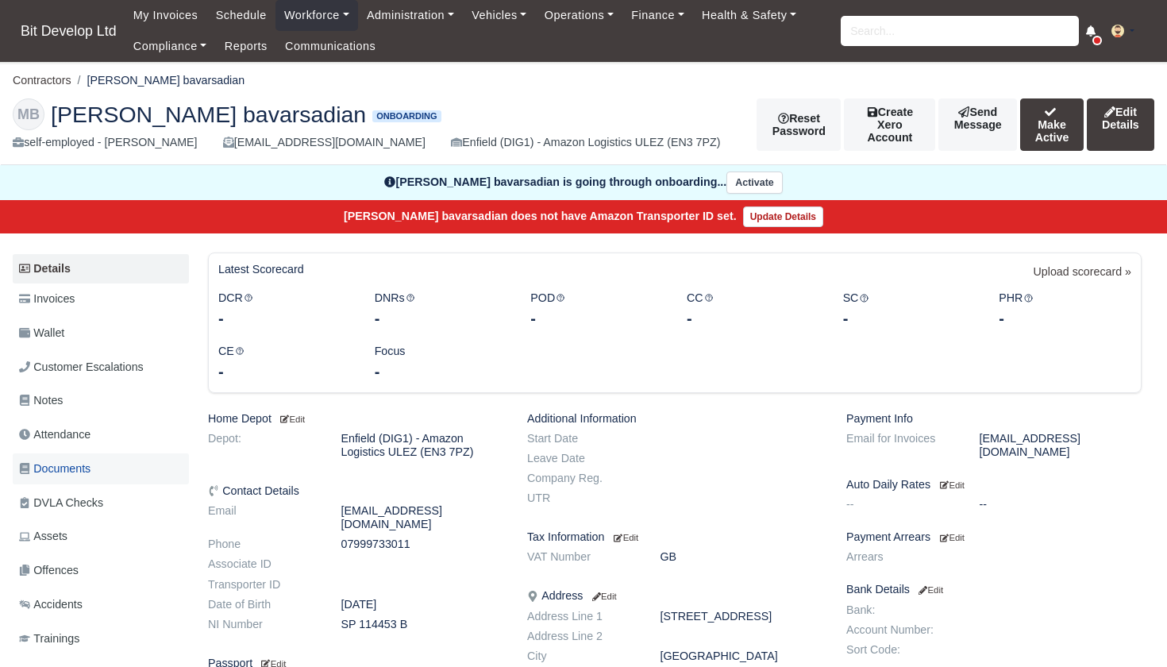
click at [76, 460] on span "Documents" at bounding box center [54, 469] width 71 height 18
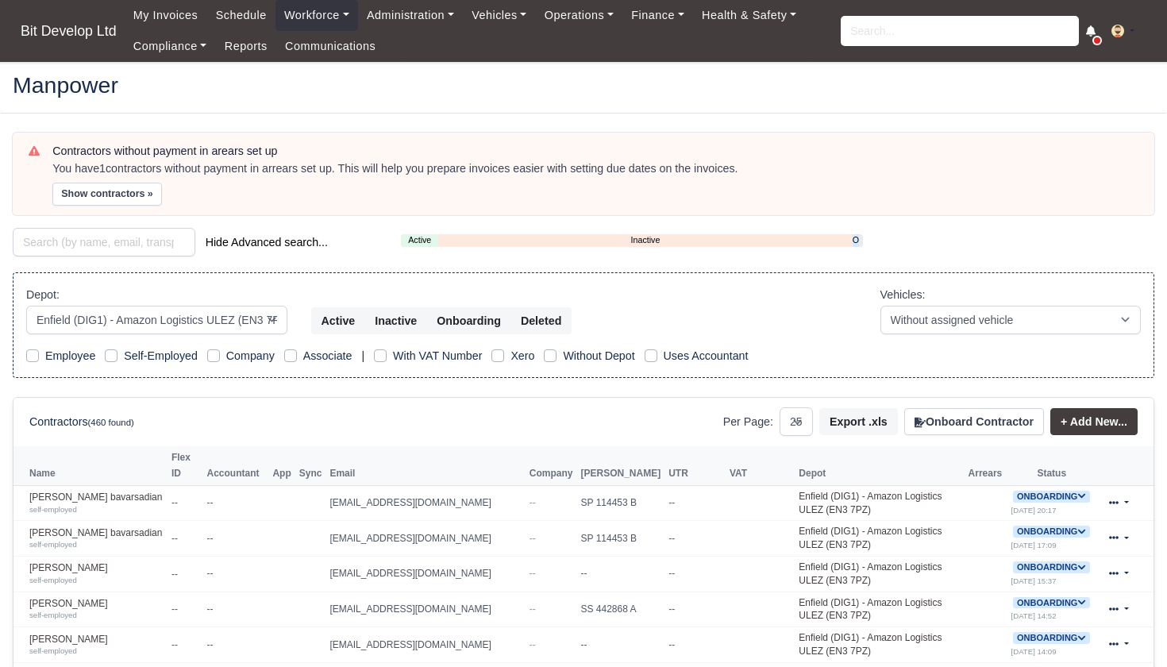
select select "2"
select select "25"
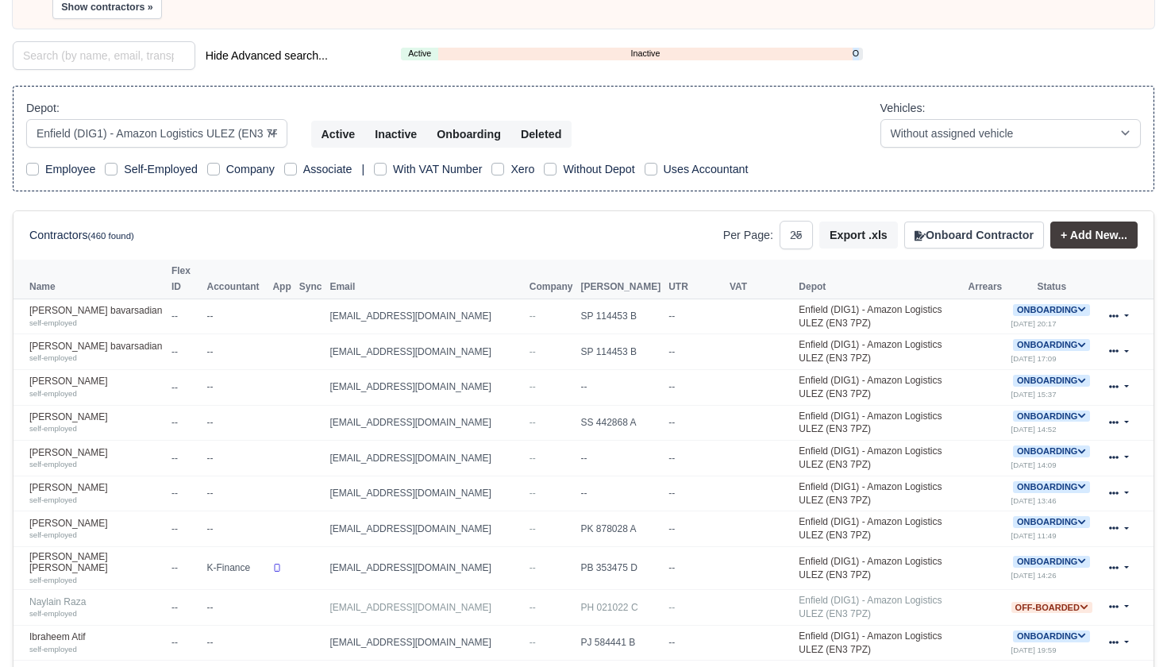
scroll to position [167, 0]
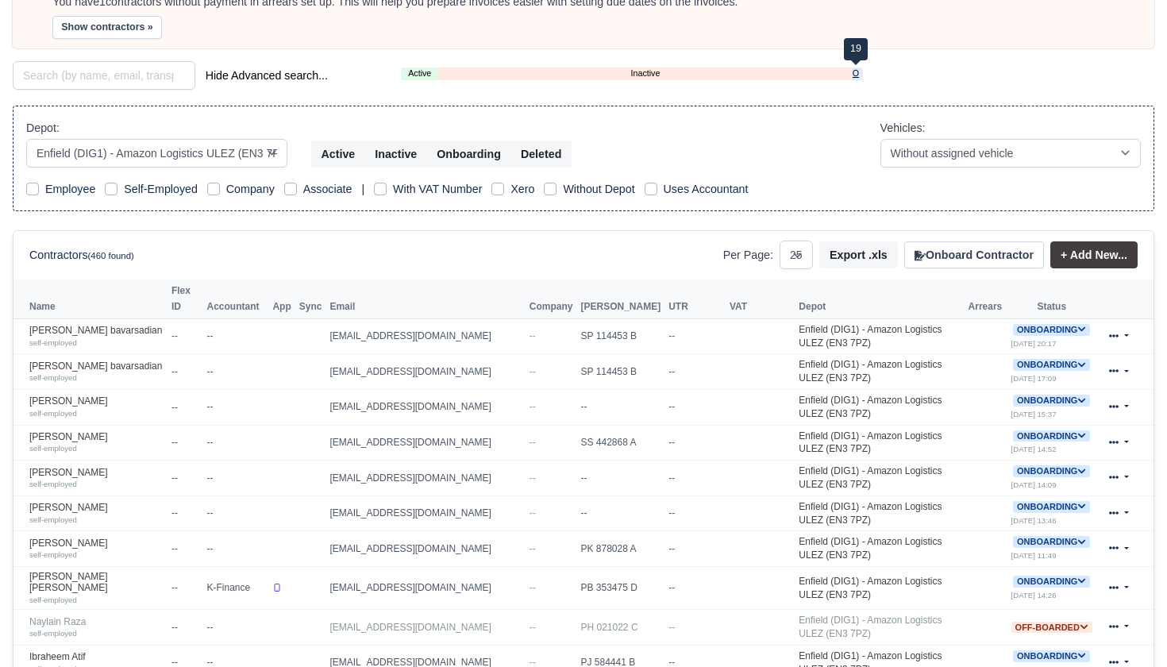
click at [854, 71] on link "Onboarding" at bounding box center [856, 73] width 6 height 13
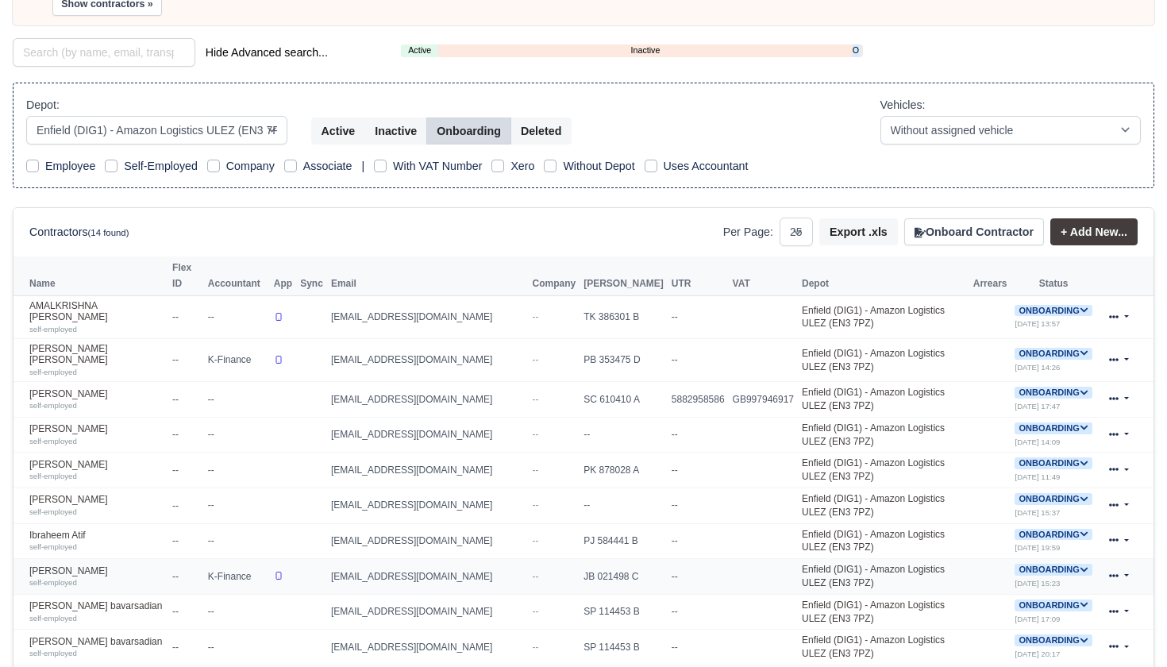
scroll to position [204, 0]
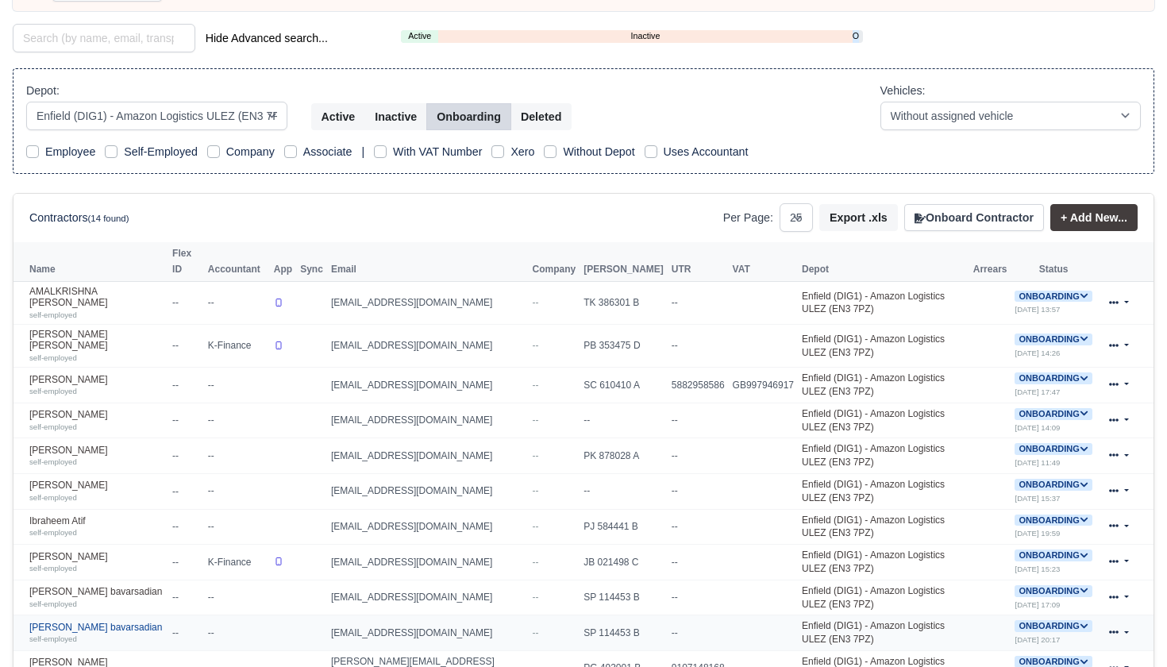
click at [64, 622] on link "Mehrshad shamsaei bavarsadian self-employed" at bounding box center [96, 633] width 135 height 23
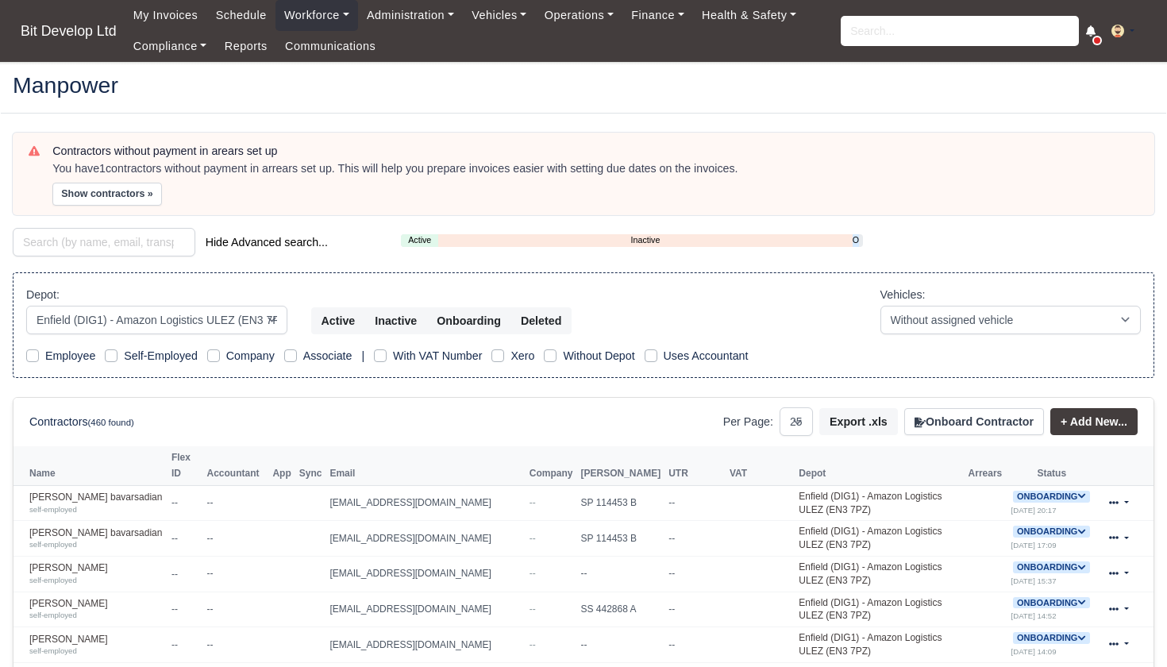
select select "2"
select select "25"
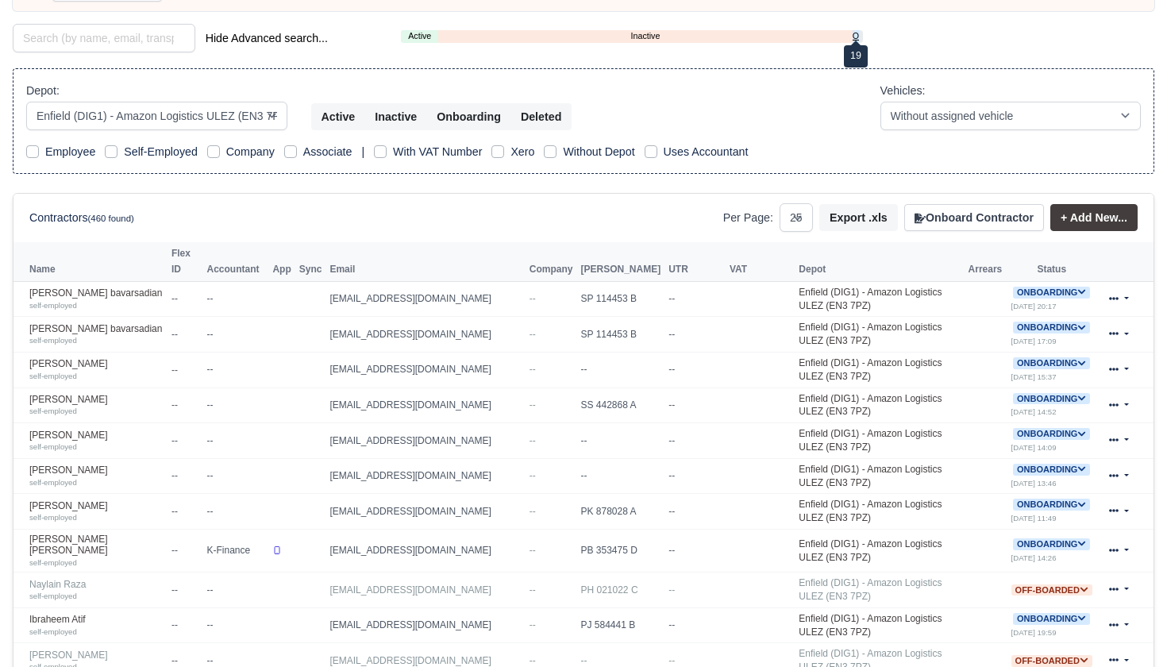
click at [857, 33] on link "Onboarding" at bounding box center [856, 35] width 6 height 13
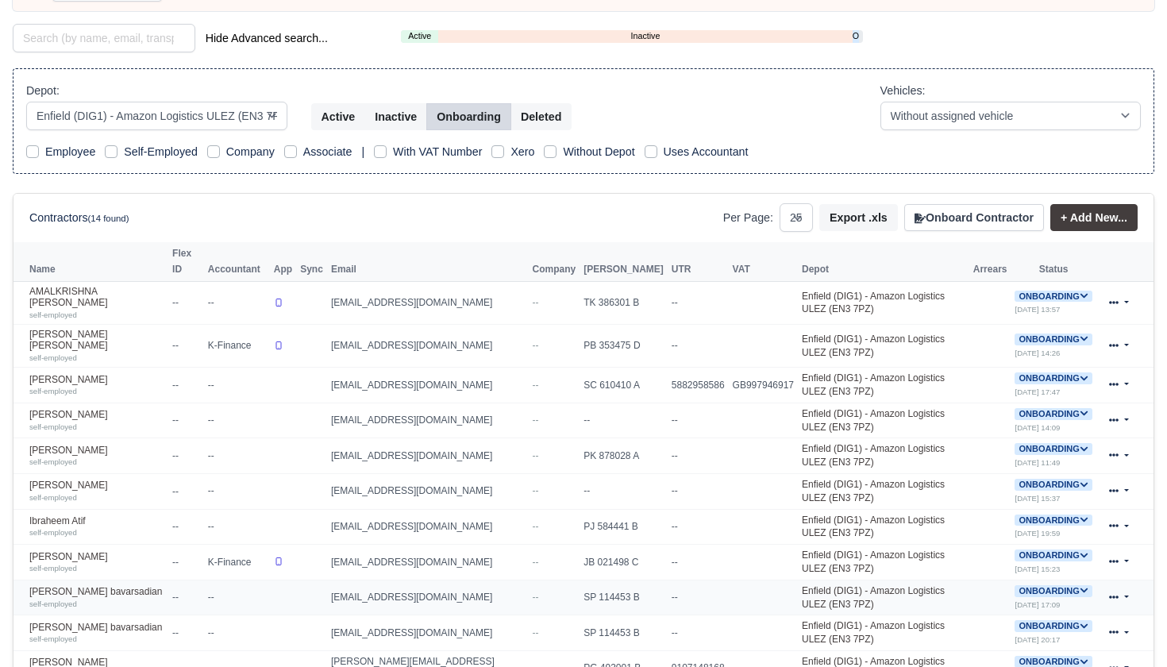
click at [1084, 588] on icon at bounding box center [1084, 590] width 7 height 5
click at [985, 626] on button "Deactivate" at bounding box center [991, 639] width 74 height 27
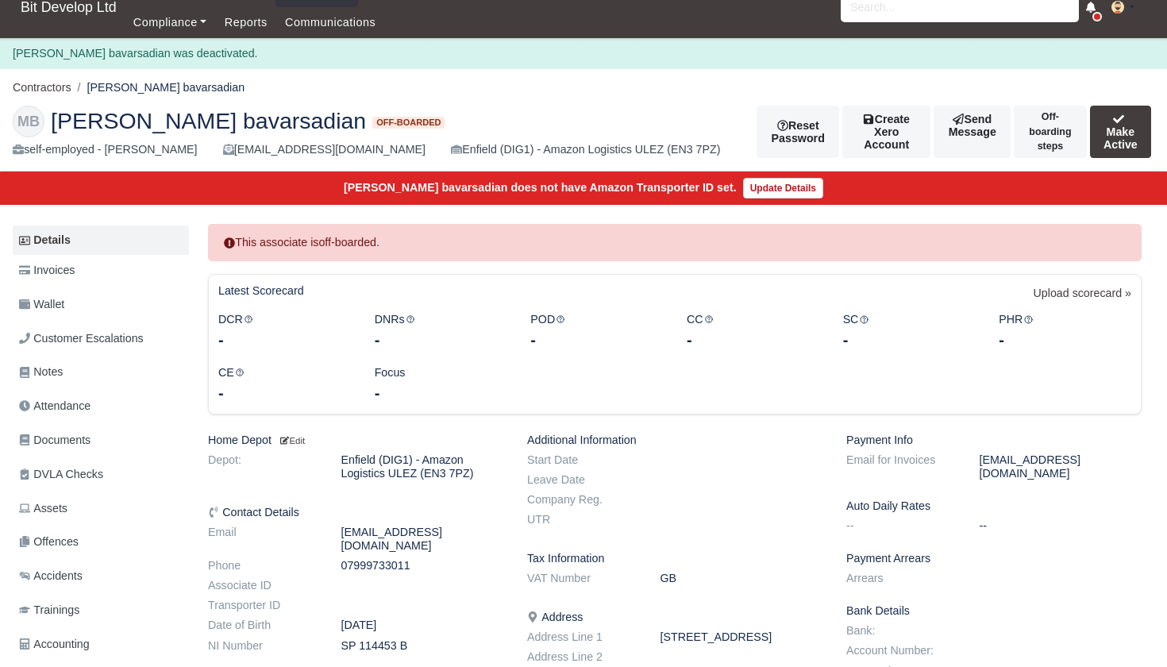
scroll to position [17, 0]
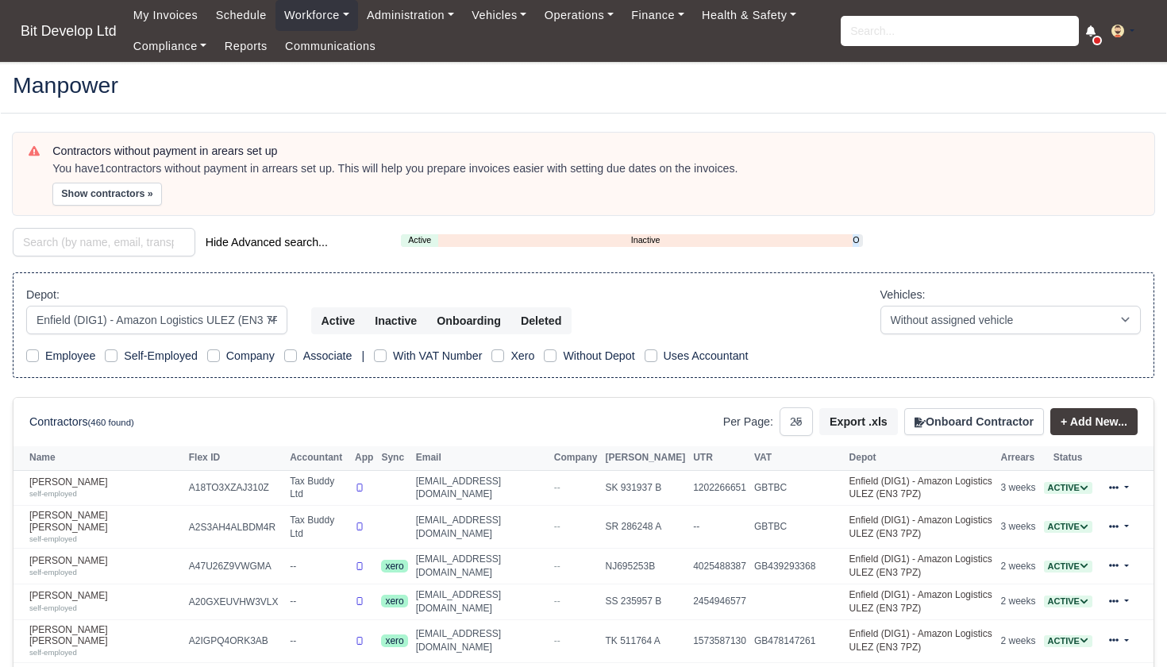
select select "2"
select select "25"
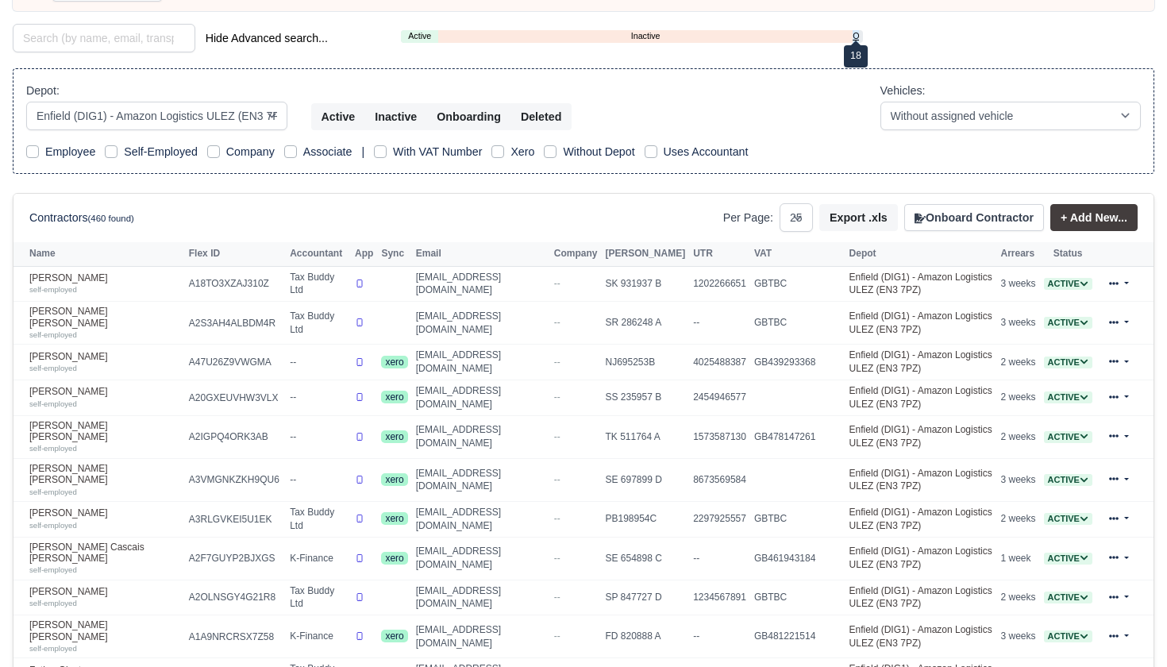
click at [856, 35] on link "Onboarding" at bounding box center [856, 35] width 6 height 13
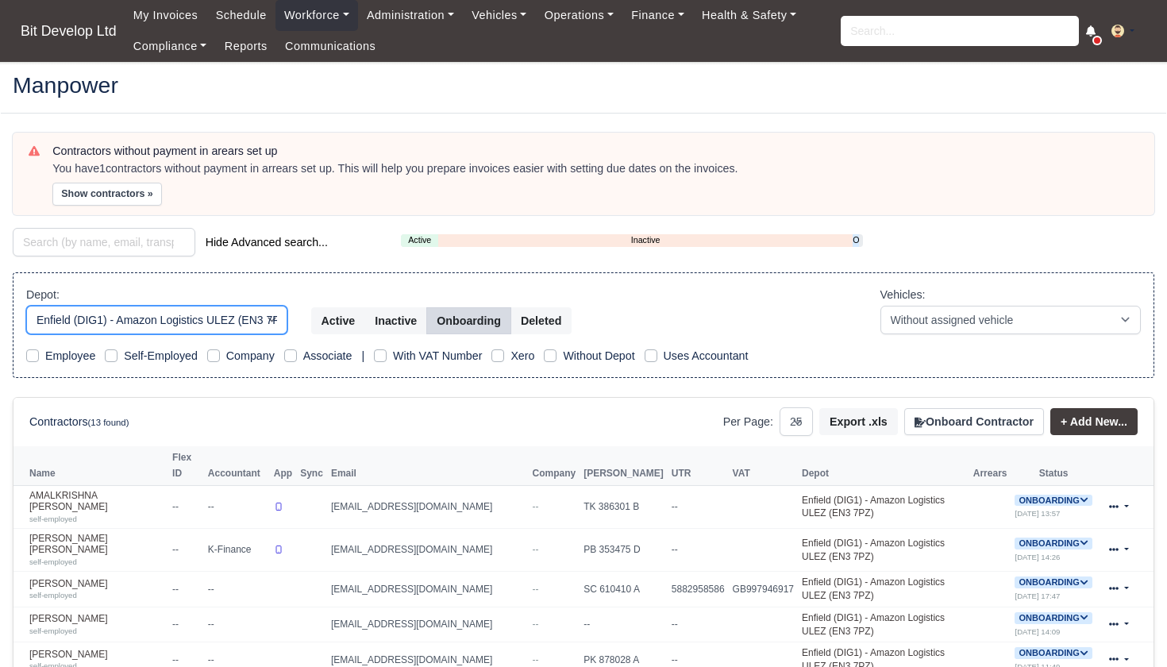
select select "3"
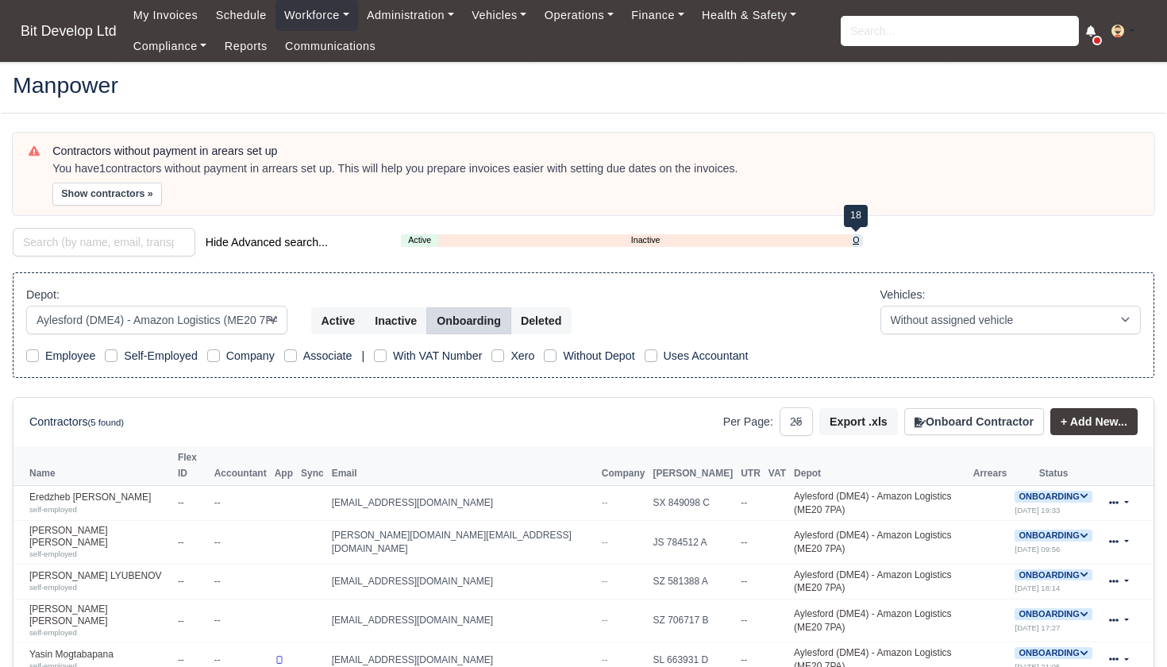
click at [856, 238] on link "Onboarding" at bounding box center [856, 239] width 6 height 13
click at [141, 525] on link "Hernan Enrique Perez Rodriguez self-employed" at bounding box center [99, 542] width 141 height 34
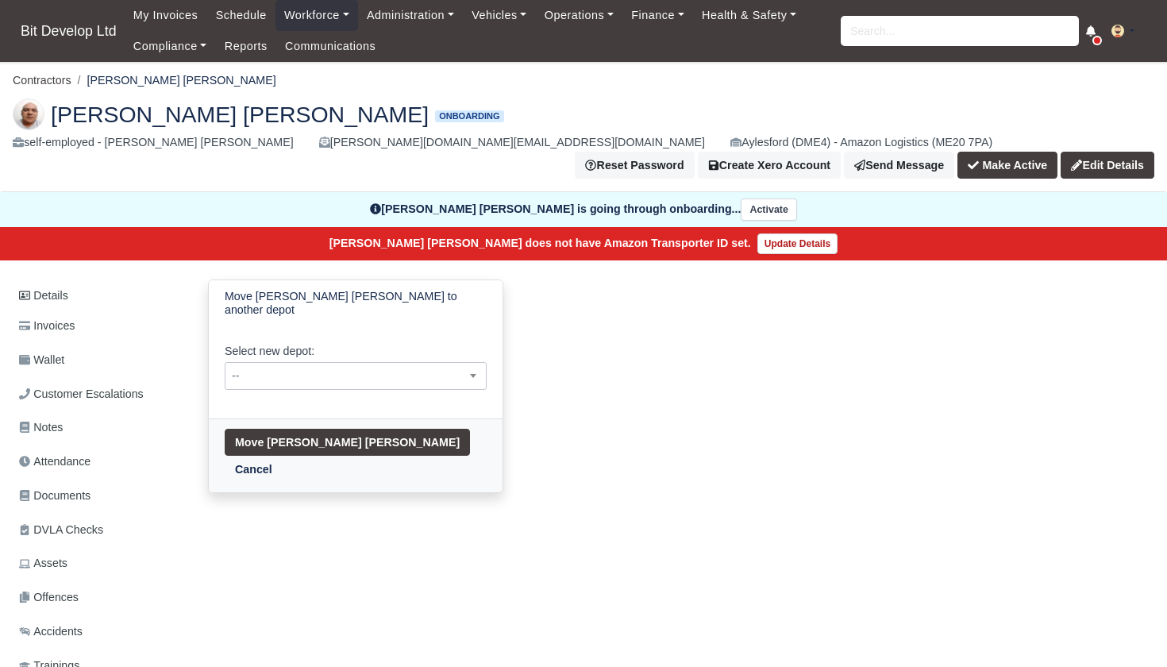
click at [350, 366] on span "--" at bounding box center [355, 376] width 260 height 20
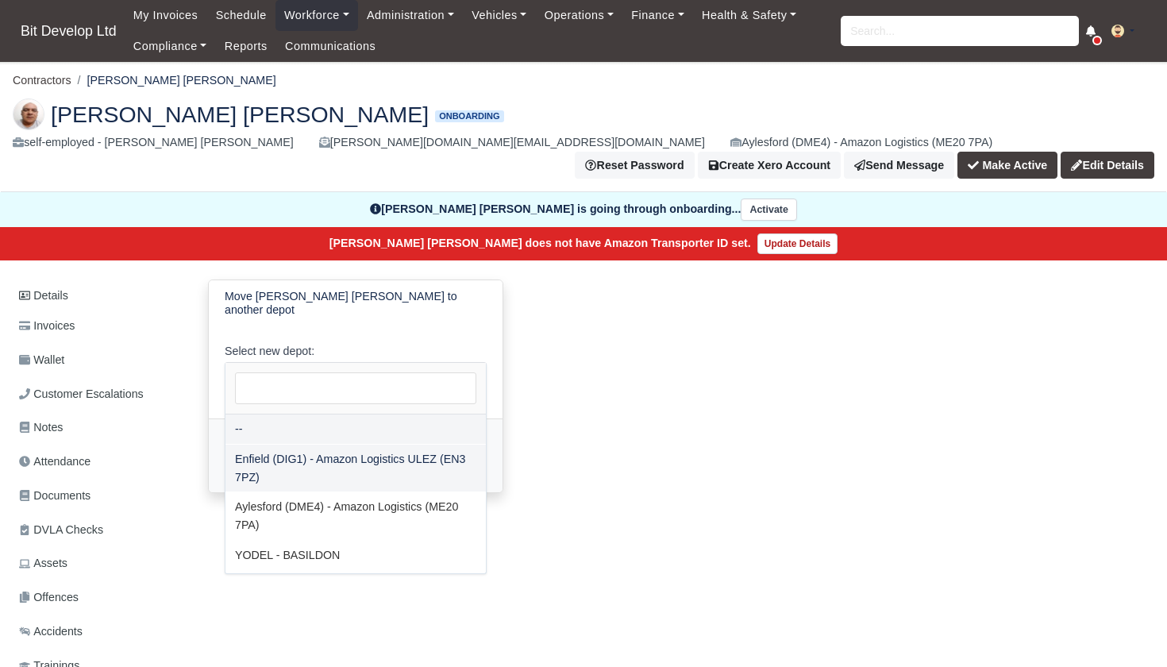
select select "2"
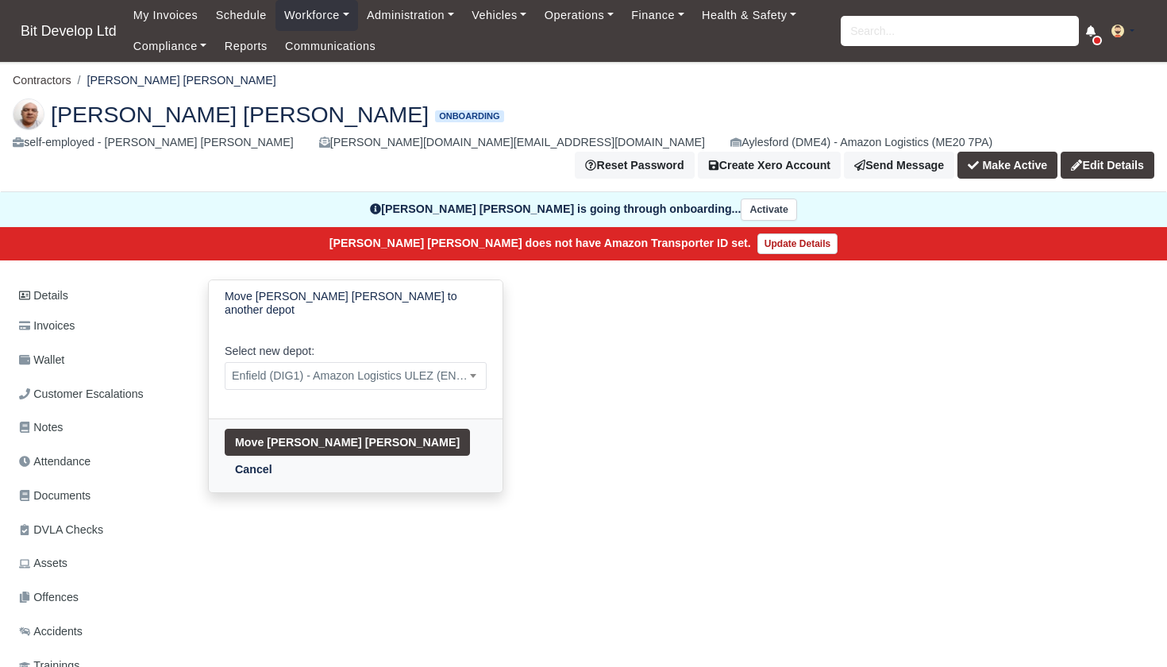
click at [286, 429] on button "Move Hernan Enrique Perez Rodriguez" at bounding box center [347, 442] width 245 height 27
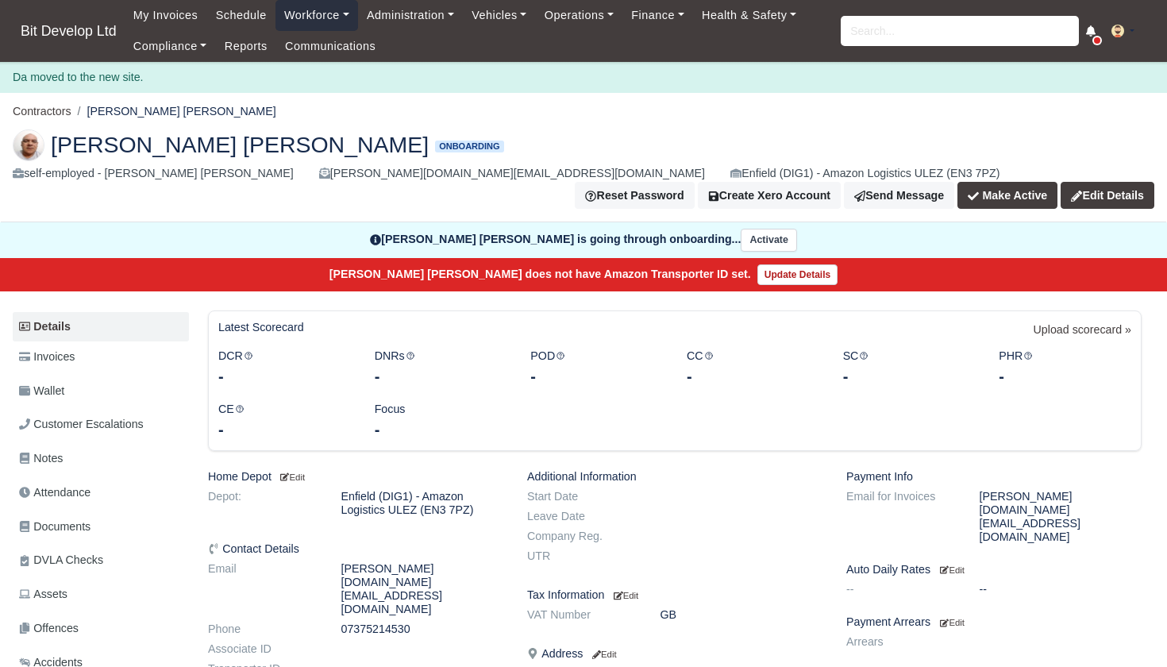
click at [326, 13] on link "Workforce" at bounding box center [317, 15] width 83 height 31
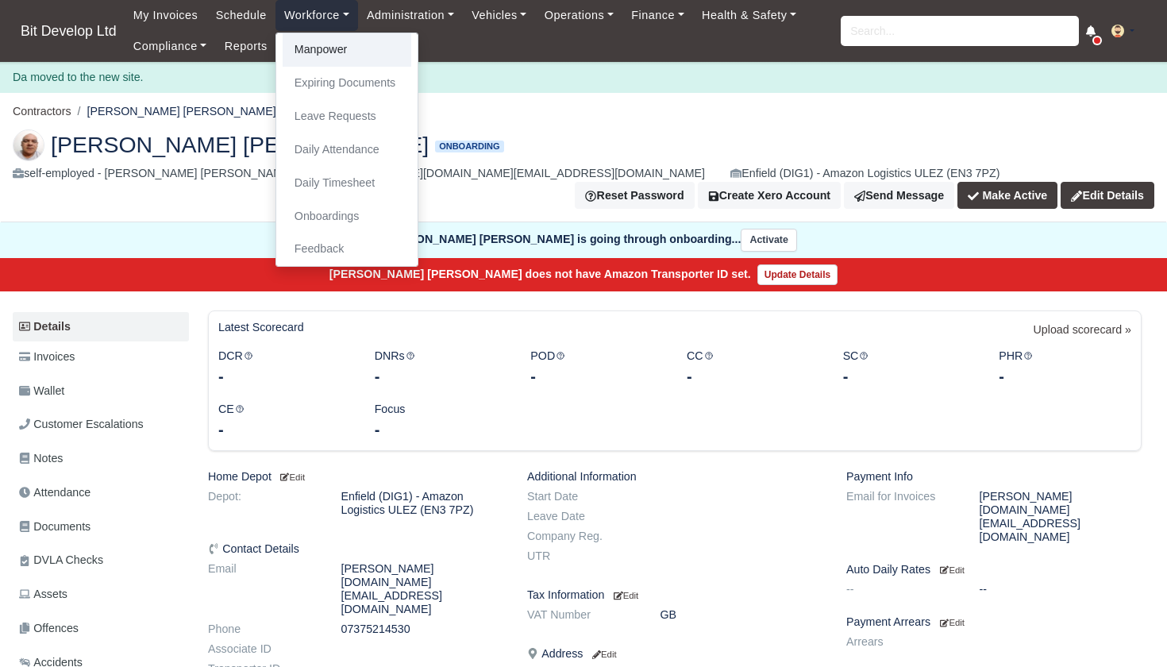
click at [326, 40] on link "Manpower" at bounding box center [347, 49] width 129 height 33
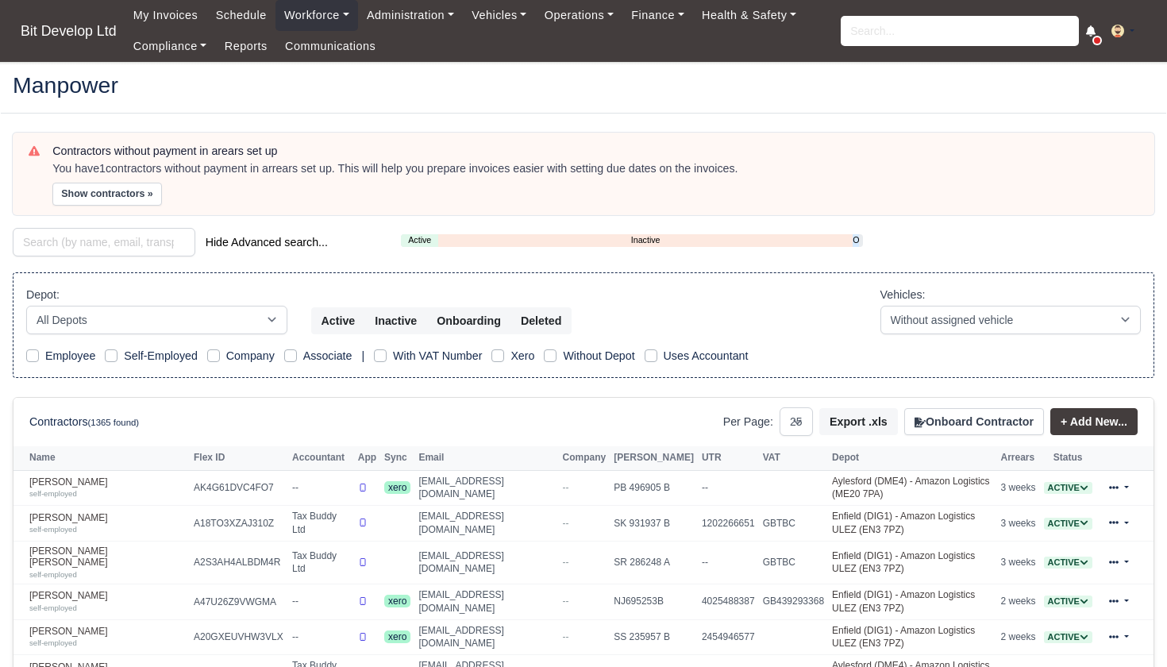
select select "25"
click at [855, 240] on link "Onboarding" at bounding box center [856, 239] width 6 height 13
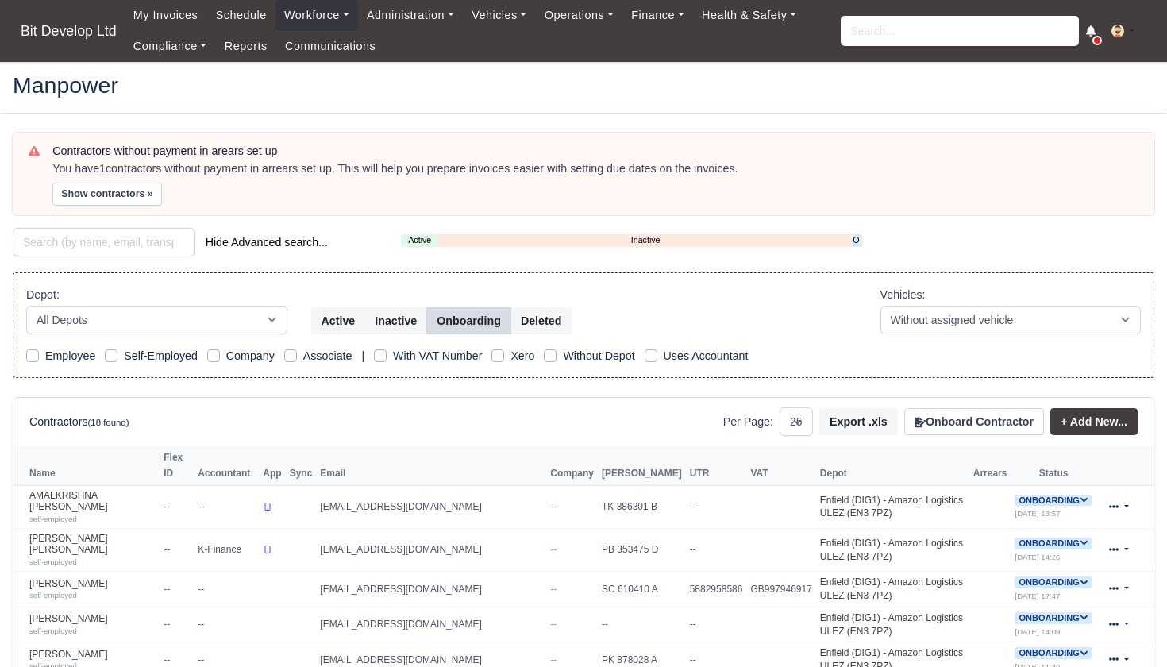
click at [457, 314] on button "Onboarding" at bounding box center [468, 320] width 85 height 27
select select "2"
